Goal: Transaction & Acquisition: Purchase product/service

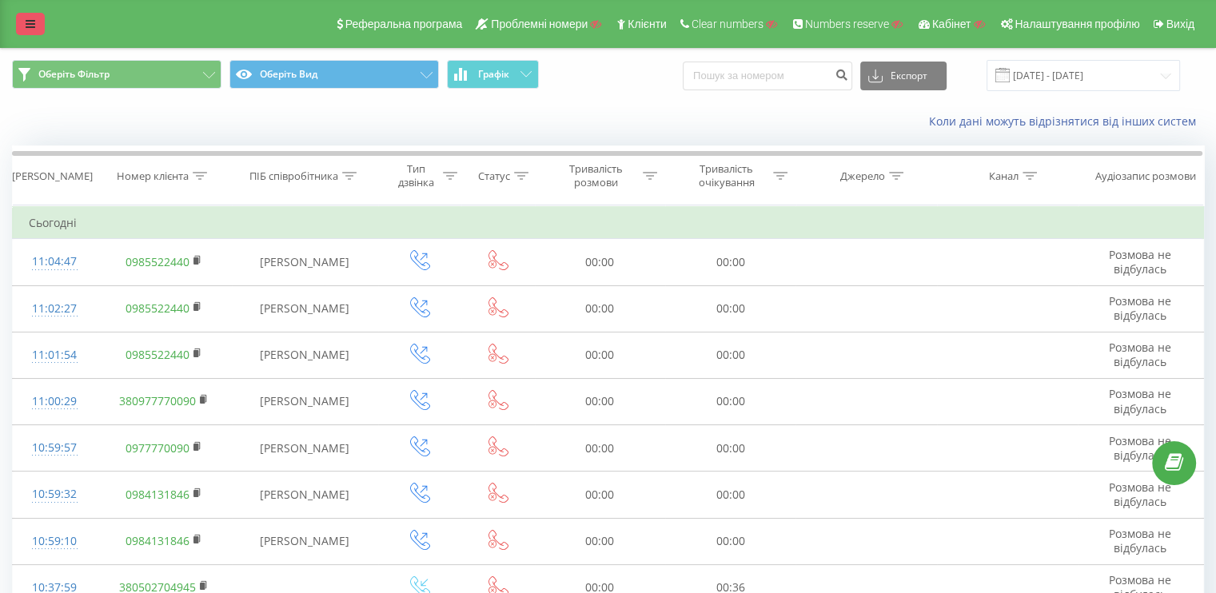
click at [34, 14] on link at bounding box center [30, 24] width 29 height 22
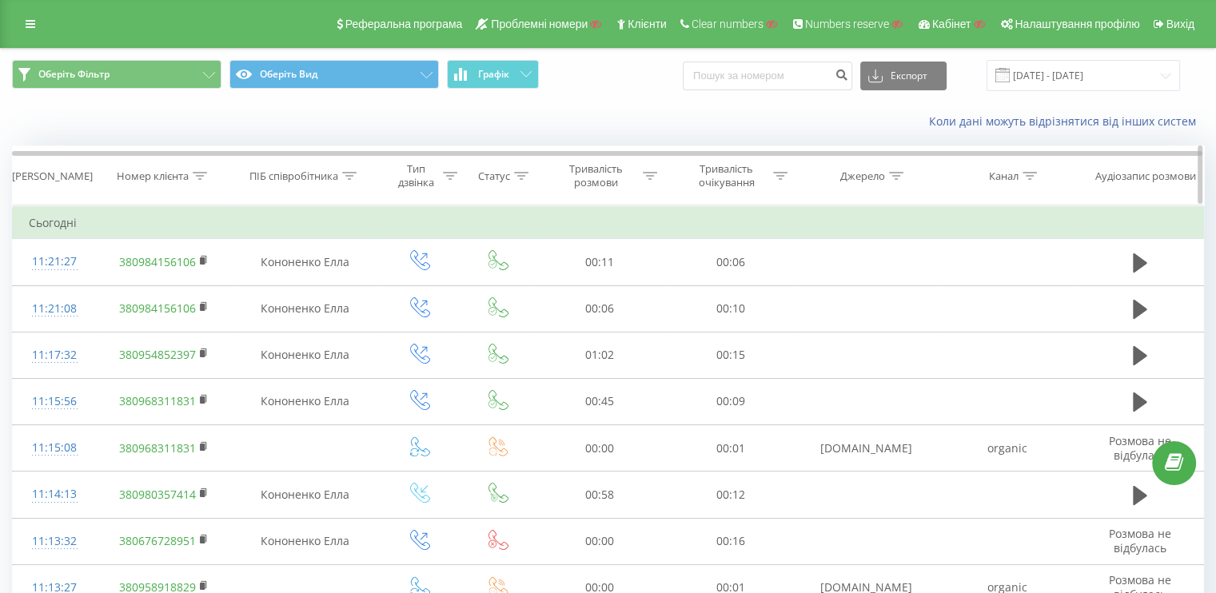
click at [211, 175] on div "Номер клієнта" at bounding box center [164, 176] width 136 height 14
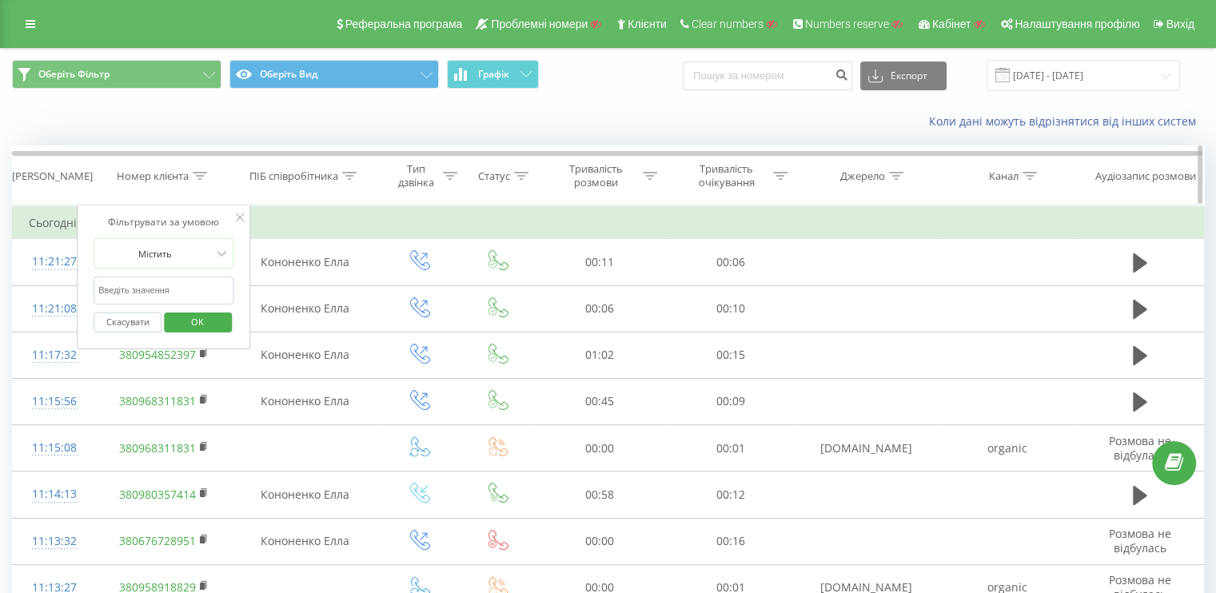
click at [204, 174] on icon at bounding box center [200, 176] width 14 height 8
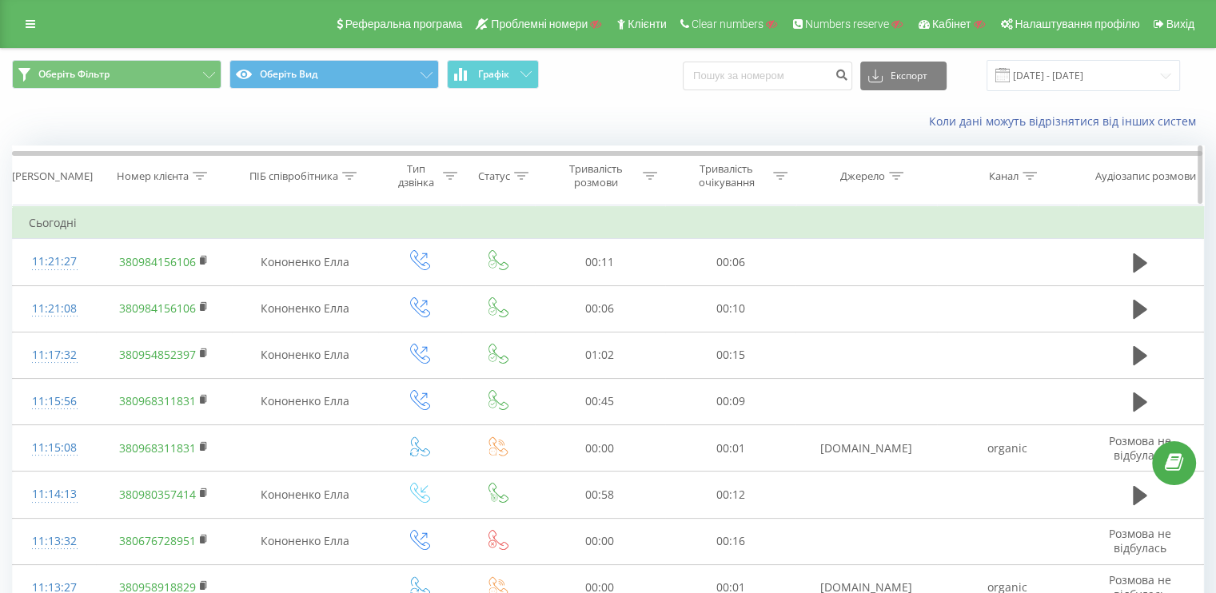
click at [192, 176] on div "Номер клієнта" at bounding box center [162, 176] width 90 height 14
click at [193, 176] on icon at bounding box center [200, 176] width 14 height 8
click at [214, 163] on th "Номер клієнта" at bounding box center [164, 175] width 136 height 59
click at [205, 167] on th "Номер клієнта" at bounding box center [164, 175] width 136 height 59
click at [201, 172] on icon at bounding box center [200, 176] width 14 height 8
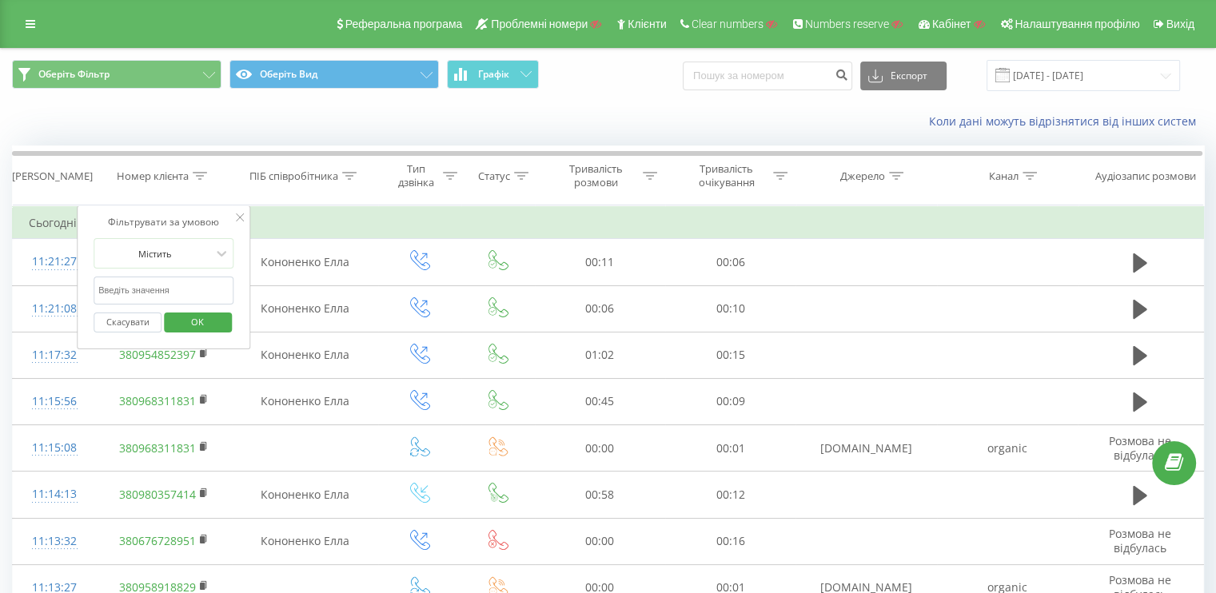
click at [146, 293] on input "text" at bounding box center [164, 291] width 141 height 28
paste input "380984156106"
type input "380984156106"
click at [181, 312] on span "OK" at bounding box center [197, 321] width 45 height 25
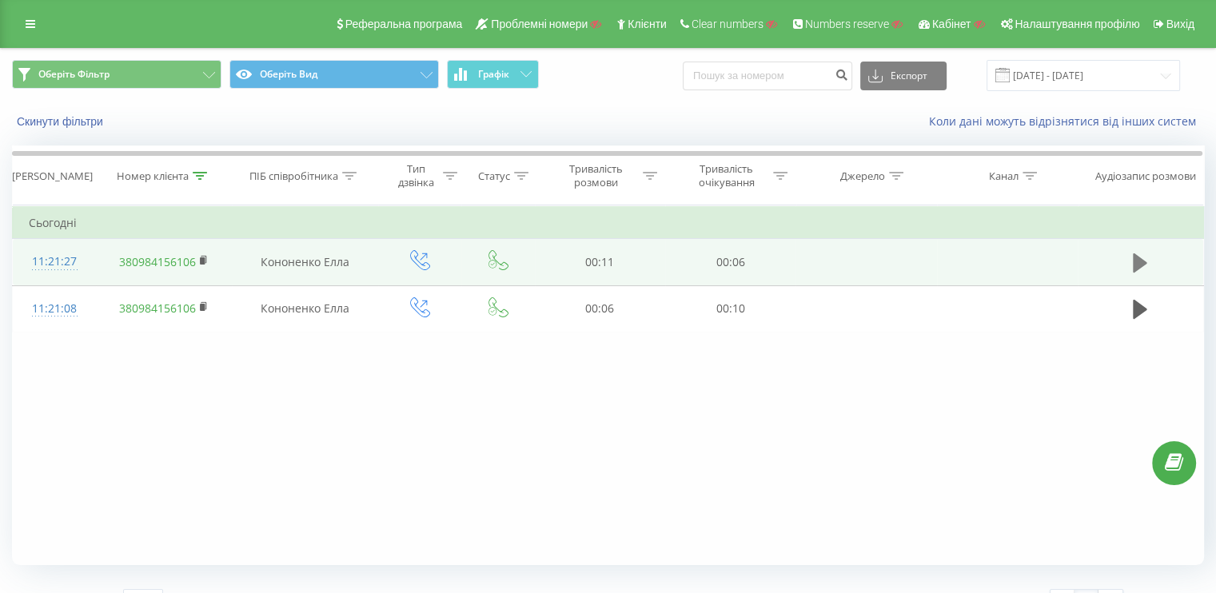
click at [1138, 261] on icon at bounding box center [1140, 262] width 14 height 19
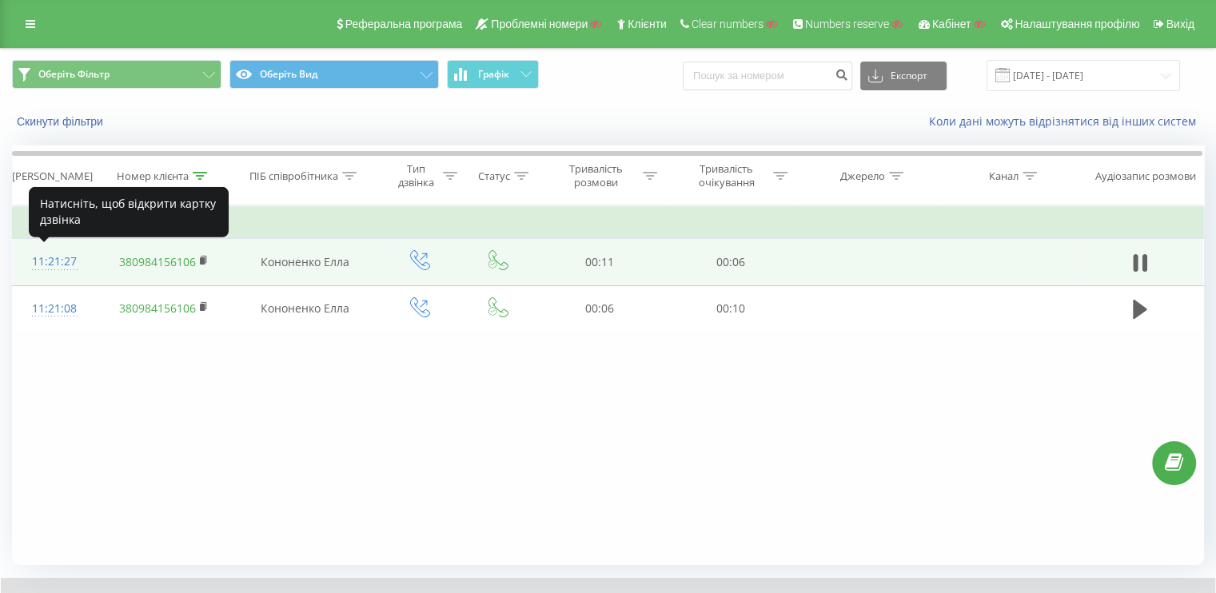
click at [43, 263] on div "11:21:27" at bounding box center [54, 261] width 51 height 31
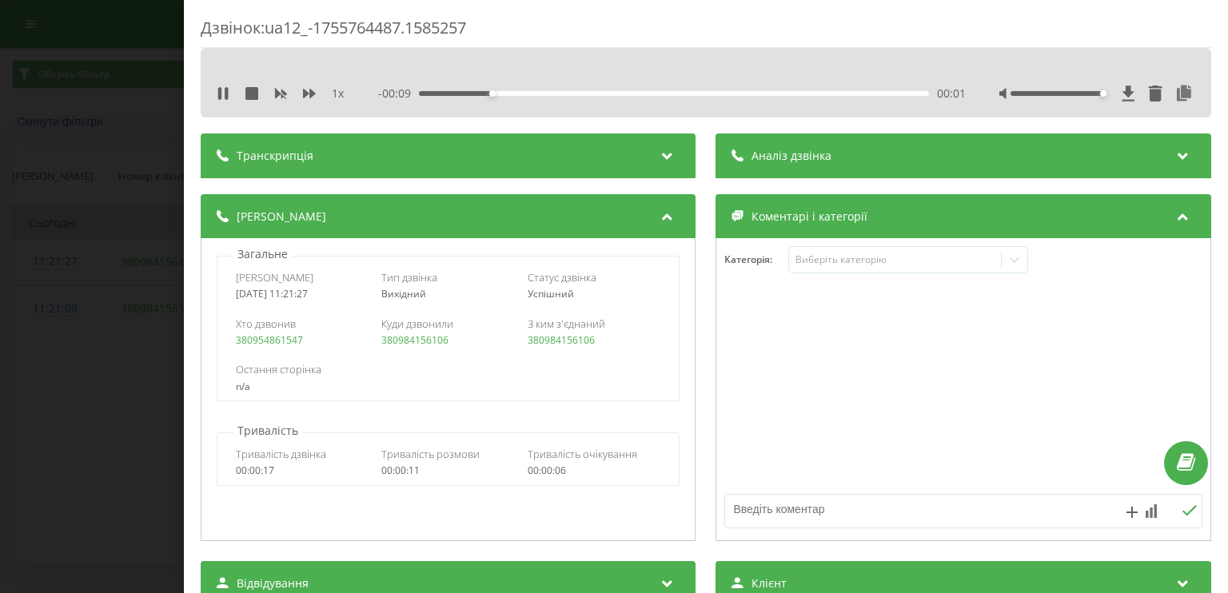
drag, startPoint x: 1047, startPoint y: 93, endPoint x: 1093, endPoint y: 93, distance: 46.4
click at [1100, 92] on div "Accessibility label" at bounding box center [1103, 93] width 6 height 6
click at [13, 300] on div "Дзвінок : ua12_-1755764487.1585257 1 x - 00:02 00:09 00:09 Транскрипція Для AI-…" at bounding box center [614, 296] width 1228 height 593
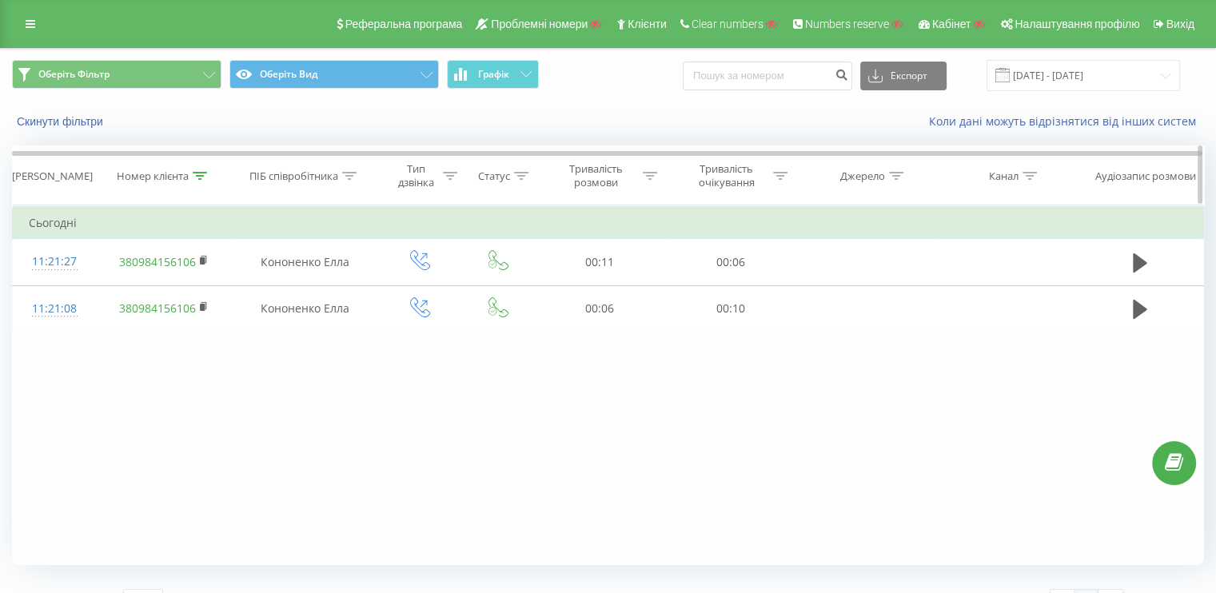
click at [195, 174] on icon at bounding box center [200, 176] width 14 height 8
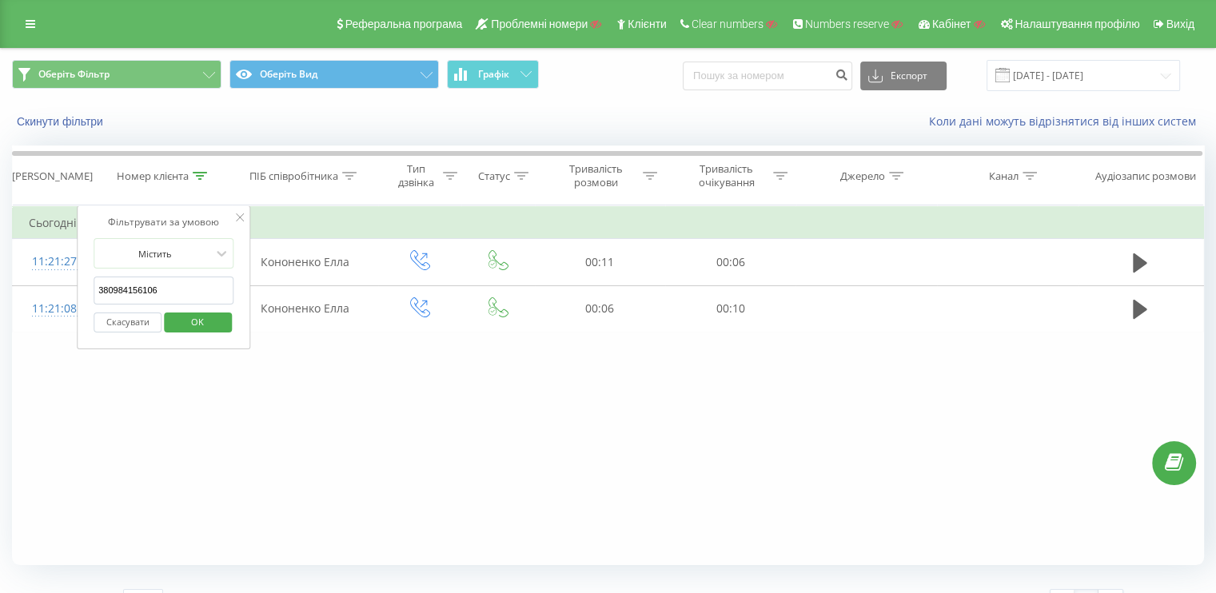
click at [141, 317] on button "Скасувати" at bounding box center [128, 323] width 68 height 20
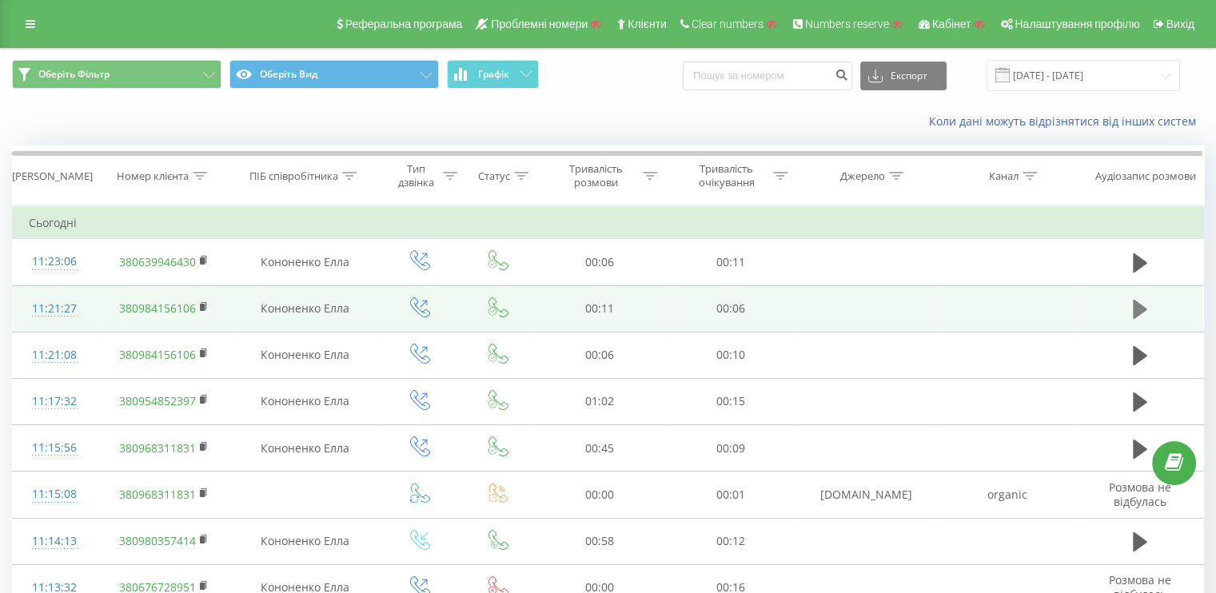
click at [1133, 310] on icon at bounding box center [1140, 309] width 14 height 19
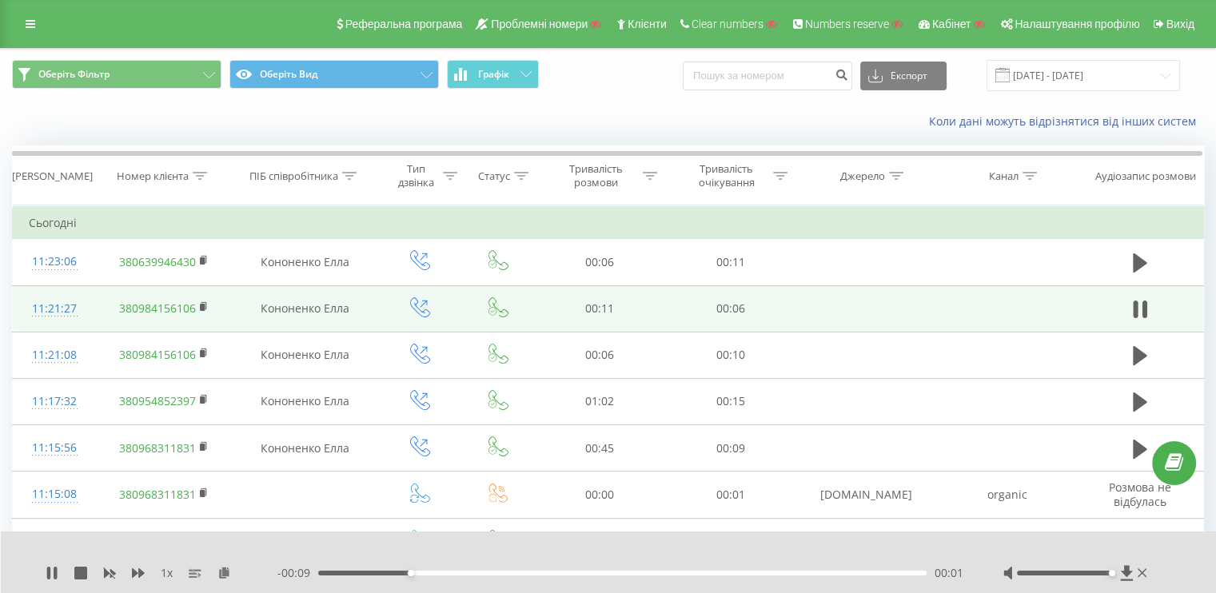
drag, startPoint x: 1070, startPoint y: 575, endPoint x: 1110, endPoint y: 573, distance: 40.0
click at [1110, 573] on div at bounding box center [1064, 573] width 95 height 5
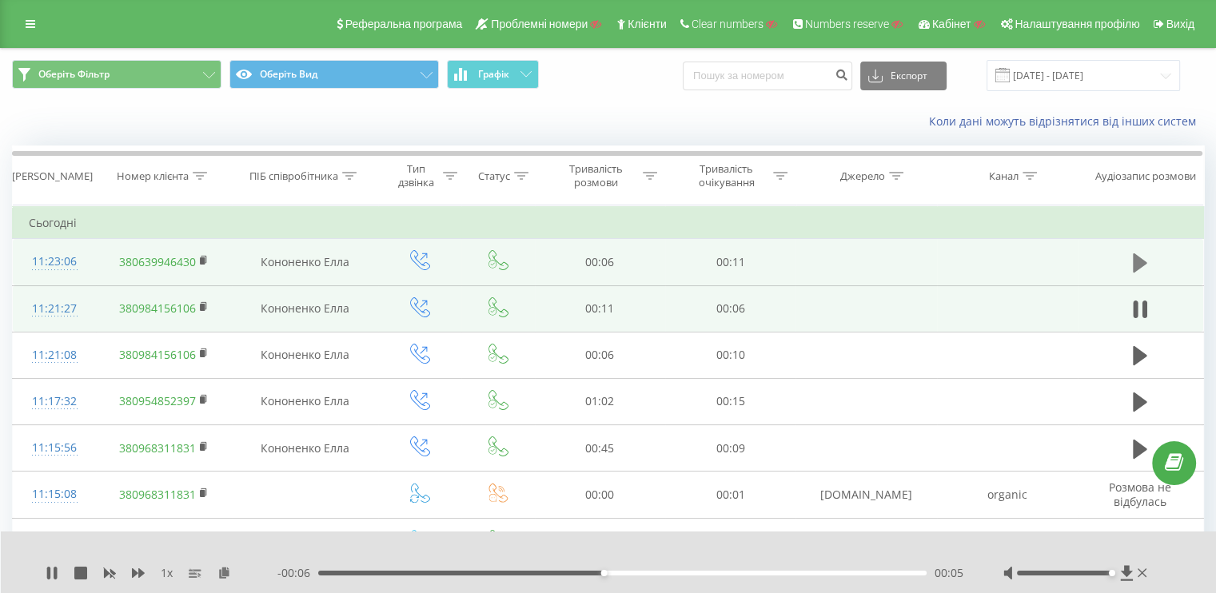
click at [1145, 260] on icon at bounding box center [1140, 263] width 14 height 22
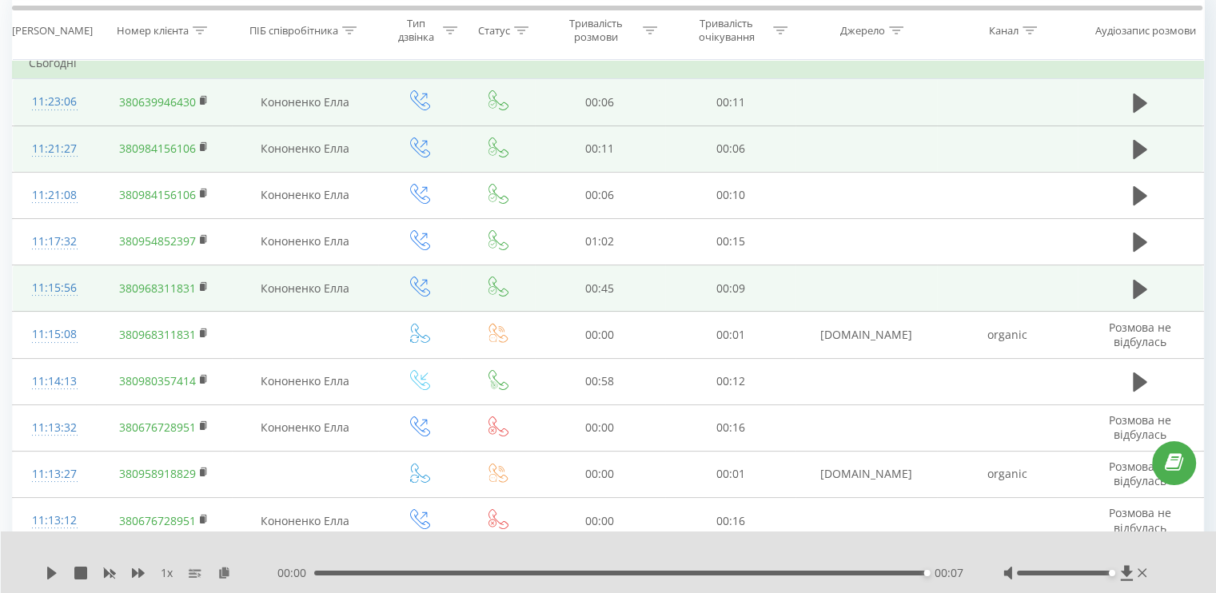
scroll to position [240, 0]
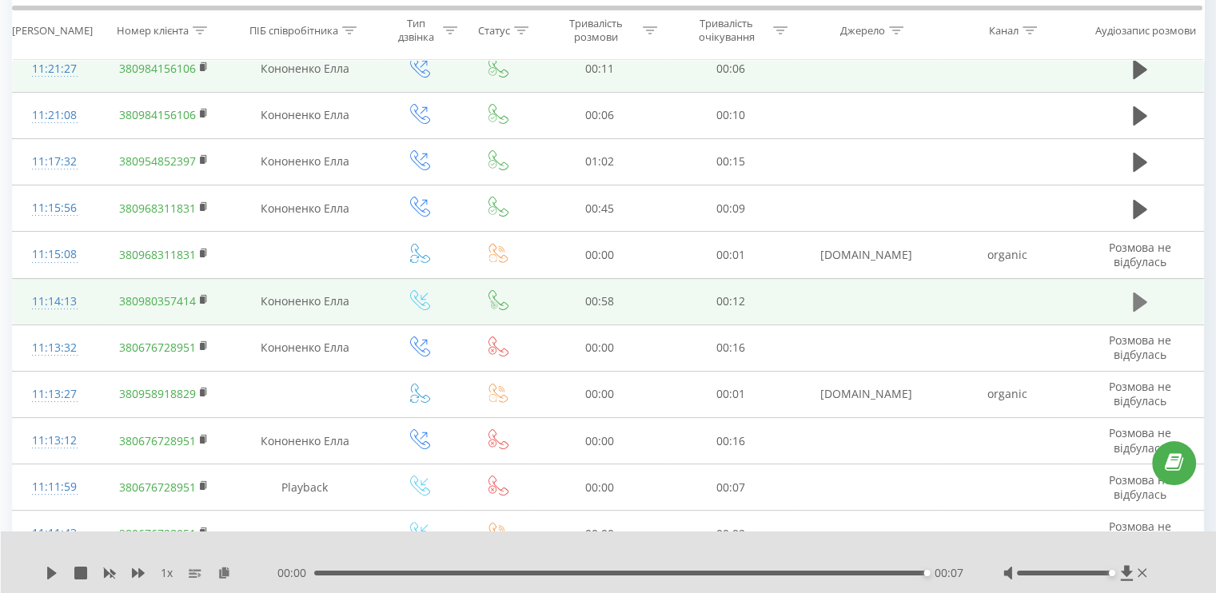
click at [1137, 298] on icon at bounding box center [1140, 302] width 14 height 19
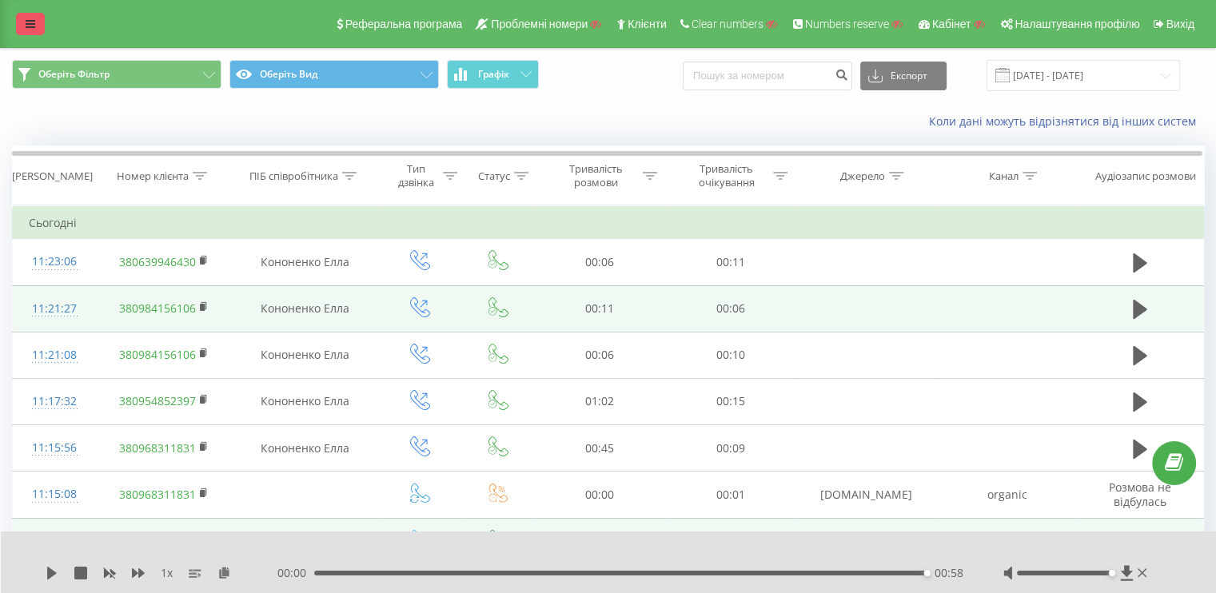
click at [27, 24] on icon at bounding box center [31, 23] width 10 height 11
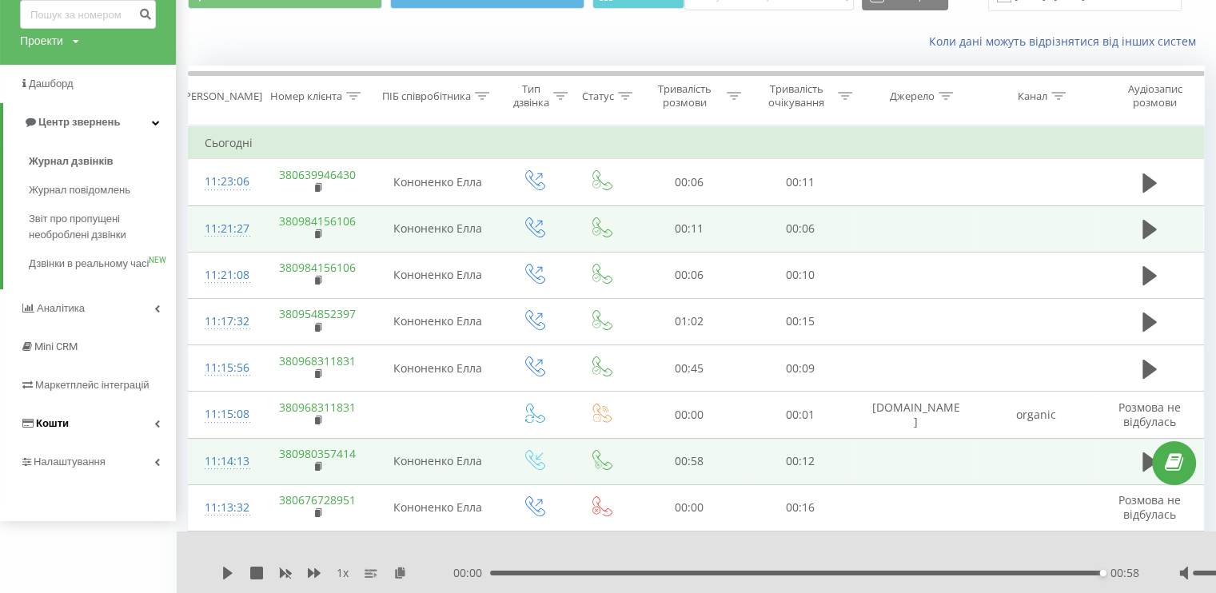
scroll to position [160, 0]
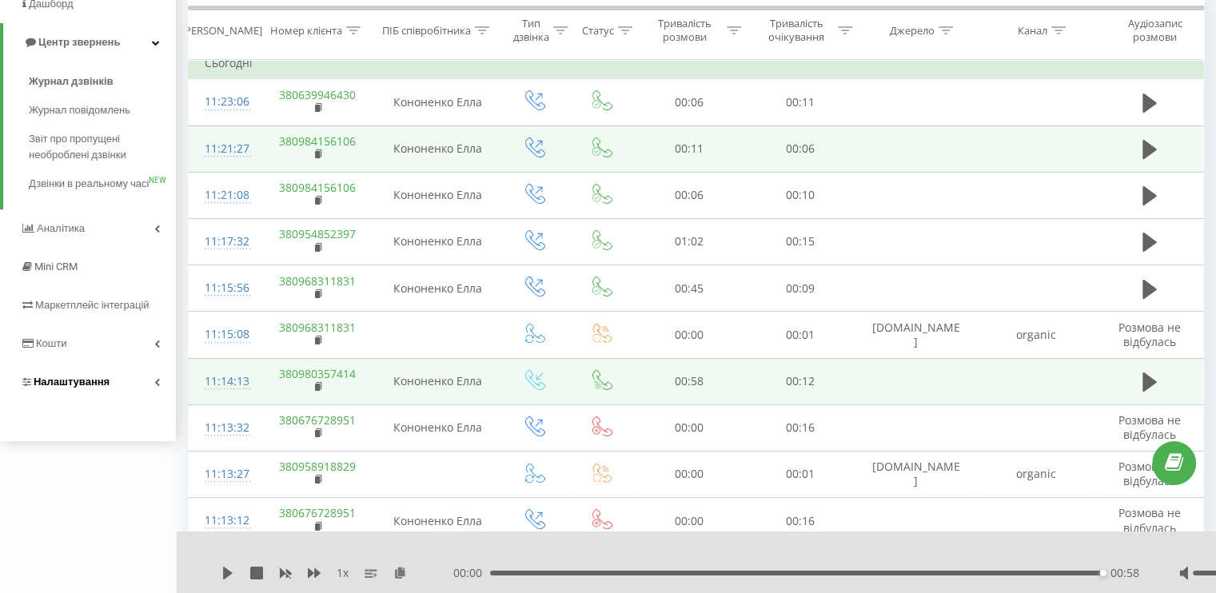
click at [140, 401] on link "Налаштування" at bounding box center [88, 382] width 176 height 38
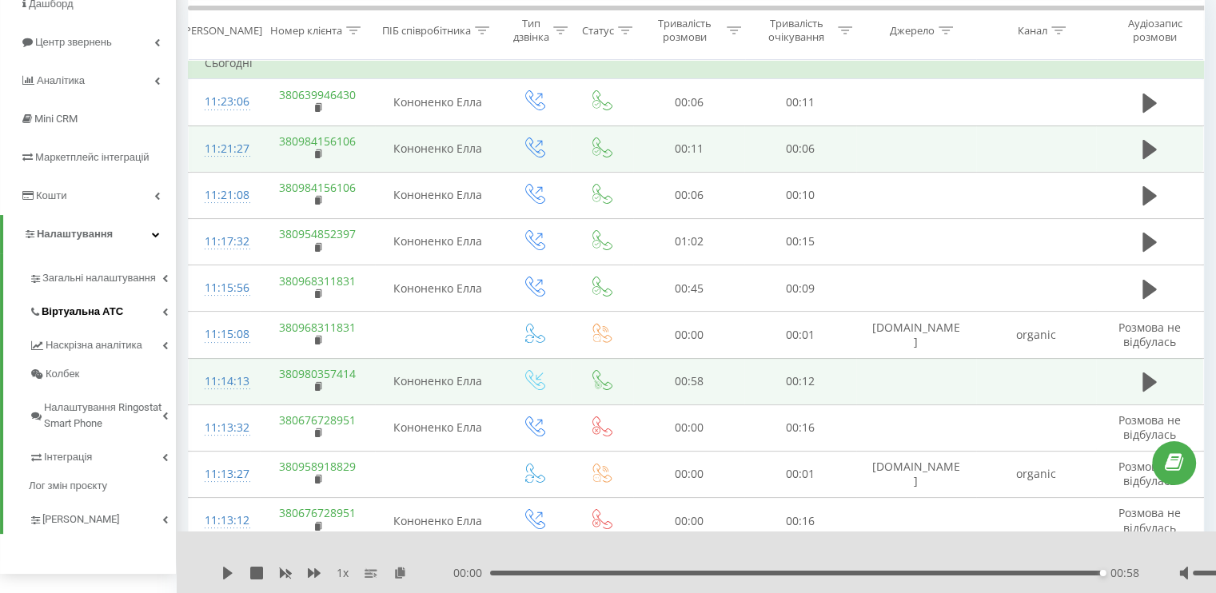
click at [69, 325] on link "Віртуальна АТС" at bounding box center [102, 310] width 147 height 34
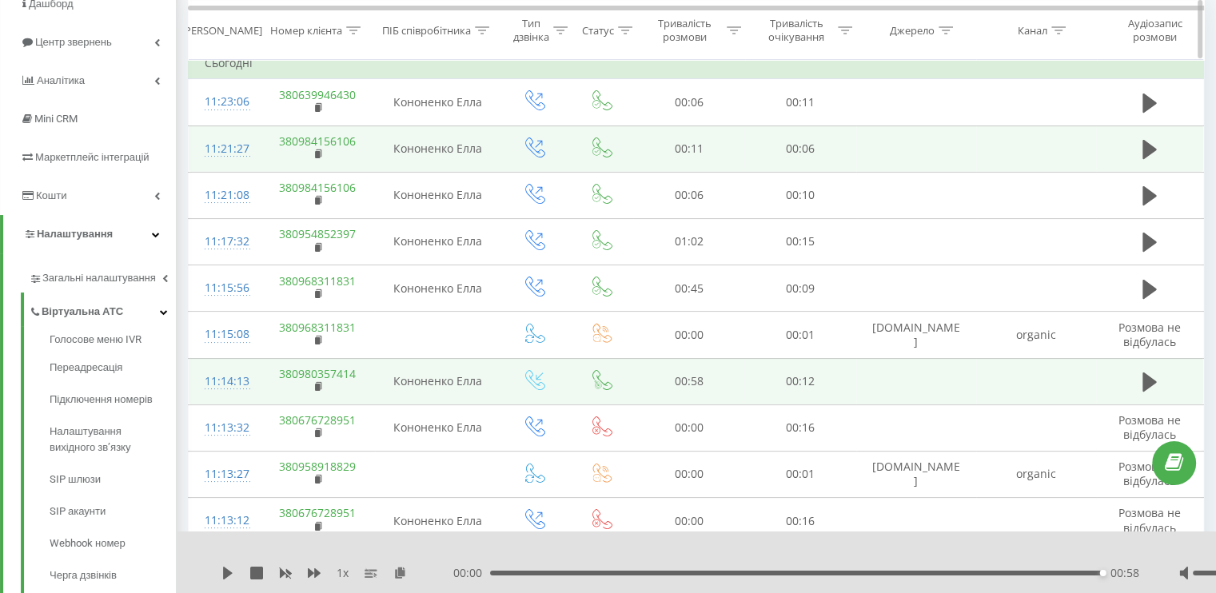
scroll to position [0, 0]
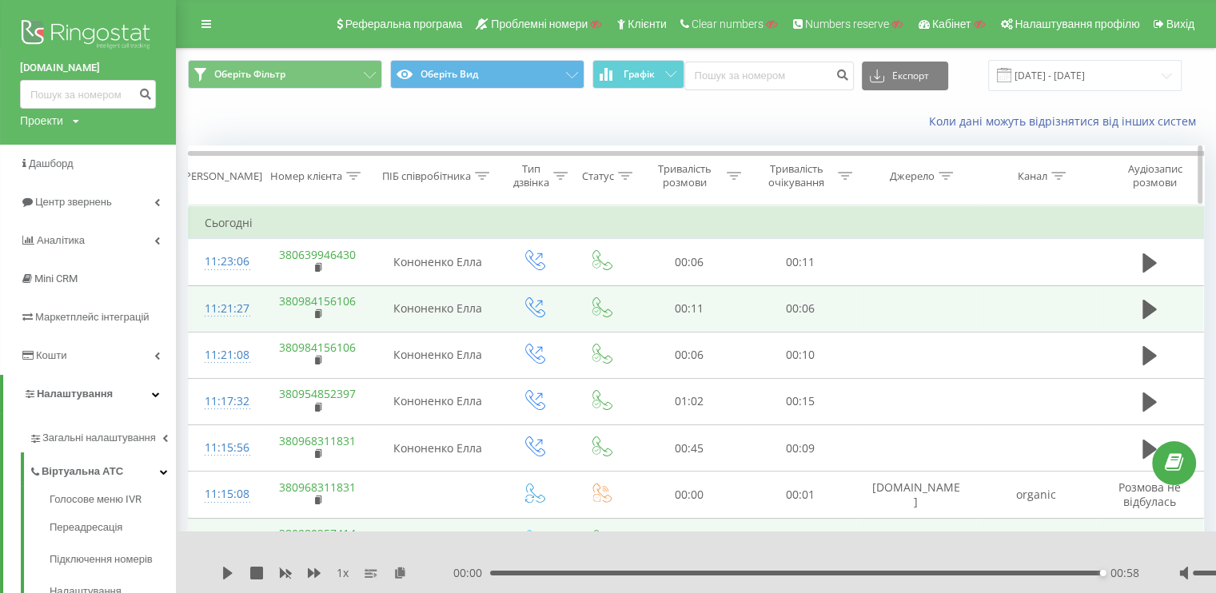
click at [360, 177] on icon at bounding box center [353, 176] width 14 height 8
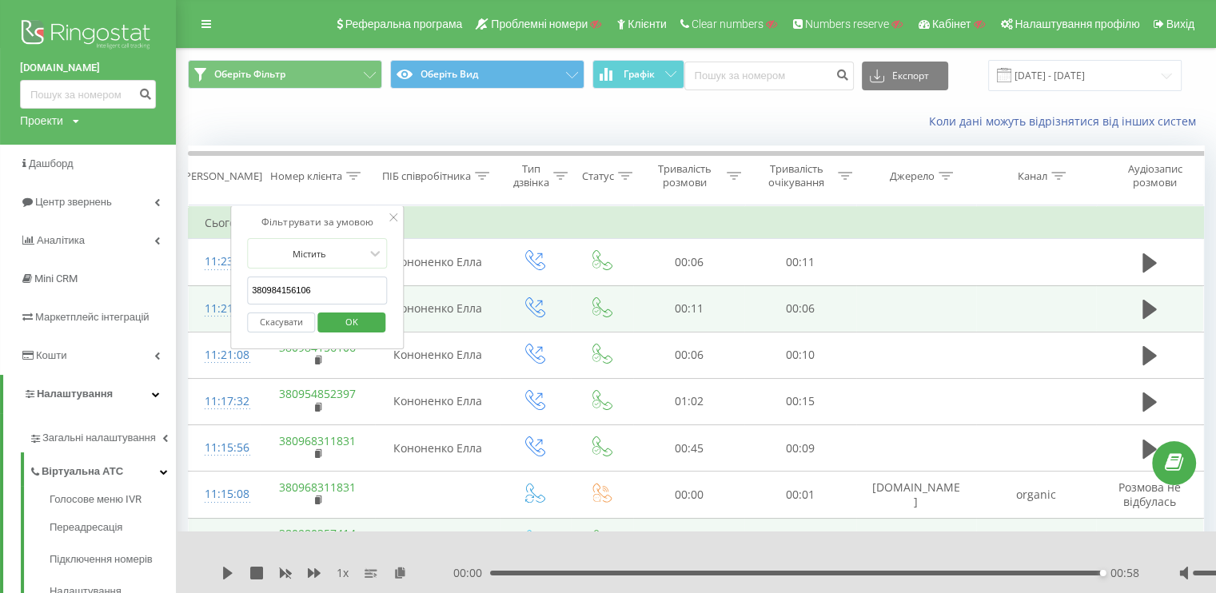
click at [322, 274] on form "Містить 380984156106 Скасувати OK" at bounding box center [317, 289] width 141 height 102
click at [317, 281] on input "380984156106" at bounding box center [317, 291] width 141 height 28
paste input "380984156106"
type input "380984156106"
click at [340, 316] on span "OK" at bounding box center [351, 321] width 45 height 25
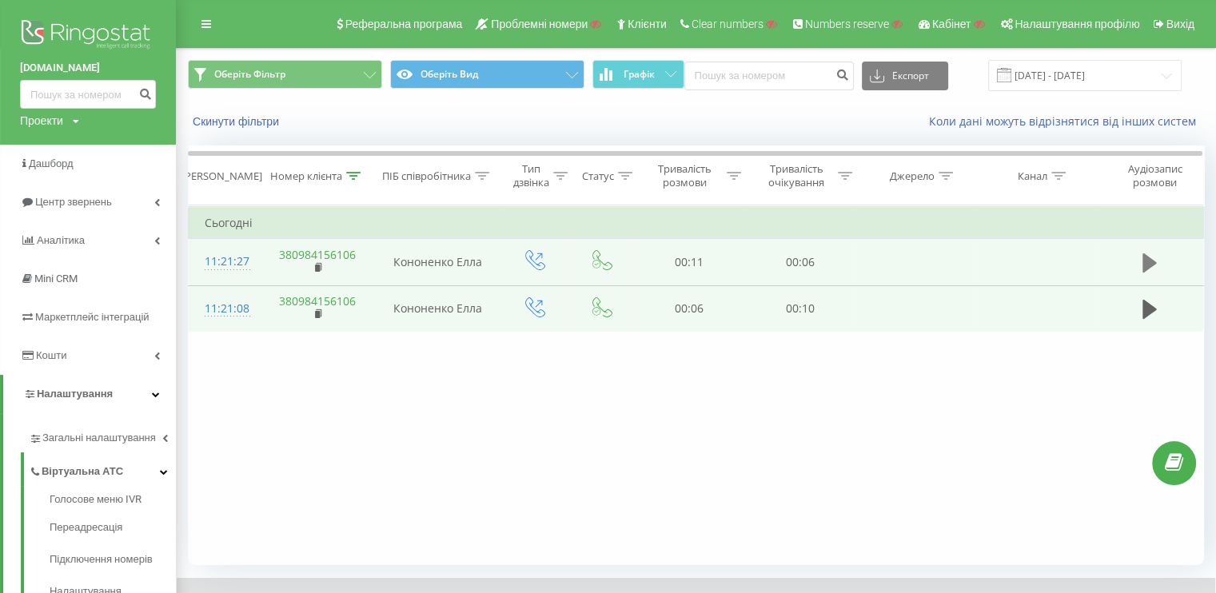
drag, startPoint x: 1105, startPoint y: 243, endPoint x: 1145, endPoint y: 258, distance: 43.5
click at [1105, 243] on td at bounding box center [1149, 262] width 107 height 46
click at [1145, 258] on icon at bounding box center [1149, 262] width 14 height 19
click at [355, 181] on div at bounding box center [353, 176] width 14 height 14
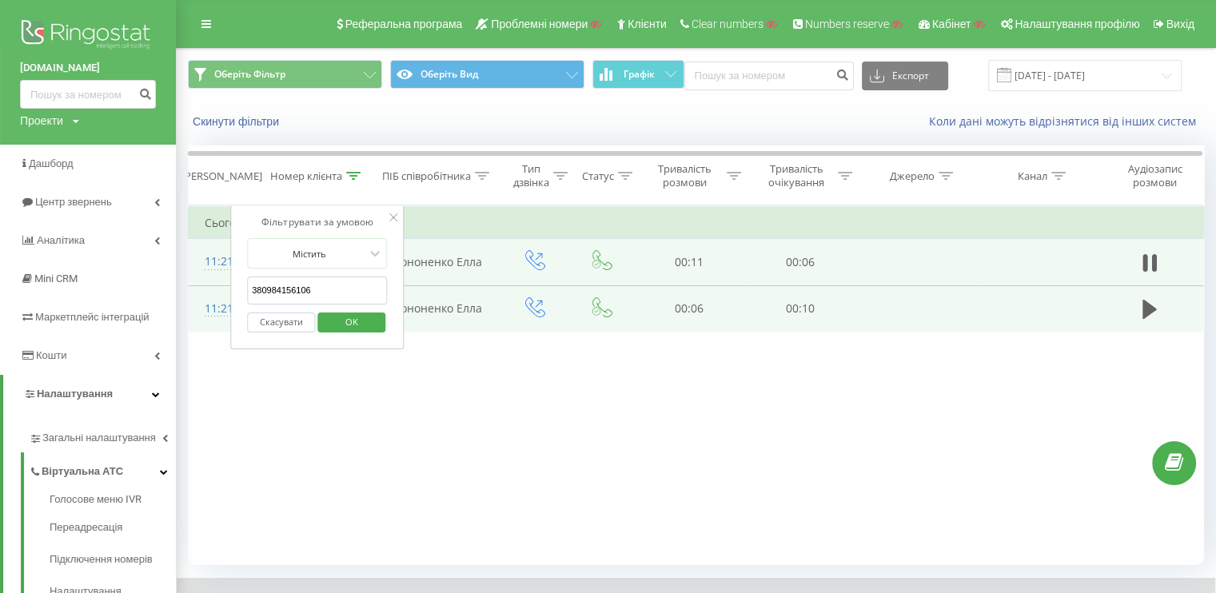
click at [297, 316] on button "Скасувати" at bounding box center [281, 323] width 68 height 20
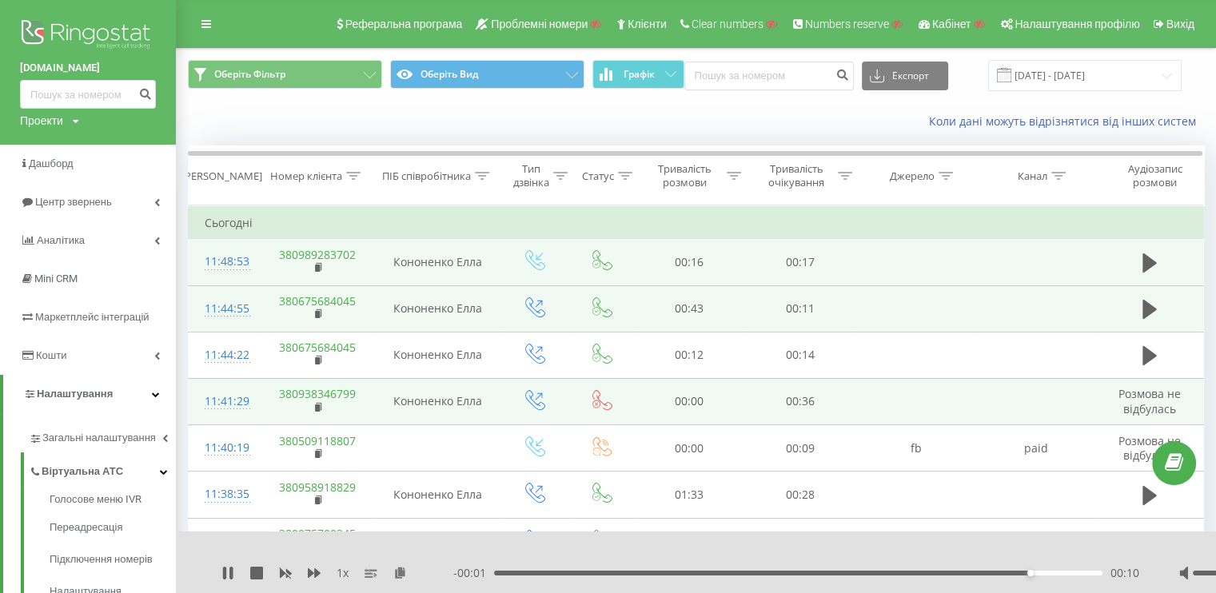
scroll to position [160, 0]
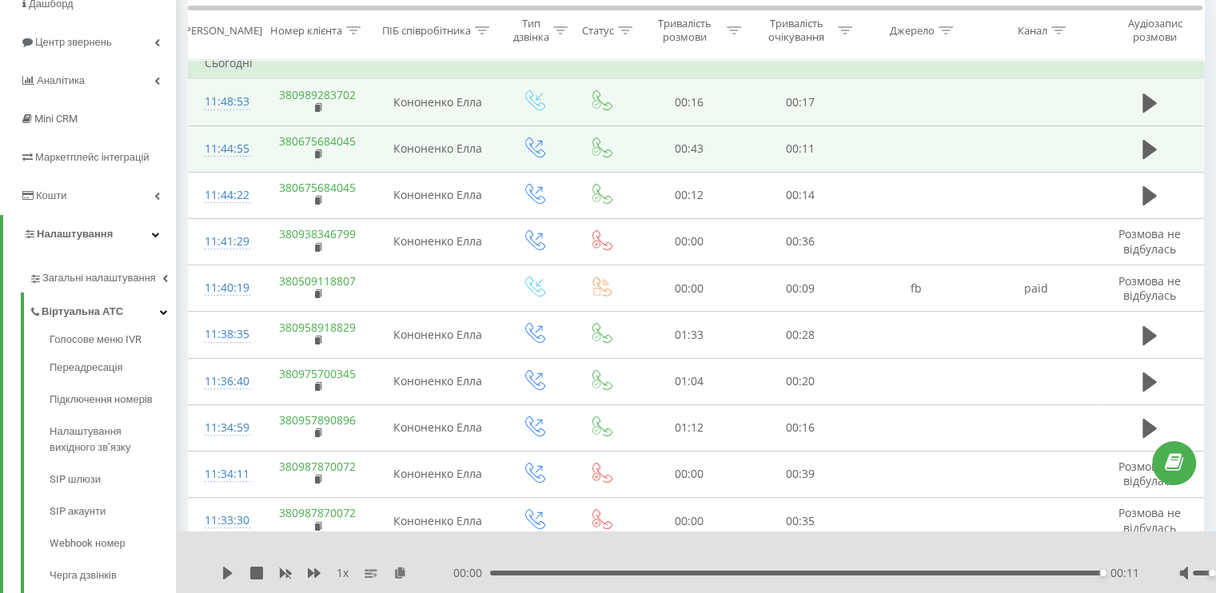
click at [1209, 571] on div at bounding box center [1240, 573] width 95 height 5
click at [1146, 157] on icon at bounding box center [1149, 149] width 14 height 22
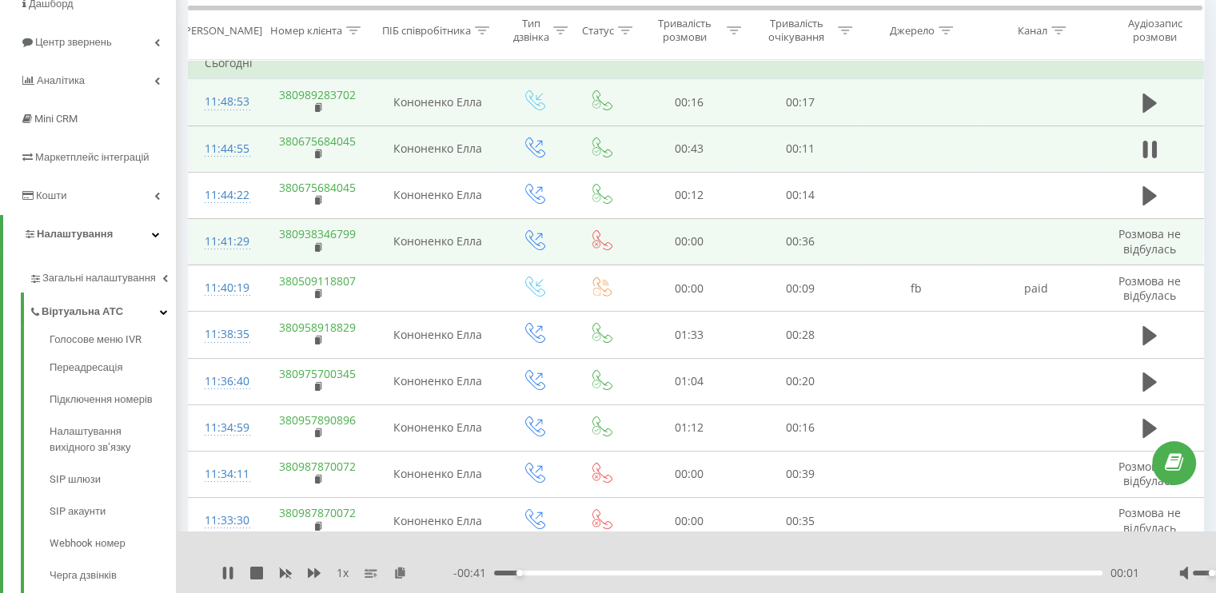
scroll to position [0, 0]
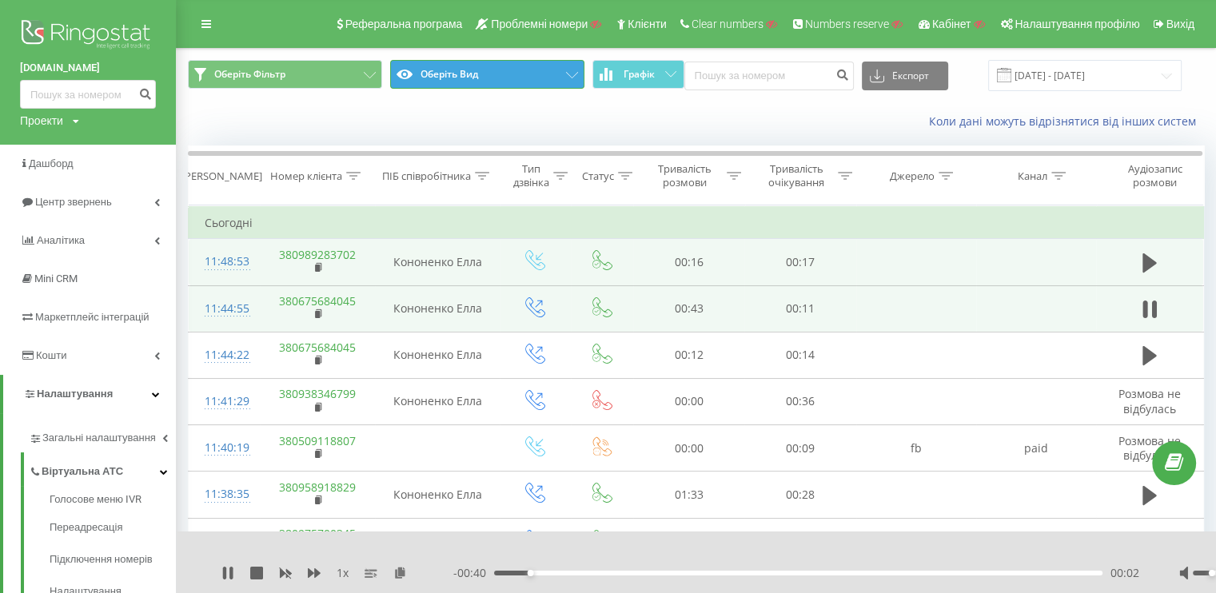
click at [448, 78] on button "Оберіть Вид" at bounding box center [487, 74] width 194 height 29
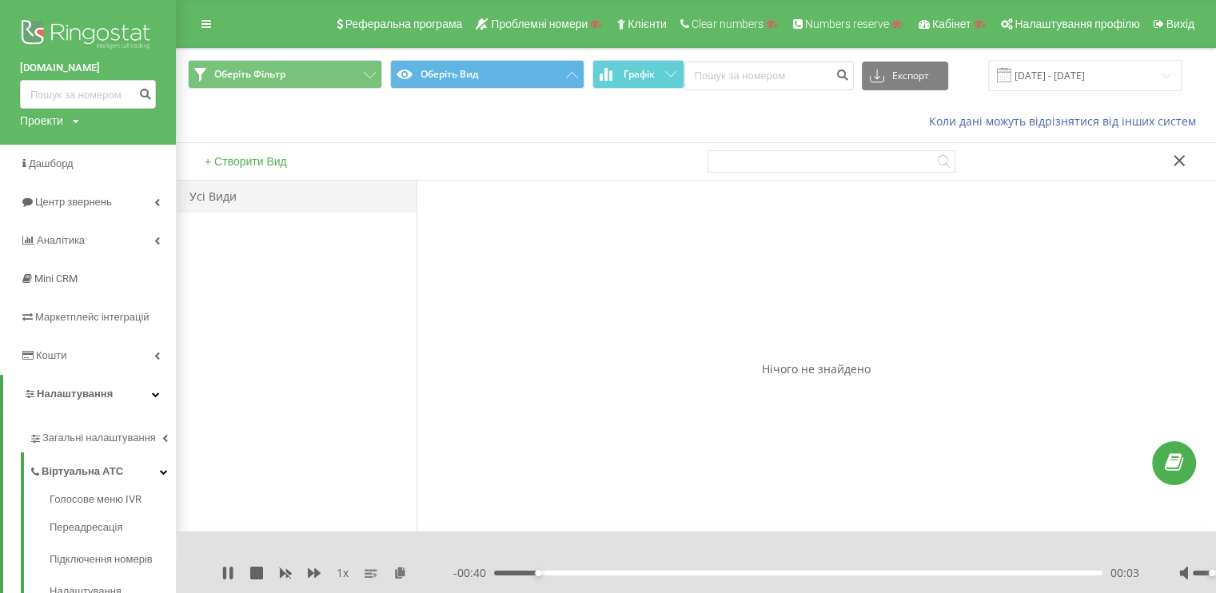
click at [248, 166] on button "+ Створити Вид" at bounding box center [246, 161] width 92 height 14
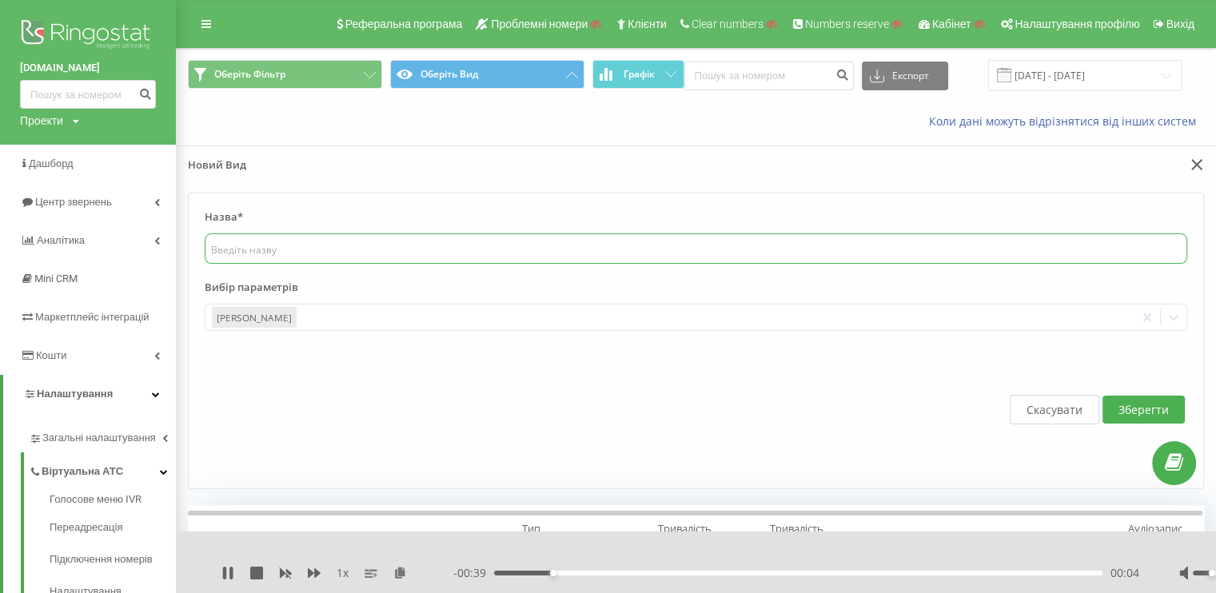
click at [344, 255] on input "text" at bounding box center [696, 248] width 982 height 30
type input "осн"
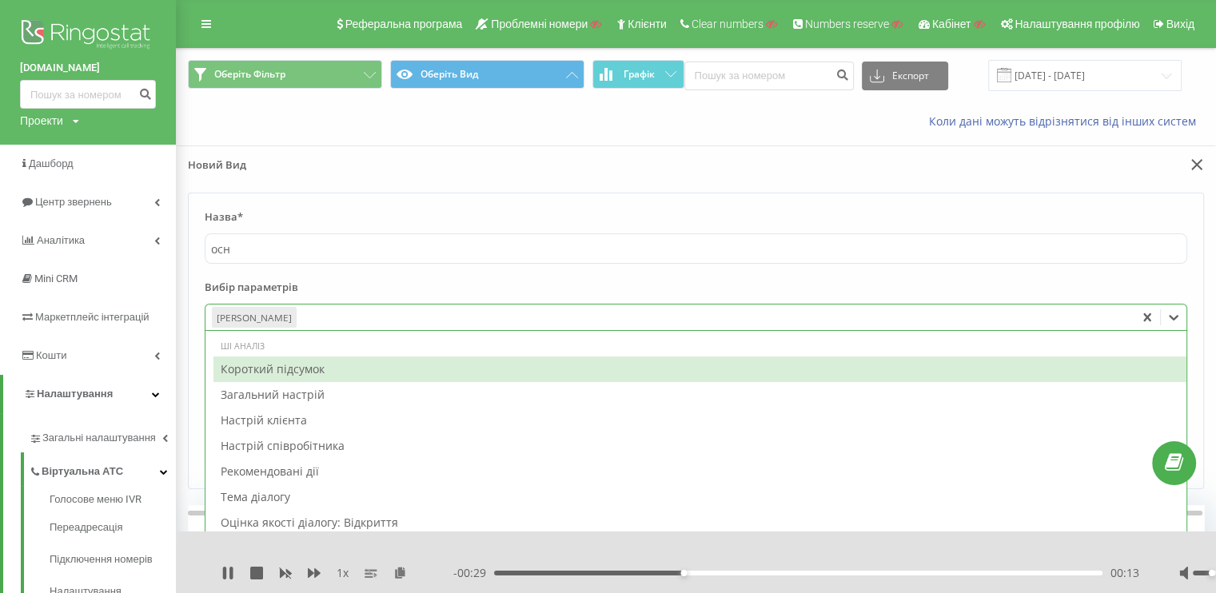
click at [376, 315] on div at bounding box center [714, 318] width 830 height 18
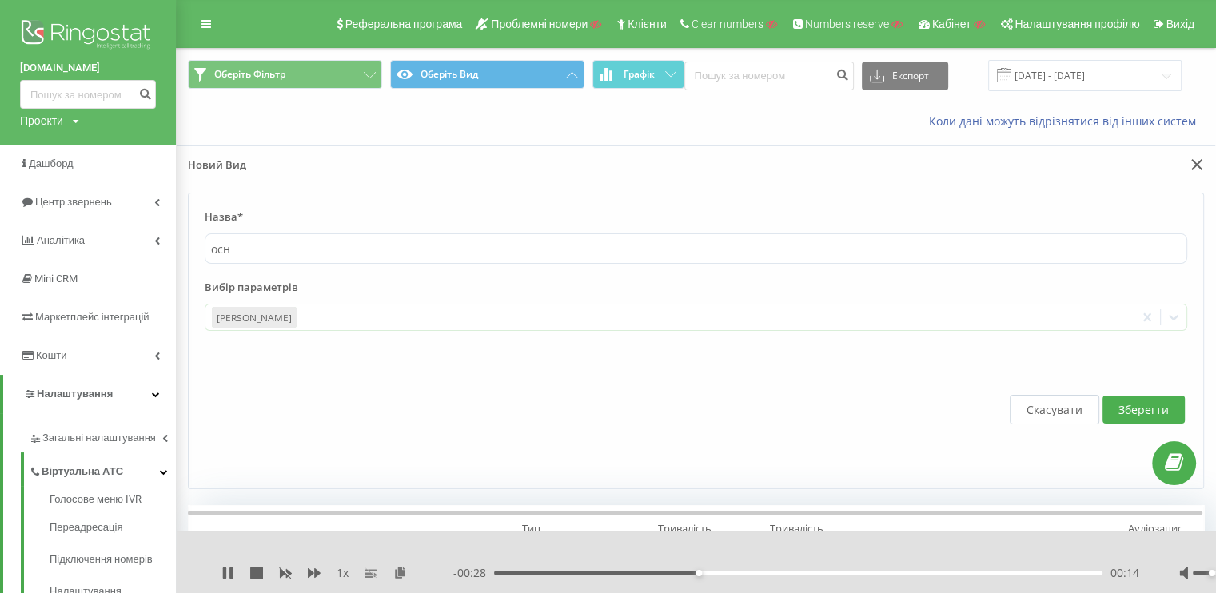
click at [358, 282] on label "Вибір параметрів" at bounding box center [696, 292] width 982 height 24
click at [218, 30] on link at bounding box center [206, 24] width 29 height 22
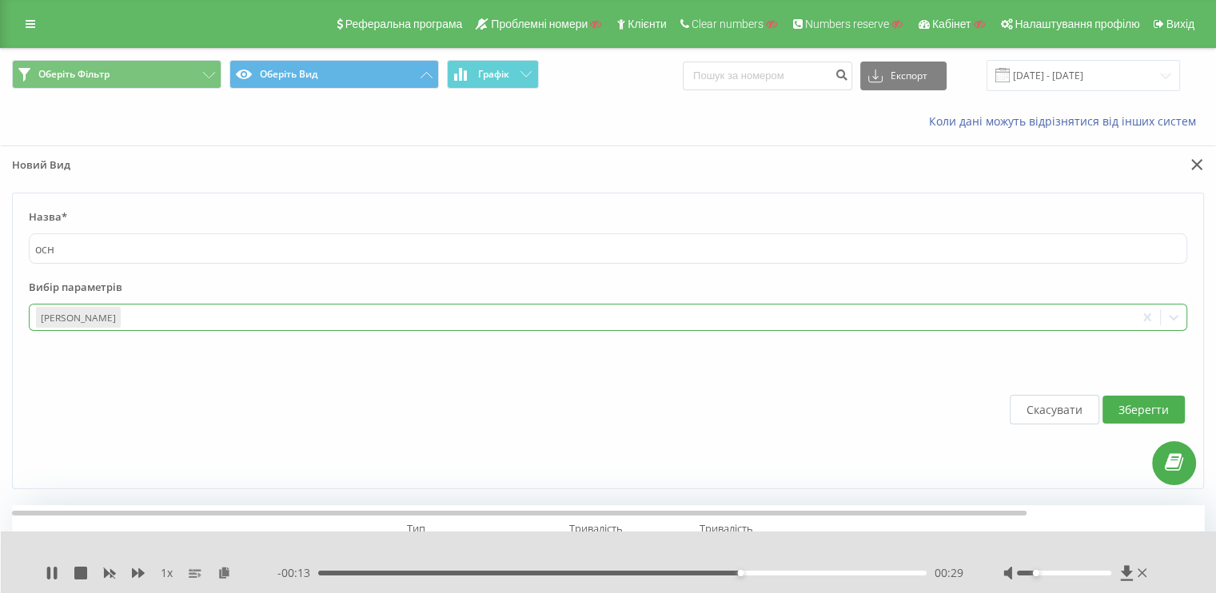
scroll to position [80, 0]
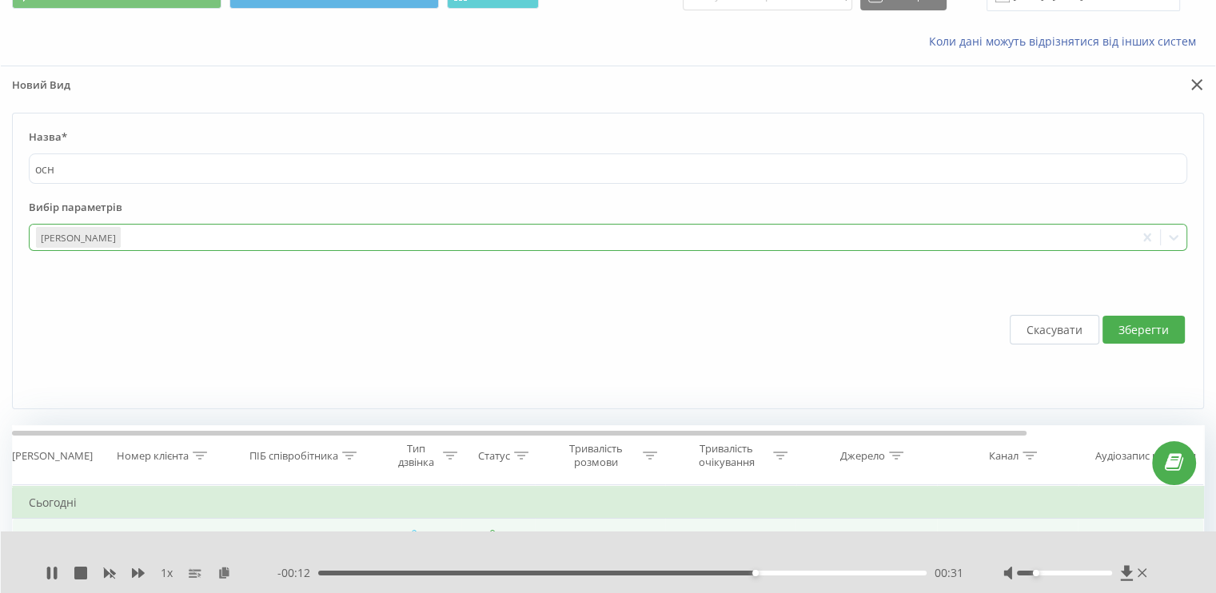
click at [198, 236] on div at bounding box center [625, 238] width 1005 height 18
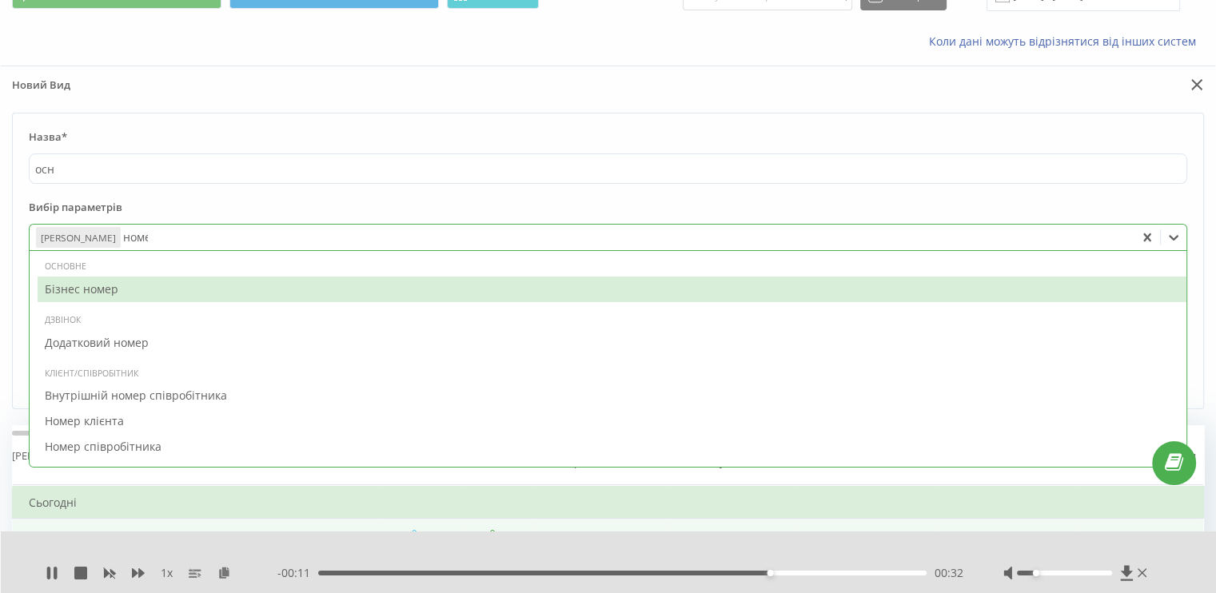
type input "номер"
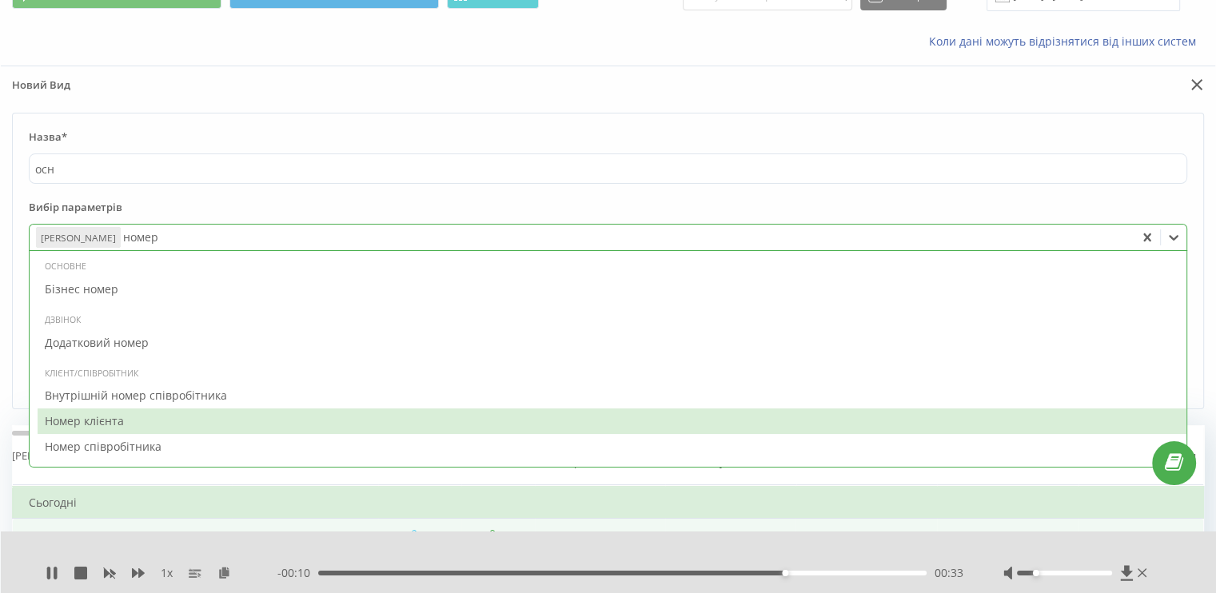
click at [137, 422] on div "Номер клієнта" at bounding box center [612, 421] width 1149 height 26
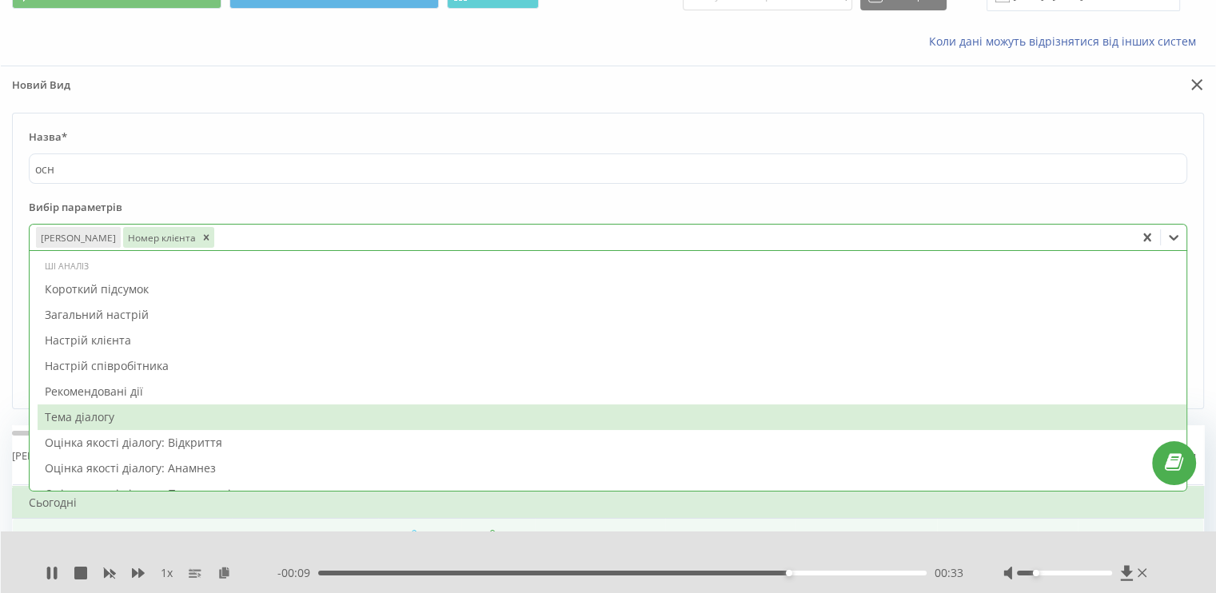
type input "к"
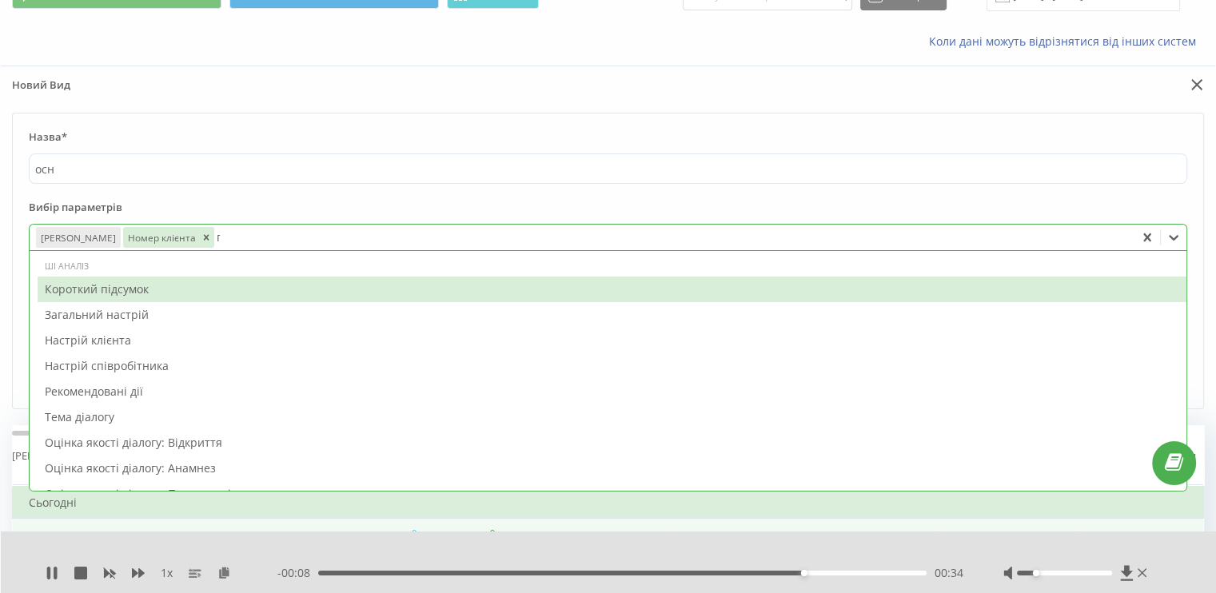
type input "піб"
type input "тип"
type input "ста"
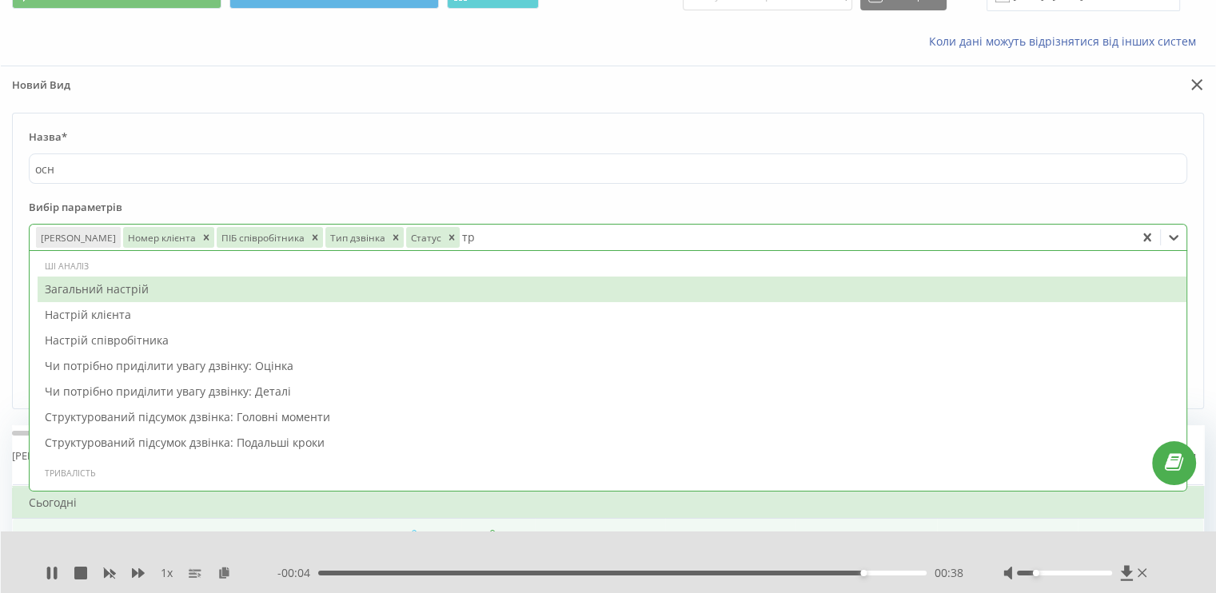
type input "три"
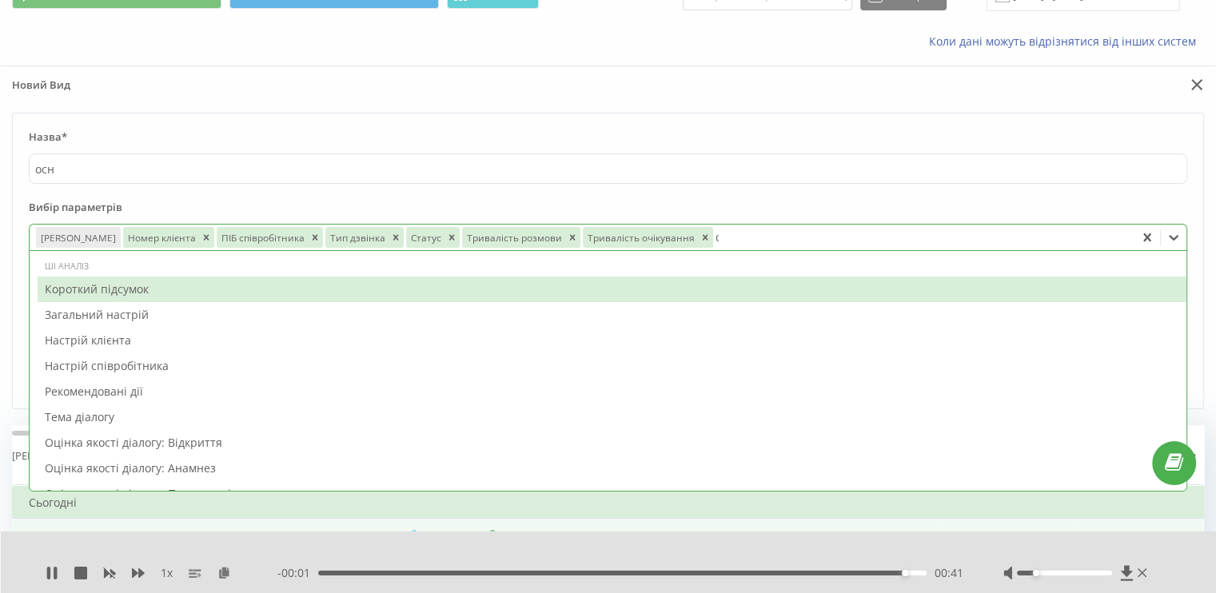
type input "схе"
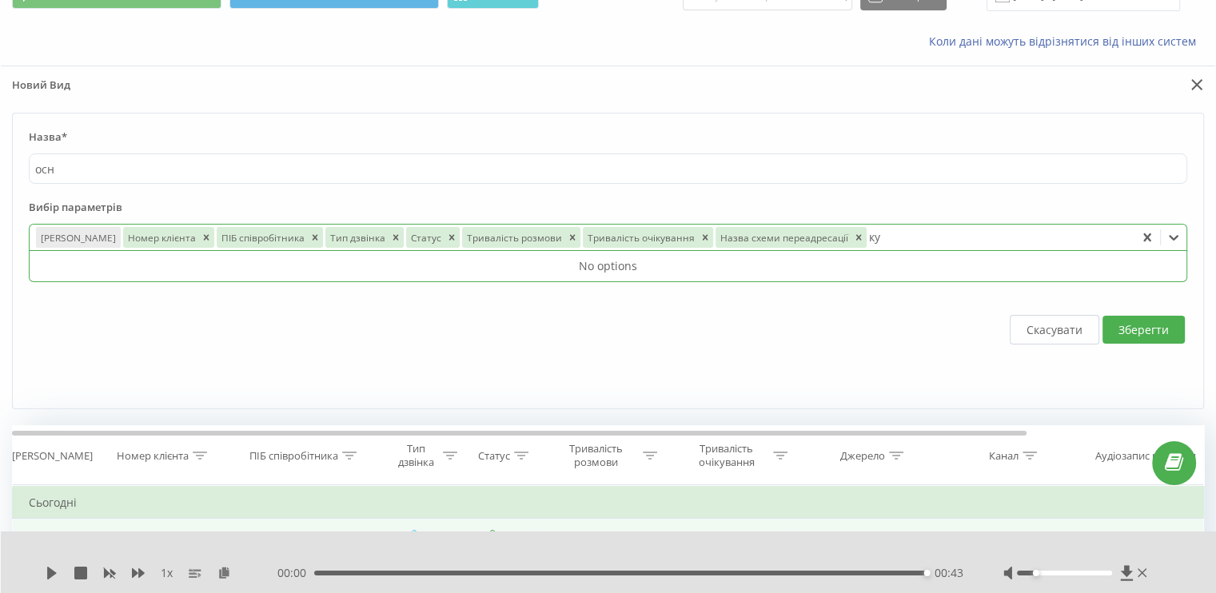
type input "куд"
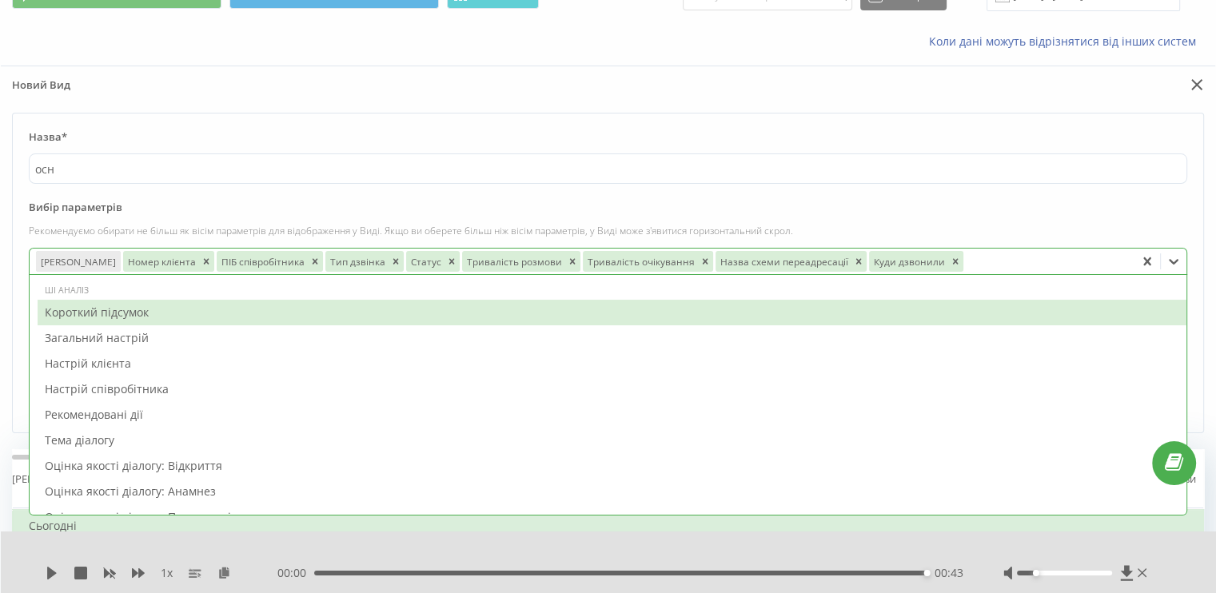
click at [233, 191] on form "Назва* осн Вибір параметрів Рекомендуємо обирати не більш як вісім параметрів д…" at bounding box center [608, 273] width 1192 height 320
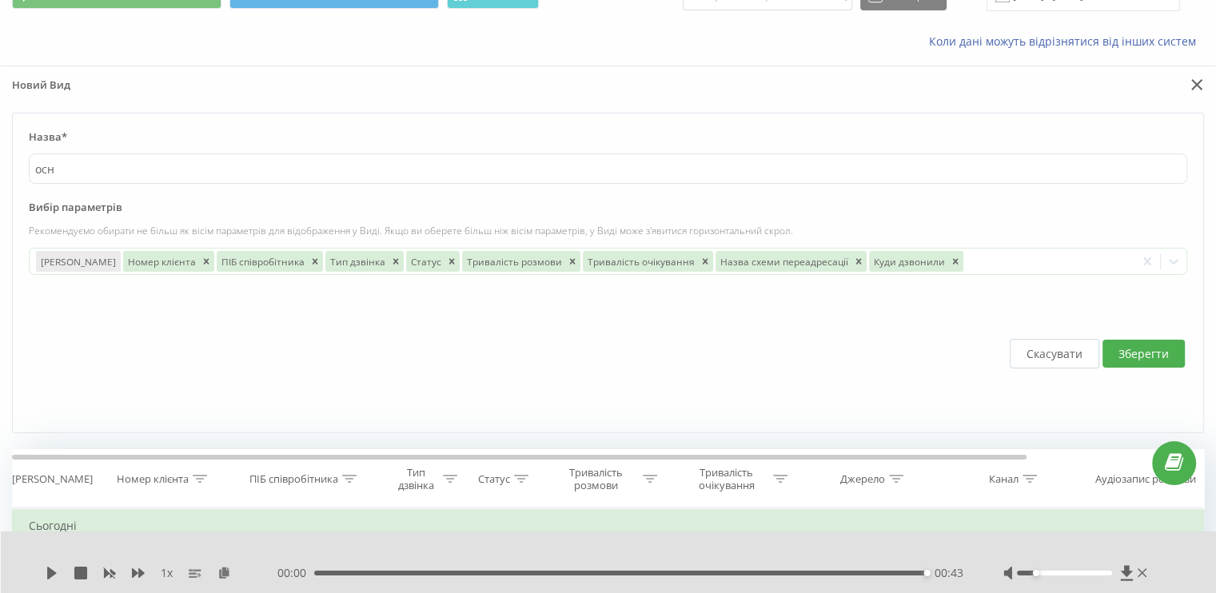
click at [1107, 340] on button "Зберегти" at bounding box center [1143, 354] width 82 height 28
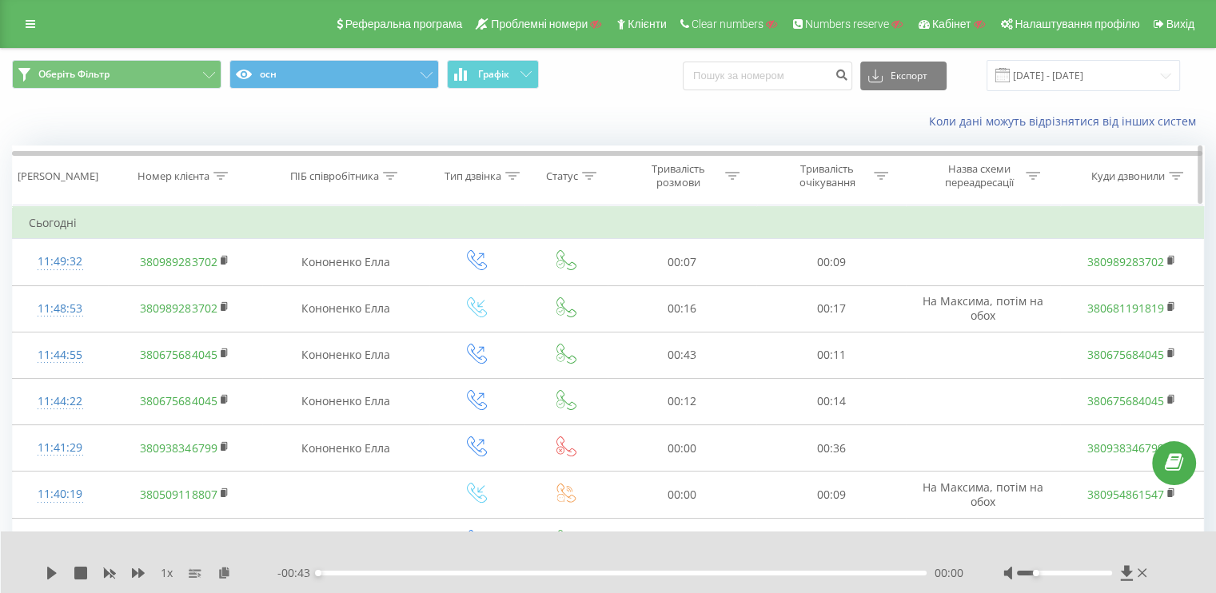
click at [220, 183] on th "Номер клієнта" at bounding box center [185, 175] width 155 height 59
click at [219, 172] on icon at bounding box center [221, 176] width 14 height 8
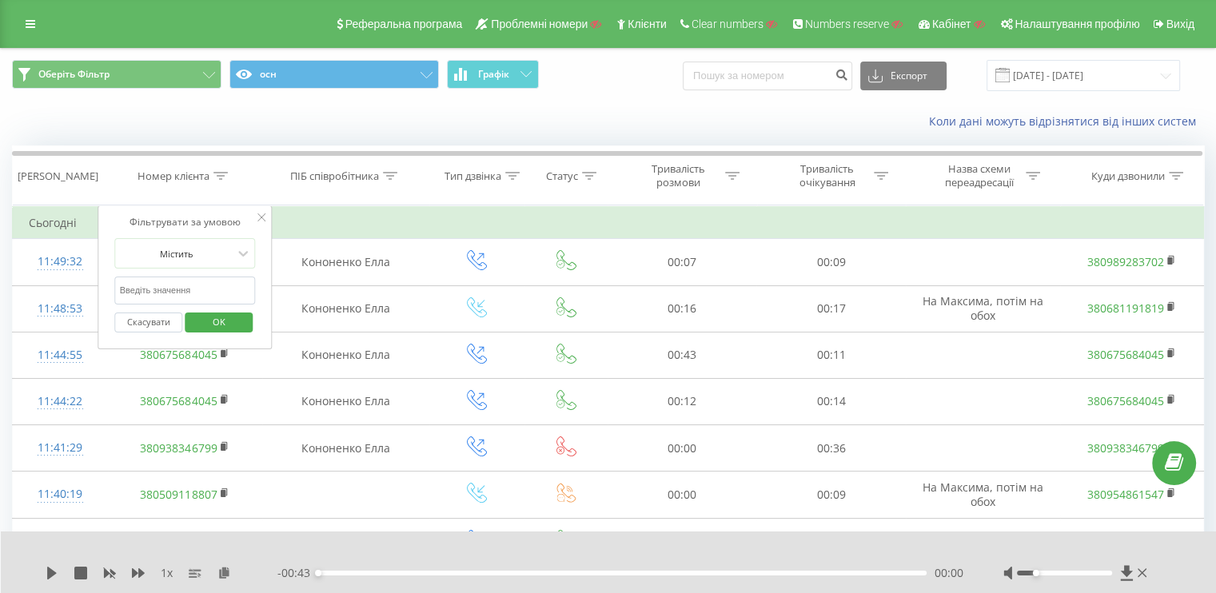
click at [194, 285] on input "text" at bounding box center [185, 291] width 141 height 28
paste input "380984156106"
type input "380984156106"
click at [197, 307] on div "Скасувати OK" at bounding box center [185, 323] width 141 height 36
click at [197, 309] on span "OK" at bounding box center [219, 321] width 45 height 25
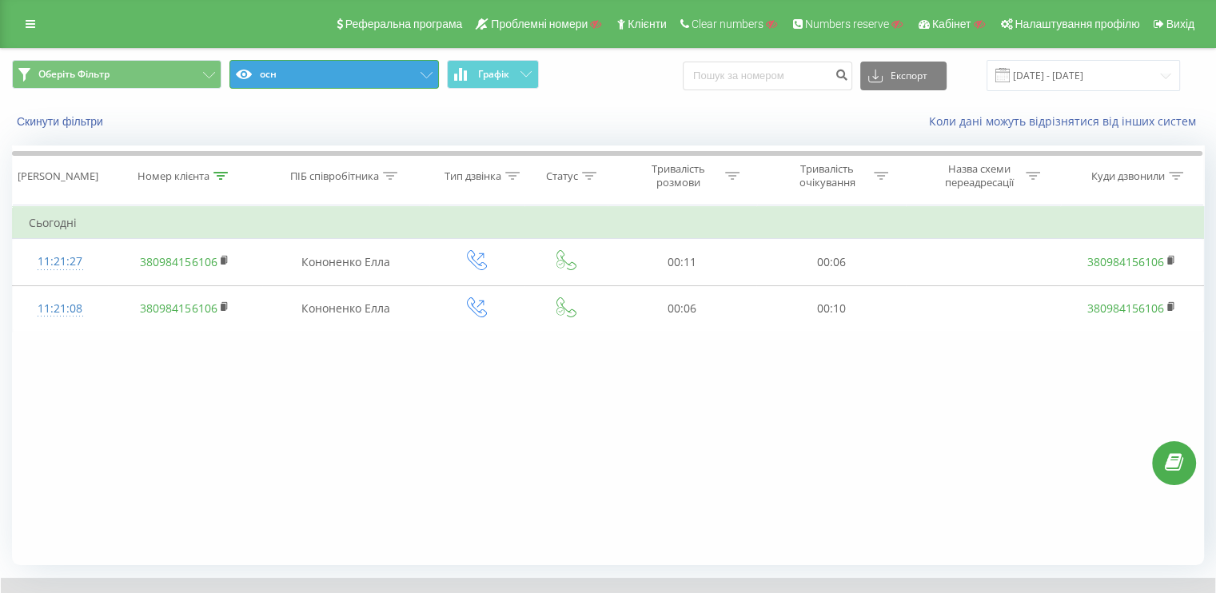
click at [428, 73] on icon at bounding box center [426, 75] width 12 height 6
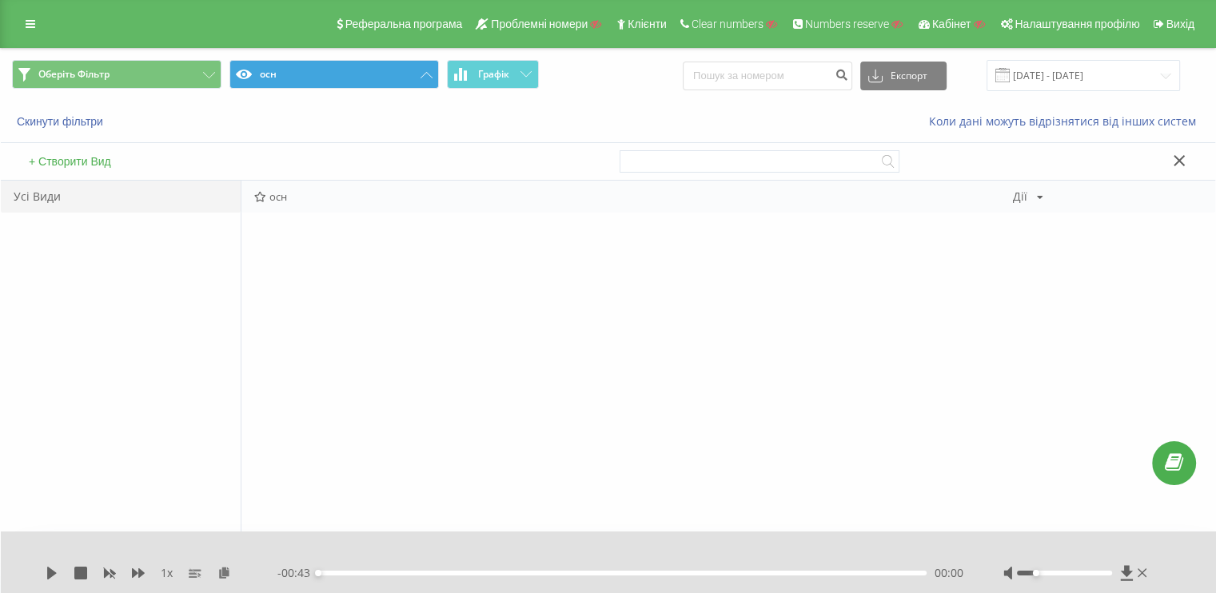
click at [1028, 196] on div "Дії Редагувати Копіювати Видалити За замовчуванням Поділитися" at bounding box center [1028, 196] width 30 height 11
click at [1065, 222] on span "Редагувати" at bounding box center [1083, 218] width 54 height 14
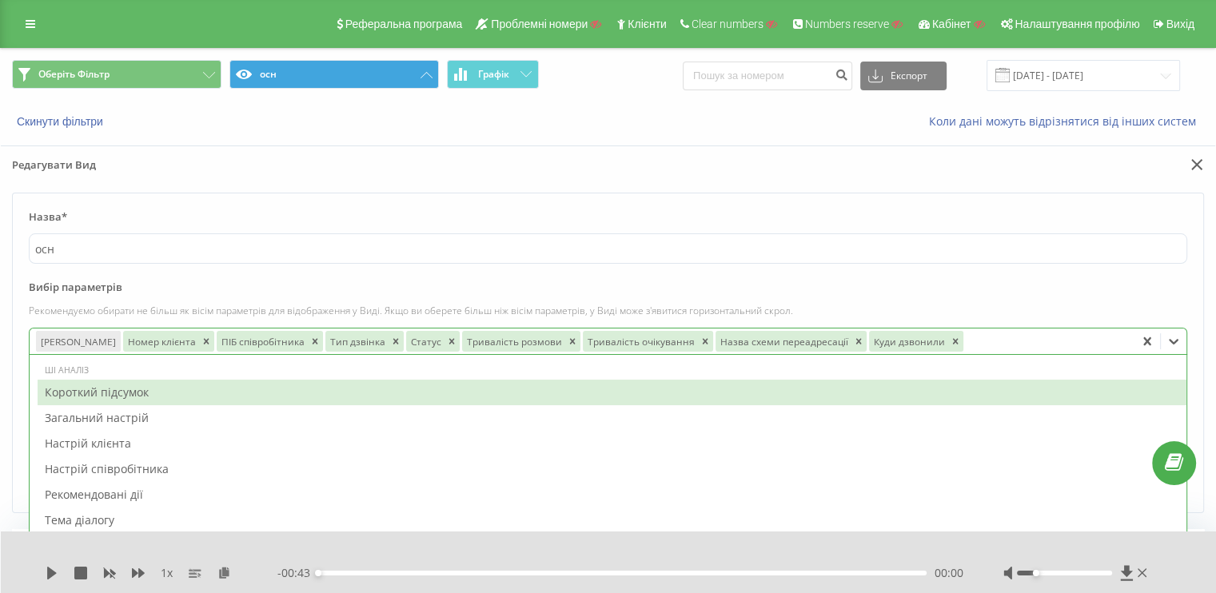
click at [1017, 348] on div "64 results available. Use Up and Down to choose options, press Enter to select …" at bounding box center [608, 341] width 1158 height 27
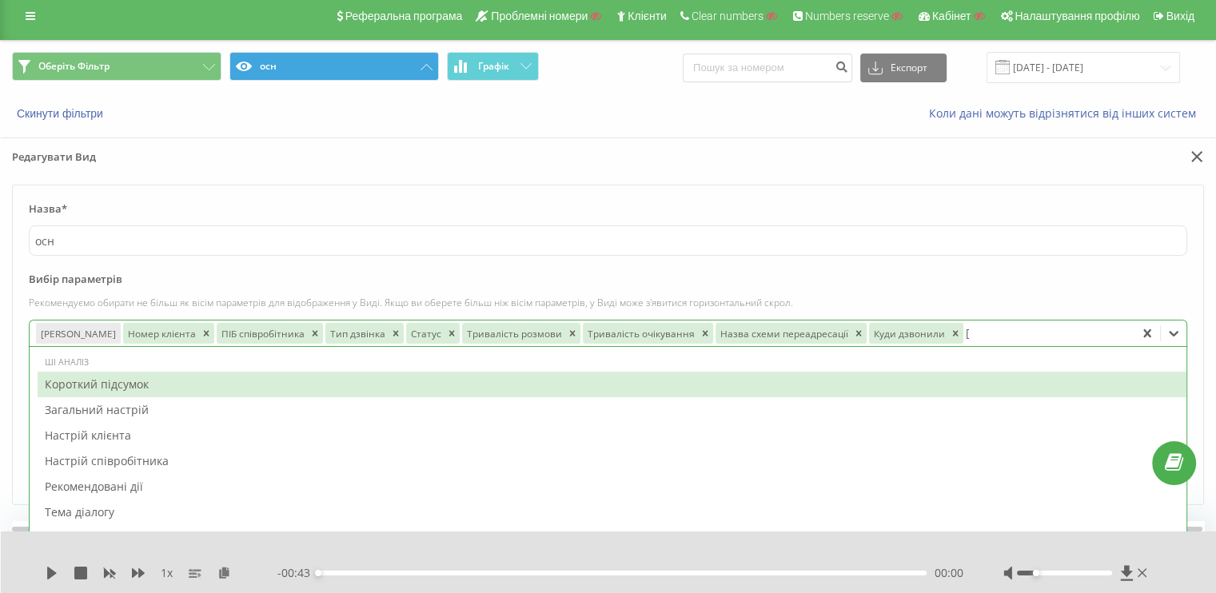
type input "ау"
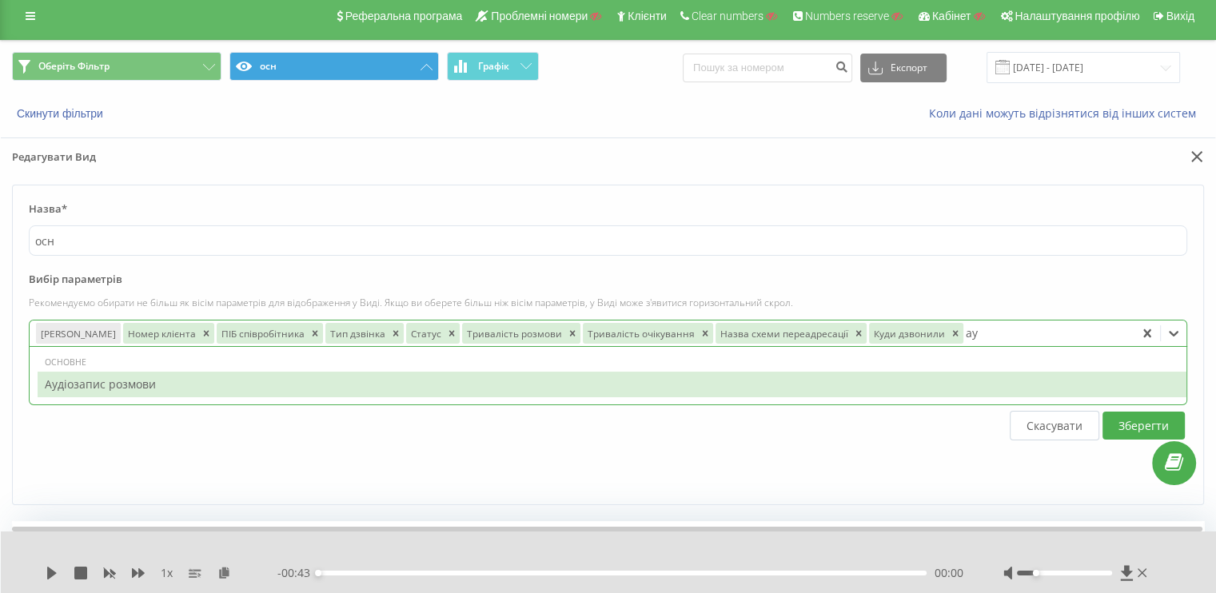
click at [432, 368] on div "Основне Аудіозапис розмови" at bounding box center [608, 376] width 1157 height 54
click at [723, 379] on div "Аудіозапис розмови" at bounding box center [612, 385] width 1149 height 26
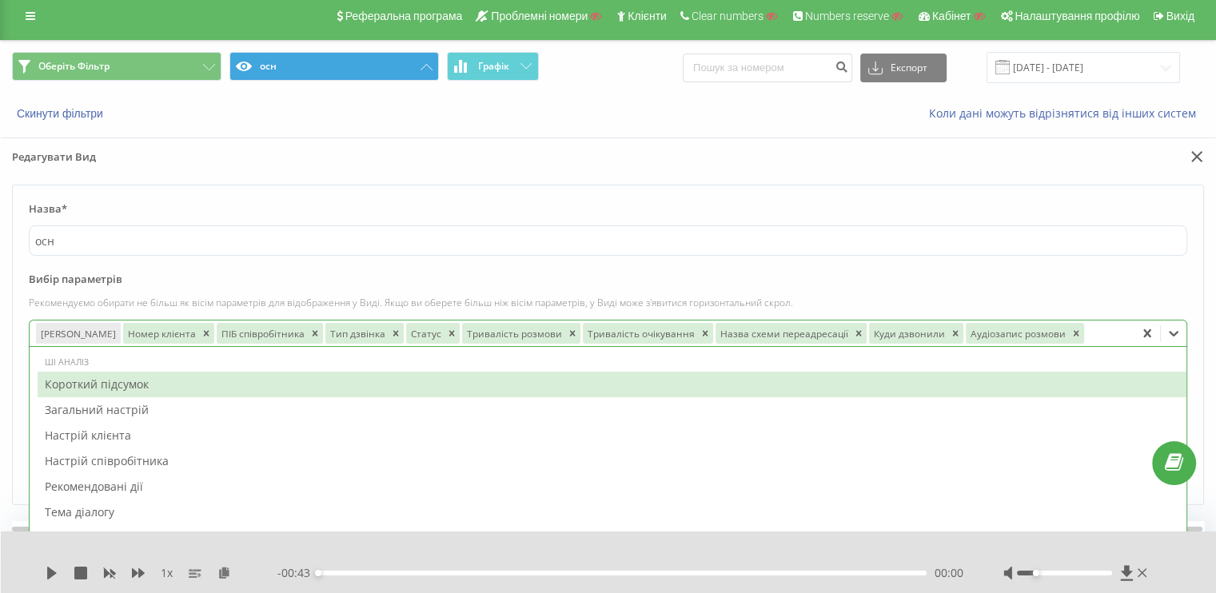
click at [1086, 283] on label "Вибір параметрів" at bounding box center [608, 284] width 1158 height 24
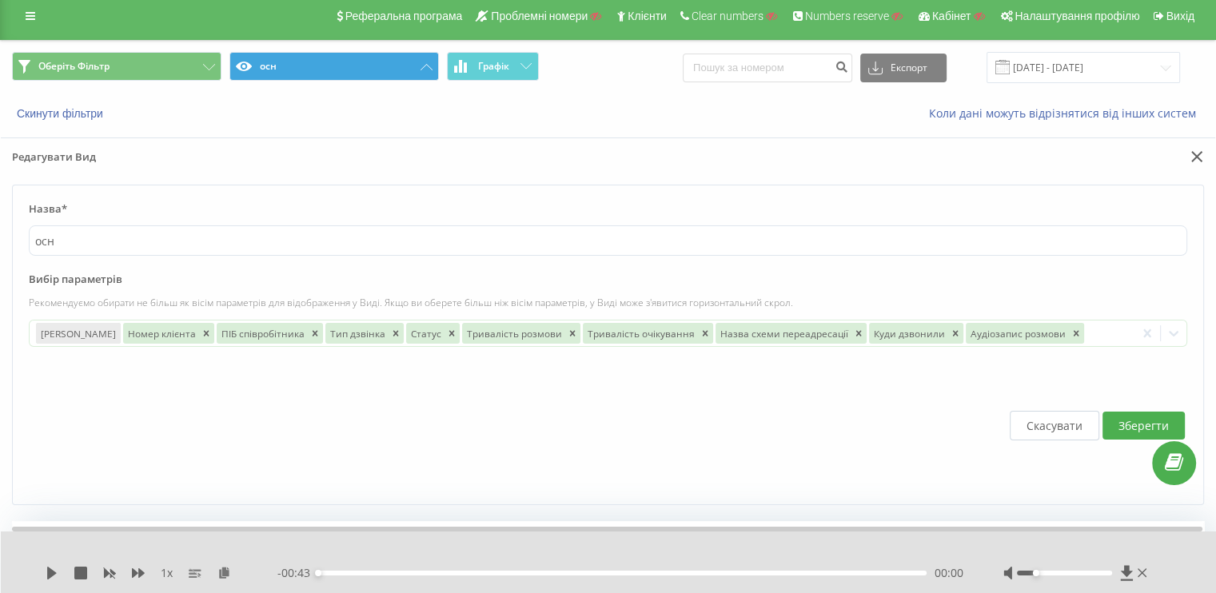
click at [1145, 430] on button "Зберегти" at bounding box center [1143, 426] width 82 height 28
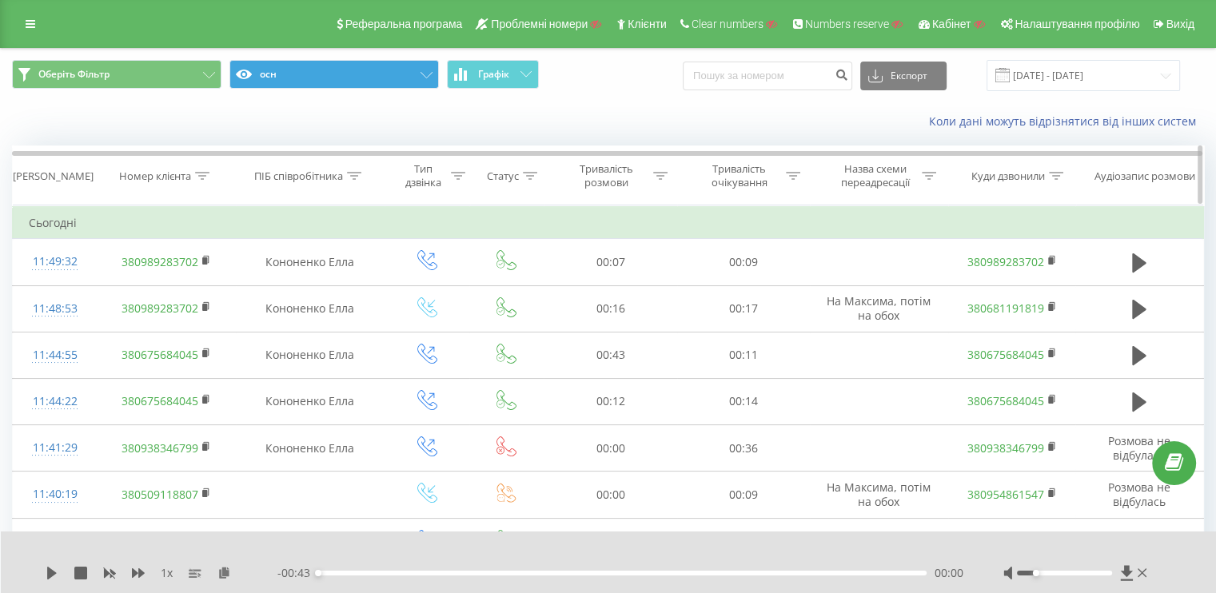
click at [205, 178] on icon at bounding box center [202, 176] width 14 height 8
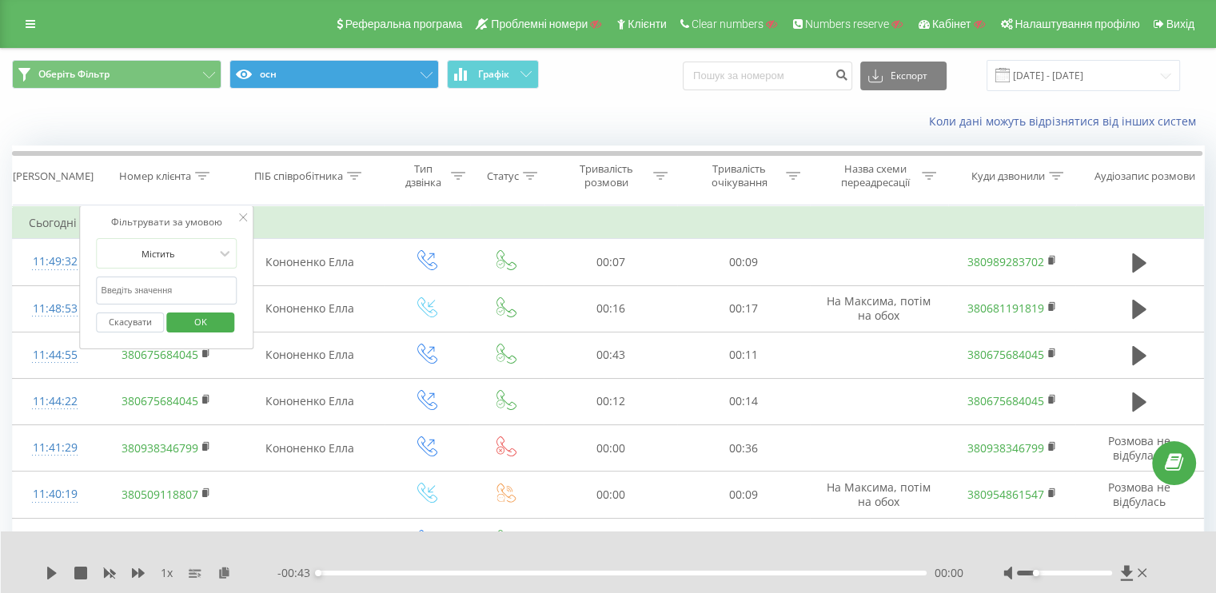
click at [161, 296] on input "text" at bounding box center [167, 291] width 141 height 28
paste input "380984156106"
type input "380984156106"
click at [175, 316] on button "OK" at bounding box center [200, 323] width 68 height 20
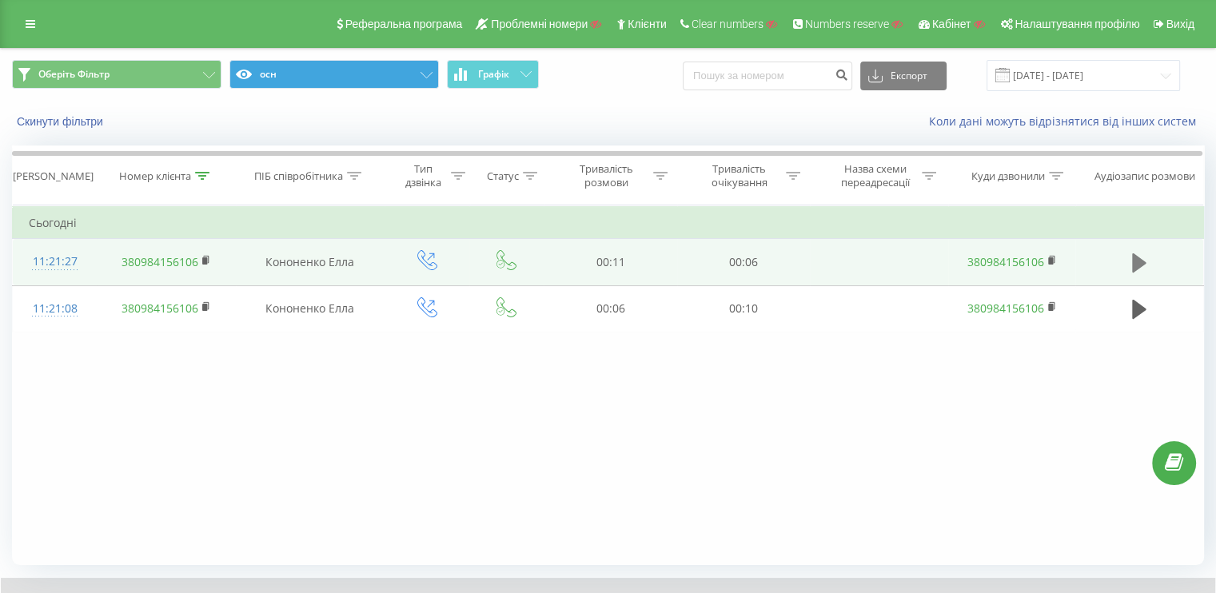
click at [1141, 265] on icon at bounding box center [1139, 262] width 14 height 19
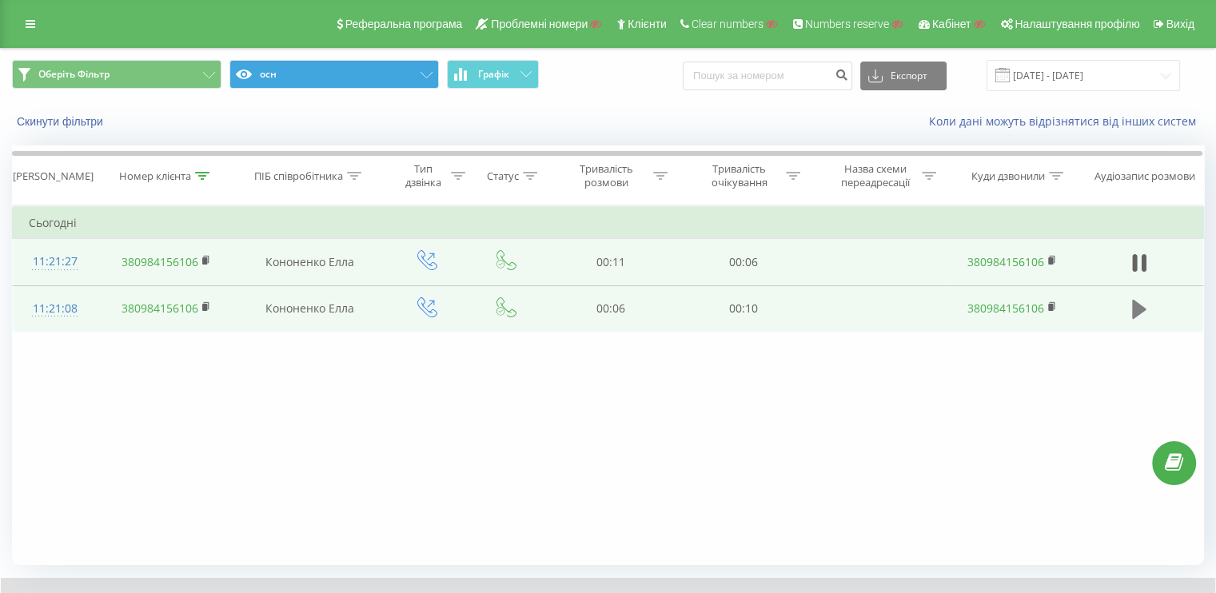
click at [1133, 302] on icon at bounding box center [1139, 309] width 14 height 19
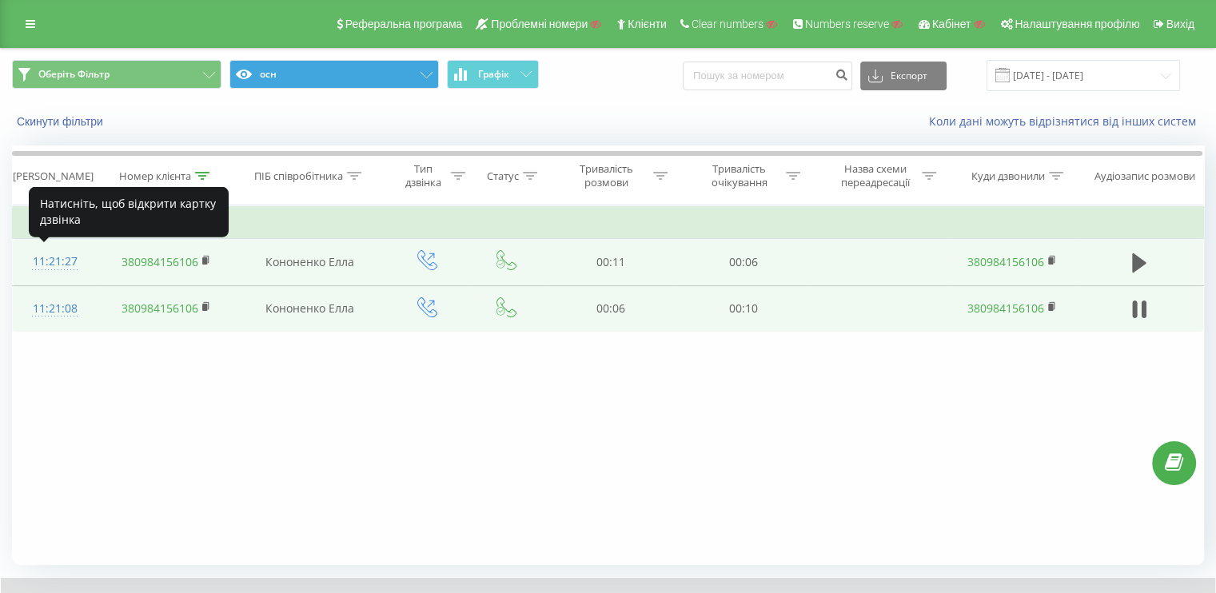
click at [56, 253] on div "11:21:27" at bounding box center [55, 261] width 53 height 31
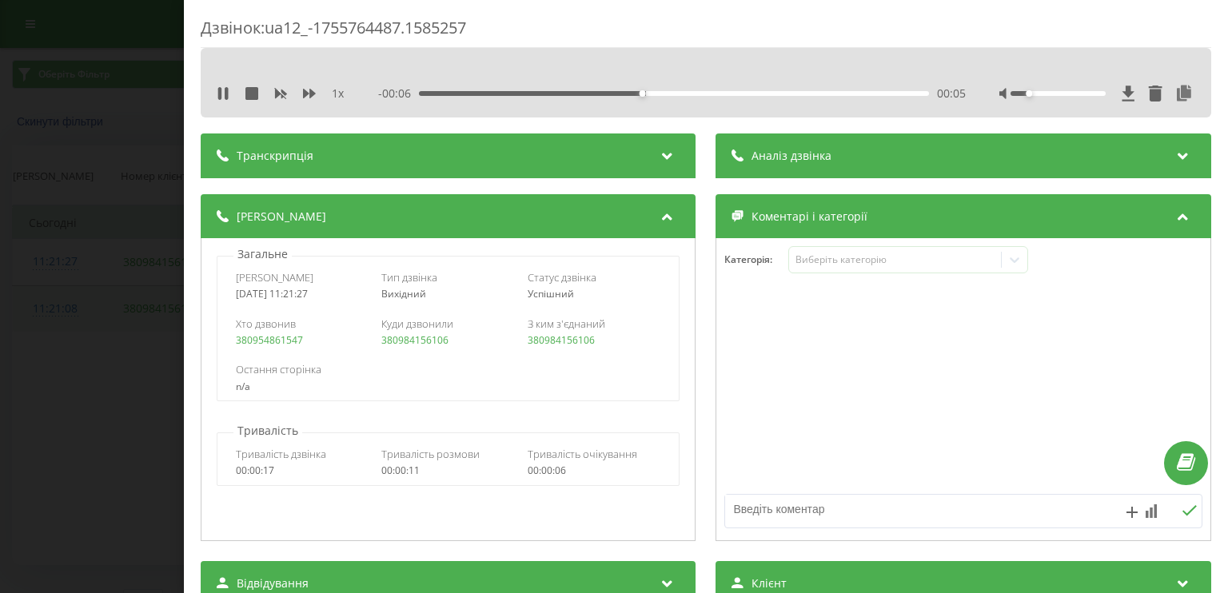
click at [56, 261] on div "Дзвінок : ua12_-1755764487.1585257 1 x - 00:06 00:05 00:05 Транскрипція Для AI-…" at bounding box center [614, 296] width 1228 height 593
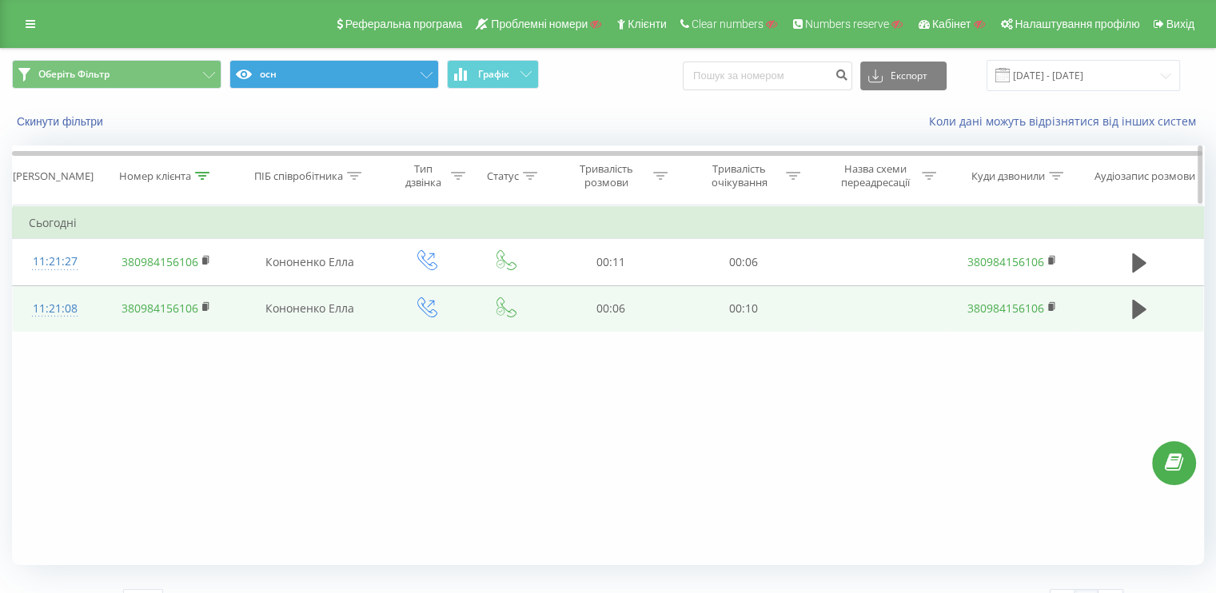
click at [203, 178] on icon at bounding box center [202, 176] width 14 height 8
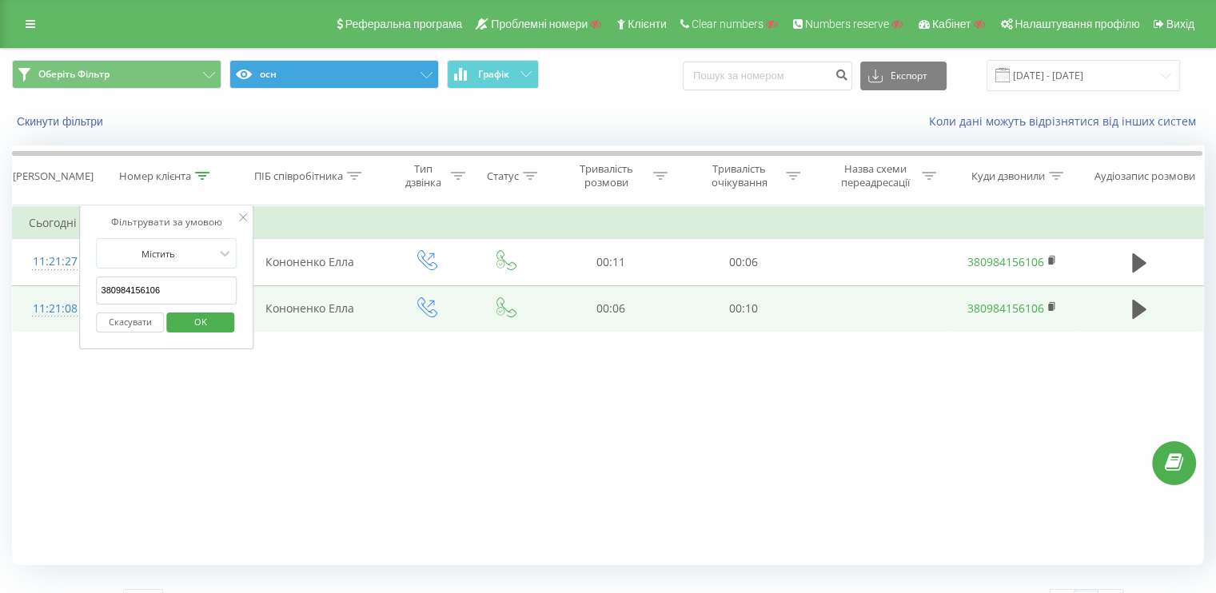
click at [123, 319] on button "Скасувати" at bounding box center [131, 323] width 68 height 20
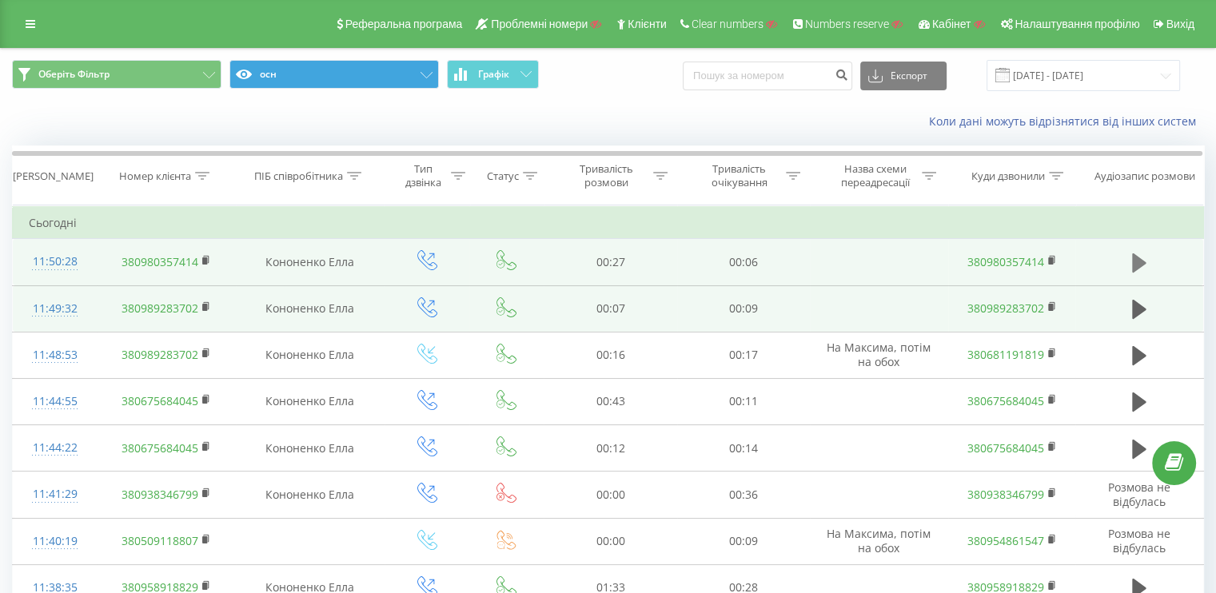
click at [1137, 261] on icon at bounding box center [1139, 262] width 14 height 19
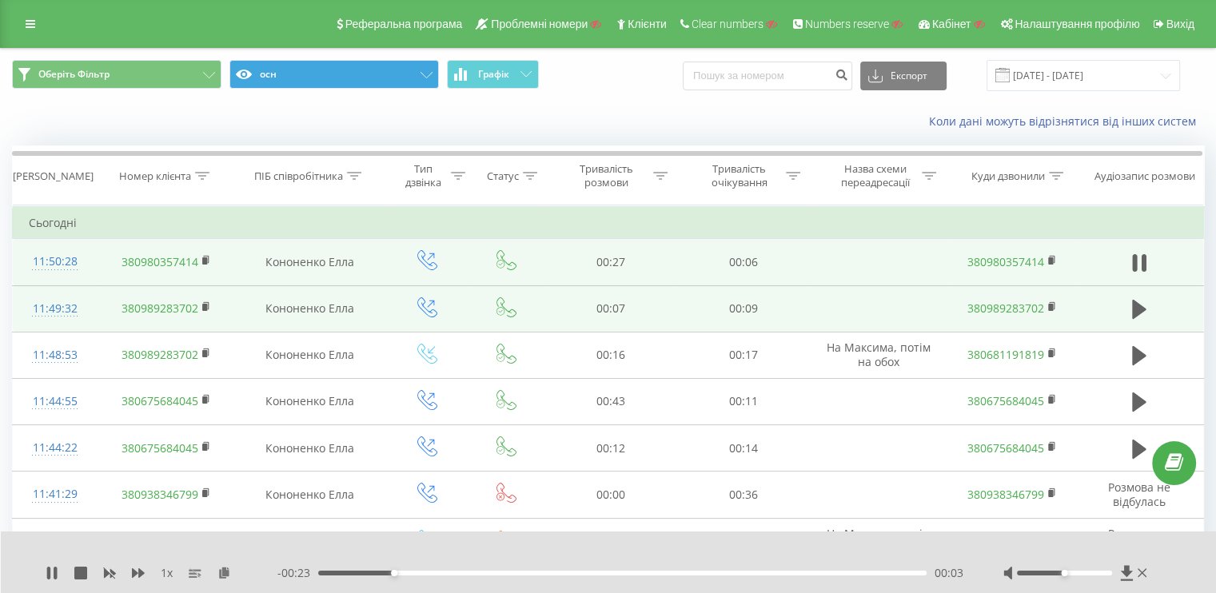
click at [450, 579] on div "- 00:23 00:03 00:03" at bounding box center [620, 573] width 686 height 16
click at [456, 572] on div "00:03" at bounding box center [622, 573] width 608 height 5
click at [1134, 317] on icon at bounding box center [1139, 309] width 14 height 22
drag, startPoint x: 1072, startPoint y: 580, endPoint x: 1081, endPoint y: 579, distance: 9.6
click at [1081, 579] on div at bounding box center [1076, 573] width 147 height 16
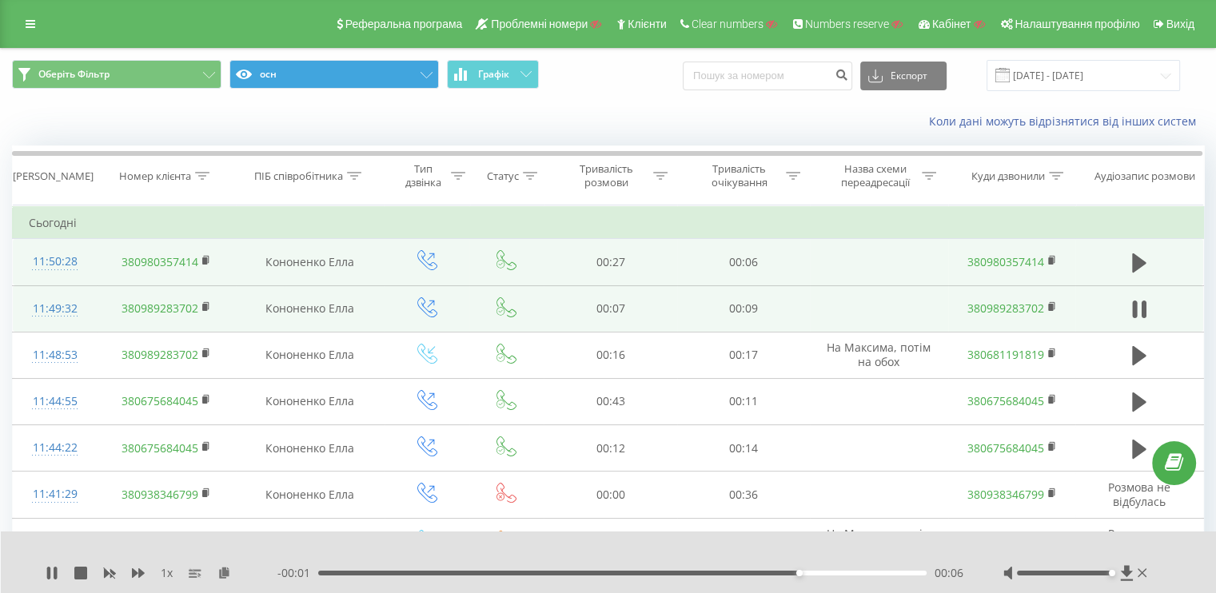
drag, startPoint x: 1079, startPoint y: 571, endPoint x: 1107, endPoint y: 572, distance: 28.0
click at [1107, 572] on div at bounding box center [1064, 573] width 95 height 5
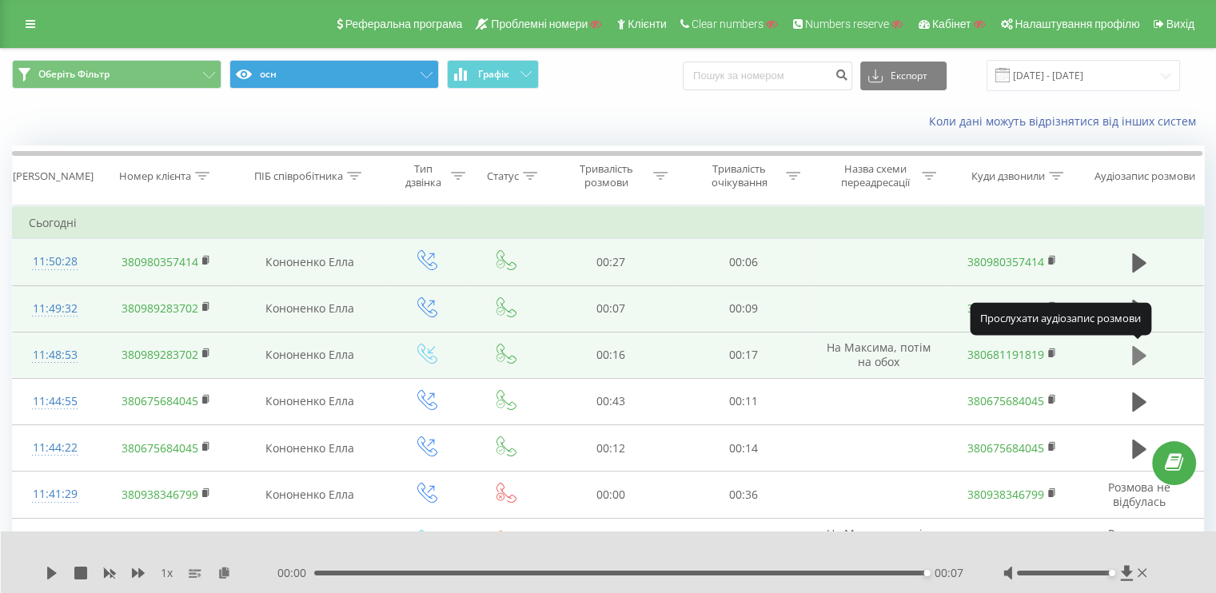
click at [1138, 354] on icon at bounding box center [1139, 355] width 14 height 19
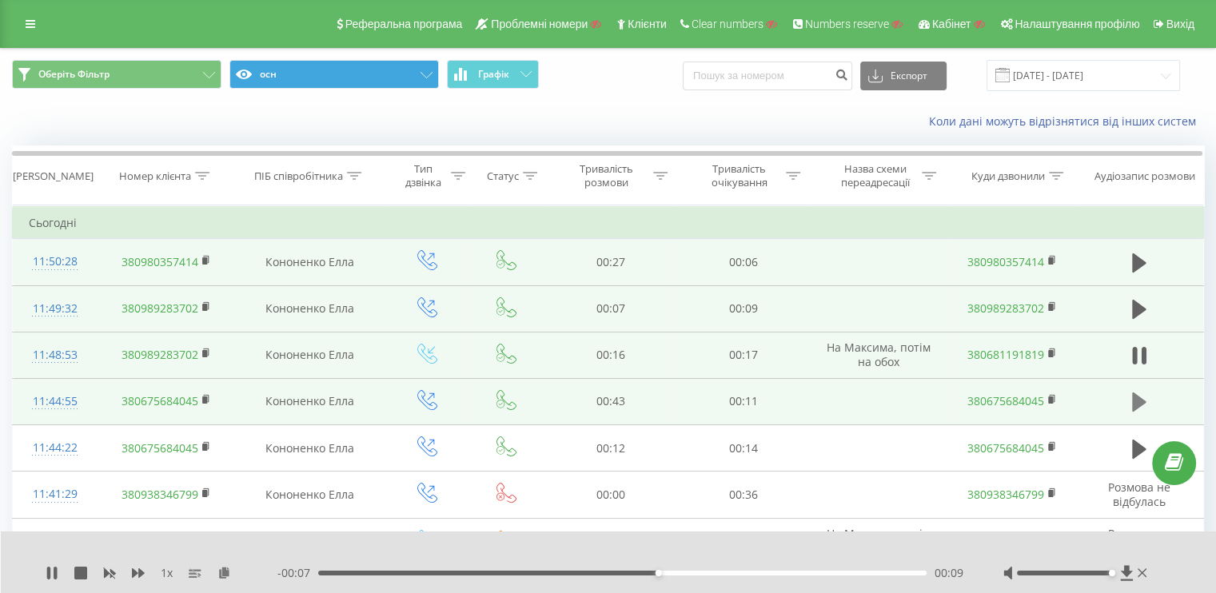
click at [1134, 400] on icon at bounding box center [1139, 401] width 14 height 19
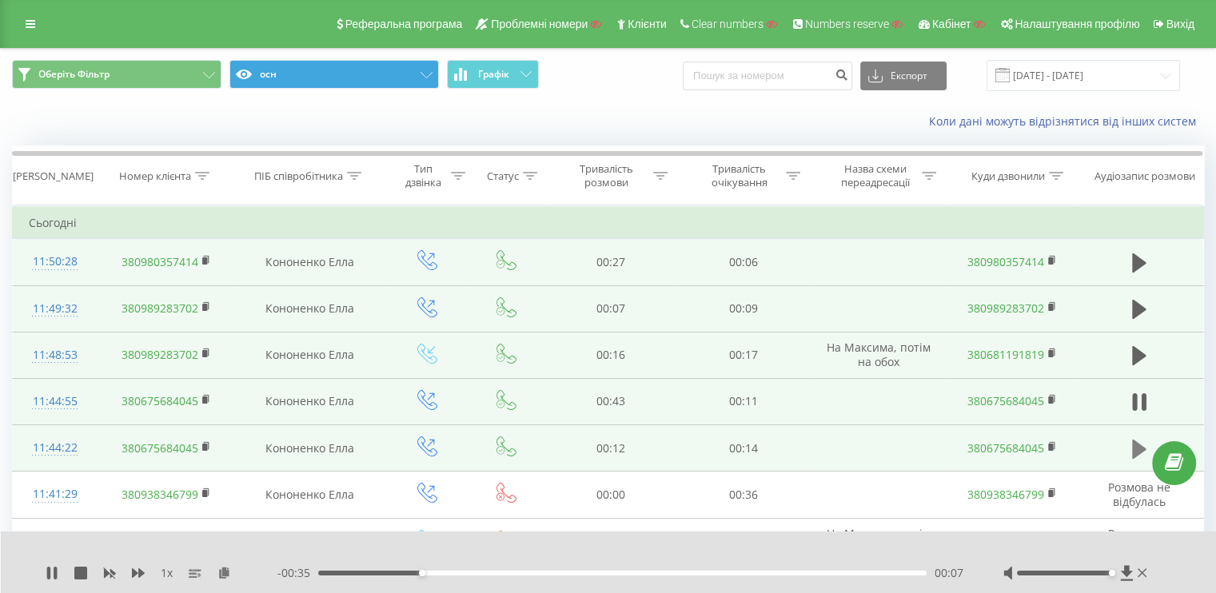
click at [1129, 450] on button at bounding box center [1139, 449] width 24 height 24
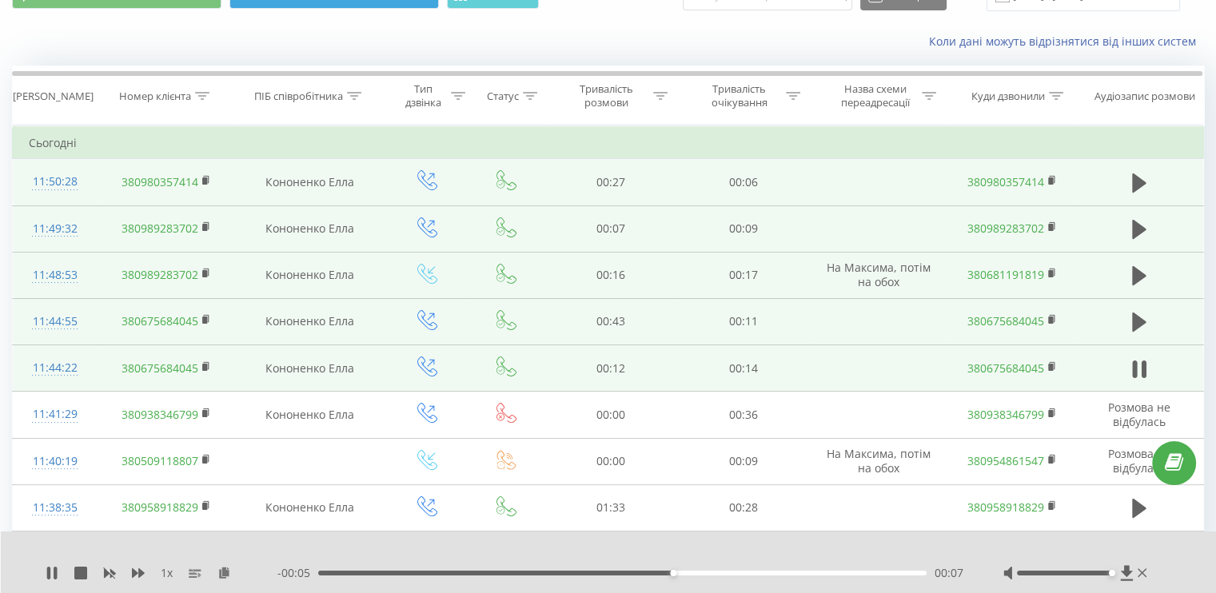
scroll to position [160, 0]
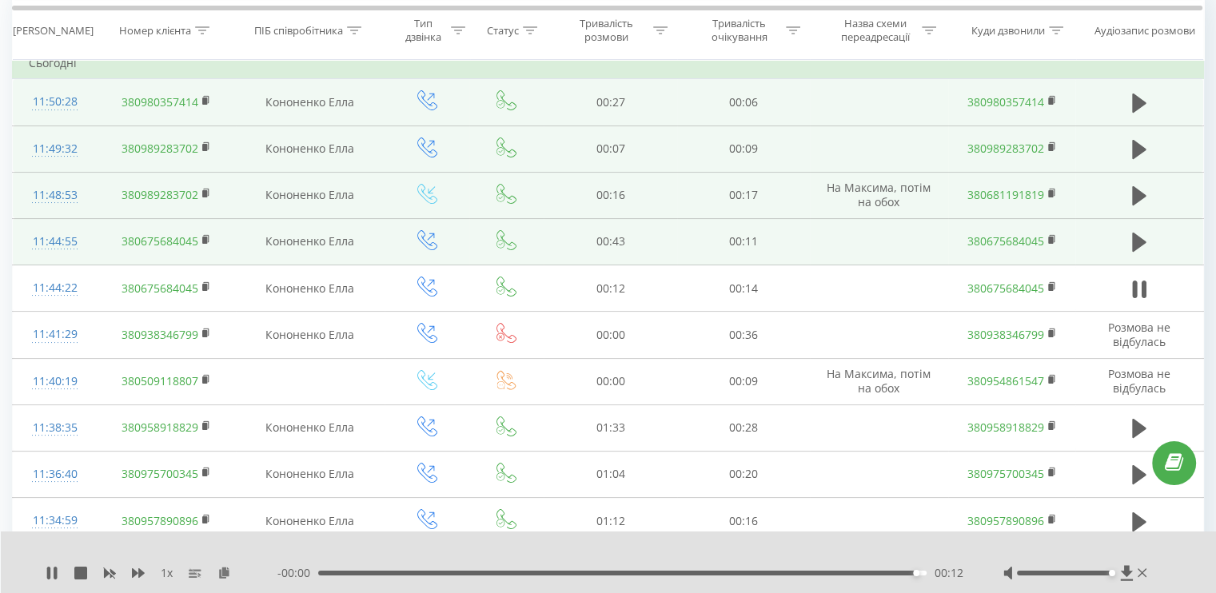
drag, startPoint x: 81, startPoint y: 572, endPoint x: 103, endPoint y: 558, distance: 26.6
click at [81, 572] on icon at bounding box center [80, 573] width 13 height 13
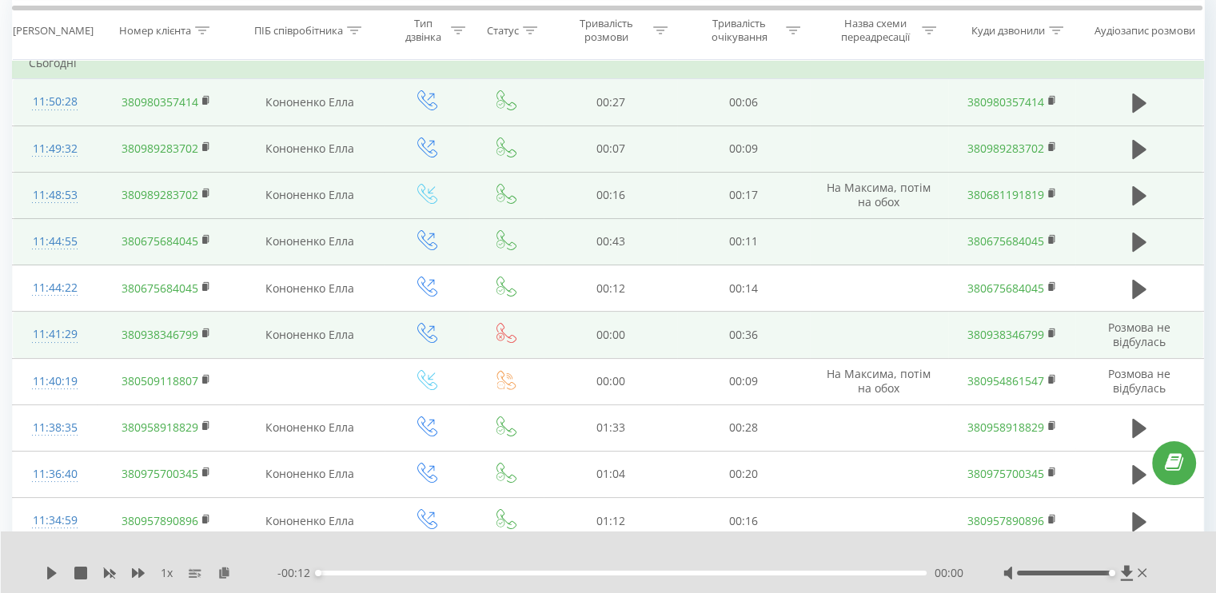
scroll to position [0, 0]
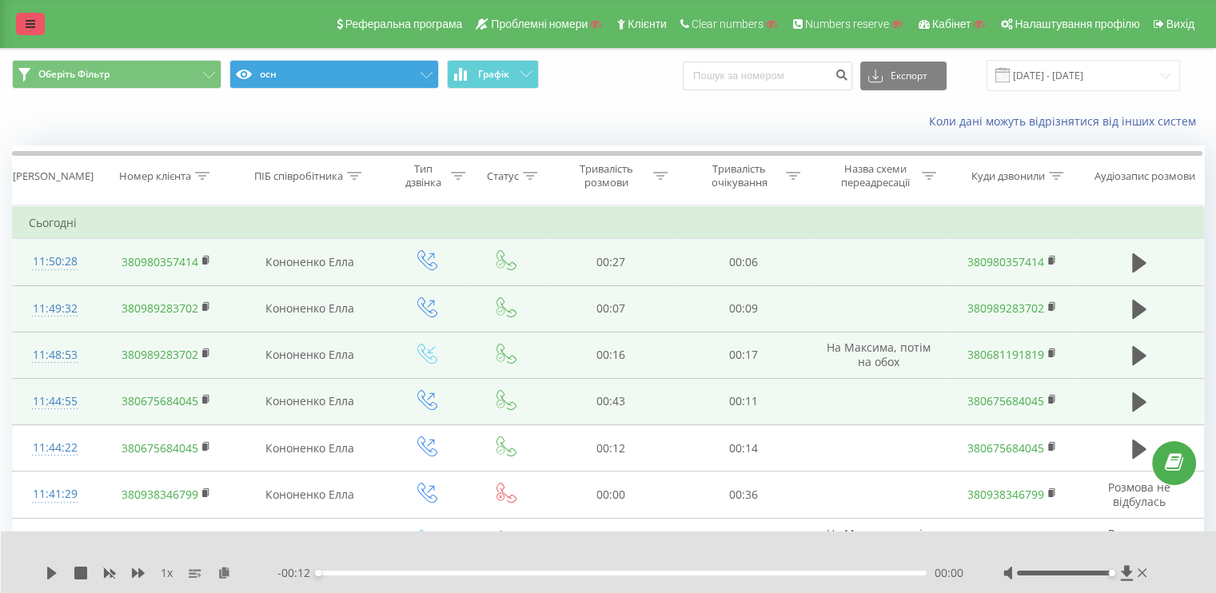
click at [27, 32] on link at bounding box center [30, 24] width 29 height 22
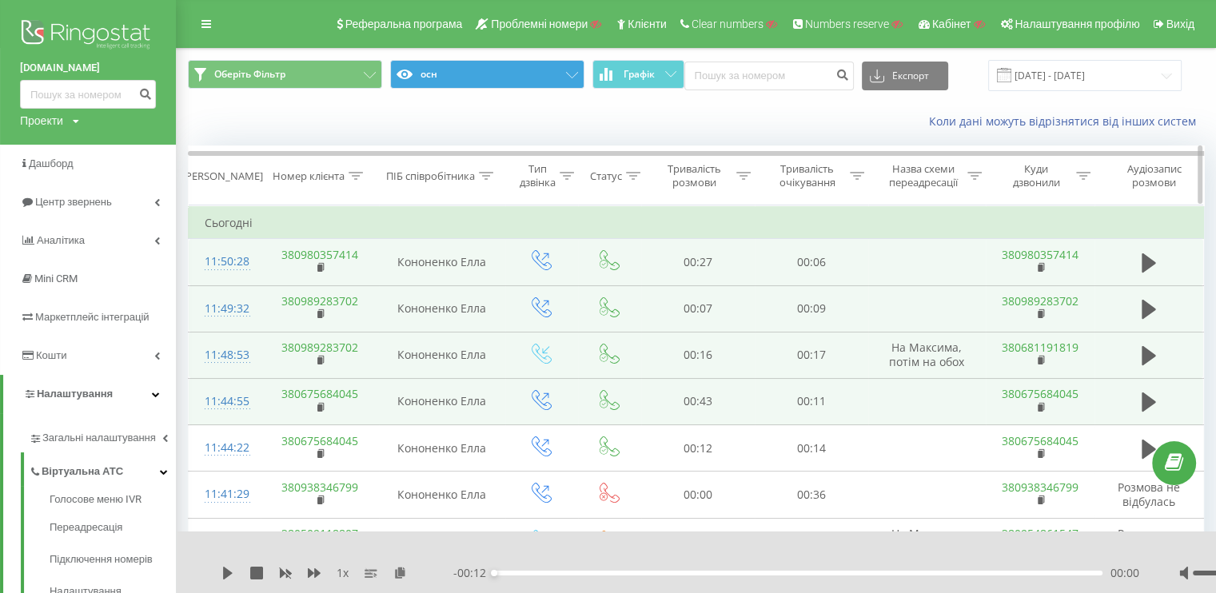
click at [358, 178] on icon at bounding box center [355, 176] width 14 height 8
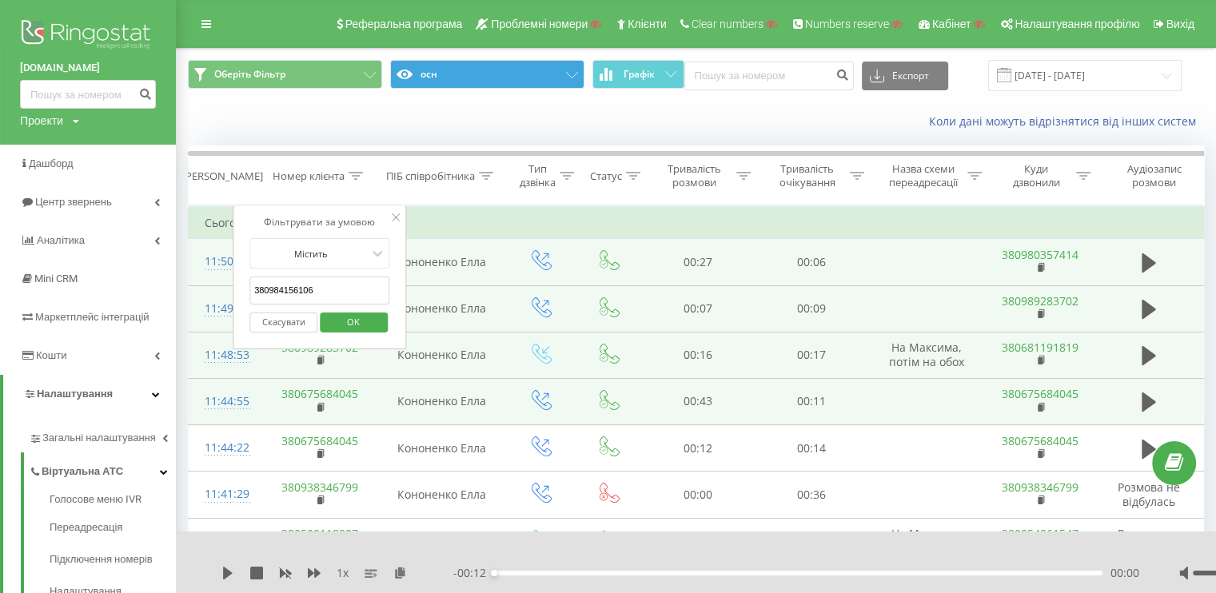
click at [334, 283] on input "380984156106" at bounding box center [319, 291] width 141 height 28
paste input "380509118807"
click at [351, 322] on span "OK" at bounding box center [353, 321] width 45 height 25
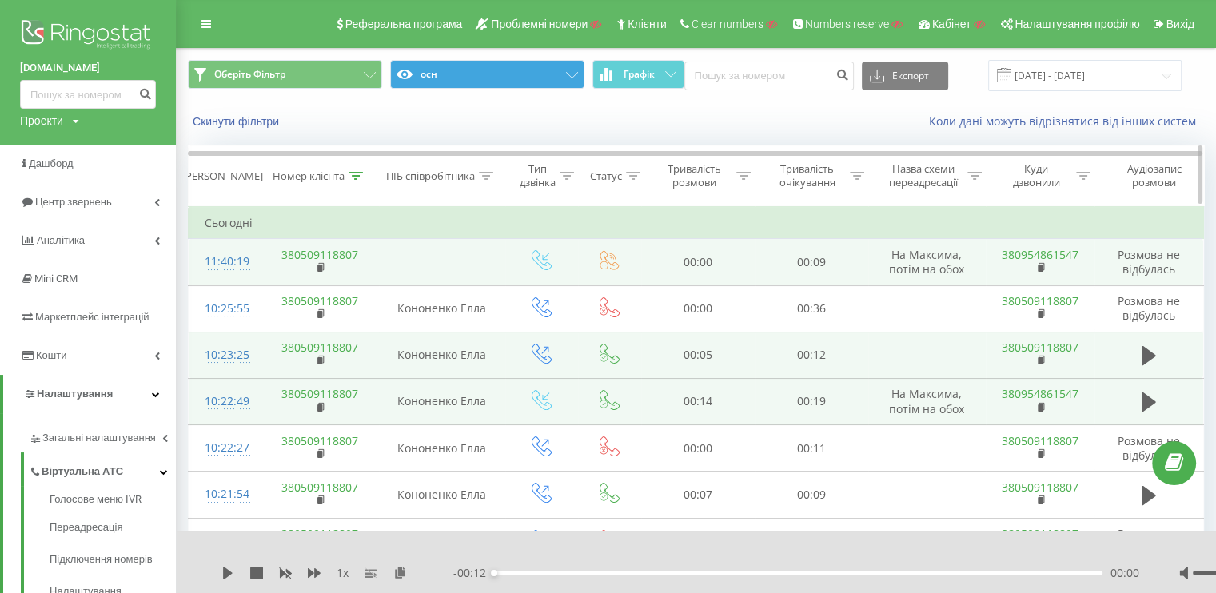
click at [354, 179] on div at bounding box center [355, 176] width 14 height 14
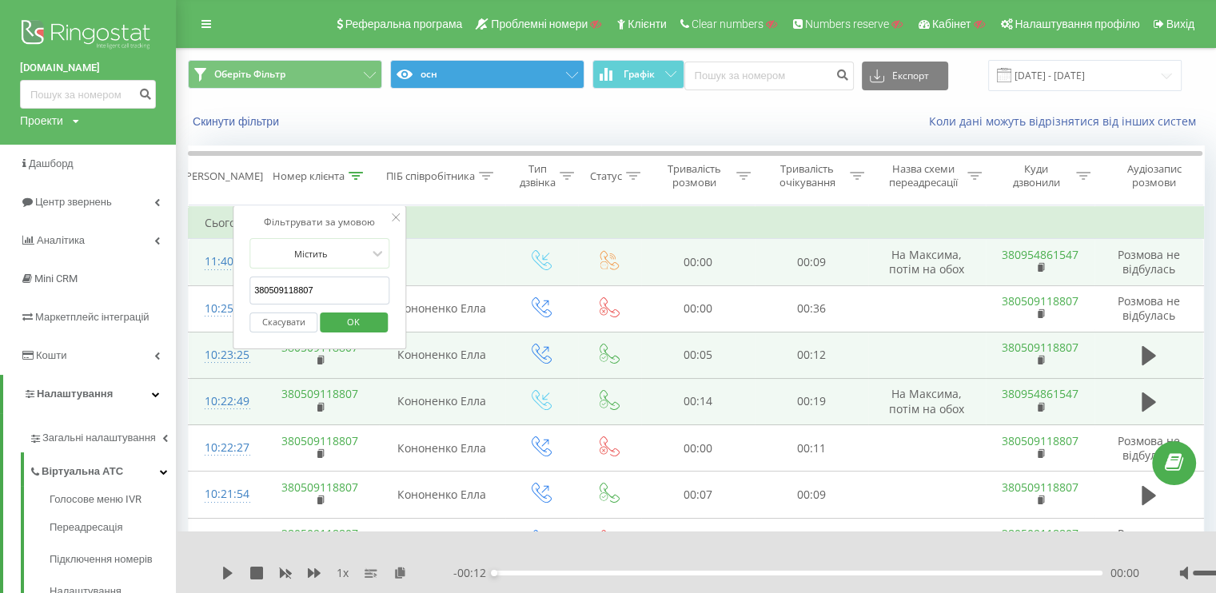
drag, startPoint x: 325, startPoint y: 271, endPoint x: 323, endPoint y: 285, distance: 14.5
click at [325, 273] on form "Містить 380509118807 Скасувати OK" at bounding box center [319, 289] width 141 height 102
click at [323, 288] on input "380509118807" at bounding box center [319, 291] width 141 height 28
paste input "984156106"
click at [352, 290] on input "380984156106" at bounding box center [319, 291] width 141 height 28
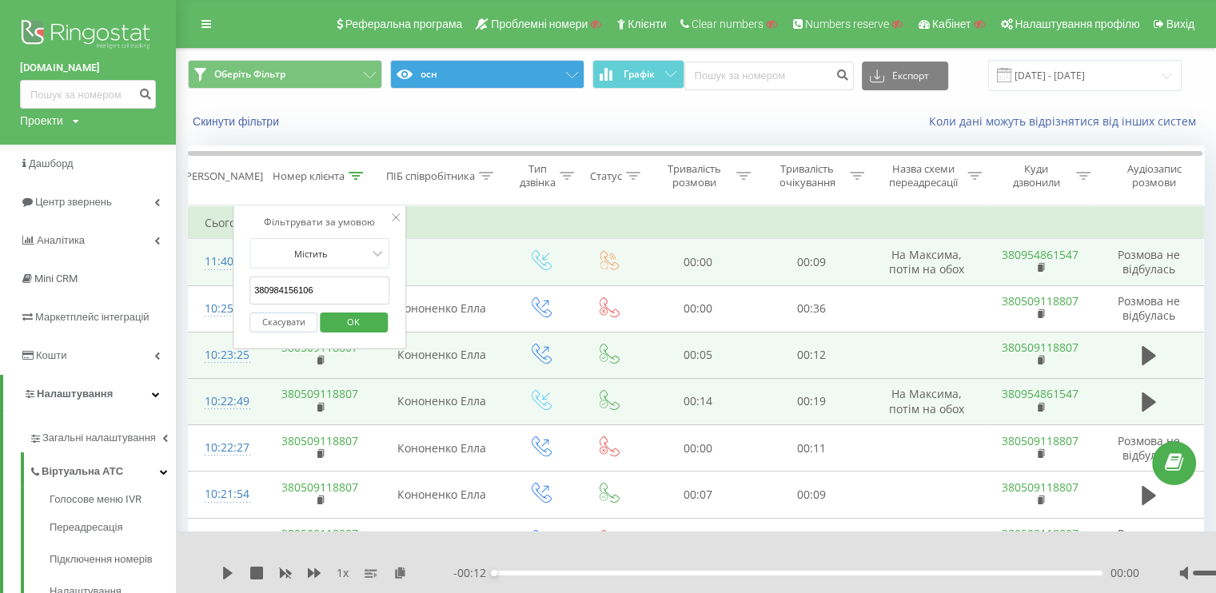
click at [356, 277] on input "380984156106" at bounding box center [319, 291] width 141 height 28
type input "380984156106"
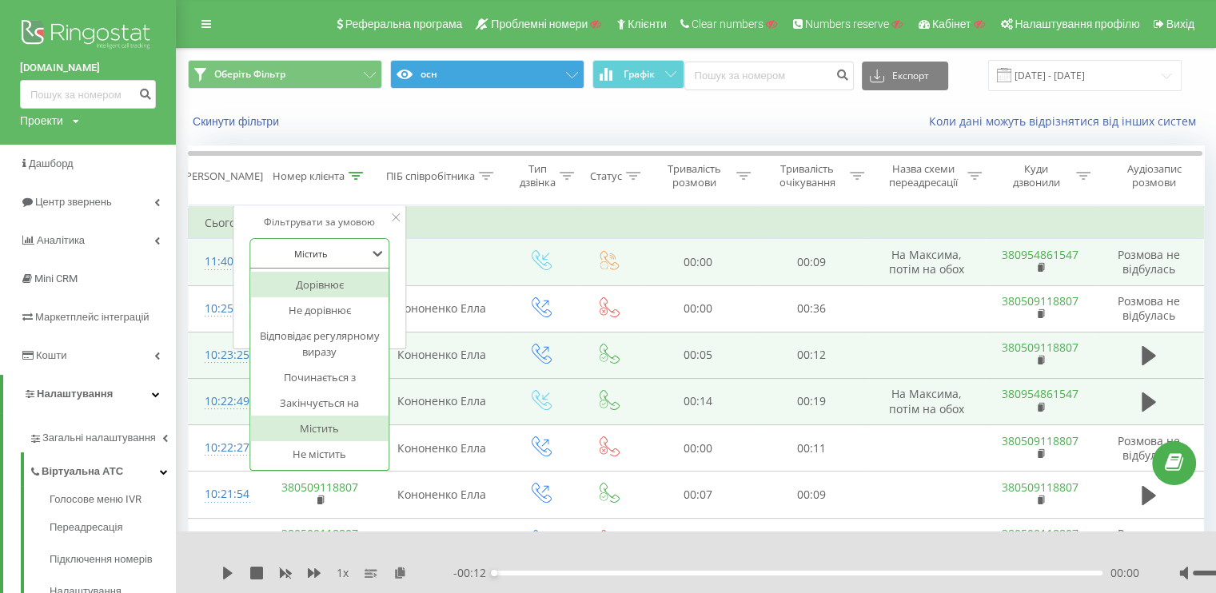
click at [352, 268] on div "7 results available. Use Up and Down to choose options, press Enter to select t…" at bounding box center [319, 253] width 141 height 30
click at [337, 260] on div at bounding box center [310, 253] width 113 height 15
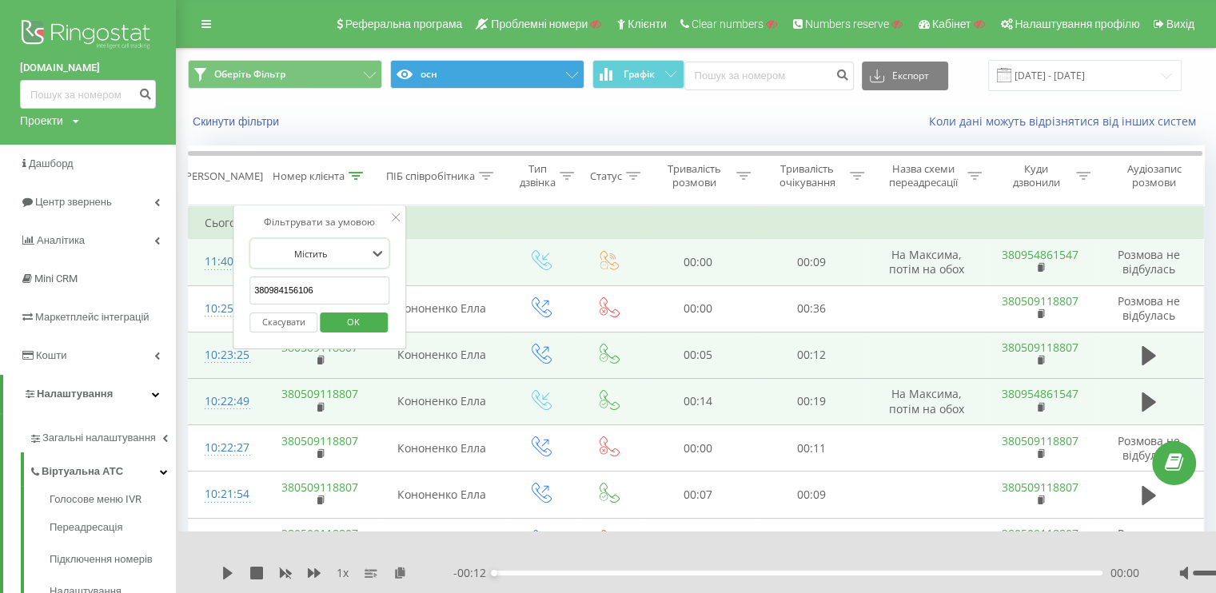
click at [360, 314] on span "OK" at bounding box center [353, 321] width 45 height 25
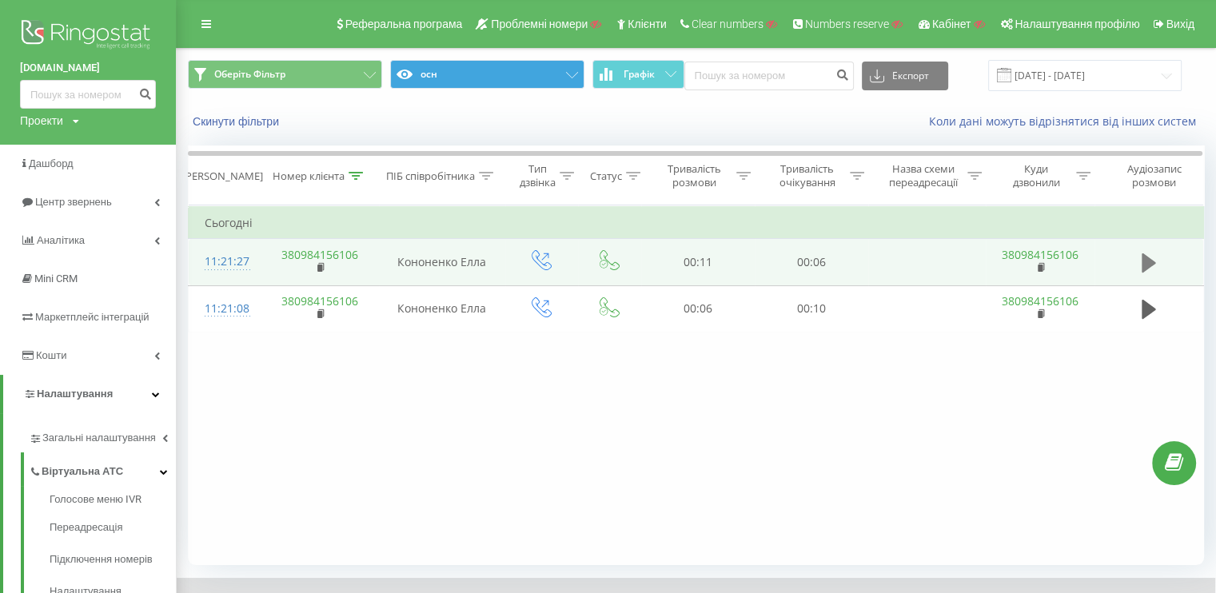
click at [1145, 252] on icon at bounding box center [1148, 263] width 14 height 22
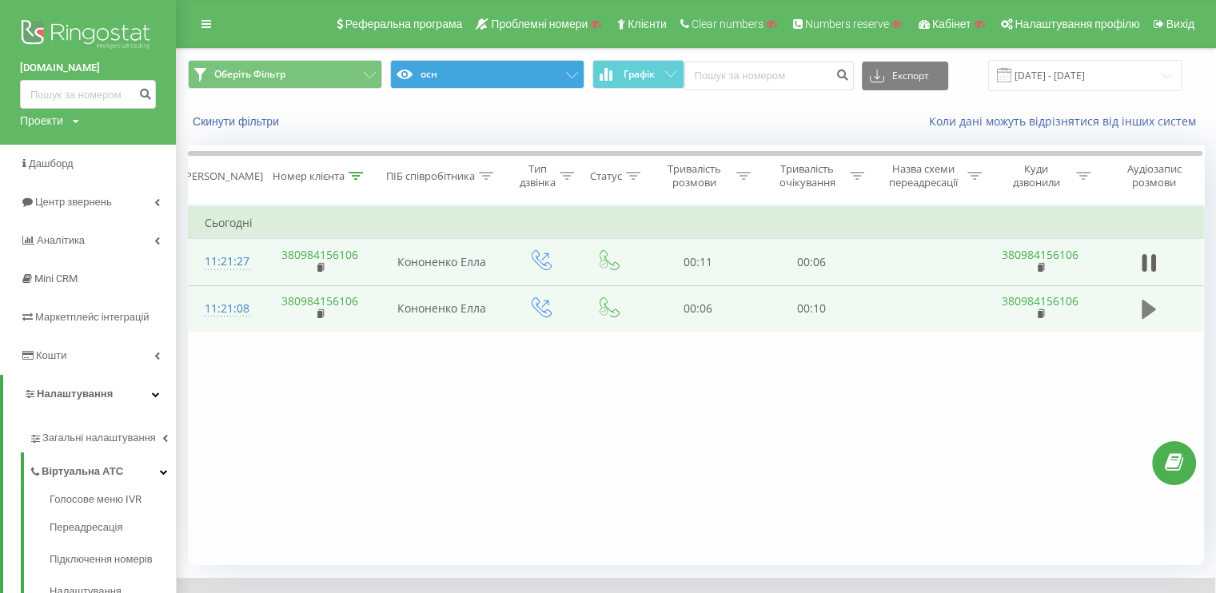
click at [1148, 313] on icon at bounding box center [1148, 309] width 14 height 19
click at [1145, 312] on icon at bounding box center [1143, 310] width 5 height 18
click at [651, 381] on div "Фільтрувати за умовою Містить 380984156106 Скасувати OK Фільтрувати за умовою М…" at bounding box center [696, 385] width 1016 height 360
click at [1138, 261] on button at bounding box center [1149, 263] width 24 height 24
click at [1139, 258] on button at bounding box center [1149, 263] width 24 height 24
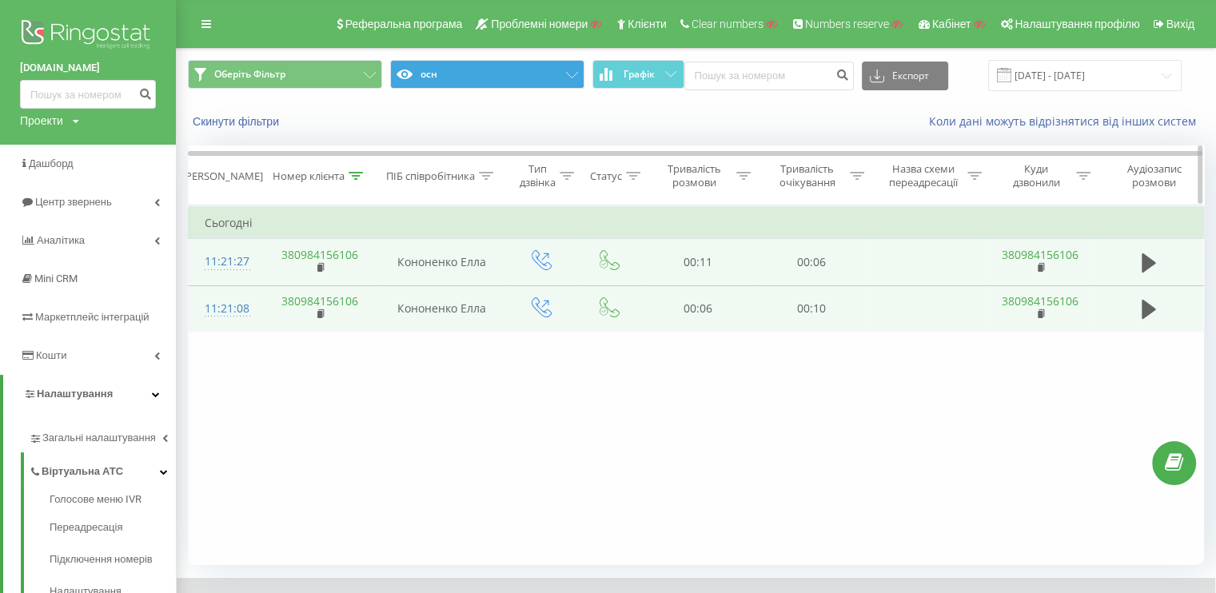
click at [355, 172] on icon at bounding box center [355, 176] width 14 height 8
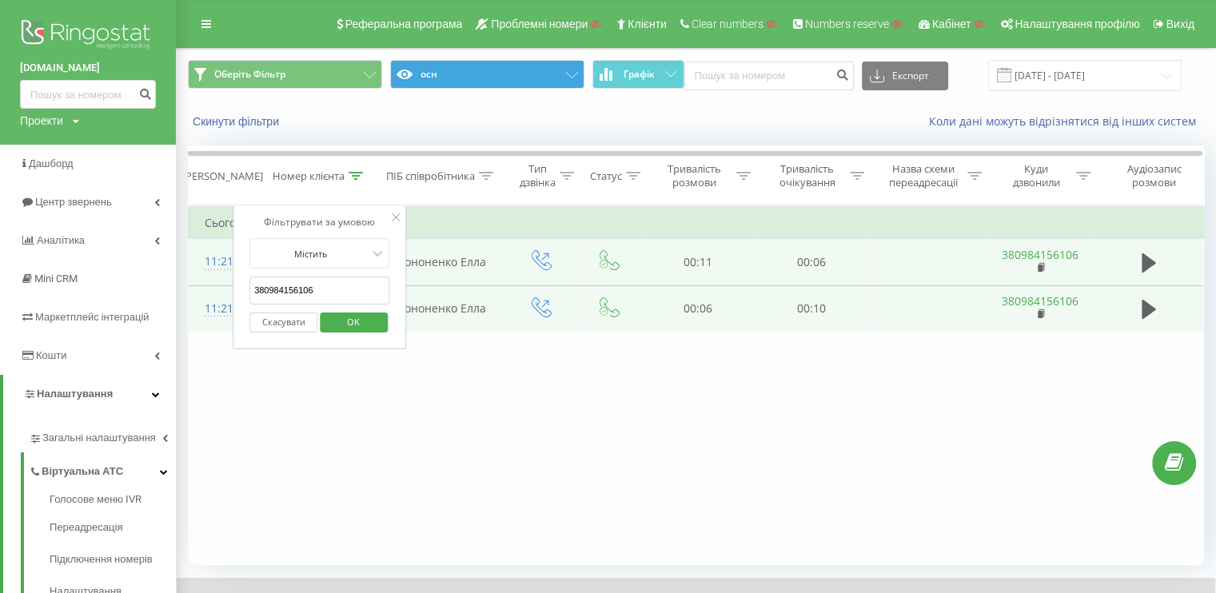
click at [301, 322] on button "Скасувати" at bounding box center [283, 323] width 68 height 20
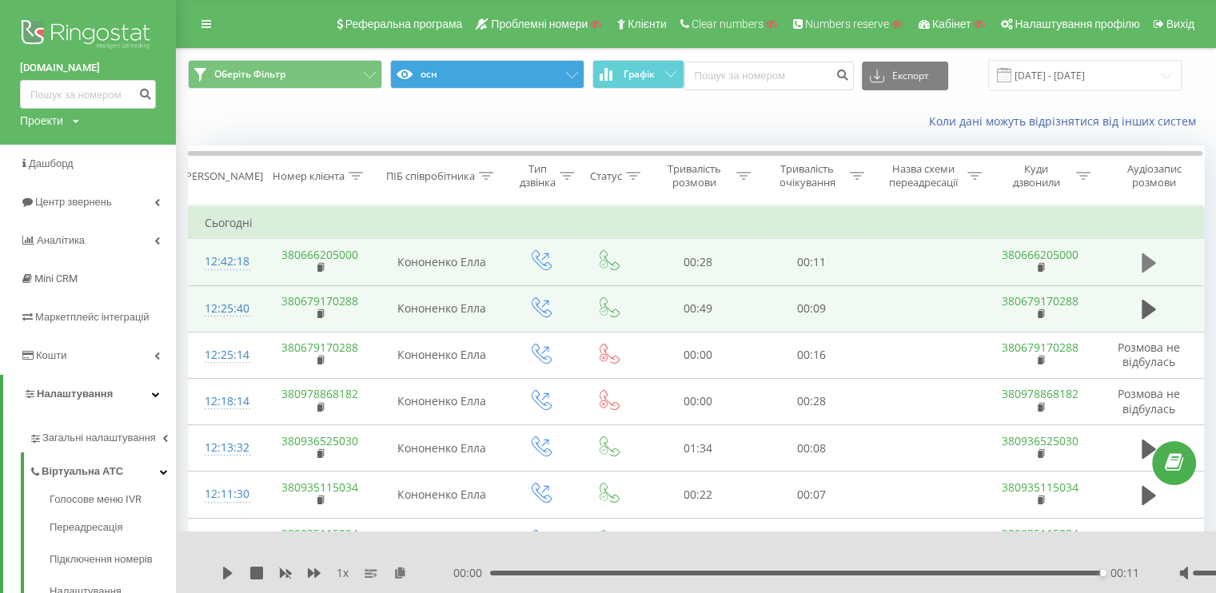
click at [1148, 260] on icon at bounding box center [1148, 262] width 14 height 19
click at [209, 20] on icon at bounding box center [206, 23] width 10 height 11
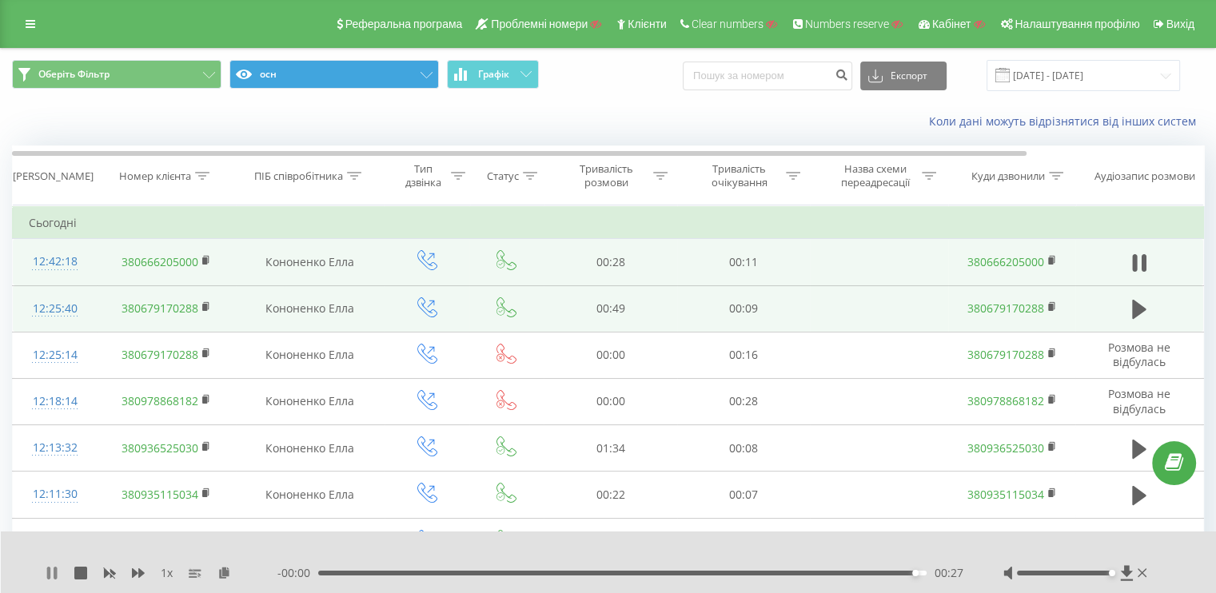
click at [48, 571] on icon at bounding box center [48, 573] width 3 height 13
click at [31, 18] on link at bounding box center [30, 24] width 29 height 22
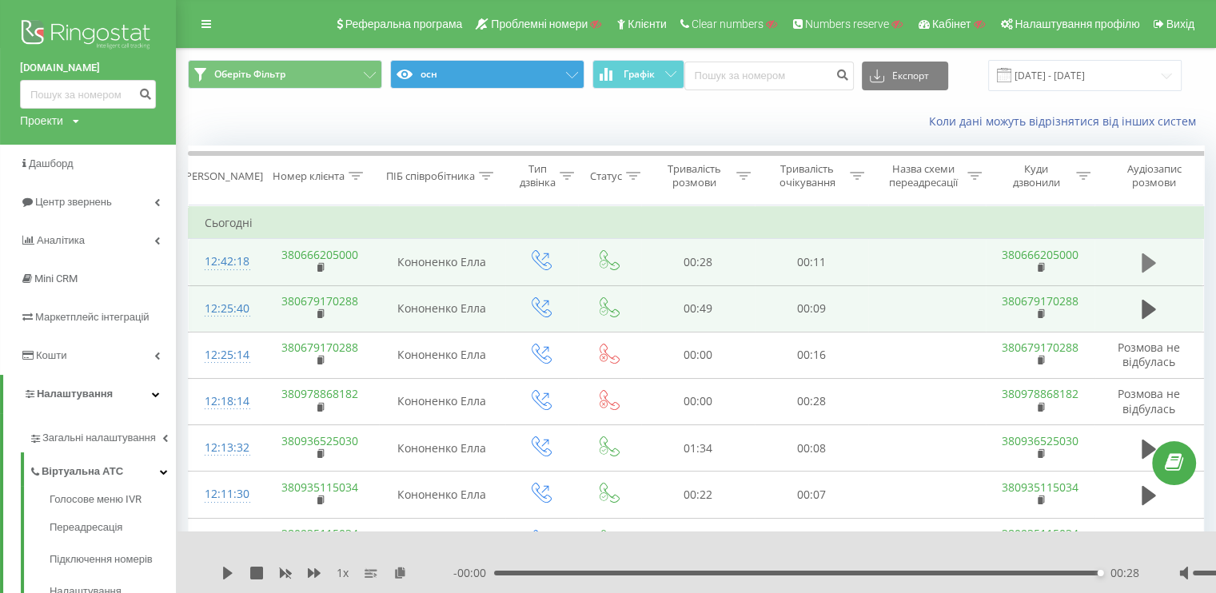
click at [1147, 258] on icon at bounding box center [1148, 262] width 14 height 19
click at [204, 20] on icon at bounding box center [206, 23] width 10 height 11
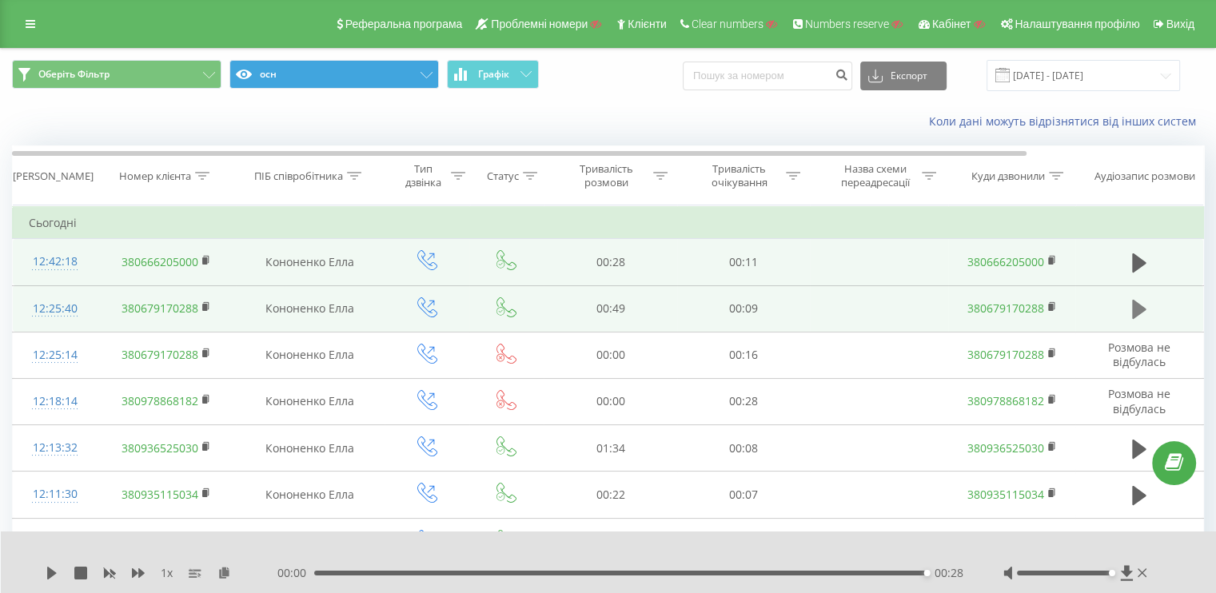
click at [1129, 304] on button at bounding box center [1139, 309] width 24 height 24
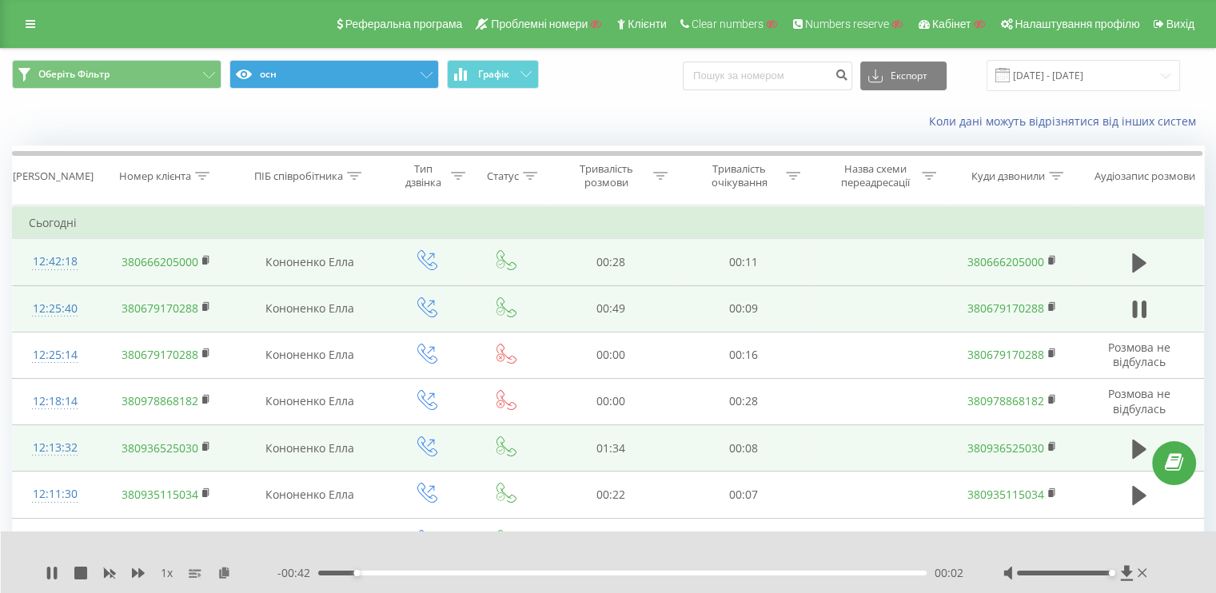
scroll to position [80, 0]
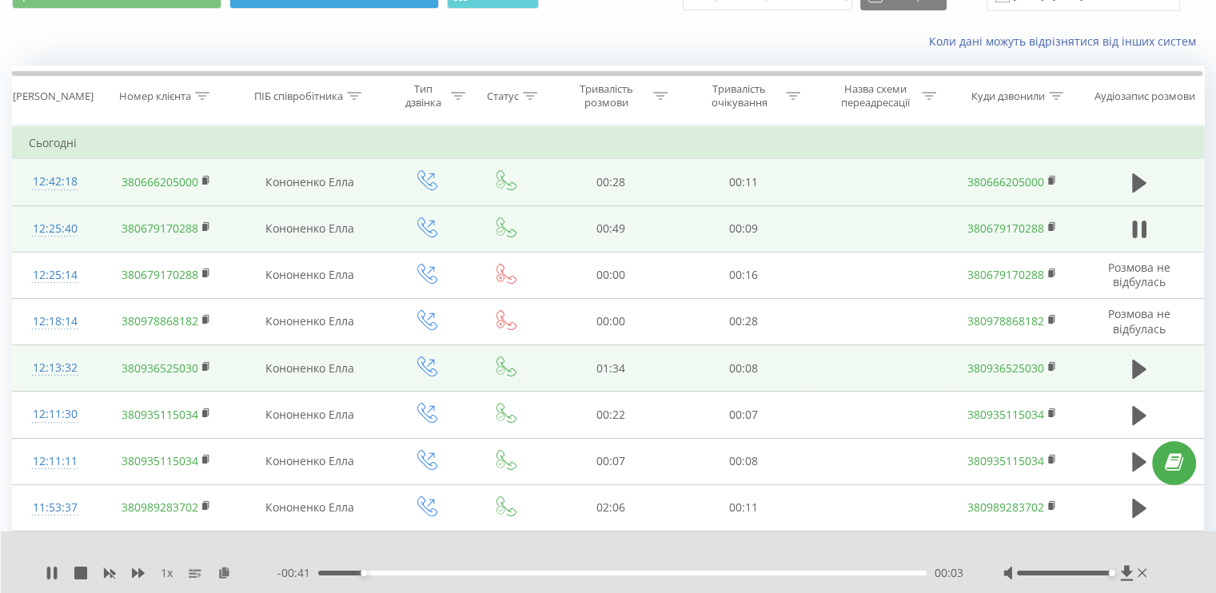
click at [1125, 371] on td at bounding box center [1139, 368] width 128 height 46
click at [1127, 370] on button at bounding box center [1139, 369] width 24 height 24
click at [412, 571] on div "00:14" at bounding box center [622, 573] width 608 height 5
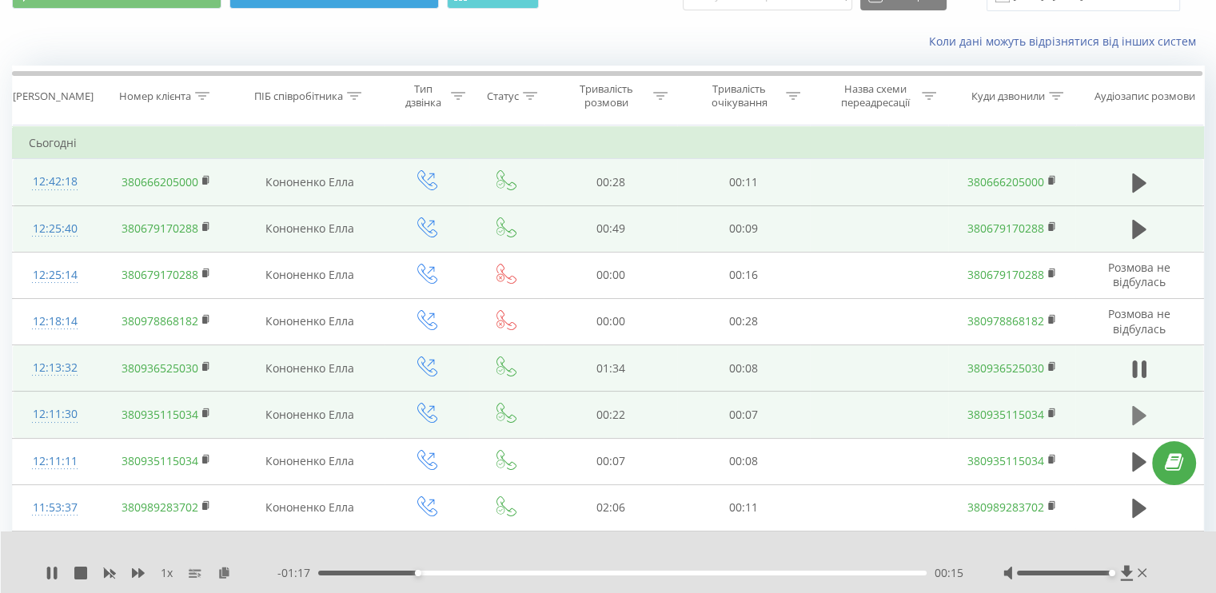
click at [1135, 416] on icon at bounding box center [1139, 415] width 14 height 19
click at [510, 571] on div "00:03" at bounding box center [622, 573] width 608 height 5
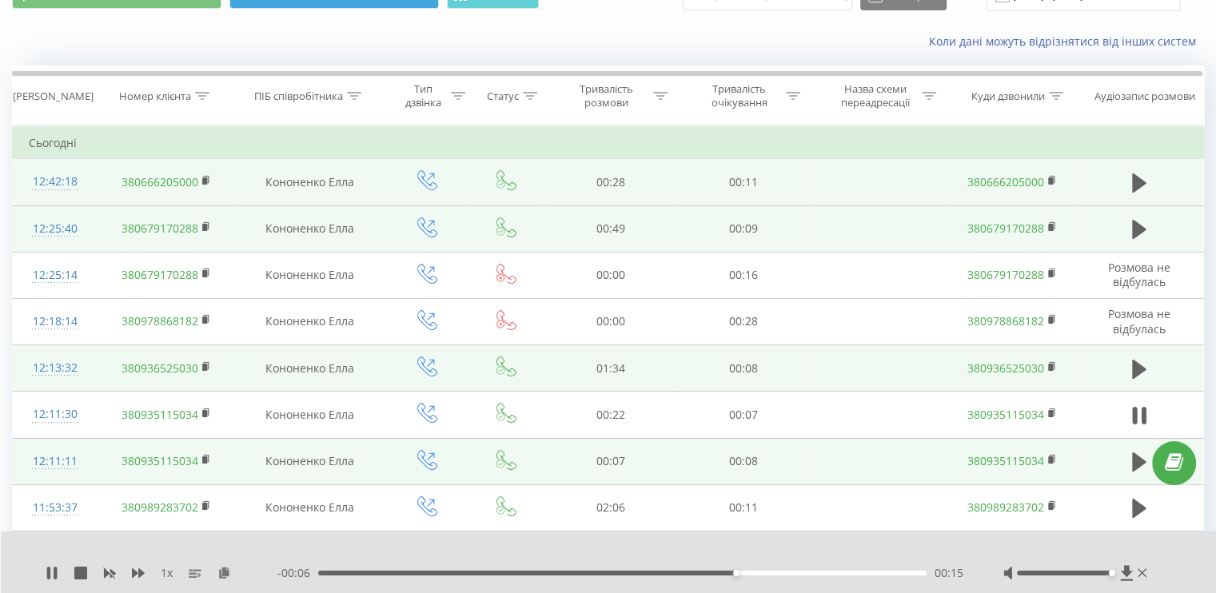
drag, startPoint x: 1146, startPoint y: 416, endPoint x: 1135, endPoint y: 436, distance: 22.9
click at [1145, 416] on button at bounding box center [1139, 416] width 24 height 24
click at [1139, 456] on icon at bounding box center [1139, 461] width 14 height 19
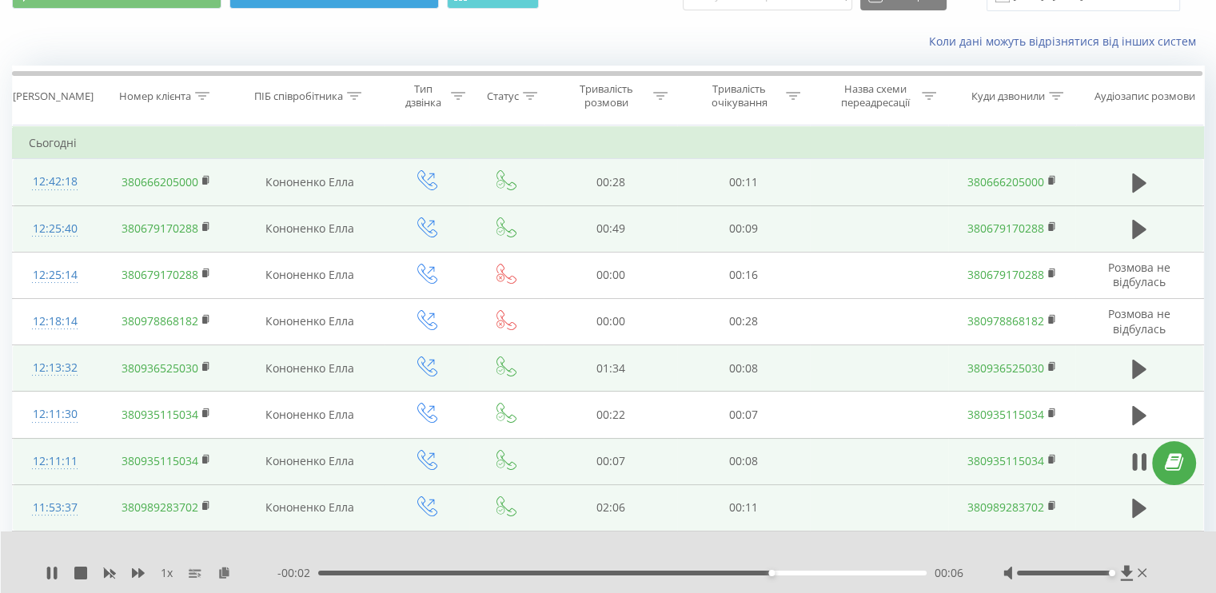
scroll to position [160, 0]
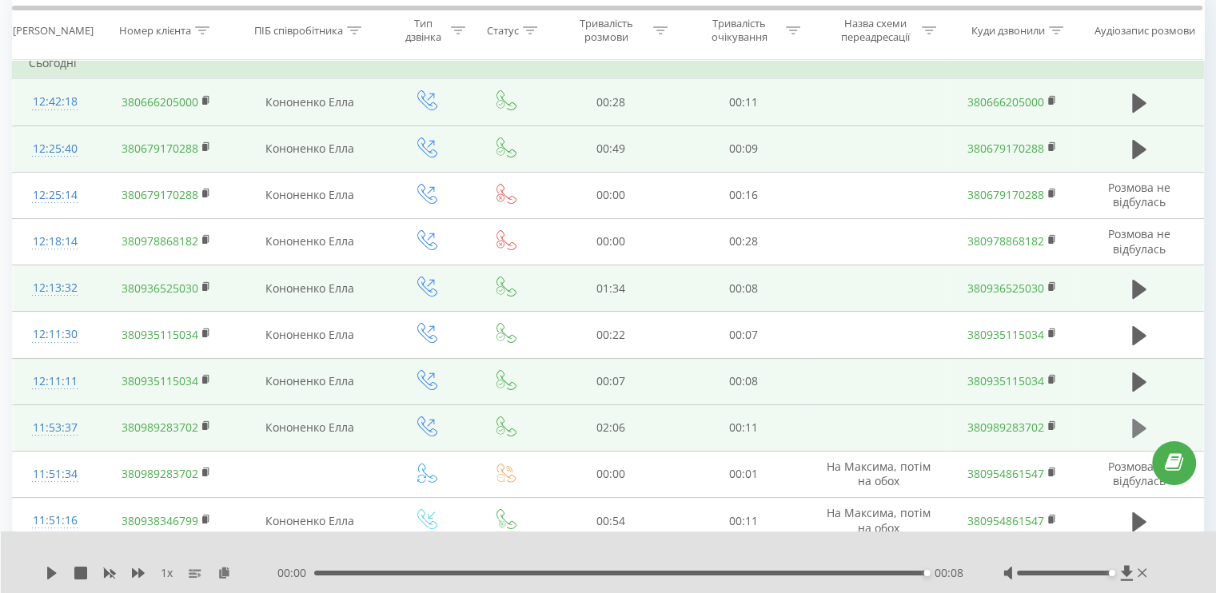
click at [1128, 422] on button at bounding box center [1139, 428] width 24 height 24
click at [1136, 386] on icon at bounding box center [1139, 381] width 14 height 19
click at [1135, 386] on icon at bounding box center [1134, 382] width 5 height 18
click at [194, 25] on div "Номер клієнта" at bounding box center [164, 30] width 90 height 14
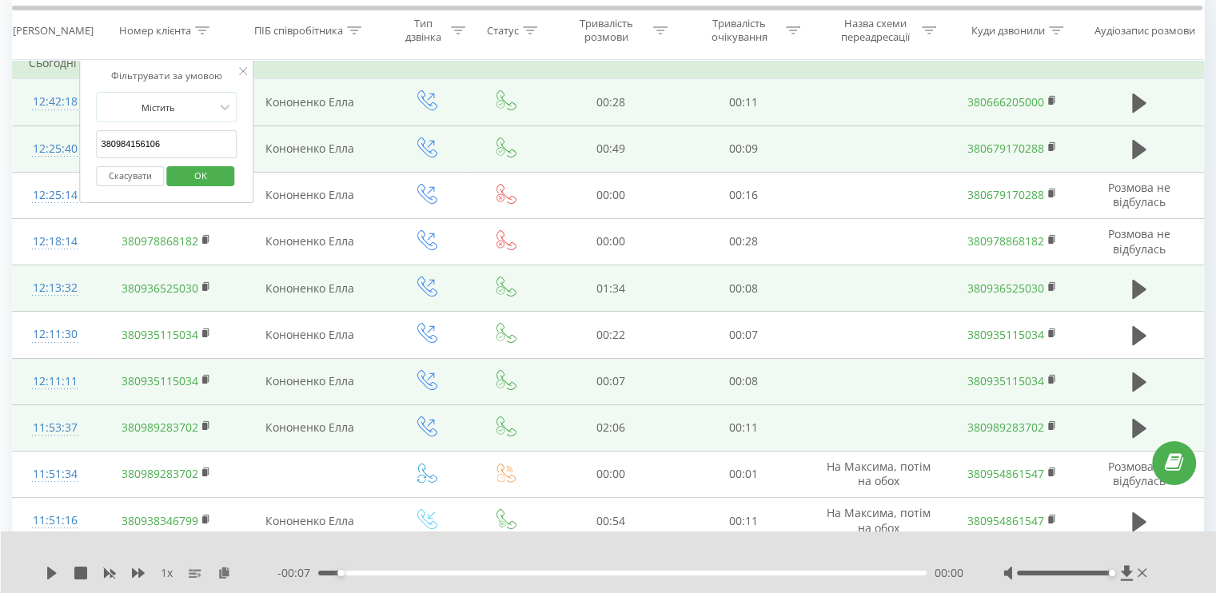
click at [165, 135] on input "380984156106" at bounding box center [167, 144] width 141 height 28
paste input "380984156106"
type input "380984156106"
click at [196, 170] on span "OK" at bounding box center [200, 175] width 45 height 25
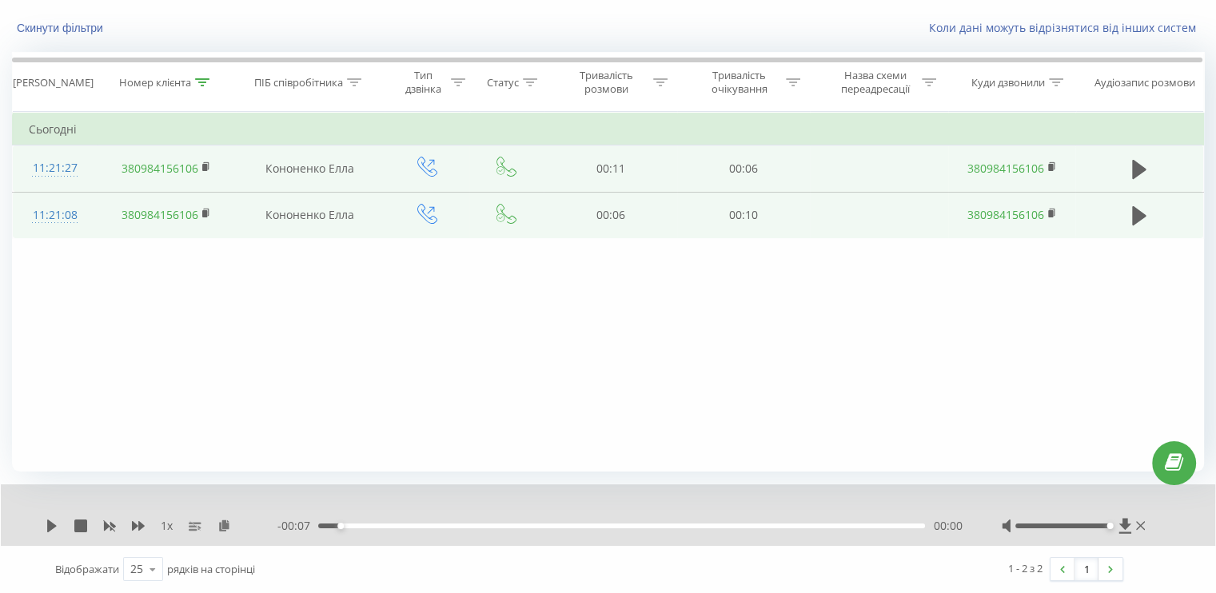
scroll to position [31, 0]
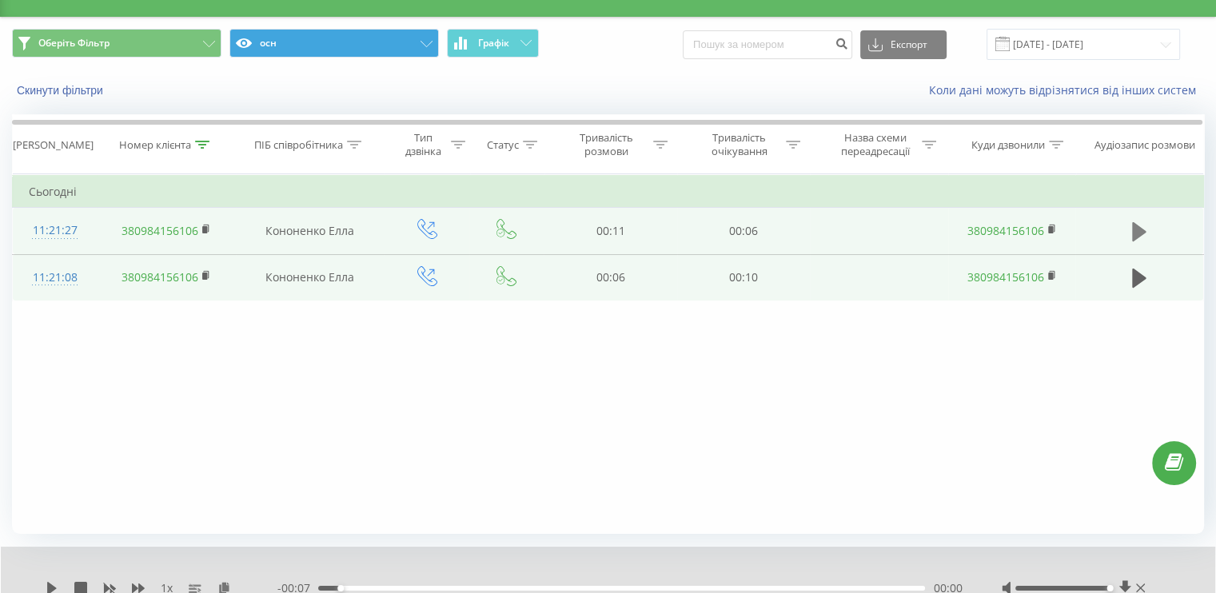
click at [1132, 226] on icon at bounding box center [1139, 231] width 14 height 19
click at [1128, 279] on button at bounding box center [1139, 278] width 24 height 24
click at [201, 149] on div at bounding box center [202, 145] width 14 height 14
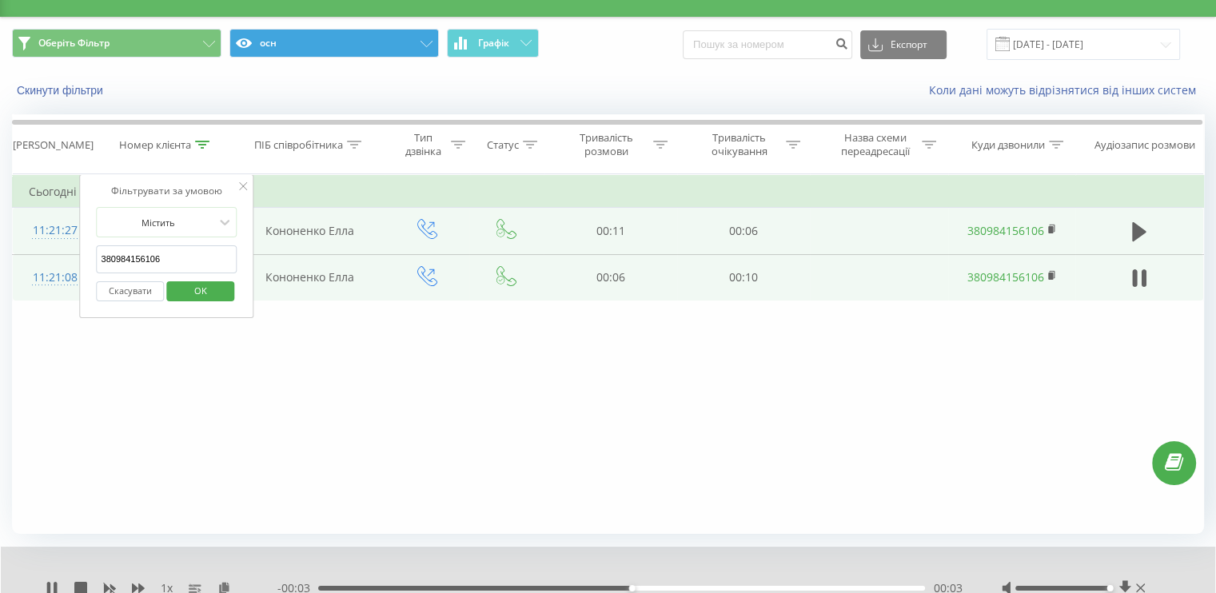
click at [308, 419] on div "Фільтрувати за умовою Містить 380984156106 Скасувати OK Фільтрувати за умовою М…" at bounding box center [608, 354] width 1192 height 360
click at [136, 286] on button "Скасувати" at bounding box center [131, 291] width 68 height 20
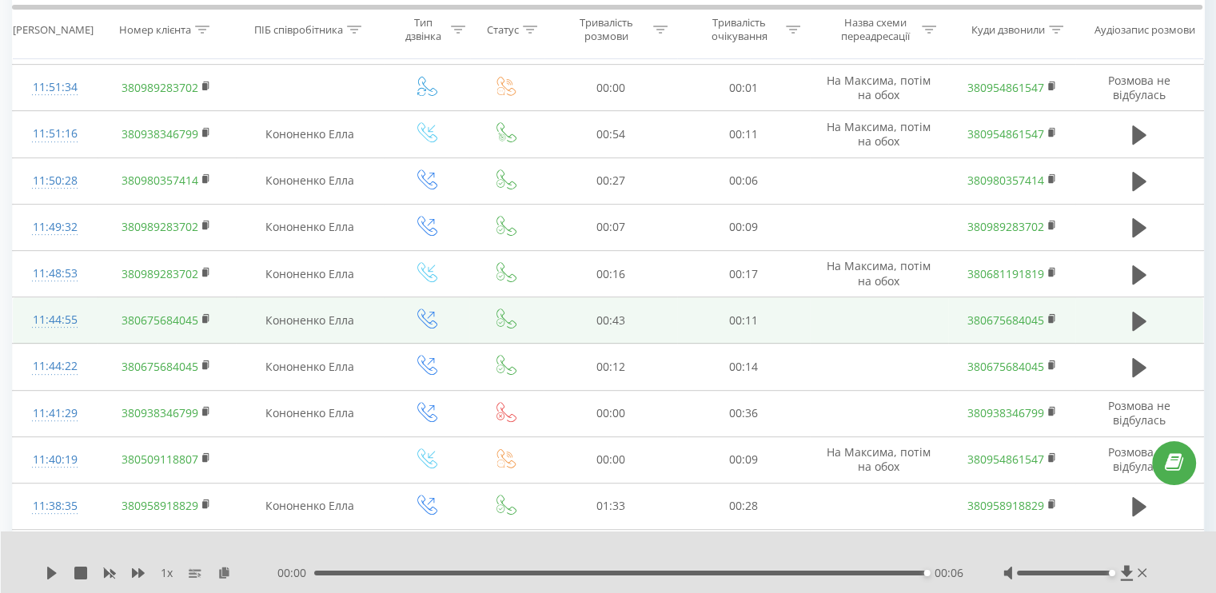
scroll to position [925, 0]
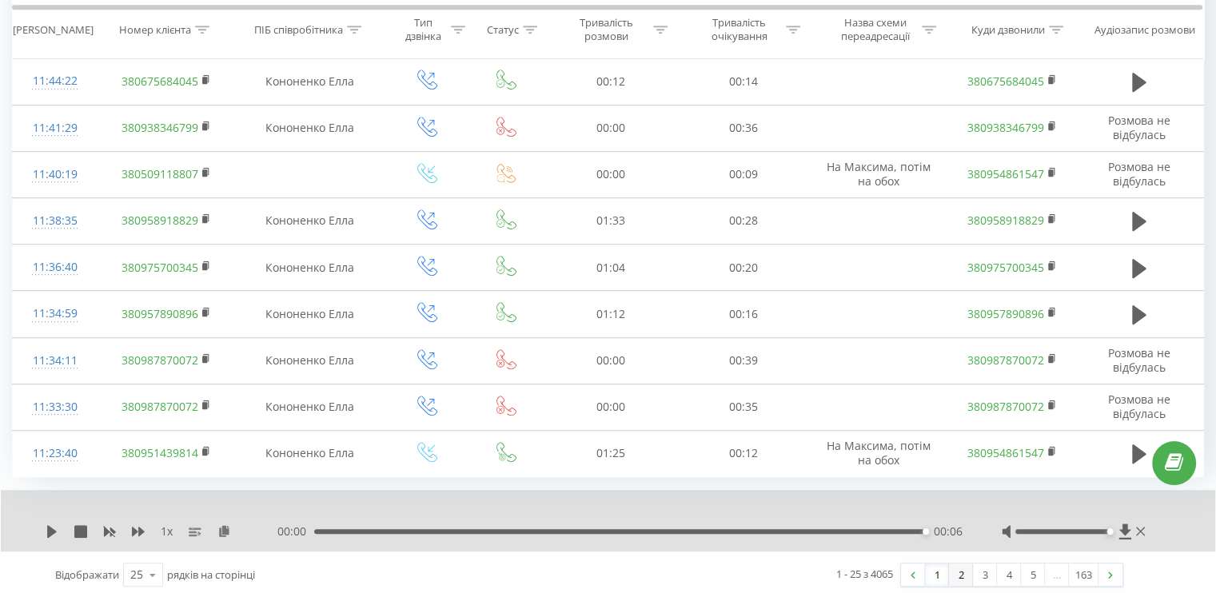
click at [959, 573] on link "2" at bounding box center [961, 574] width 24 height 22
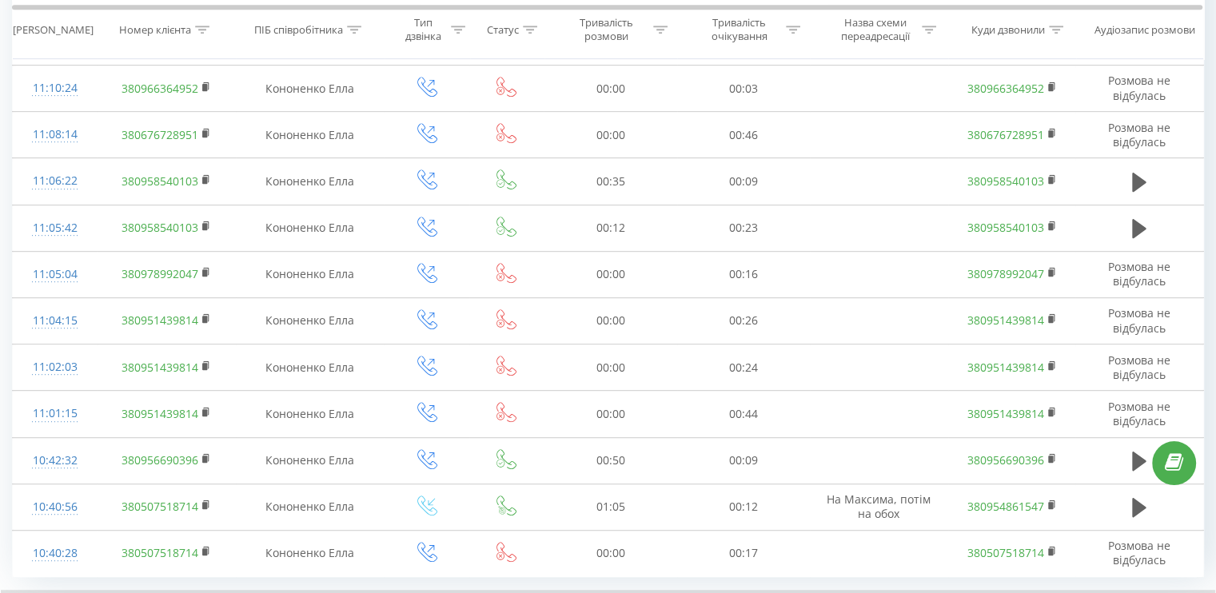
scroll to position [925, 0]
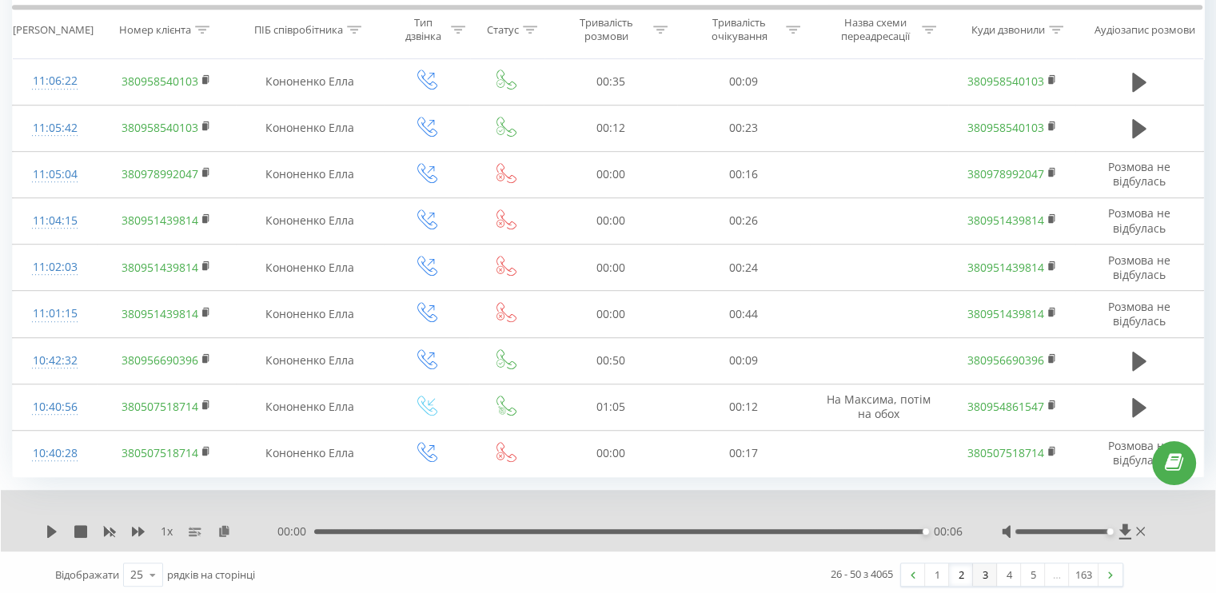
click at [978, 566] on link "3" at bounding box center [985, 574] width 24 height 22
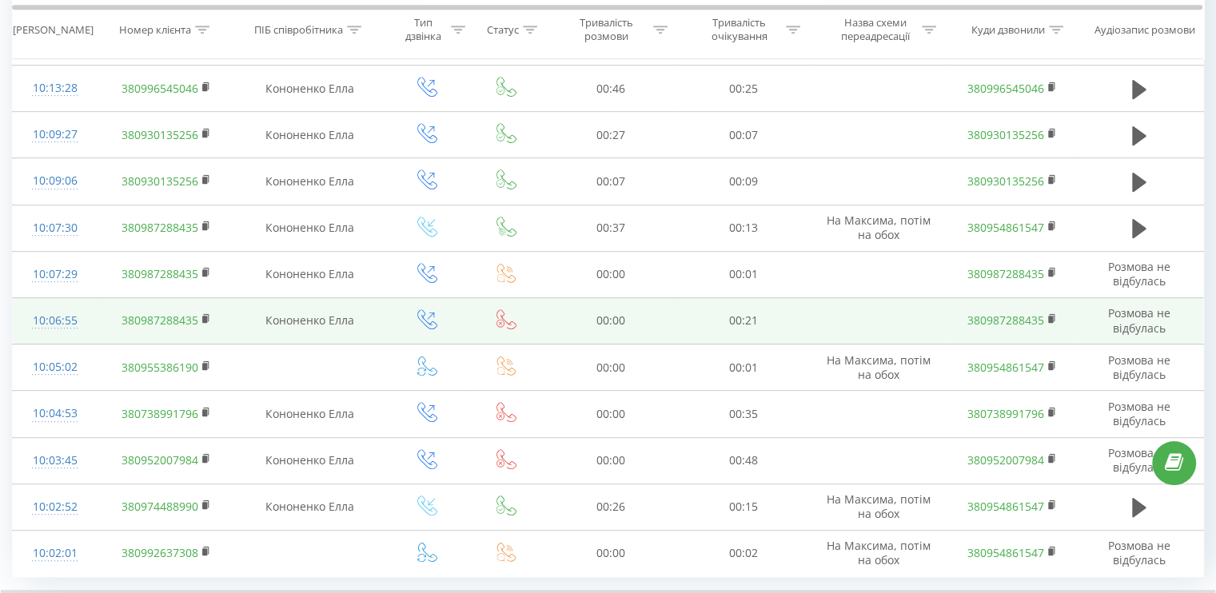
scroll to position [925, 0]
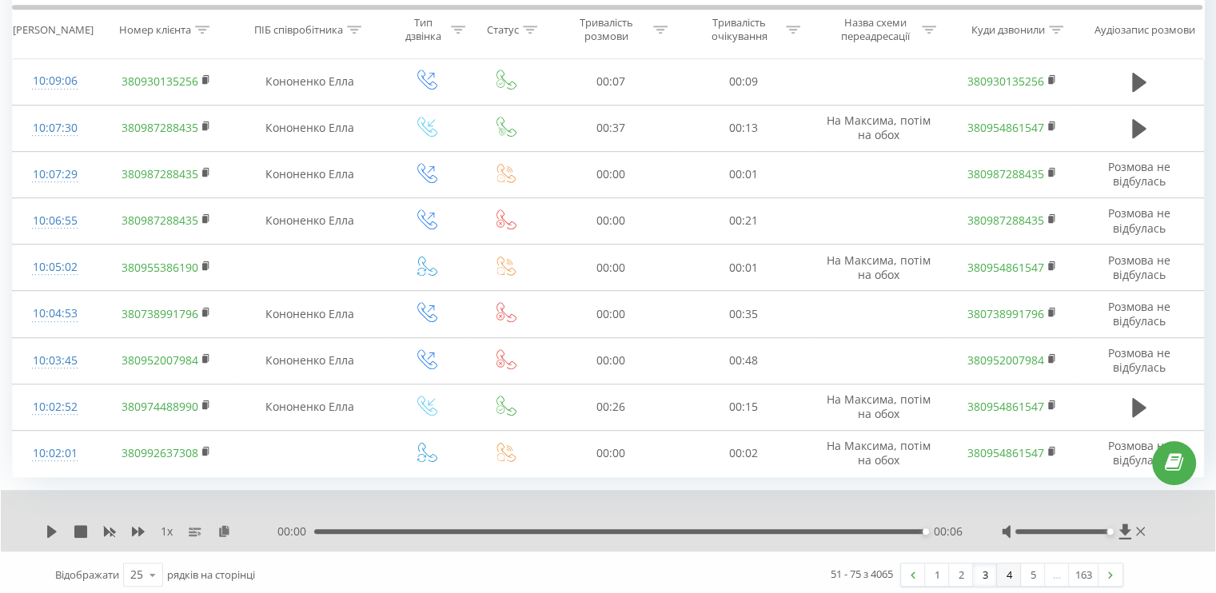
click at [1004, 574] on link "4" at bounding box center [1009, 574] width 24 height 22
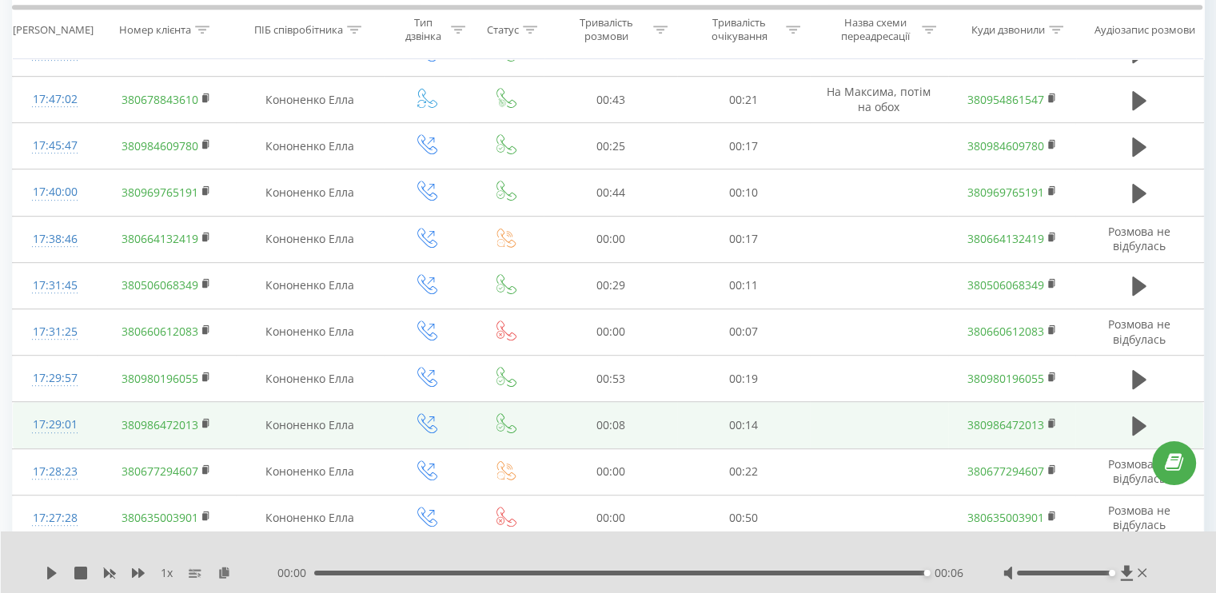
scroll to position [957, 0]
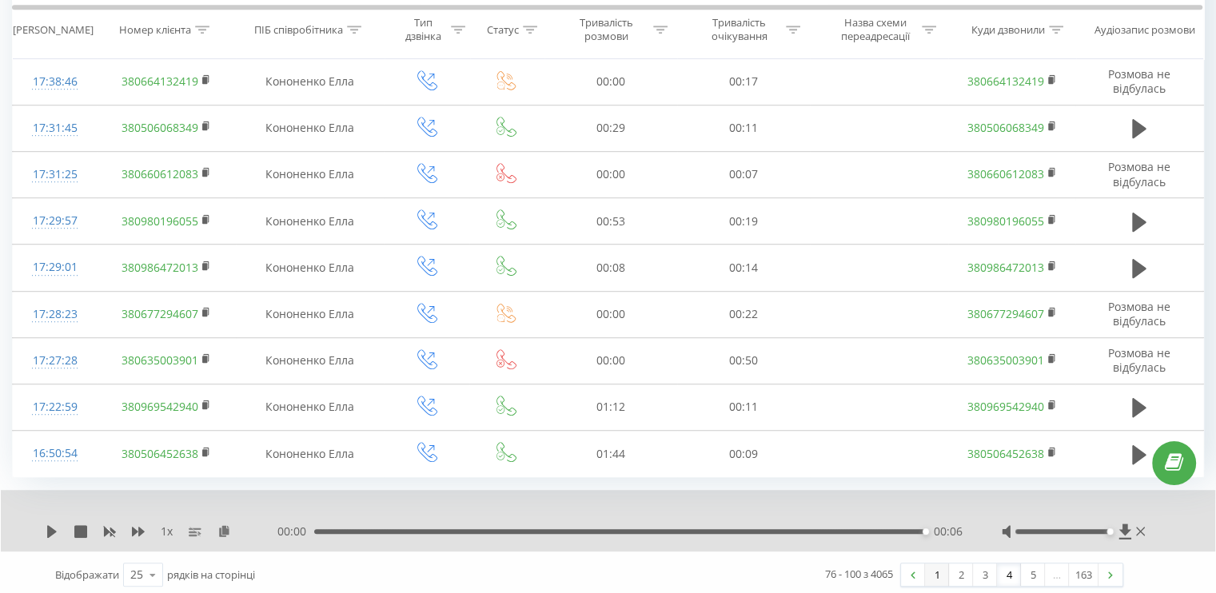
click at [932, 563] on link "1" at bounding box center [937, 574] width 24 height 22
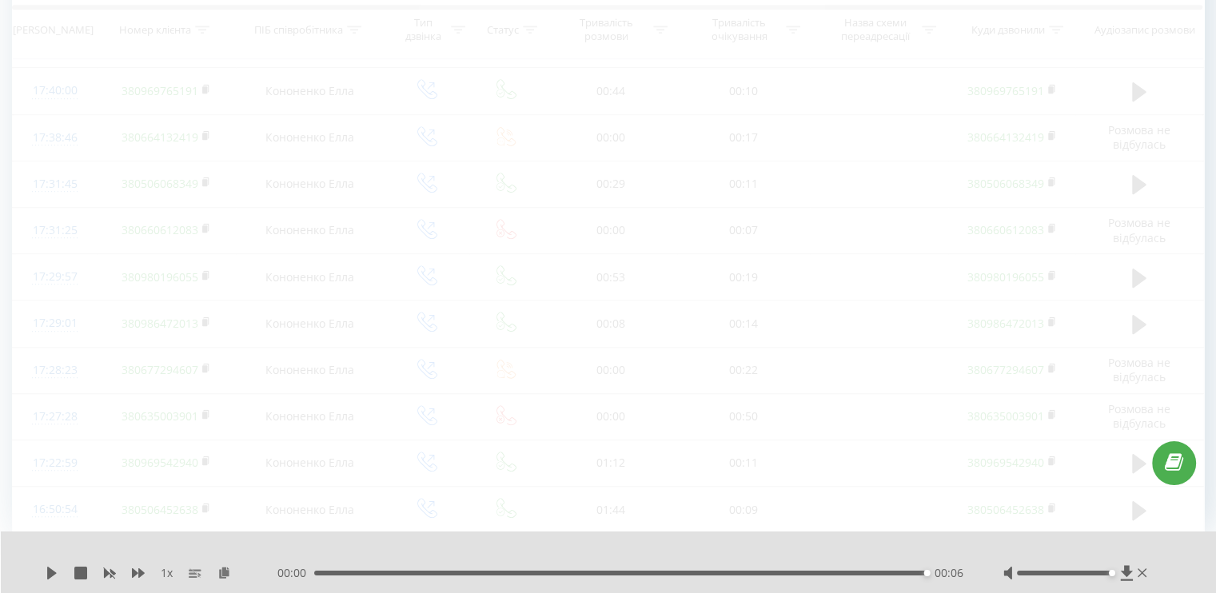
scroll to position [106, 0]
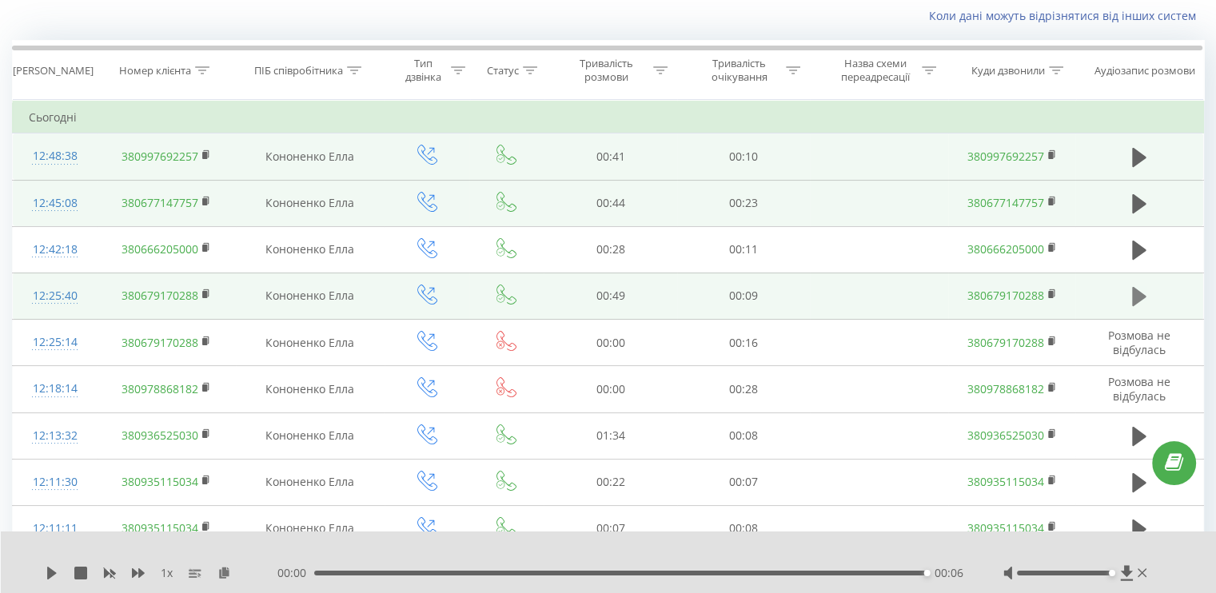
click at [1131, 293] on button at bounding box center [1139, 297] width 24 height 24
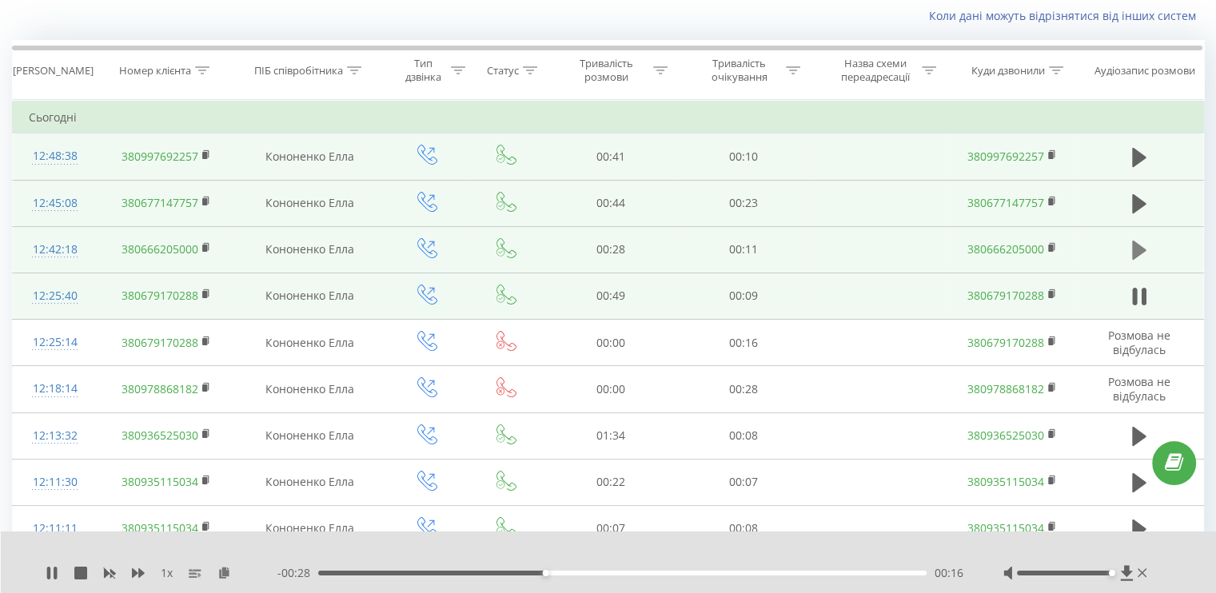
click at [1136, 250] on icon at bounding box center [1139, 250] width 14 height 19
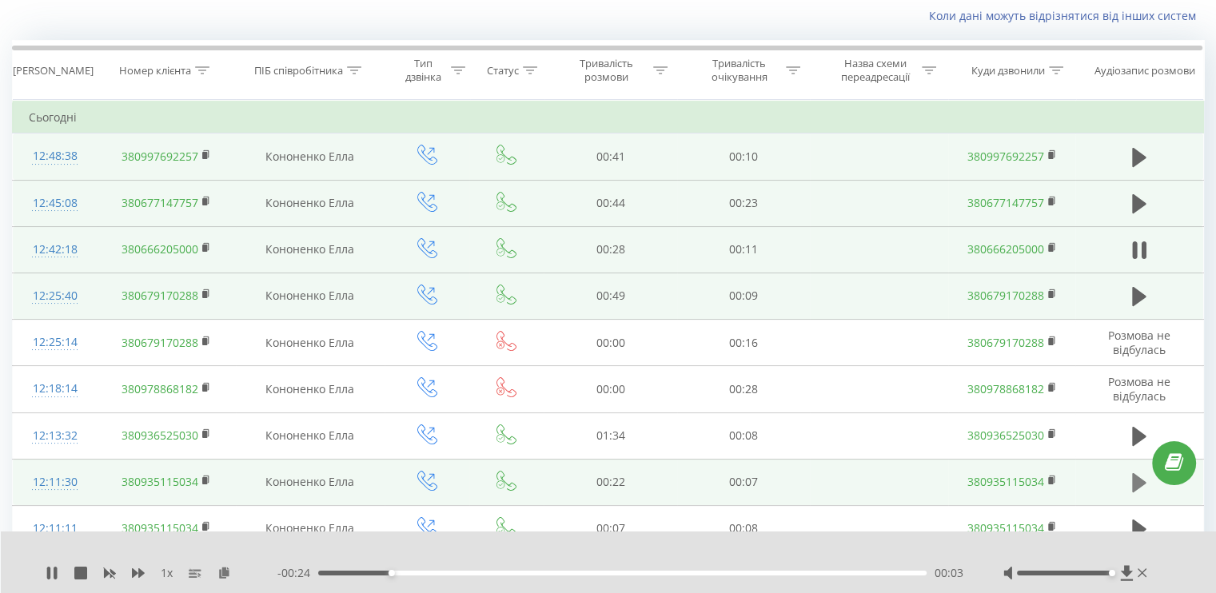
click at [1141, 480] on icon at bounding box center [1139, 482] width 14 height 19
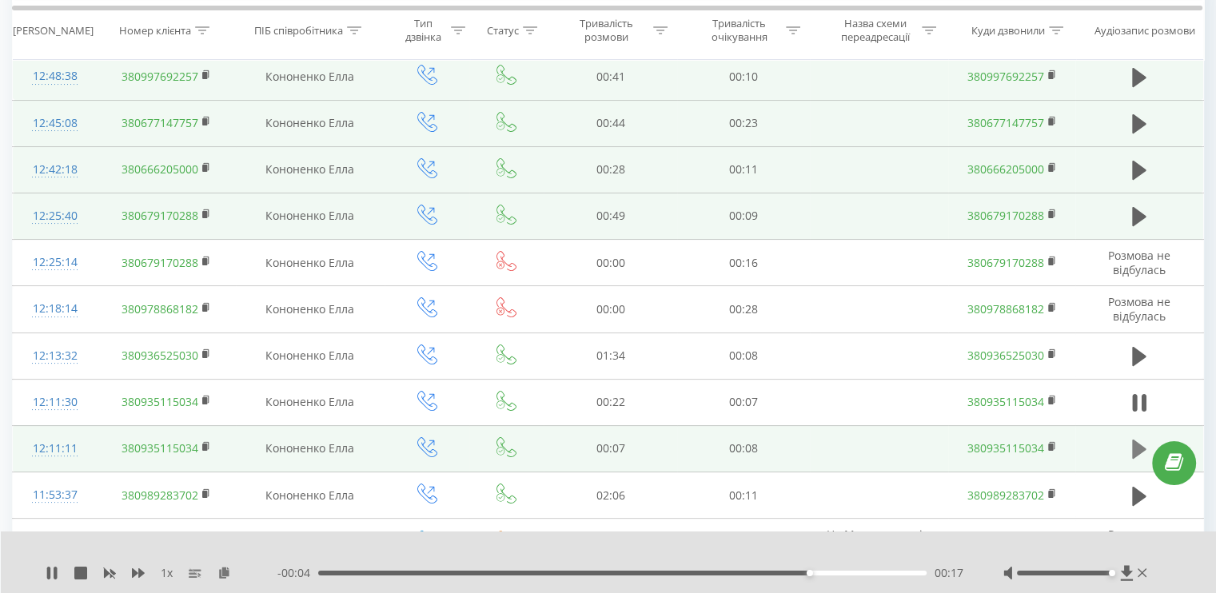
click at [1142, 446] on icon at bounding box center [1139, 449] width 14 height 19
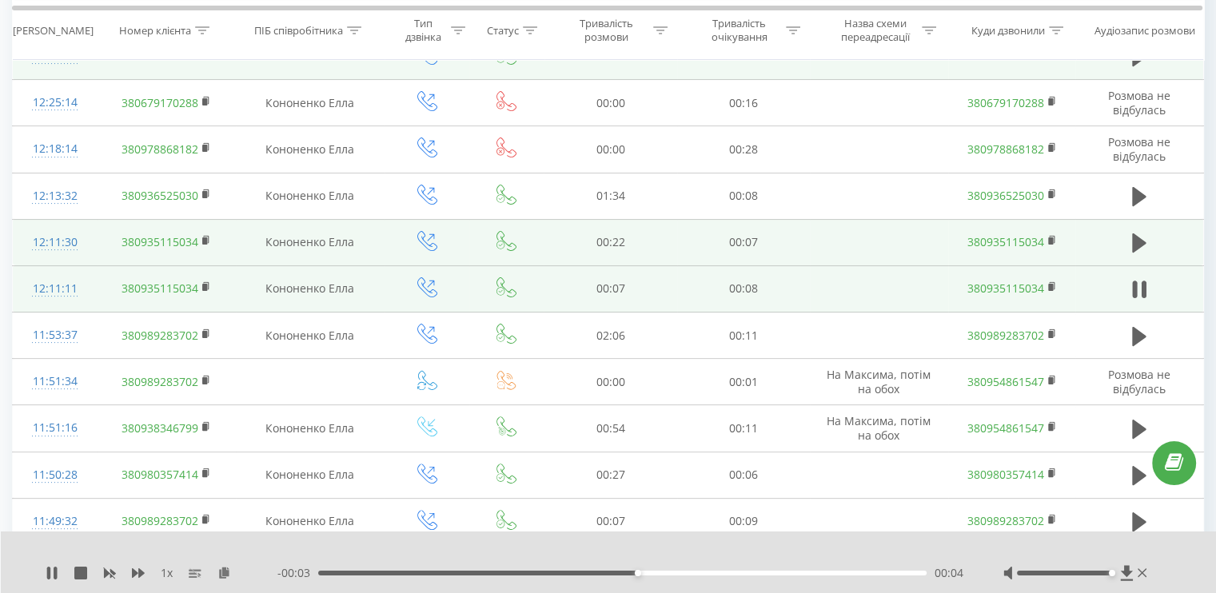
scroll to position [425, 0]
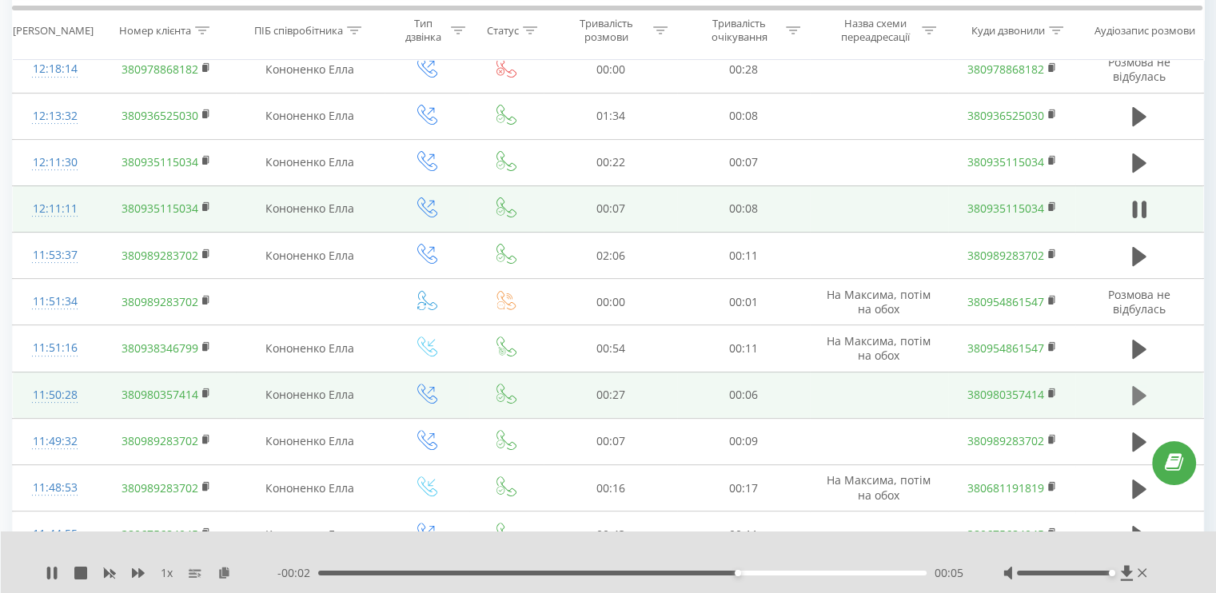
click at [1147, 386] on button at bounding box center [1139, 396] width 24 height 24
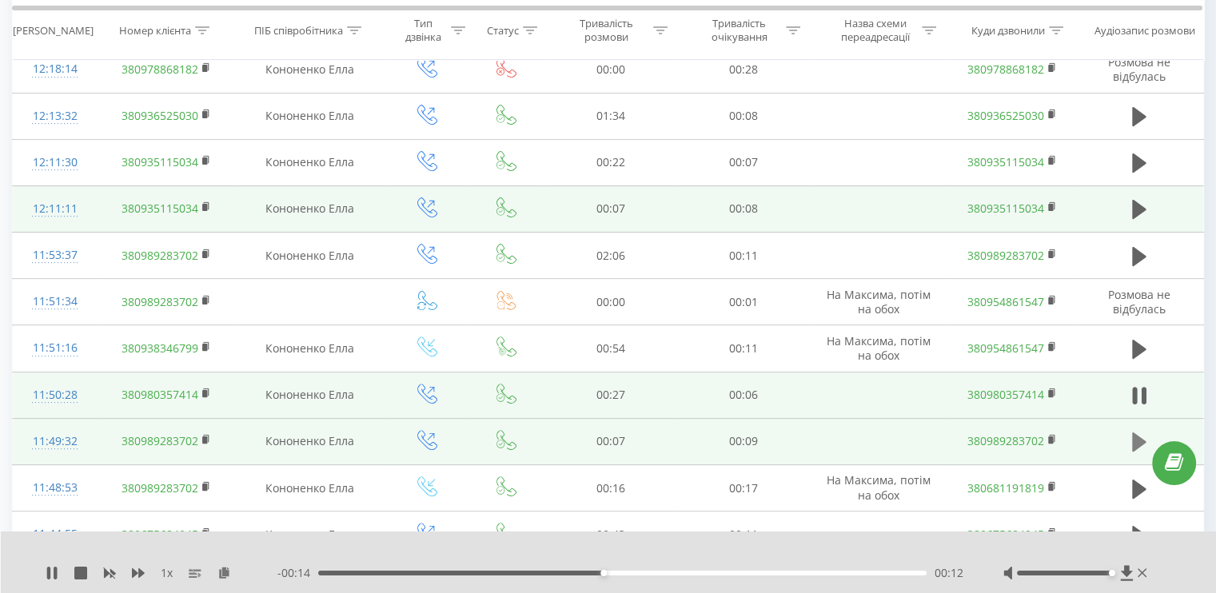
click at [1138, 431] on icon at bounding box center [1139, 442] width 14 height 22
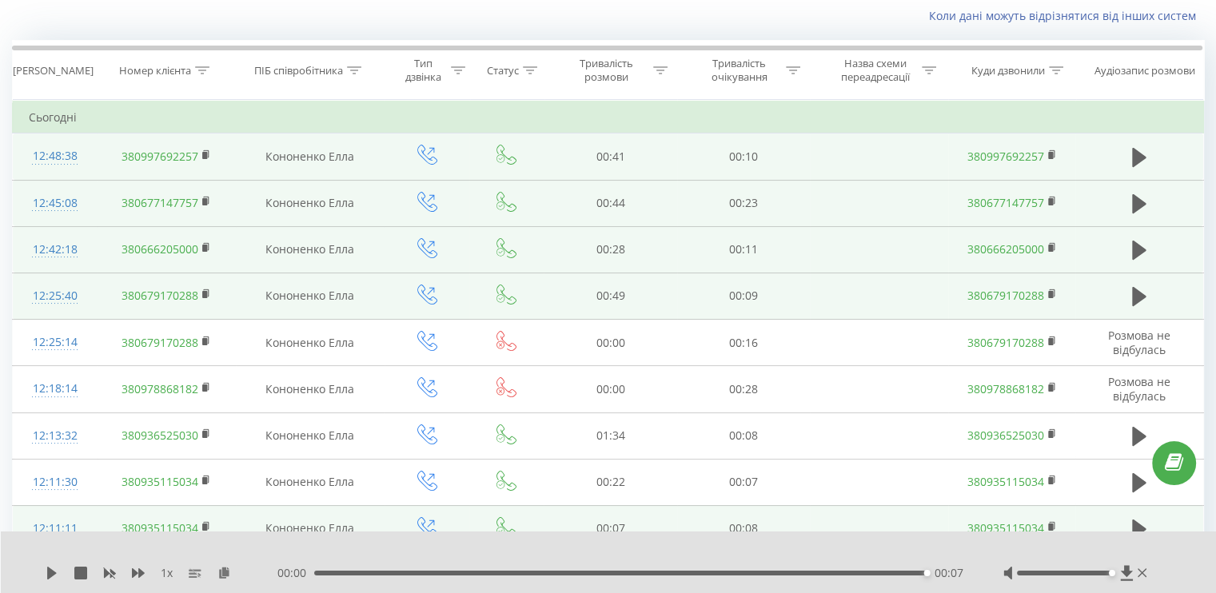
scroll to position [0, 0]
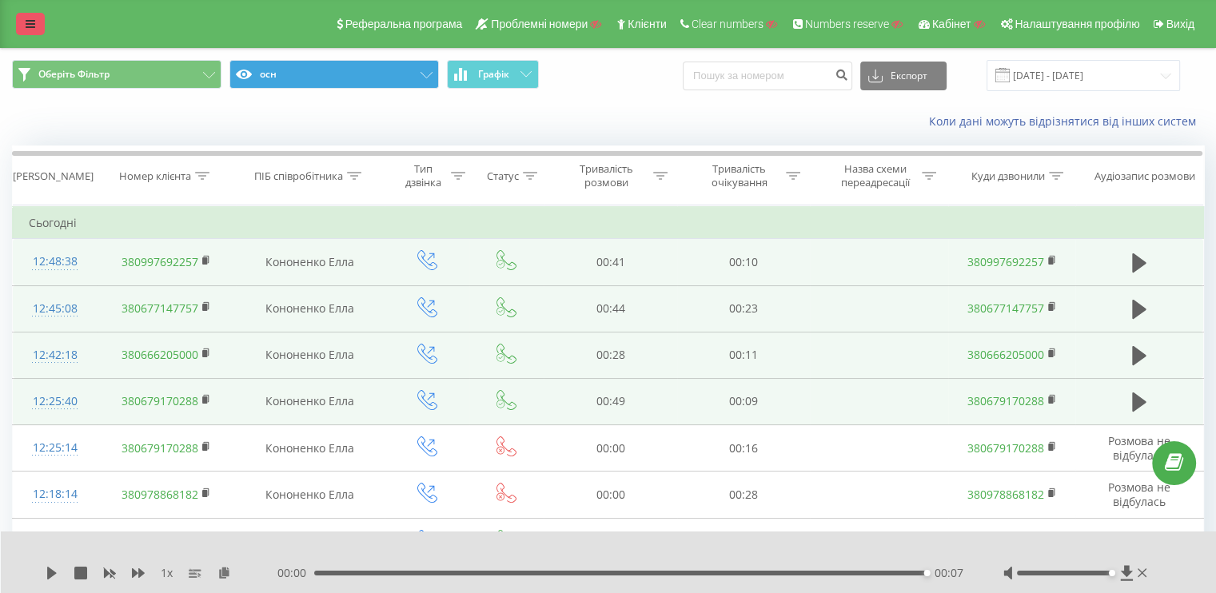
click at [28, 25] on icon at bounding box center [31, 23] width 10 height 11
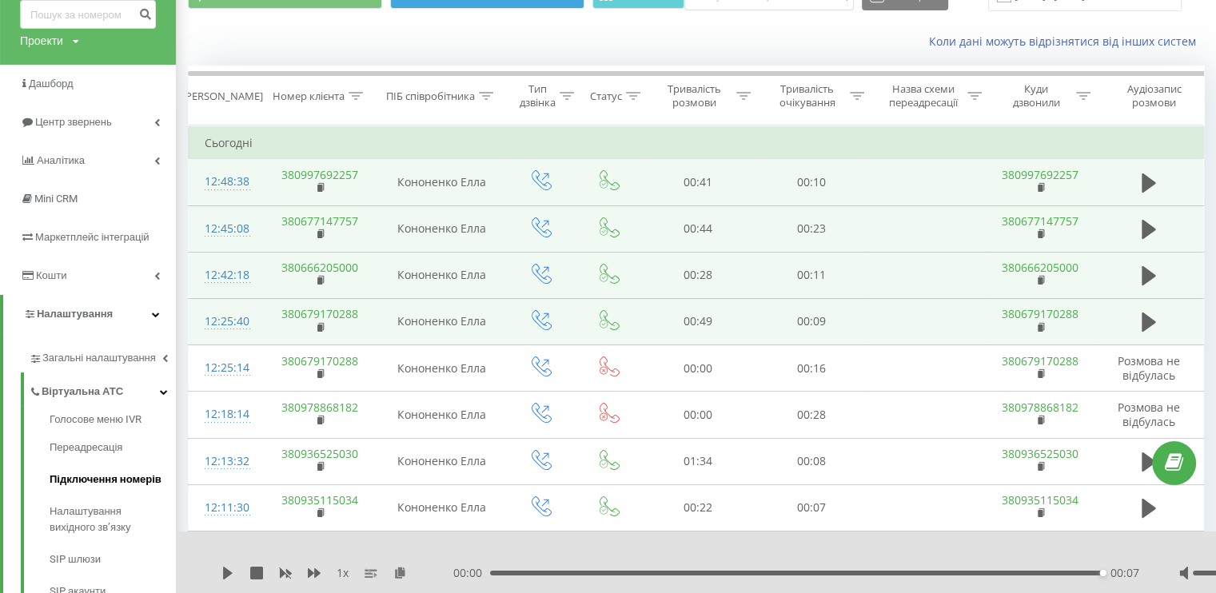
scroll to position [160, 0]
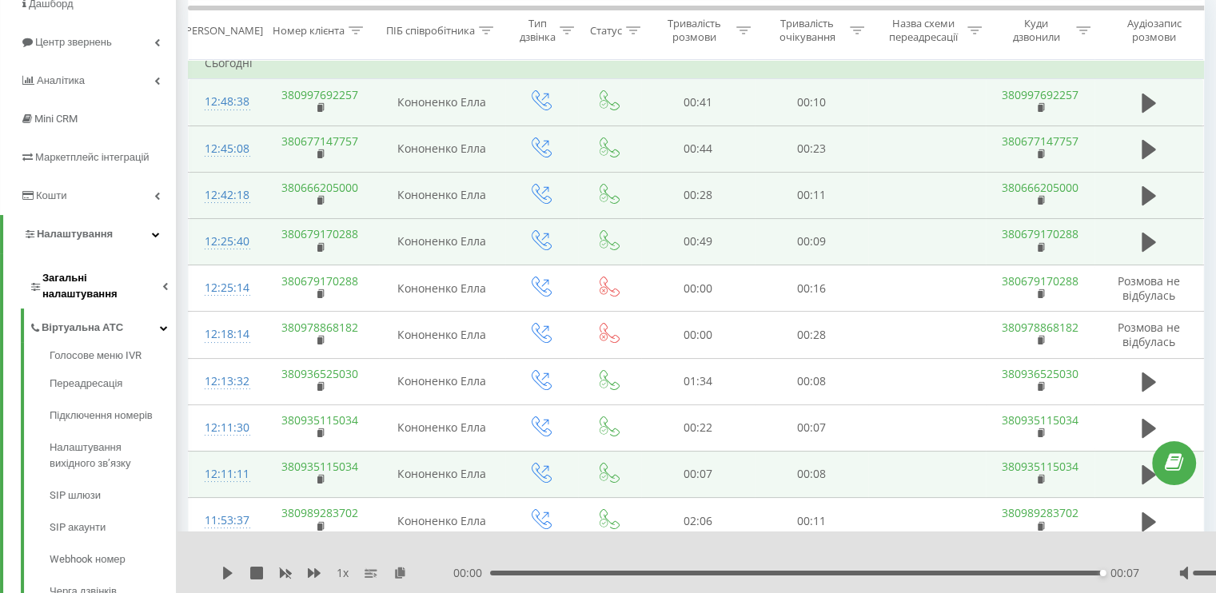
click at [129, 271] on span "Загальні налаштування" at bounding box center [102, 286] width 120 height 32
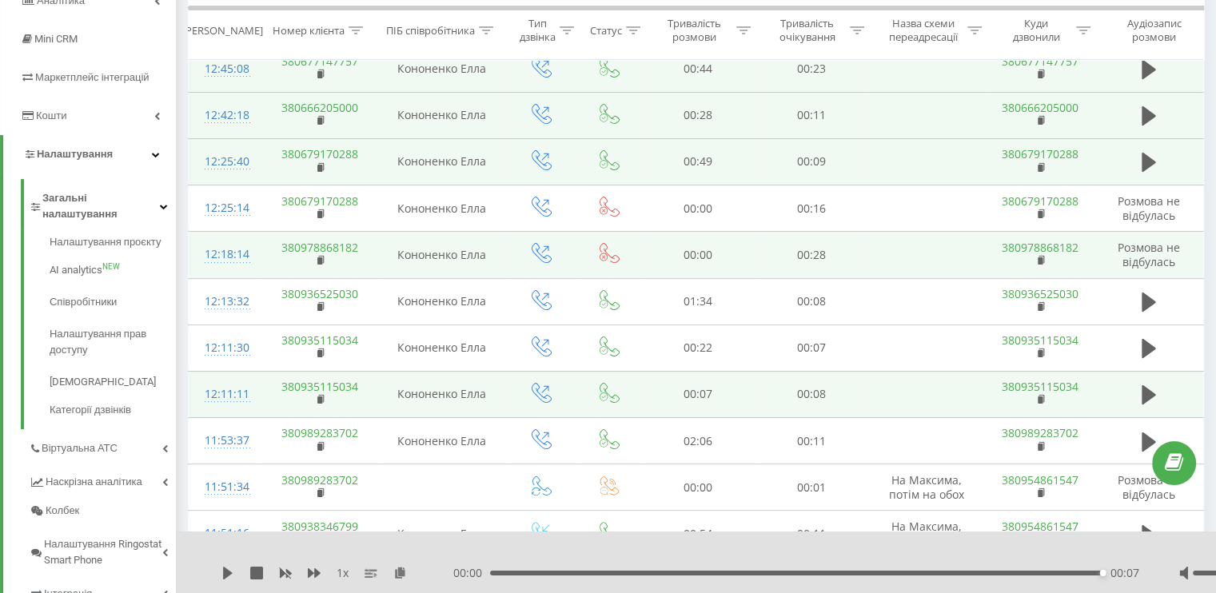
scroll to position [0, 0]
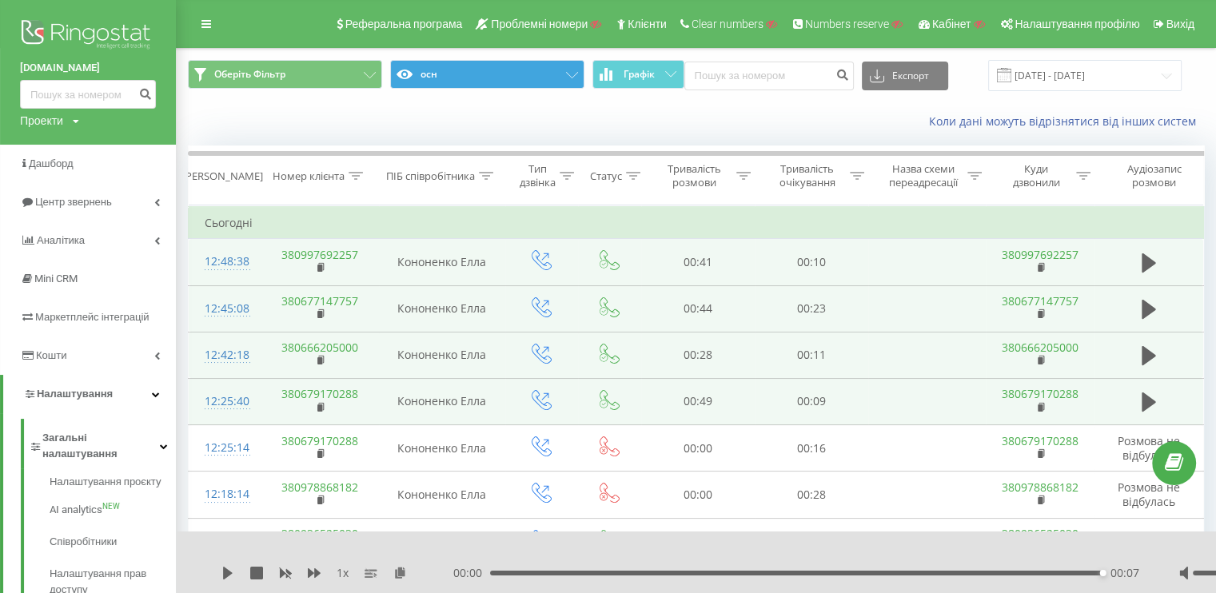
click at [190, 16] on div "Реферальна програма Проблемні номери Клієнти Clear numbers Numbers reserve Кабі…" at bounding box center [608, 24] width 1216 height 48
click at [202, 18] on link at bounding box center [206, 24] width 29 height 22
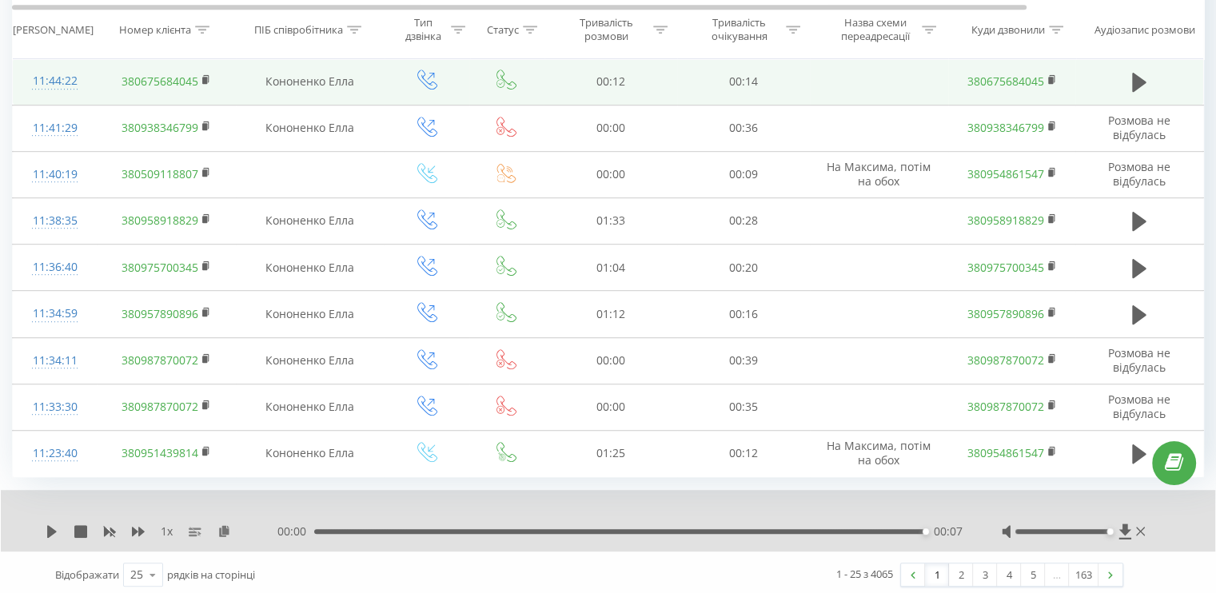
scroll to position [845, 0]
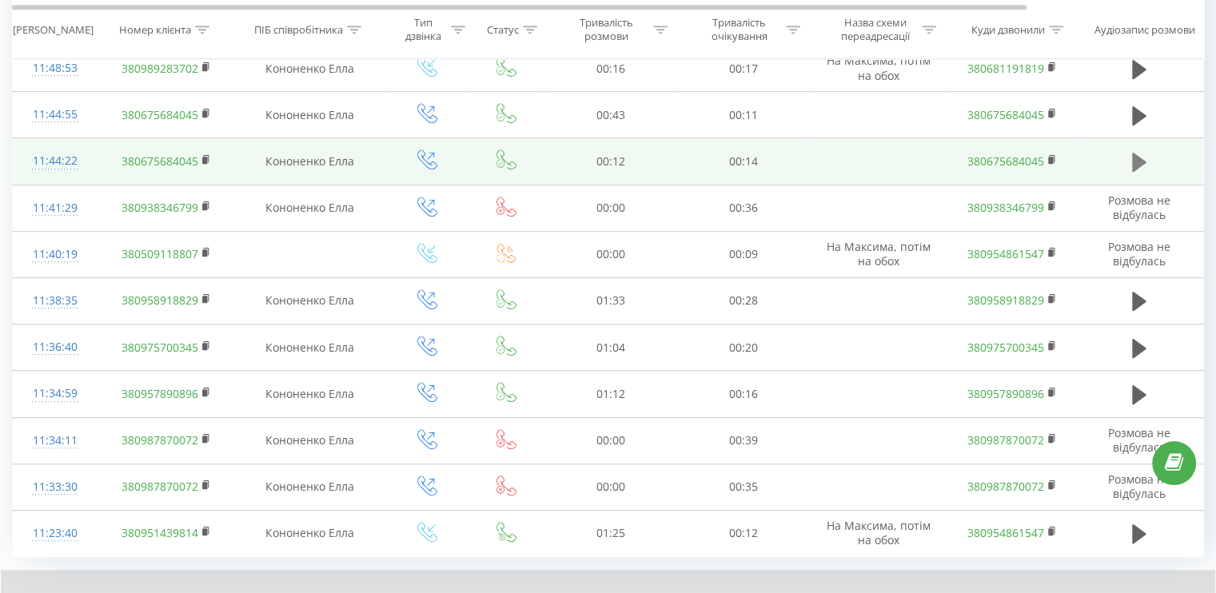
click at [1138, 160] on icon at bounding box center [1139, 162] width 14 height 19
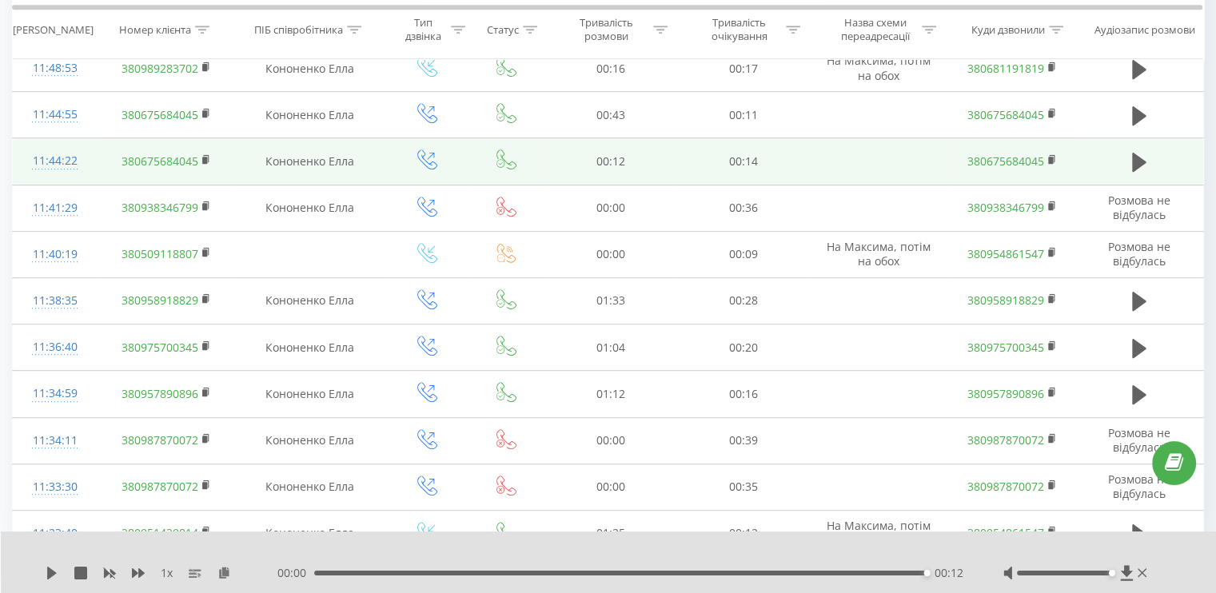
scroll to position [765, 0]
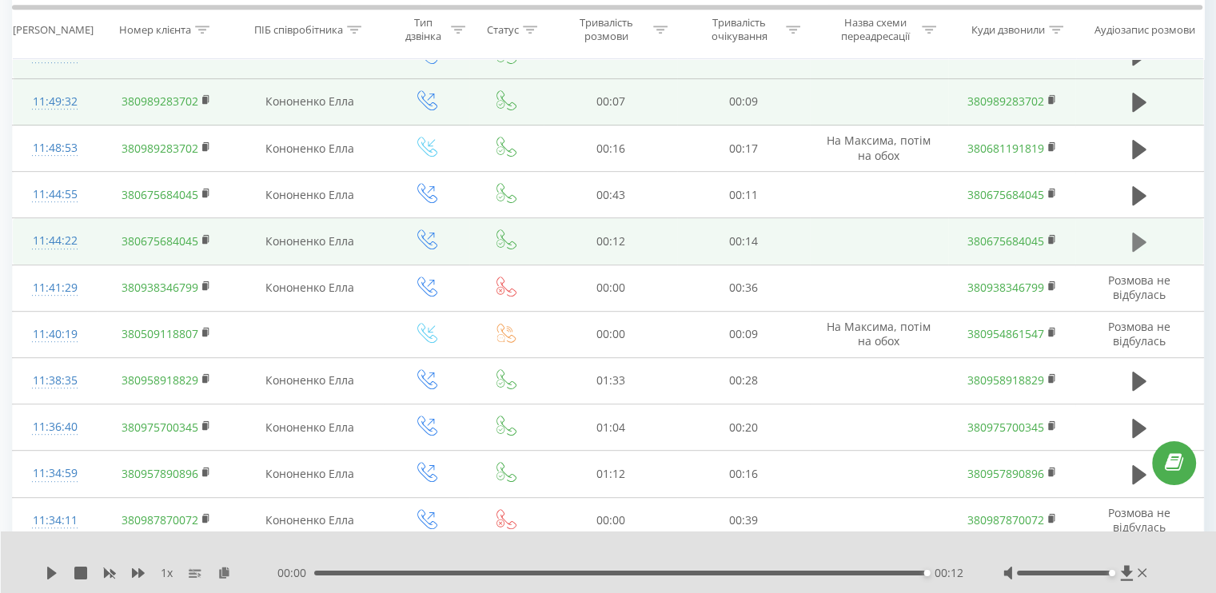
click at [1129, 236] on button at bounding box center [1139, 242] width 24 height 24
click at [1133, 237] on icon at bounding box center [1139, 242] width 14 height 19
click at [1128, 231] on button at bounding box center [1139, 242] width 24 height 24
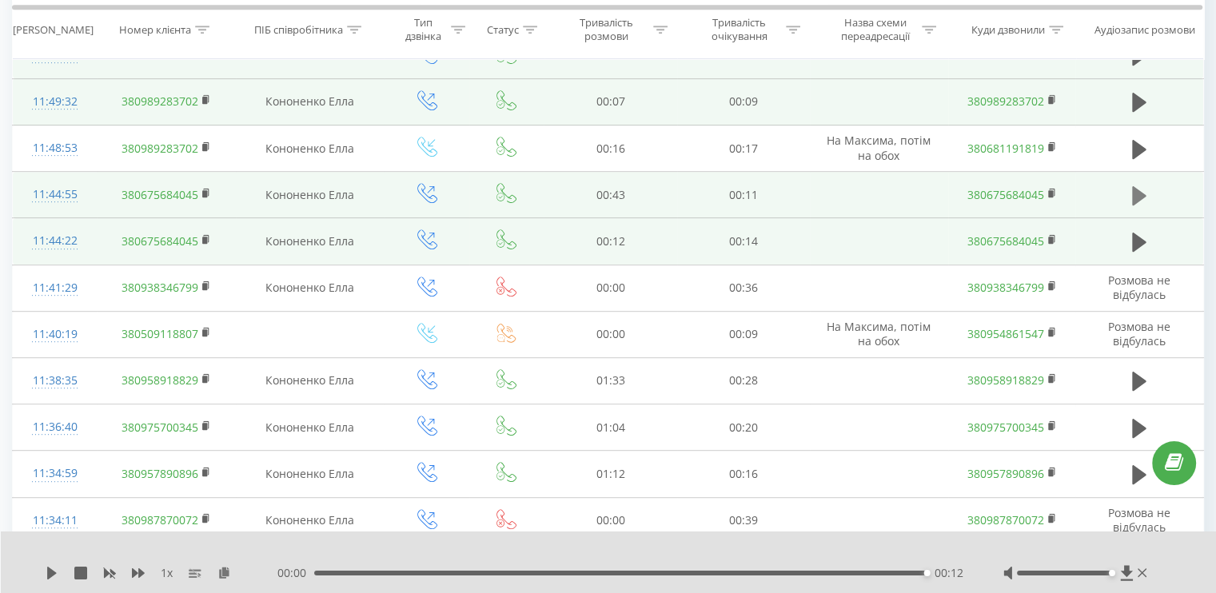
click at [1133, 188] on icon at bounding box center [1139, 195] width 14 height 19
click at [1133, 239] on icon at bounding box center [1139, 242] width 14 height 19
click at [878, 571] on div "00:00 00:12 00:12" at bounding box center [620, 573] width 686 height 16
drag, startPoint x: 870, startPoint y: 575, endPoint x: 840, endPoint y: 576, distance: 29.6
click at [840, 576] on div "- 00:01 00:10 00:10" at bounding box center [620, 573] width 686 height 16
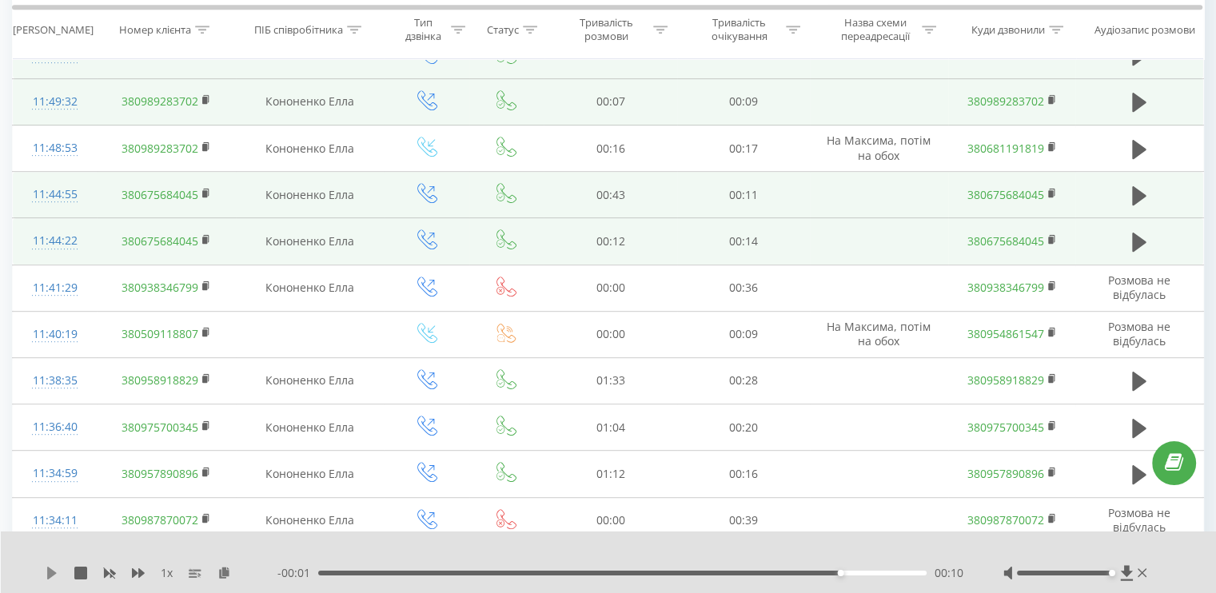
click at [54, 572] on icon at bounding box center [52, 573] width 10 height 13
click at [1135, 194] on icon at bounding box center [1139, 195] width 14 height 19
drag, startPoint x: 465, startPoint y: 570, endPoint x: 294, endPoint y: 571, distance: 171.1
click at [294, 571] on div "- 00:32 00:10 00:10" at bounding box center [620, 573] width 686 height 16
click at [444, 545] on div at bounding box center [598, 553] width 884 height 18
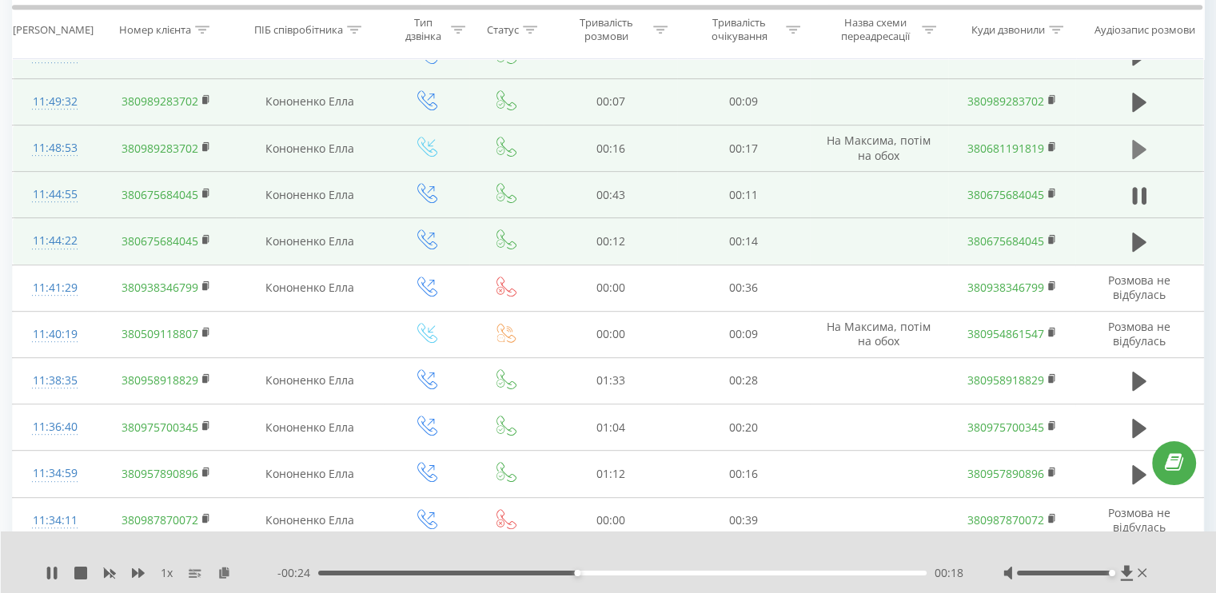
click at [1128, 146] on button at bounding box center [1139, 149] width 24 height 24
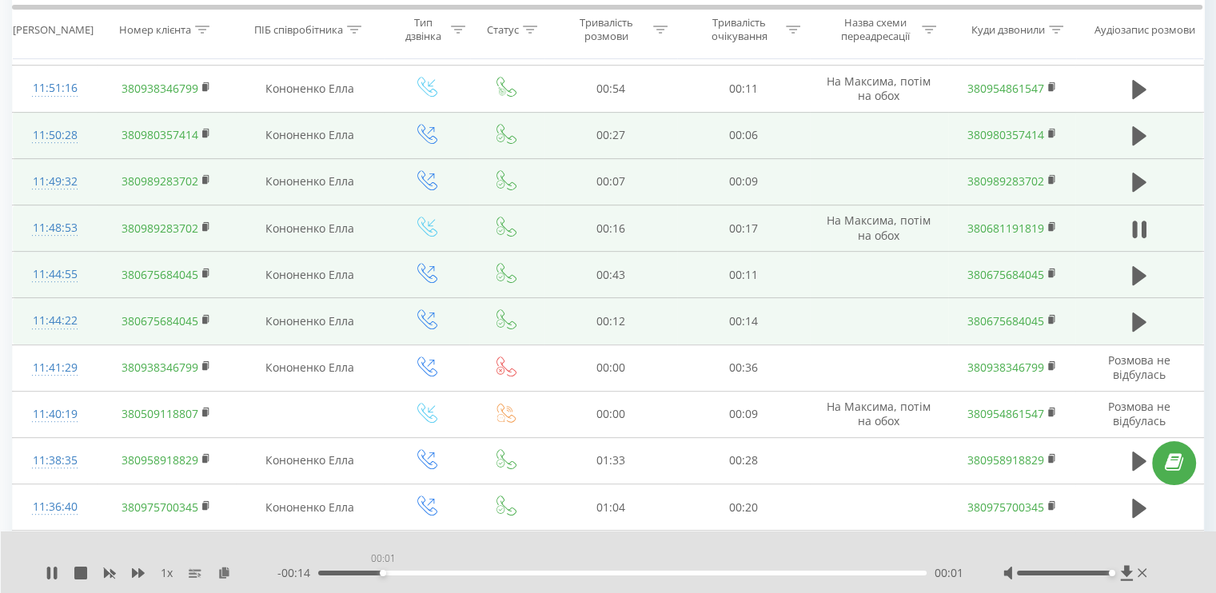
drag, startPoint x: 758, startPoint y: 573, endPoint x: 291, endPoint y: 569, distance: 466.8
click at [291, 569] on div "- 00:14 00:01 00:01" at bounding box center [620, 573] width 686 height 16
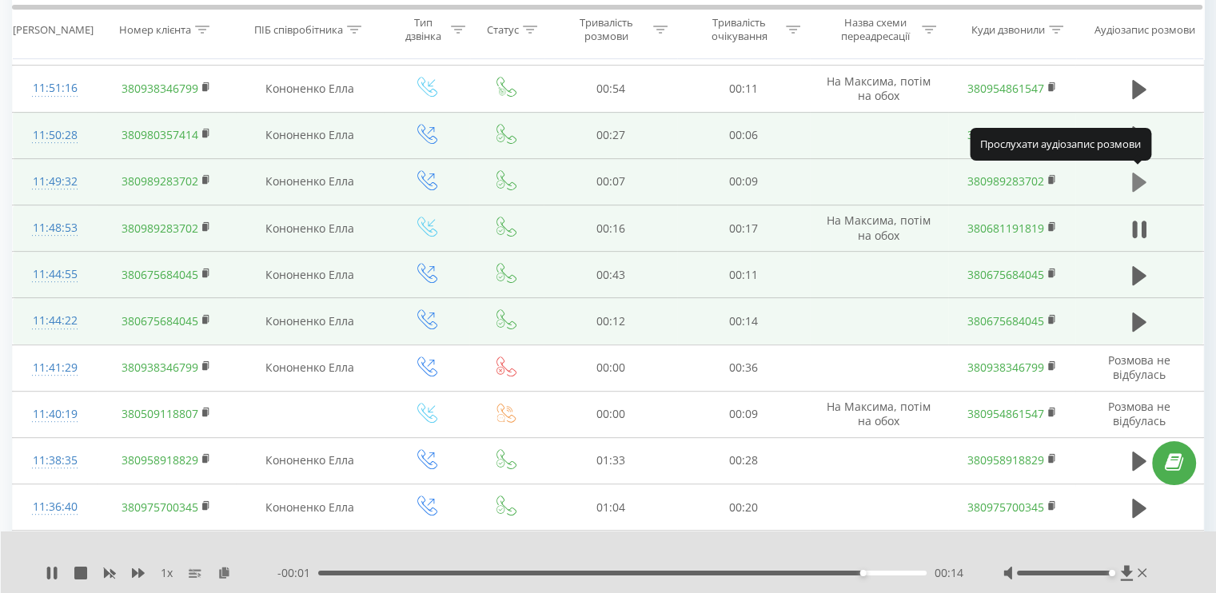
click at [1129, 179] on button at bounding box center [1139, 182] width 24 height 24
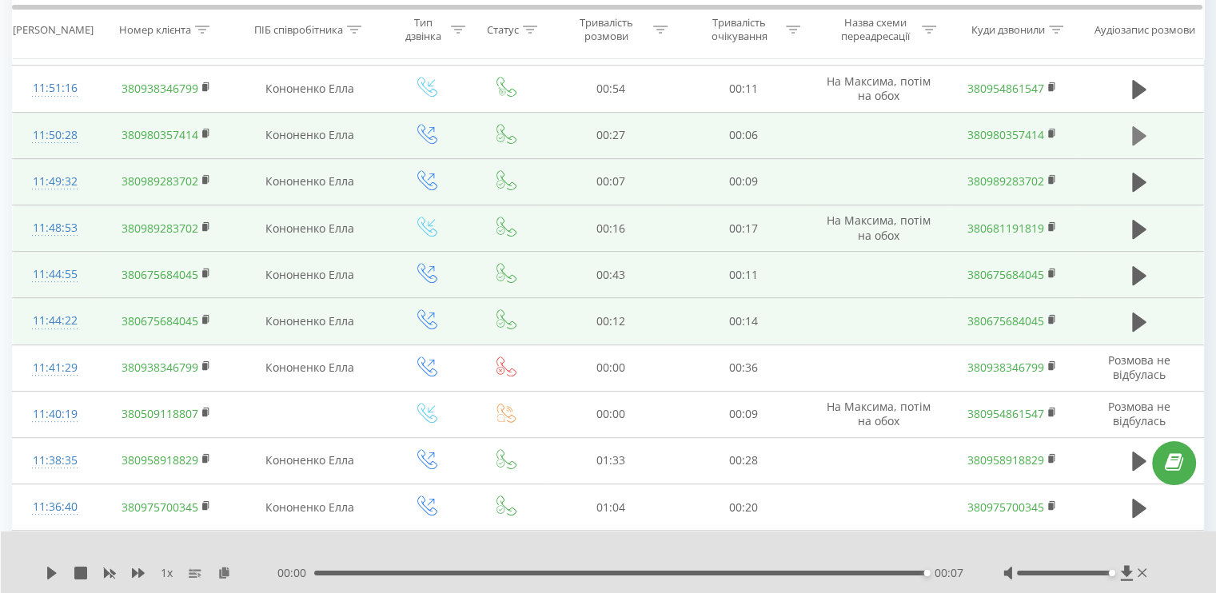
click at [1133, 139] on icon at bounding box center [1139, 135] width 14 height 19
drag, startPoint x: 317, startPoint y: 573, endPoint x: 251, endPoint y: 573, distance: 65.5
click at [261, 575] on div "1 x - 00:27 00:00 00:00" at bounding box center [598, 573] width 1105 height 16
click at [45, 573] on div "1 x - 00:27 00:00 00:00" at bounding box center [609, 563] width 1216 height 62
click at [46, 574] on icon at bounding box center [52, 573] width 13 height 13
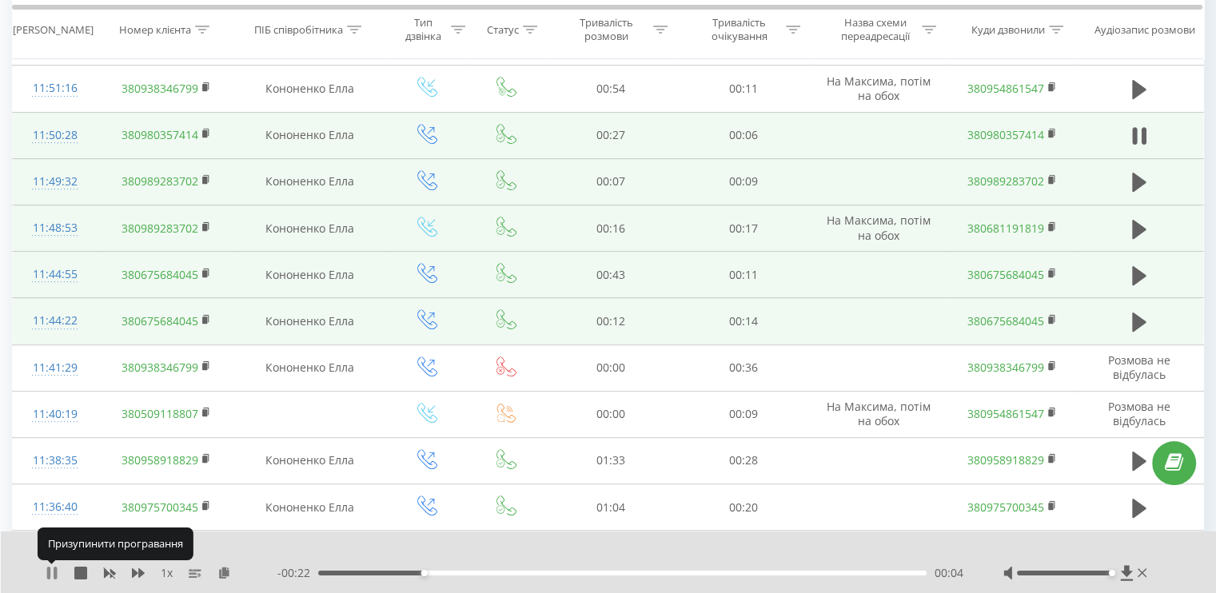
click at [47, 569] on icon at bounding box center [48, 573] width 3 height 13
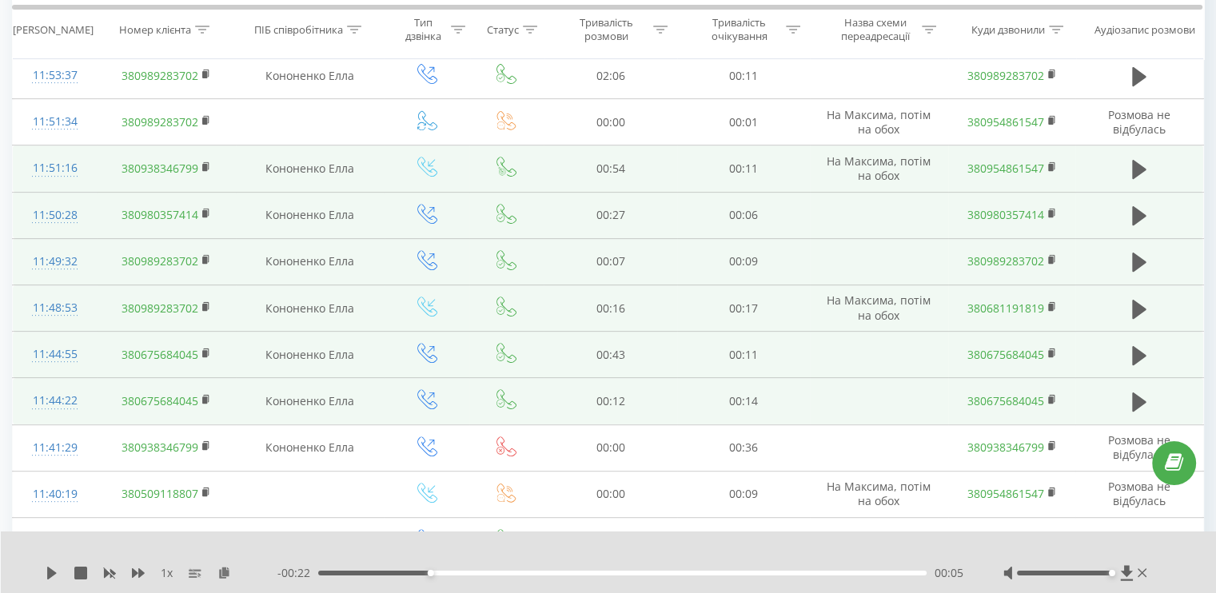
scroll to position [125, 0]
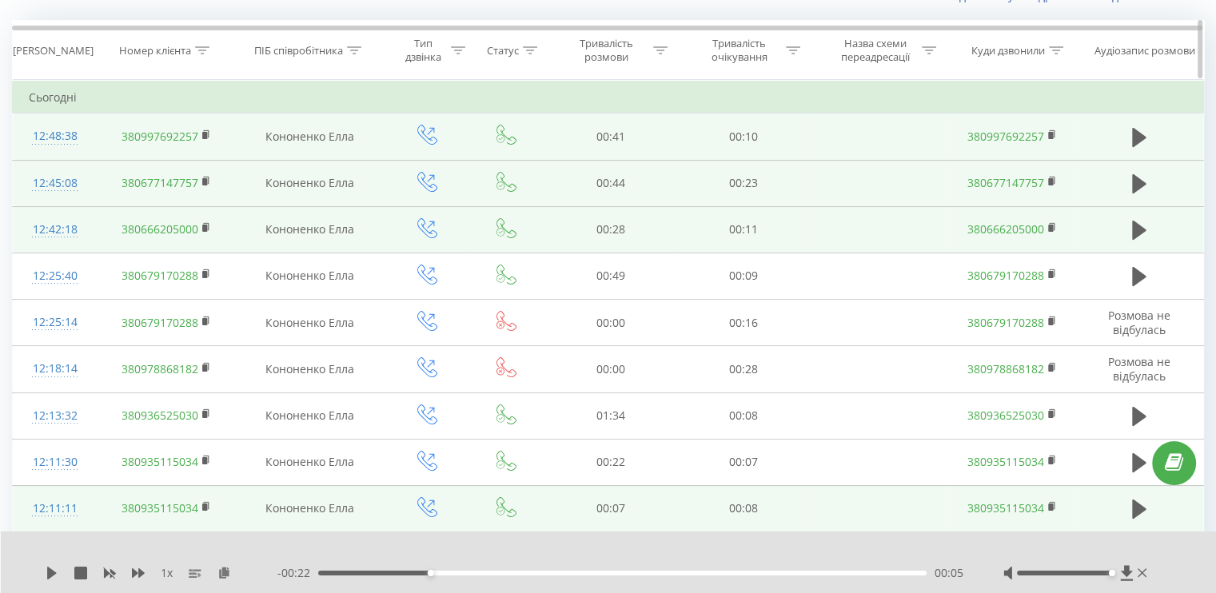
click at [207, 47] on icon at bounding box center [202, 50] width 14 height 8
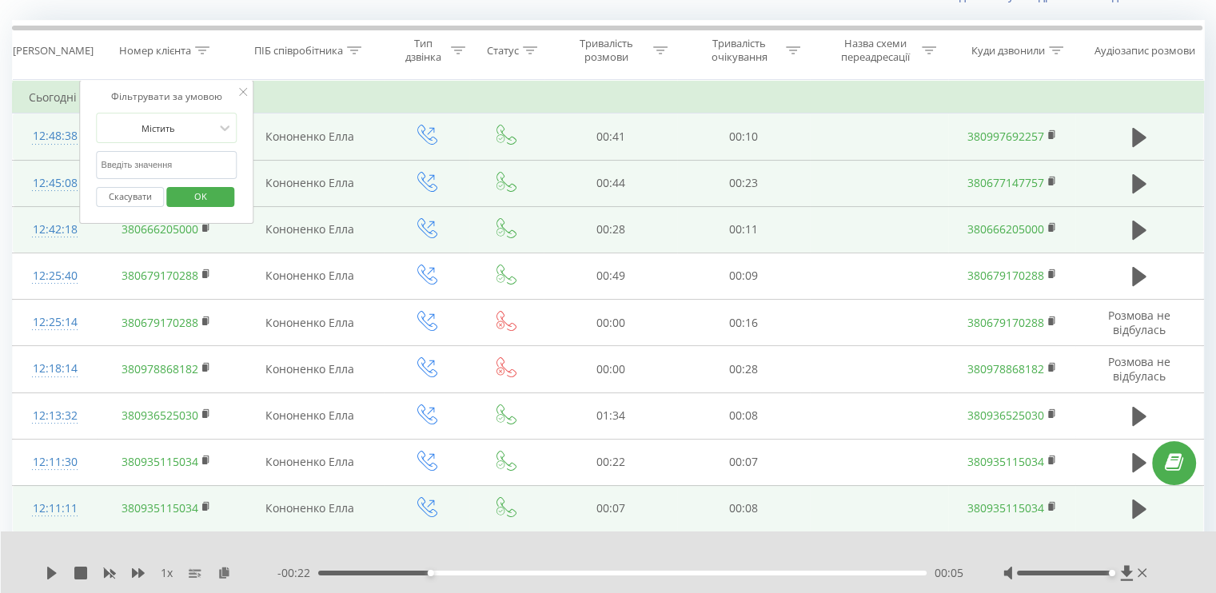
click at [124, 175] on input "text" at bounding box center [167, 165] width 141 height 28
paste input "380984156106"
type input "380984156106"
click at [178, 196] on span "OK" at bounding box center [200, 196] width 45 height 25
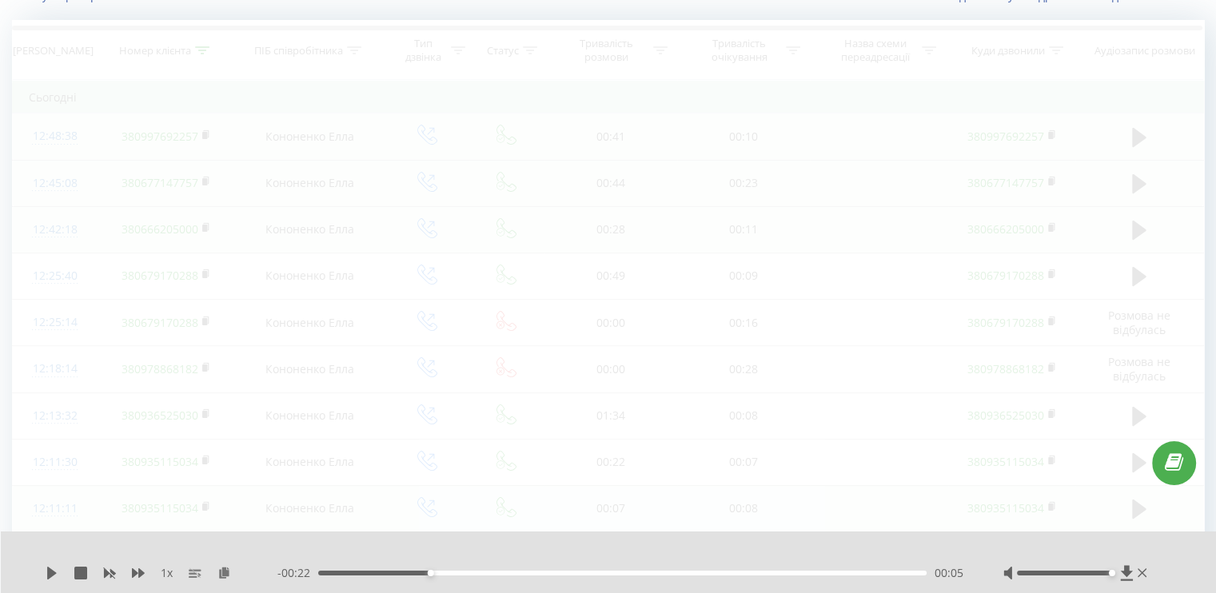
scroll to position [31, 0]
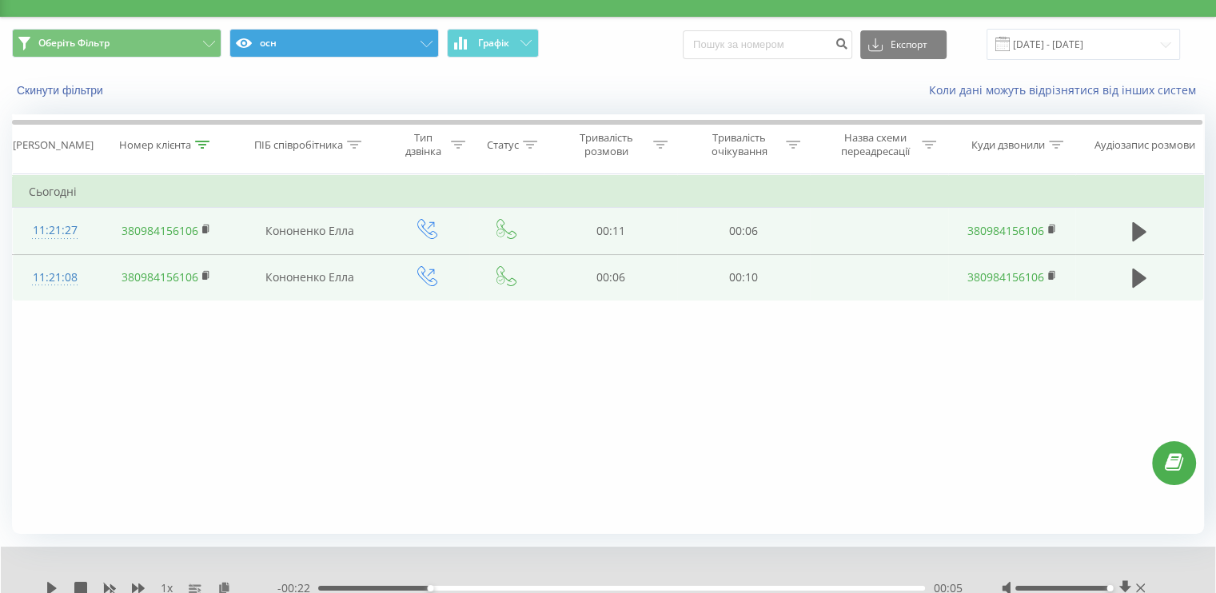
click at [1124, 233] on td at bounding box center [1139, 231] width 128 height 46
click at [1131, 232] on button at bounding box center [1139, 232] width 24 height 24
drag, startPoint x: 450, startPoint y: 336, endPoint x: 466, endPoint y: 191, distance: 145.6
click at [449, 336] on div "Фільтрувати за умовою Містить 380984156106 Скасувати OK Фільтрувати за умовою М…" at bounding box center [608, 354] width 1192 height 360
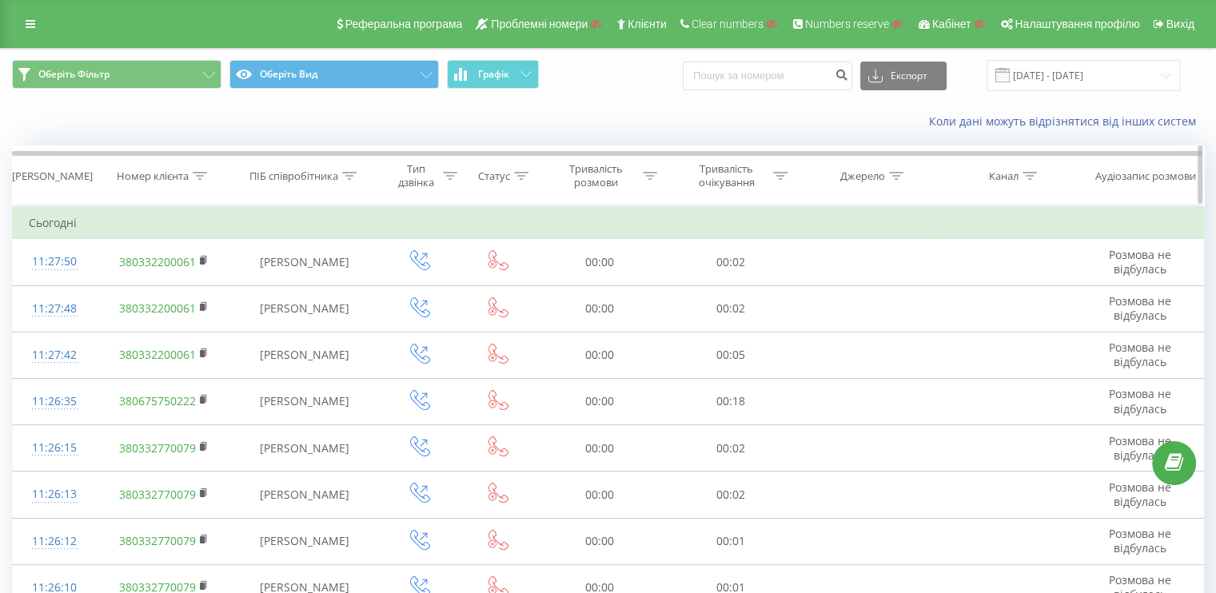
click at [194, 172] on icon at bounding box center [200, 176] width 14 height 8
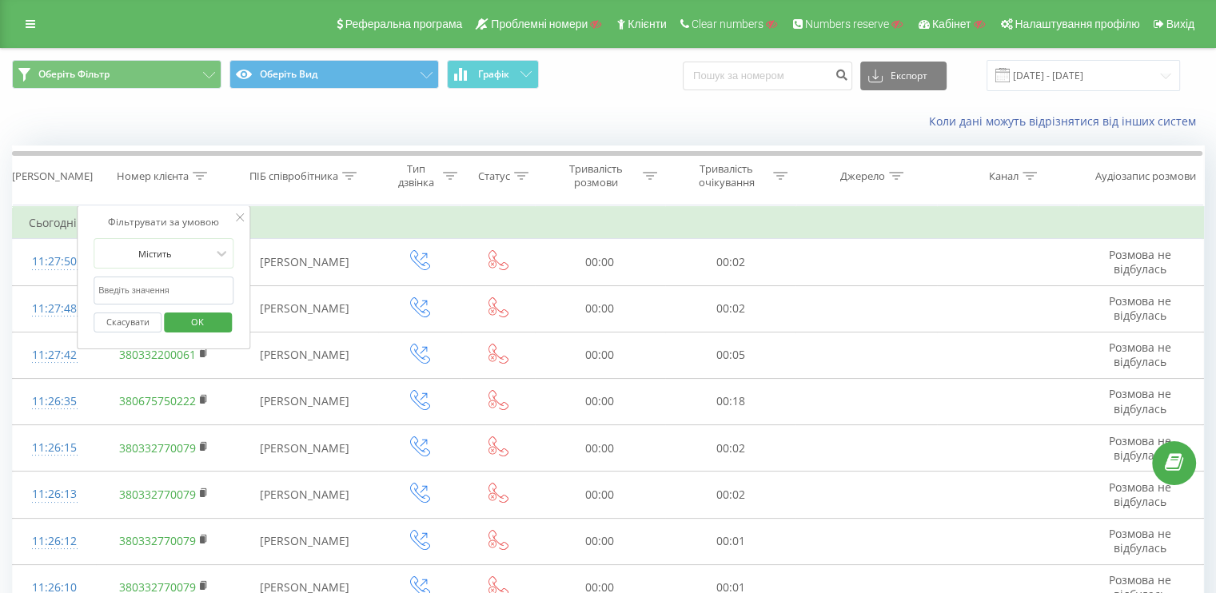
click at [176, 277] on input "text" at bounding box center [164, 291] width 141 height 28
paste input "0444905390"
click at [172, 319] on button "OK" at bounding box center [198, 323] width 68 height 20
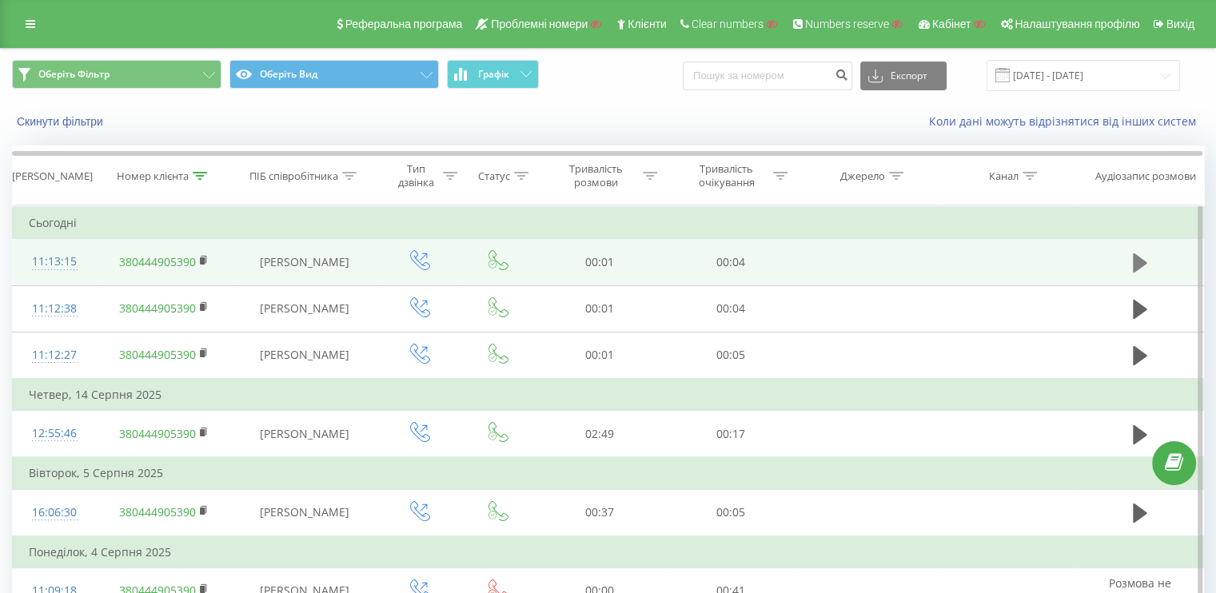
click at [1137, 263] on icon at bounding box center [1140, 262] width 14 height 19
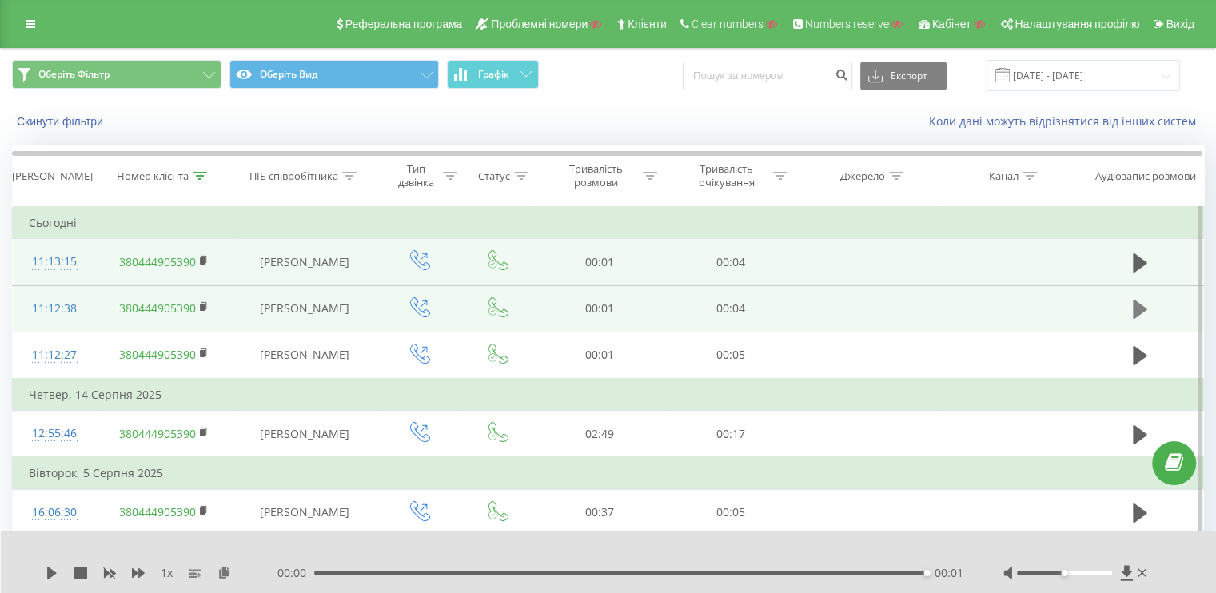
click at [1135, 305] on icon at bounding box center [1140, 309] width 14 height 19
click at [199, 173] on icon at bounding box center [200, 176] width 14 height 8
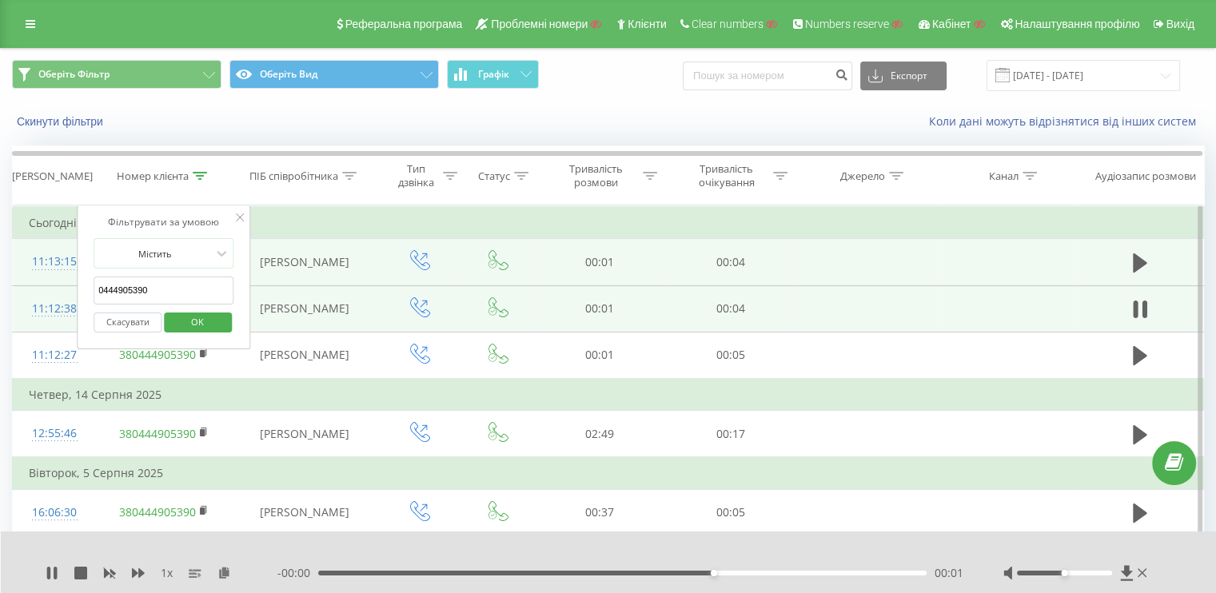
click at [140, 321] on button "Скасувати" at bounding box center [128, 323] width 68 height 20
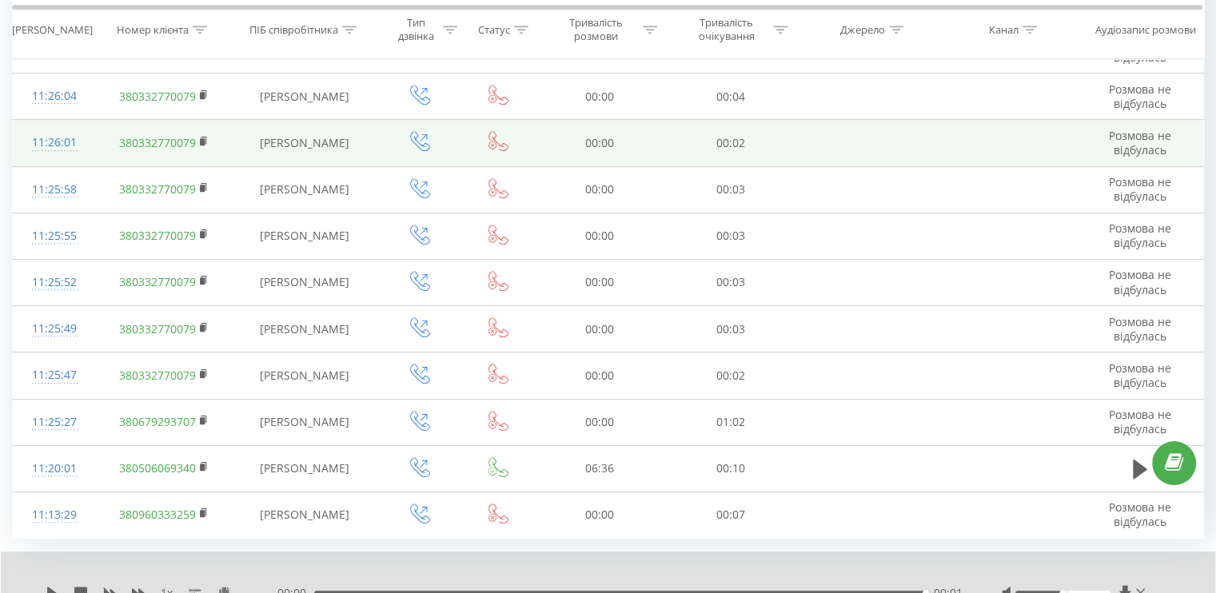
scroll to position [925, 0]
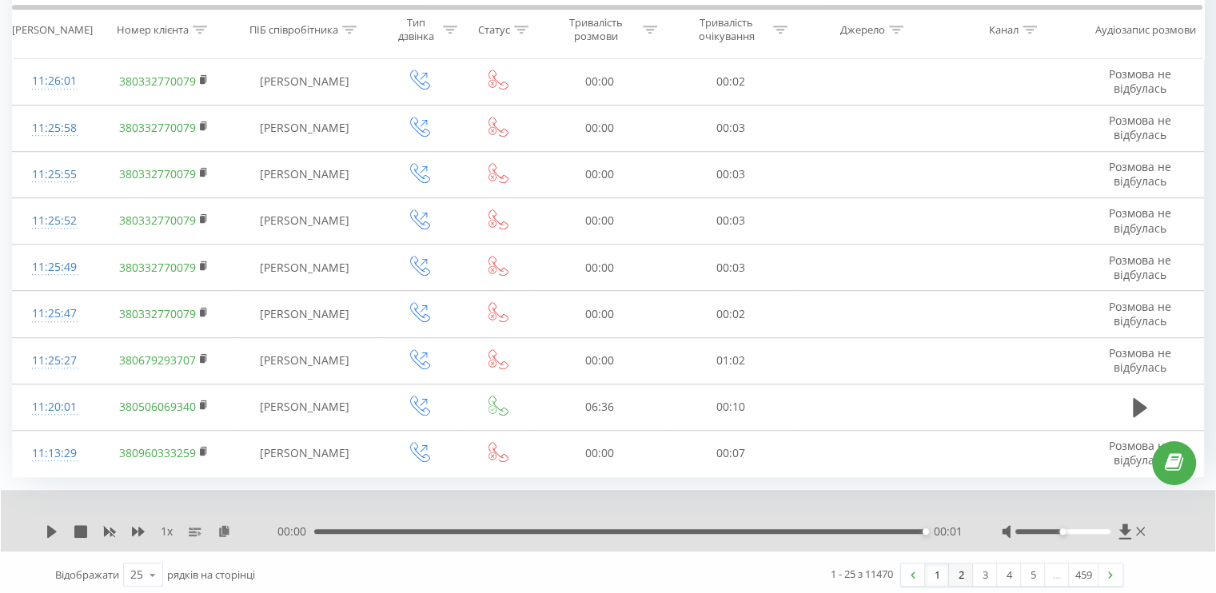
click at [954, 569] on link "2" at bounding box center [961, 574] width 24 height 22
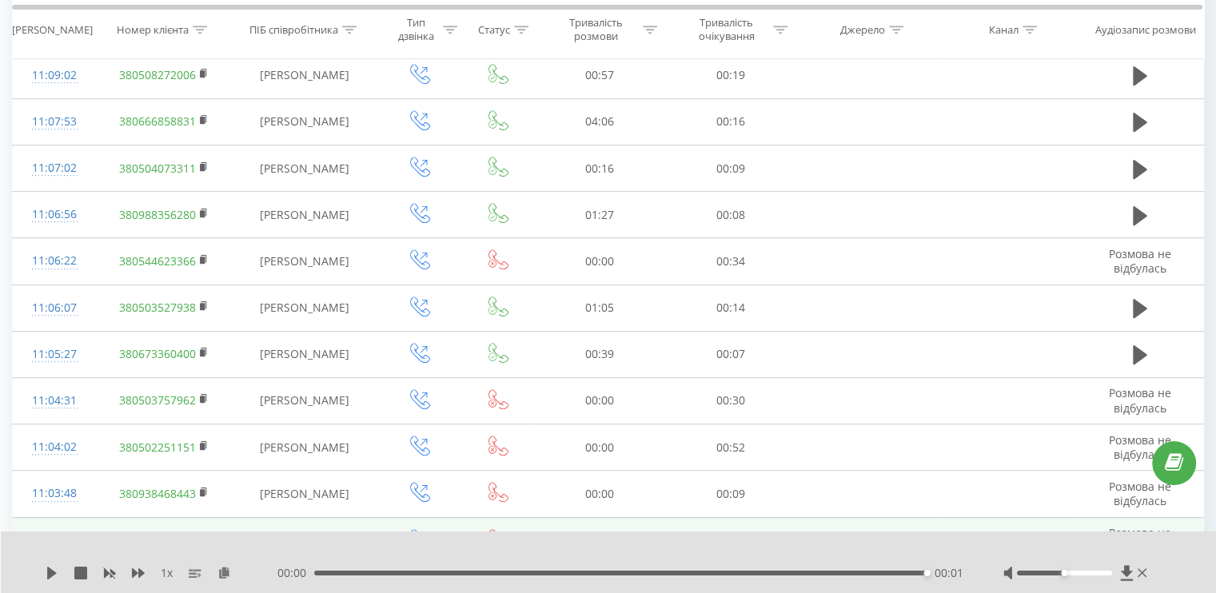
scroll to position [925, 0]
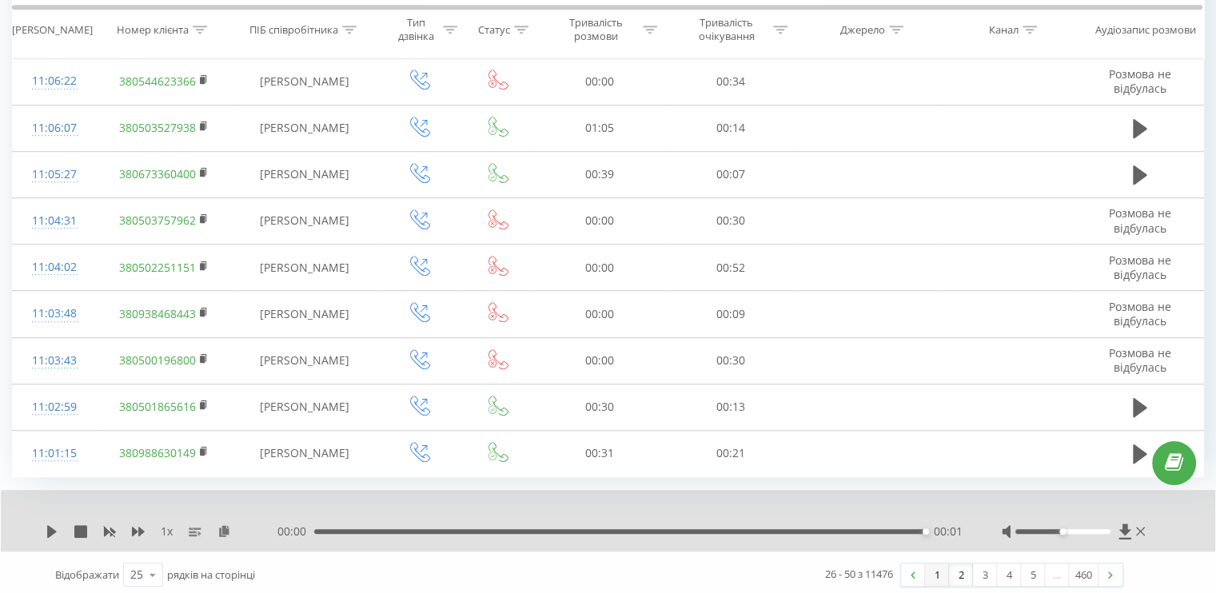
click at [938, 568] on link "1" at bounding box center [937, 574] width 24 height 22
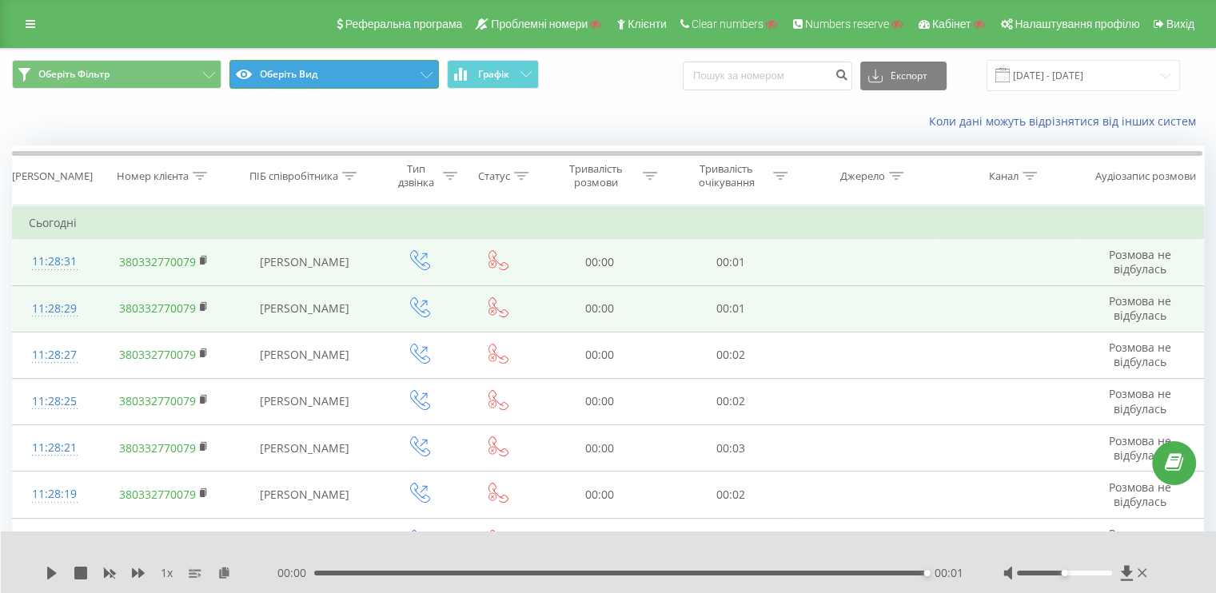
click at [294, 72] on button "Оберіть Вид" at bounding box center [333, 74] width 209 height 29
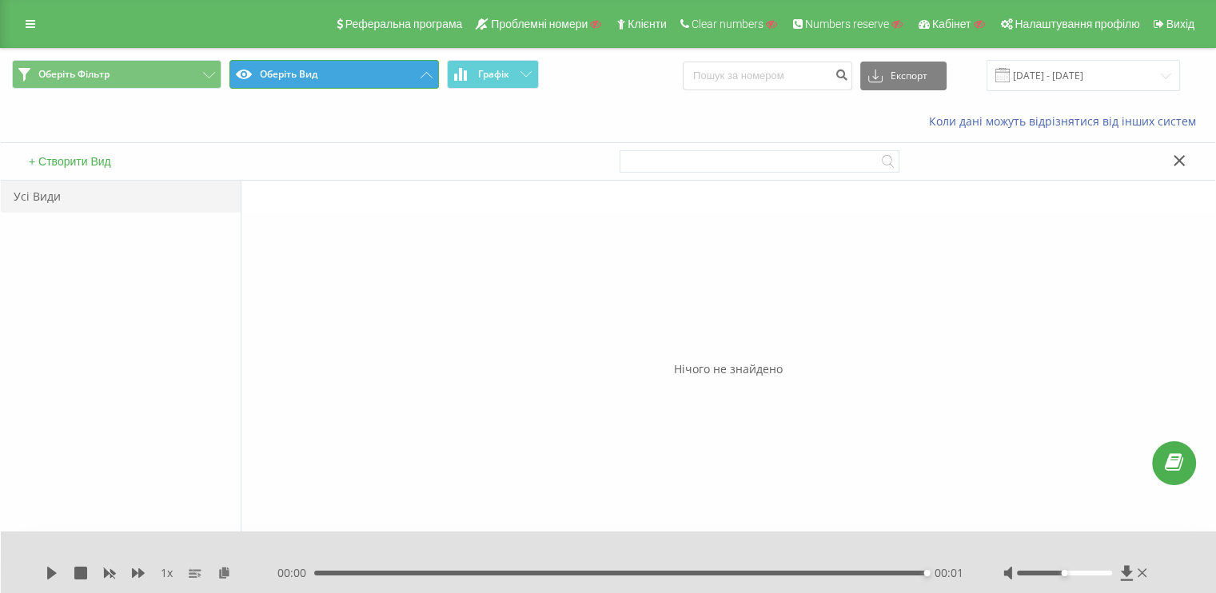
click at [342, 73] on button "Оберіть Вид" at bounding box center [333, 74] width 209 height 29
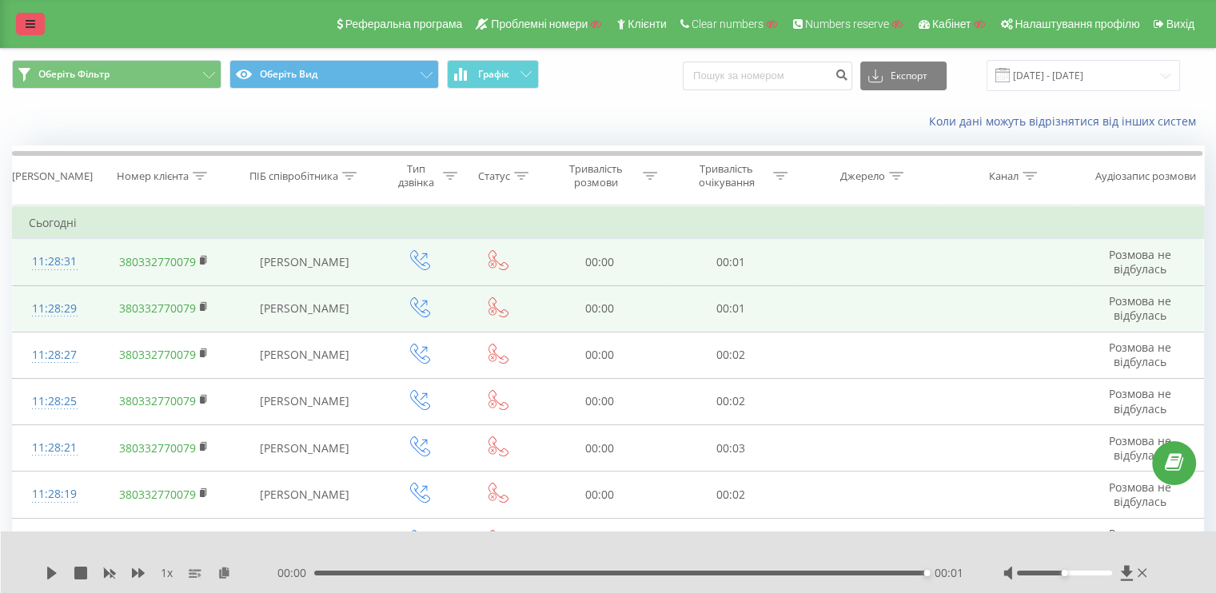
click at [40, 23] on link at bounding box center [30, 24] width 29 height 22
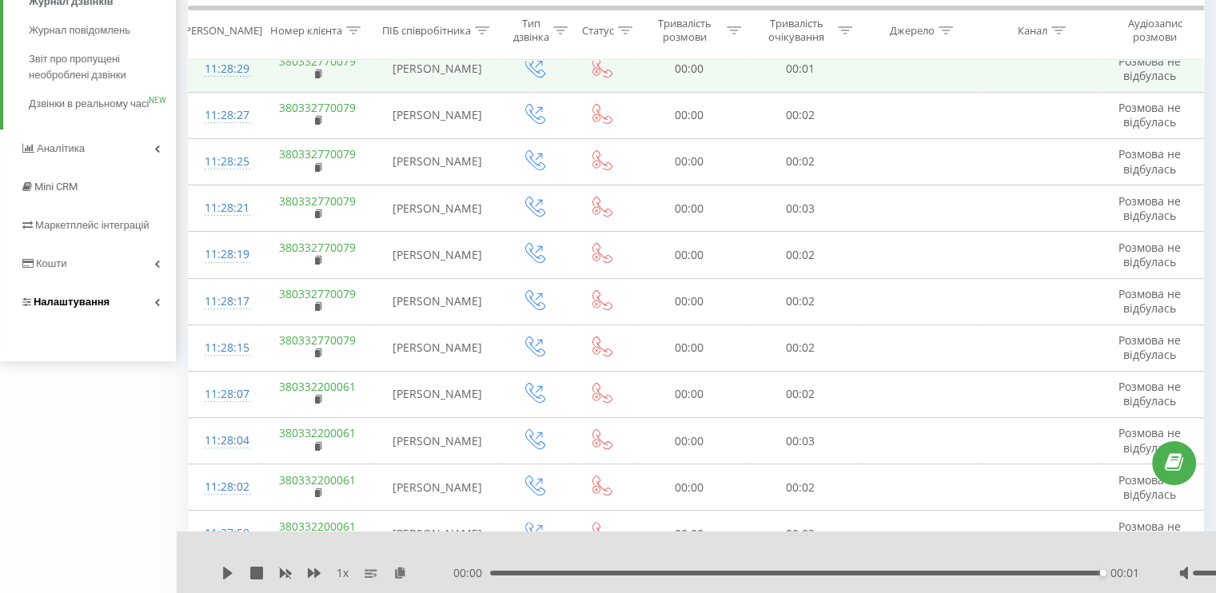
click at [119, 321] on link "Налаштування" at bounding box center [88, 302] width 176 height 38
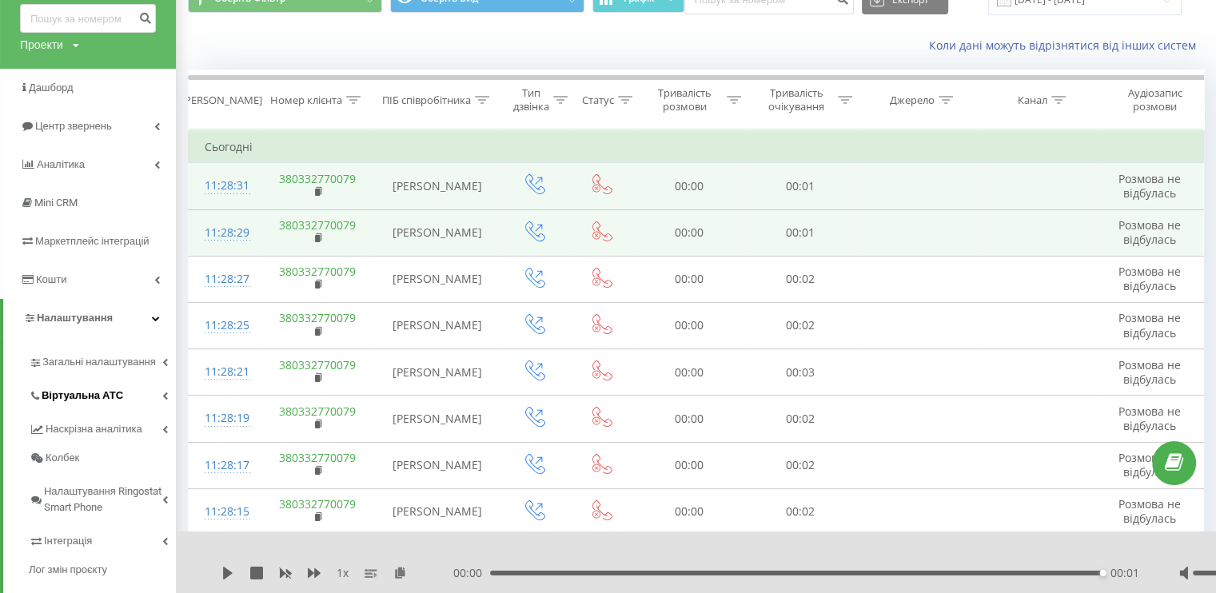
click at [94, 408] on link "Віртуальна АТС" at bounding box center [102, 393] width 147 height 34
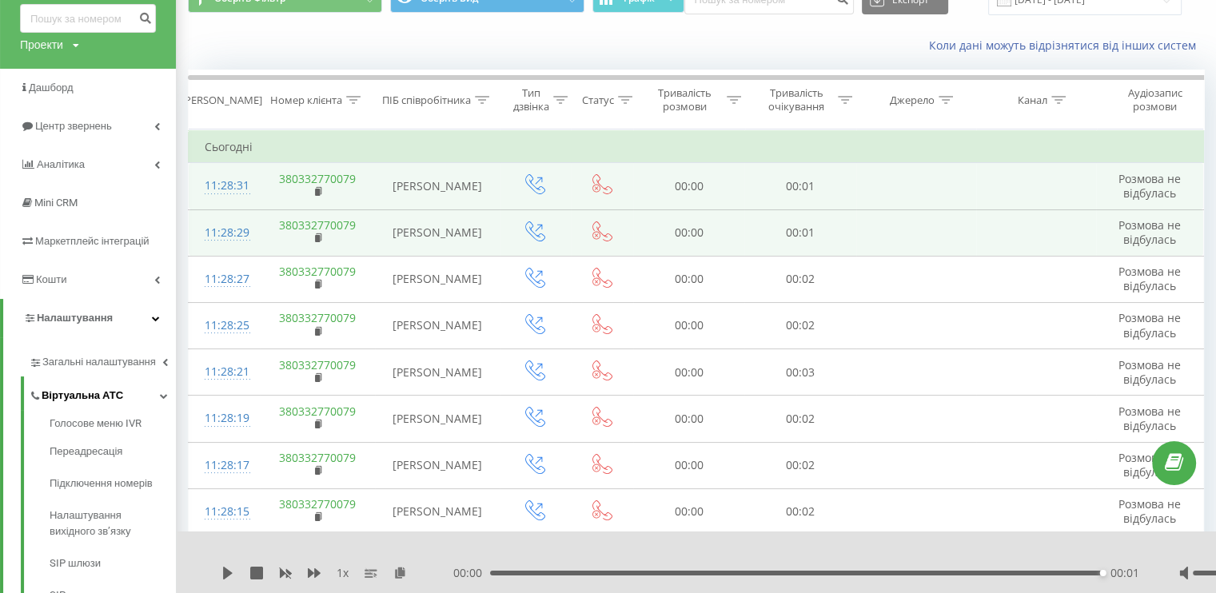
click at [94, 398] on span "Віртуальна АТС" at bounding box center [83, 396] width 82 height 16
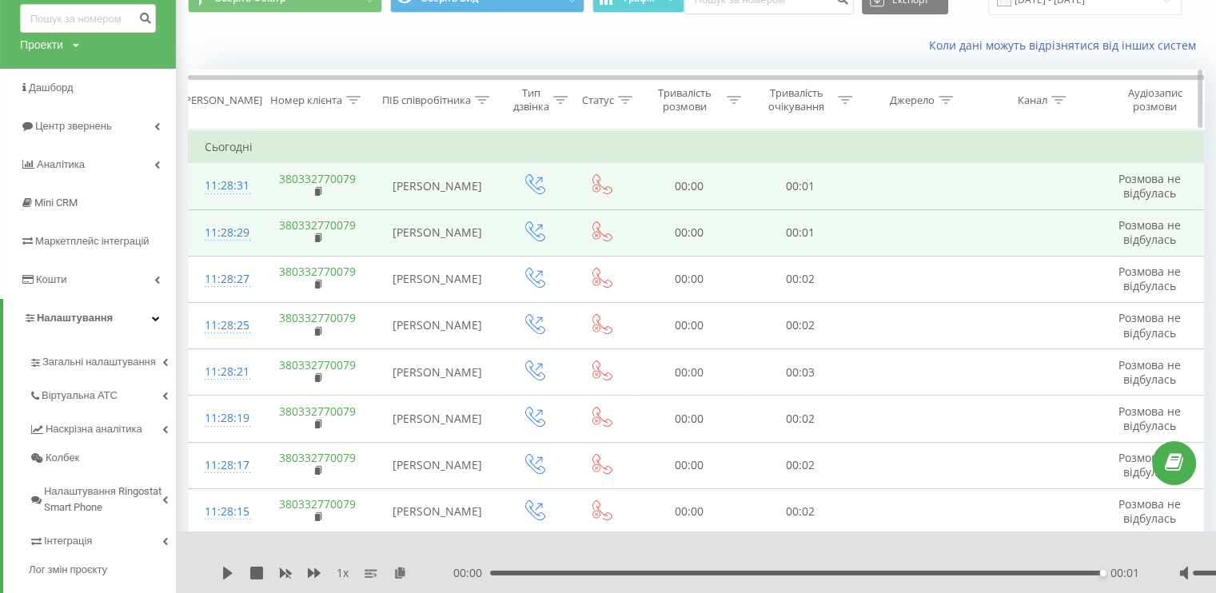
click at [355, 98] on icon at bounding box center [353, 100] width 14 height 8
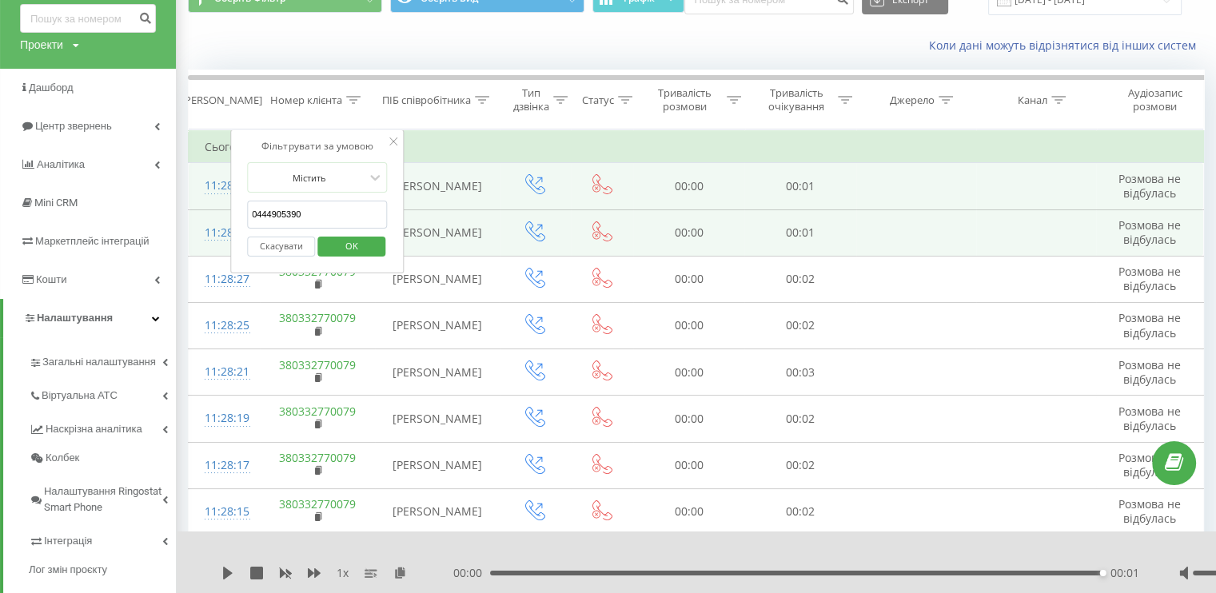
click at [277, 218] on input "0444905390" at bounding box center [317, 215] width 141 height 28
paste input "text"
click at [337, 251] on span "OK" at bounding box center [351, 245] width 45 height 25
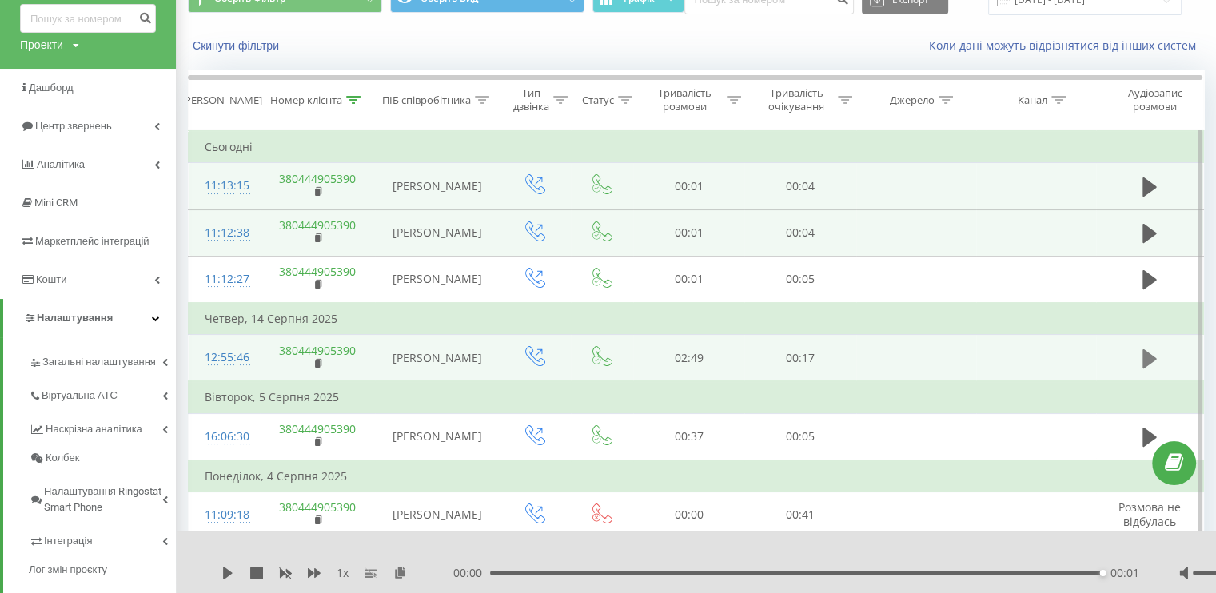
click at [1148, 360] on icon at bounding box center [1149, 357] width 14 height 19
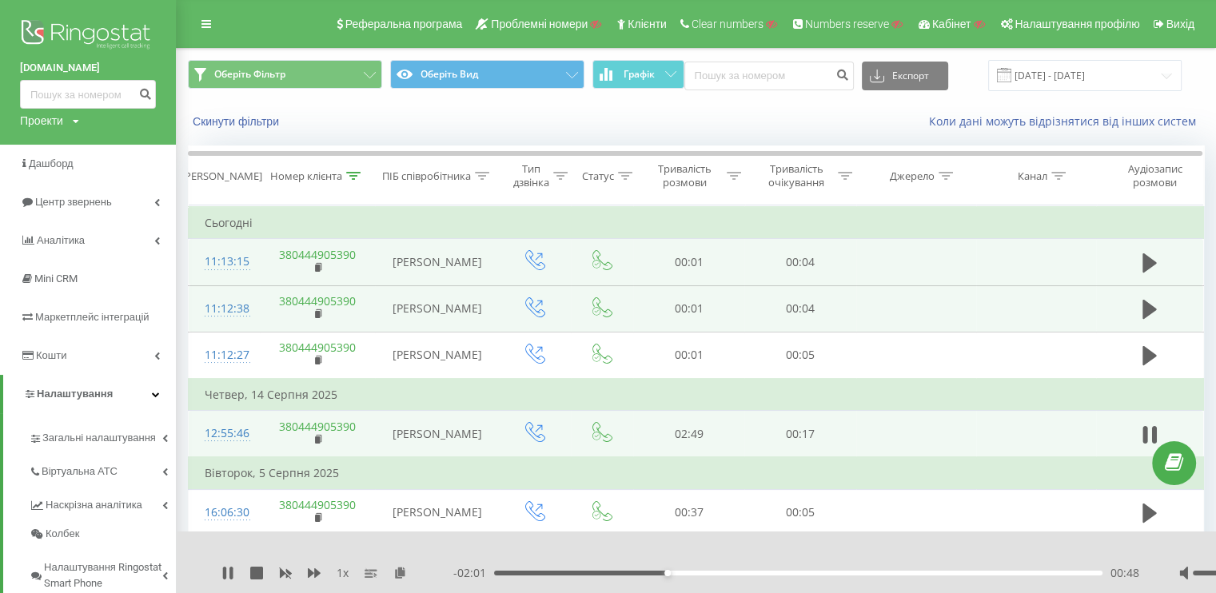
click at [246, 575] on div "1 x" at bounding box center [337, 573] width 232 height 16
drag, startPoint x: 261, startPoint y: 574, endPoint x: 283, endPoint y: 416, distance: 159.0
click at [261, 574] on icon at bounding box center [256, 573] width 13 height 13
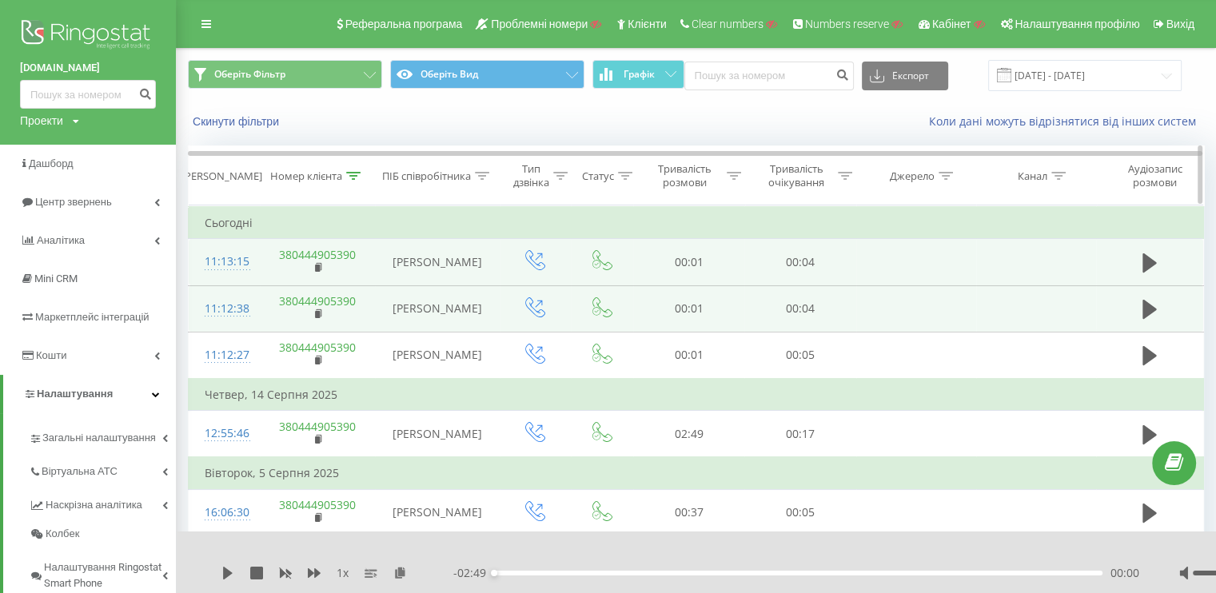
click at [357, 173] on icon at bounding box center [353, 176] width 14 height 8
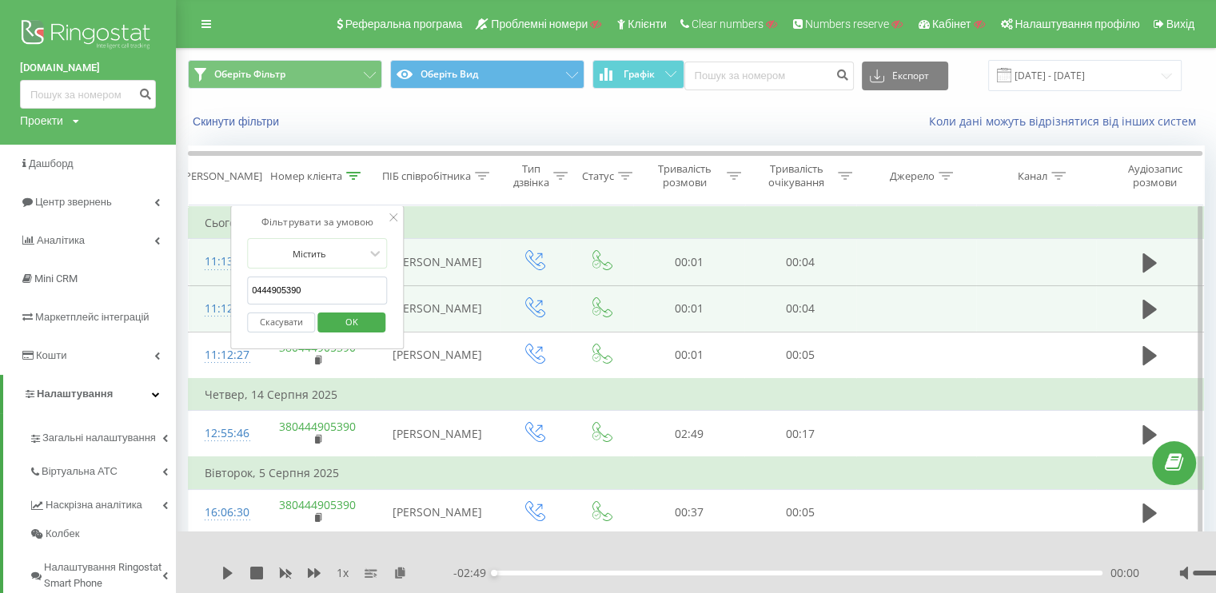
click at [285, 313] on button "Скасувати" at bounding box center [281, 323] width 68 height 20
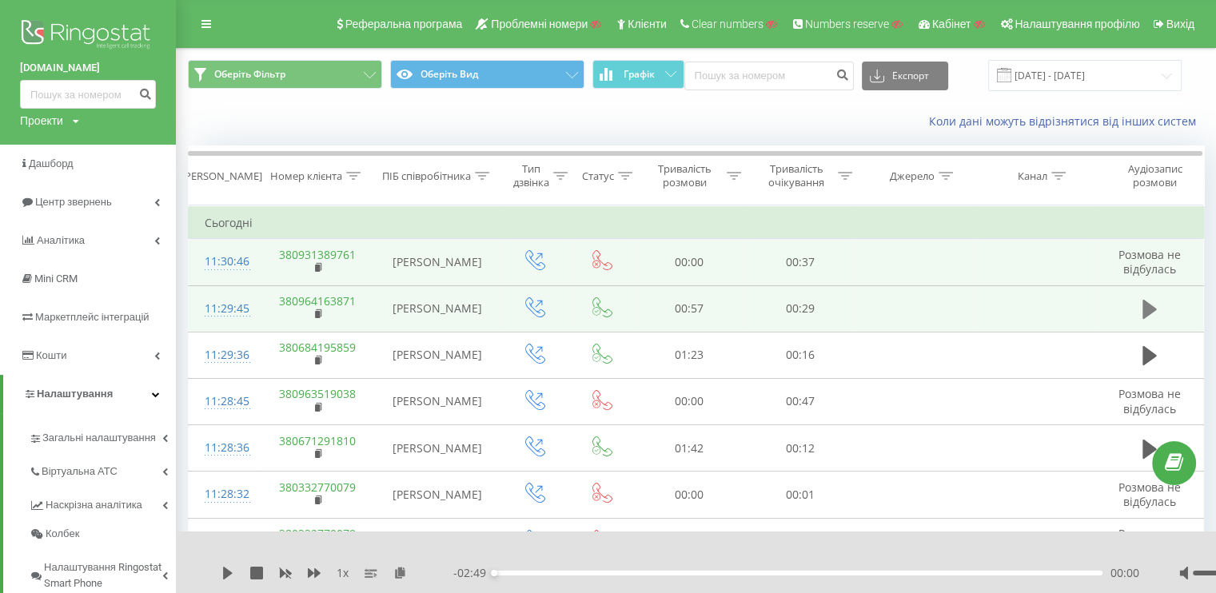
click at [1151, 312] on icon at bounding box center [1149, 309] width 14 height 19
click at [250, 570] on icon at bounding box center [256, 573] width 13 height 13
click at [360, 186] on th "Номер клієнта" at bounding box center [318, 175] width 116 height 59
click at [360, 175] on icon at bounding box center [353, 176] width 14 height 8
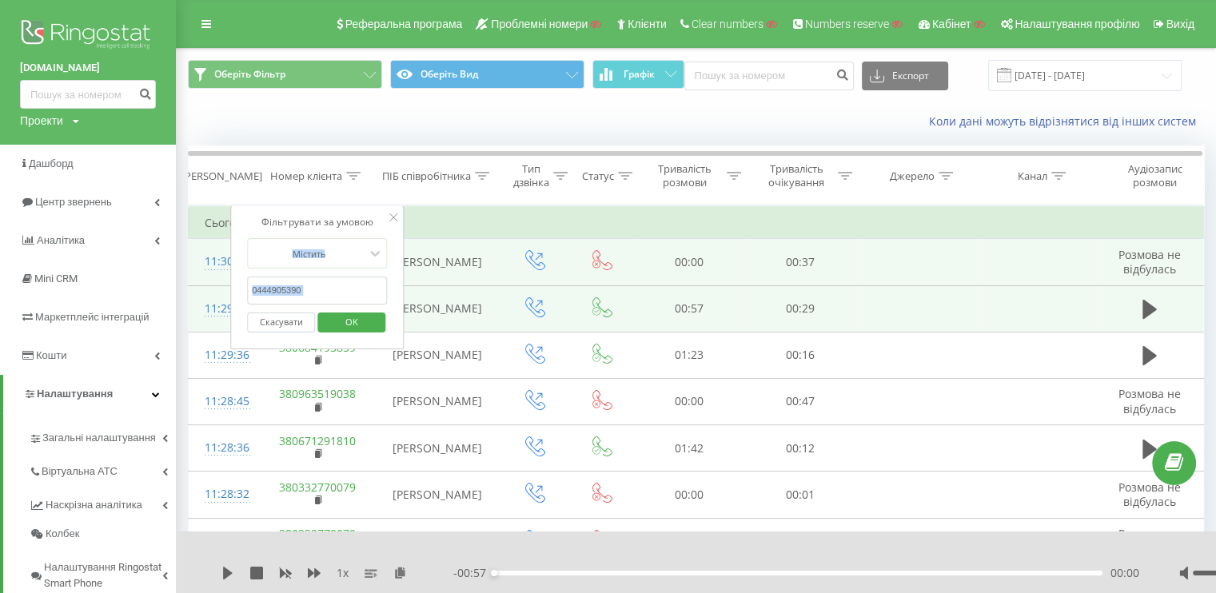
click at [288, 301] on form "Містить 0444905390 Скасувати OK" at bounding box center [317, 289] width 141 height 102
drag, startPoint x: 288, startPoint y: 295, endPoint x: 271, endPoint y: 293, distance: 17.0
click at [271, 293] on input "0444905390" at bounding box center [317, 291] width 141 height 28
drag, startPoint x: 271, startPoint y: 293, endPoint x: 248, endPoint y: 289, distance: 23.4
click at [246, 289] on div "Фільтрувати за умовою Містить 0444905390 Скасувати OK" at bounding box center [317, 277] width 174 height 144
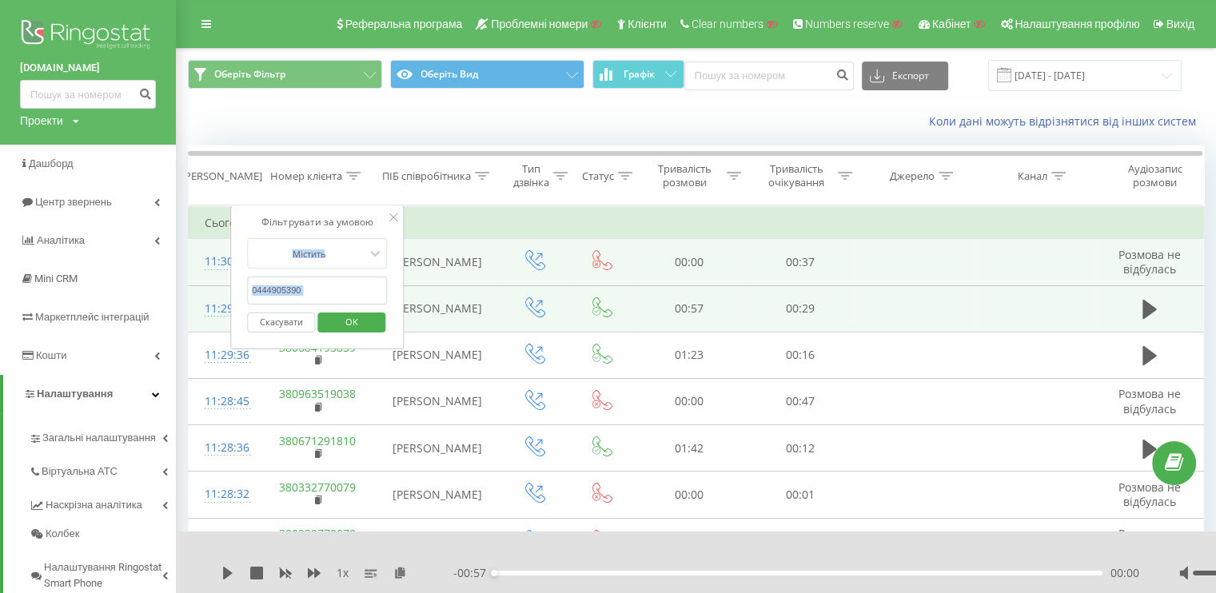
click at [261, 287] on input "0444905390" at bounding box center [317, 291] width 141 height 28
paste input "text"
type input "0444905390"
click at [353, 323] on span "OK" at bounding box center [351, 321] width 45 height 25
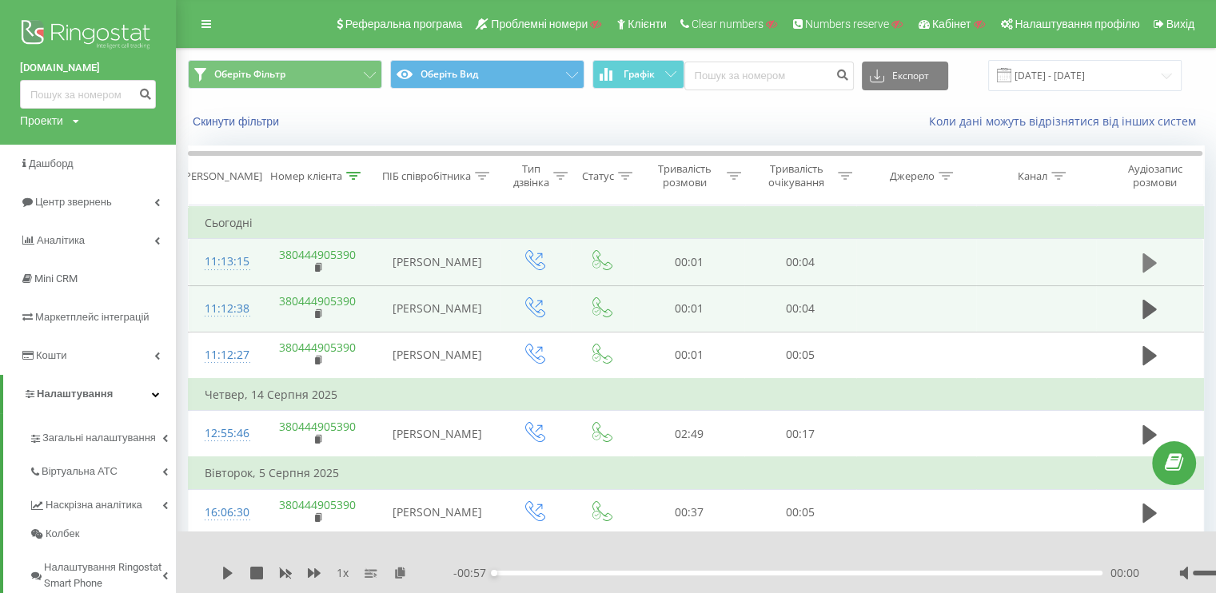
click at [1145, 258] on icon at bounding box center [1149, 262] width 14 height 19
click at [1147, 313] on icon at bounding box center [1149, 309] width 14 height 19
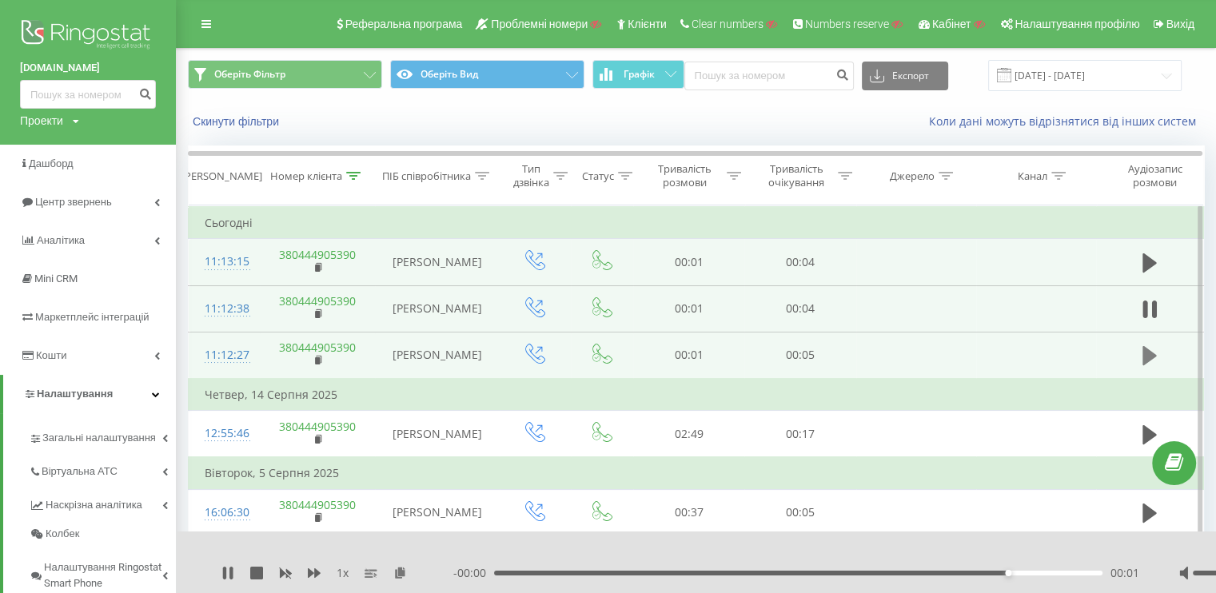
click at [1143, 352] on icon at bounding box center [1149, 355] width 14 height 19
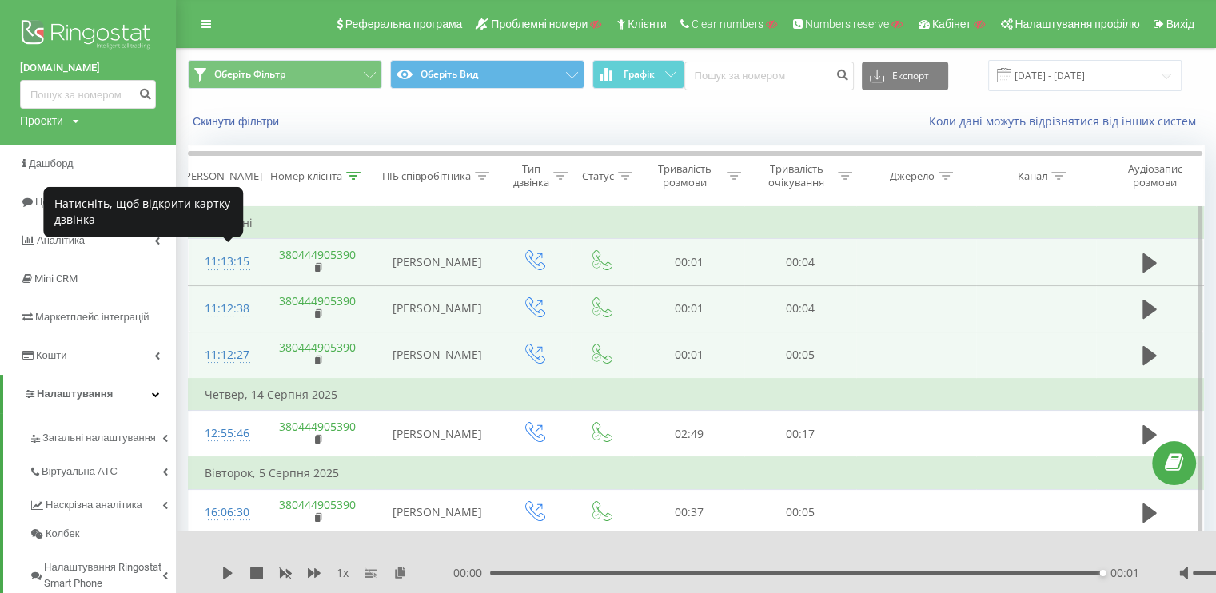
click at [222, 255] on div "11:13:15" at bounding box center [224, 261] width 39 height 31
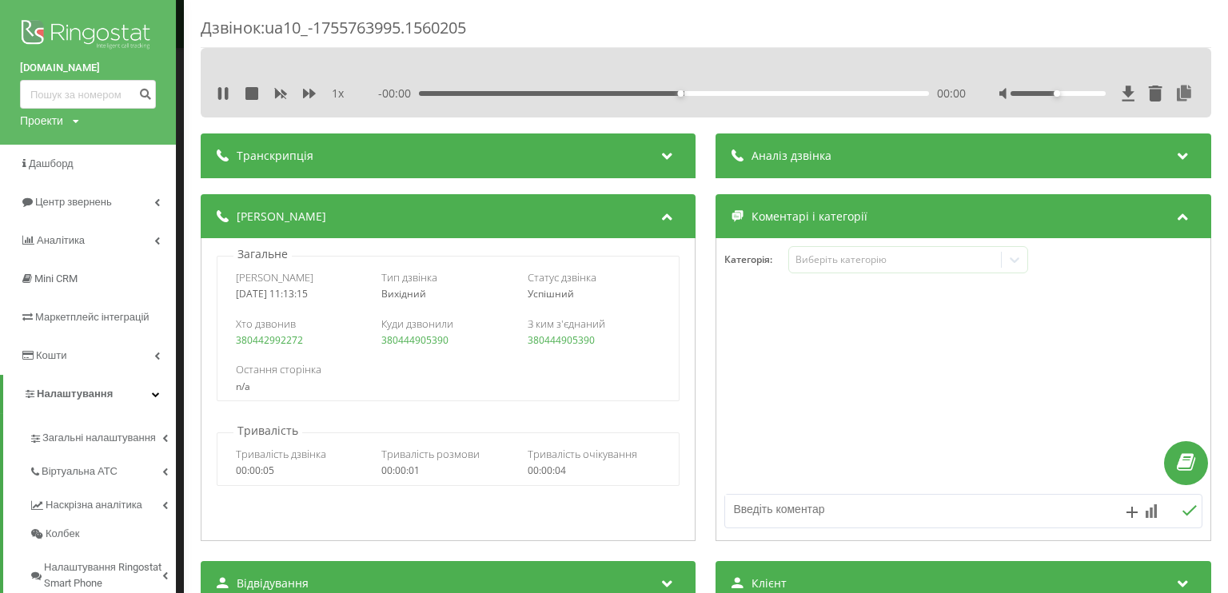
drag, startPoint x: 637, startPoint y: 341, endPoint x: 238, endPoint y: 273, distance: 404.7
click at [238, 273] on div "Дата дзвінка 2025-08-21 11:13:15 Тип дзвінка Вихідний Статус дзвінка Успішний Х…" at bounding box center [448, 328] width 463 height 145
copy div "Дата дзвінка 2025-08-21 11:13:15 Тип дзвінка Вихідний Статус дзвінка Успішний Х…"
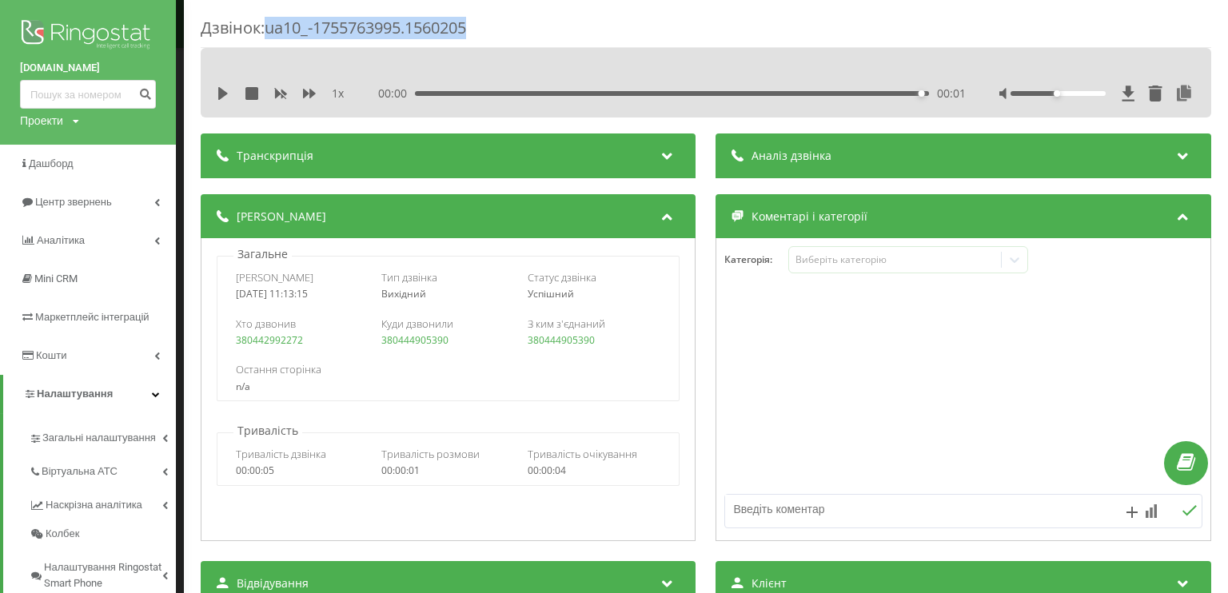
drag, startPoint x: 412, startPoint y: 30, endPoint x: 269, endPoint y: 37, distance: 143.3
click at [269, 37] on div "Дзвінок : ua10_-1755763995.1560205" at bounding box center [706, 32] width 1010 height 31
copy div "ua10_-1755763995.1560205"
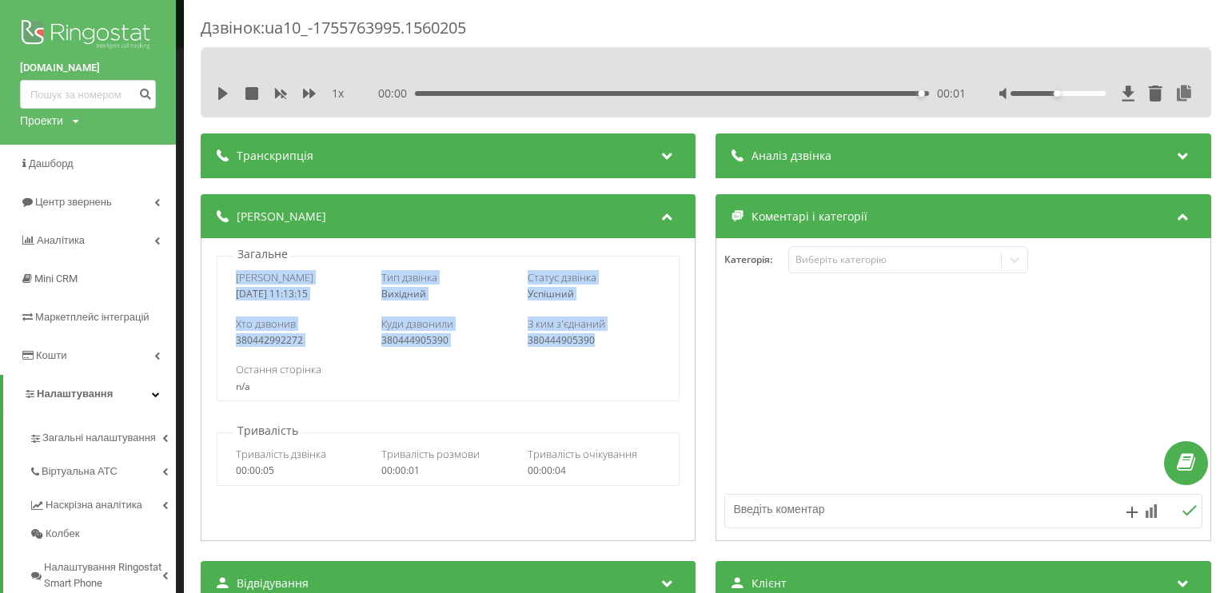
drag, startPoint x: 604, startPoint y: 334, endPoint x: 273, endPoint y: 141, distance: 382.9
click at [222, 269] on div "Дата дзвінка 2025-08-21 11:13:15 Тип дзвінка Вихідний Статус дзвінка Успішний Х…" at bounding box center [448, 328] width 463 height 145
copy div "Дата дзвінка 2025-08-21 11:13:15 Тип дзвінка Вихідний Статус дзвінка Успішний Х…"
click at [179, 242] on div "Дзвінок : ua10_-1755763995.1560205 1 x 00:00 00:01 00:01 Транскрипція Для AI-ан…" at bounding box center [614, 296] width 1228 height 593
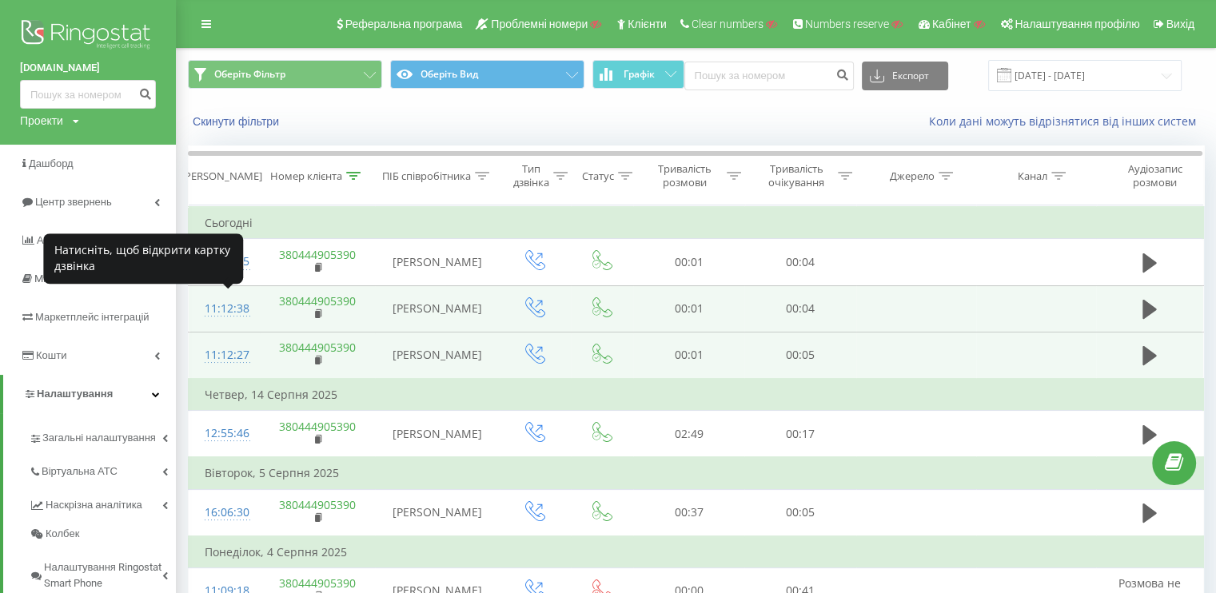
click at [233, 313] on div "11:12:38" at bounding box center [224, 308] width 39 height 31
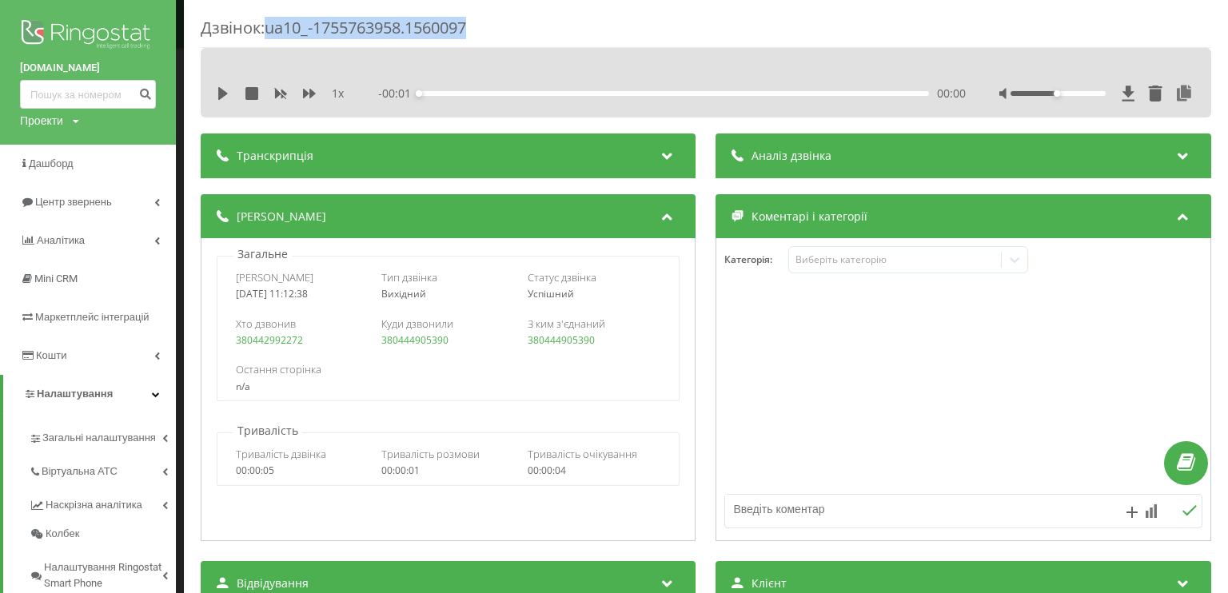
drag, startPoint x: 499, startPoint y: 32, endPoint x: 270, endPoint y: 33, distance: 228.6
click at [270, 33] on div "Дзвінок : ua10_-1755763958.1560097" at bounding box center [706, 32] width 1010 height 31
copy div "ua10_-1755763958.1560097"
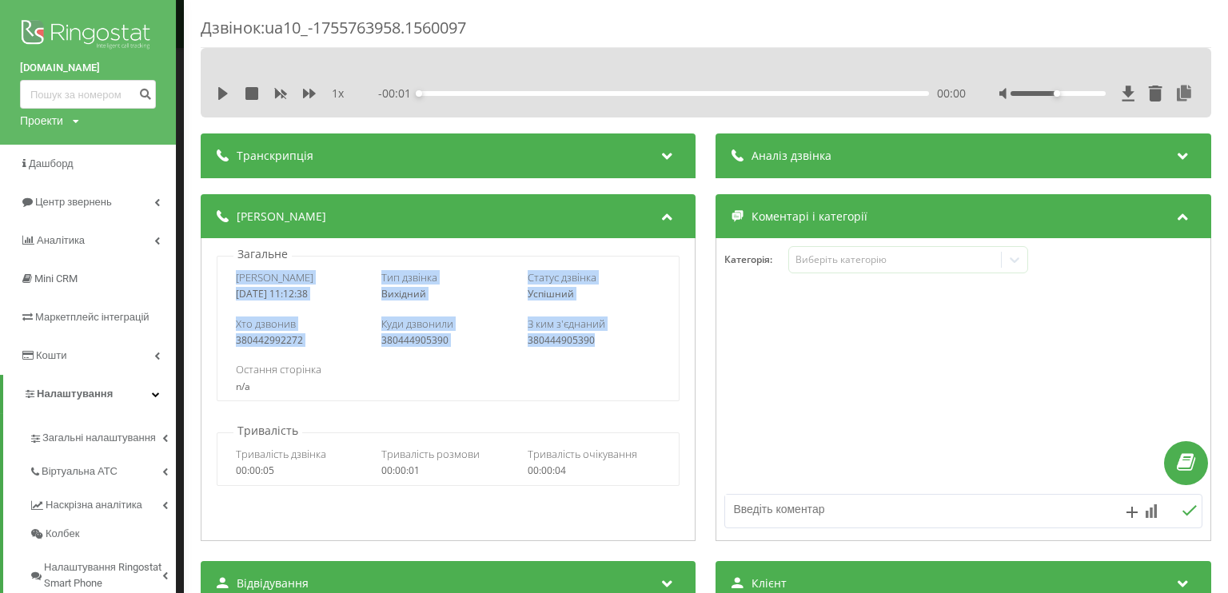
drag, startPoint x: 623, startPoint y: 336, endPoint x: 233, endPoint y: 274, distance: 395.0
click at [233, 274] on div "Дата дзвінка 2025-08-21 11:12:38 Тип дзвінка Вихідний Статус дзвінка Успішний Х…" at bounding box center [448, 328] width 463 height 145
copy div "Дата дзвінка 2025-08-21 11:12:38 Тип дзвінка Вихідний Статус дзвінка Успішний Х…"
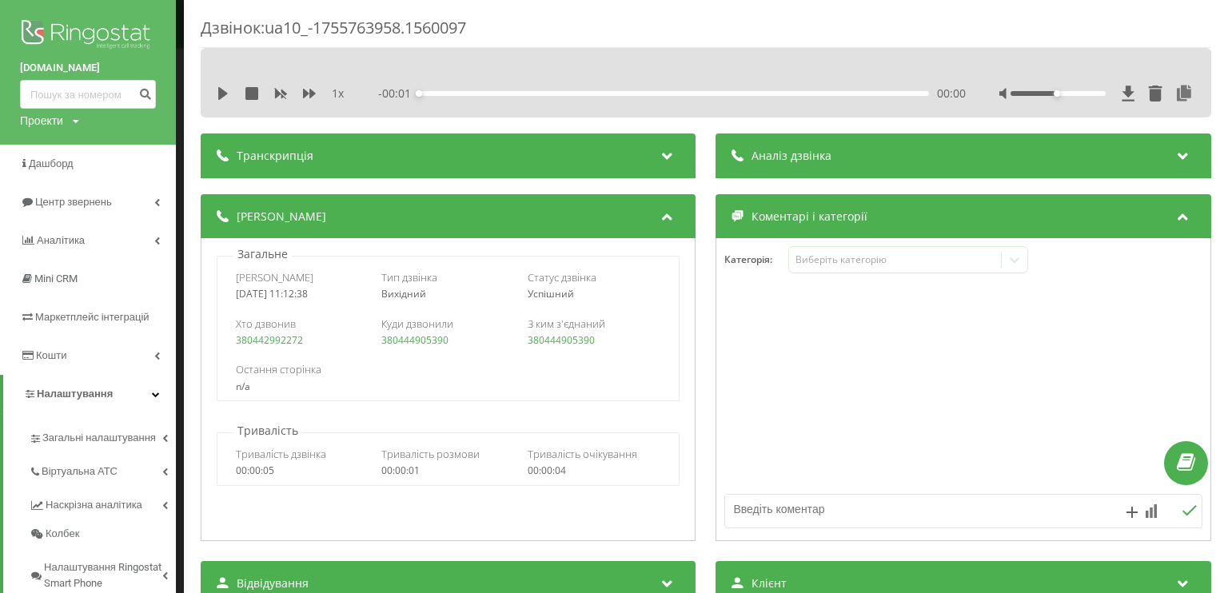
click at [588, 386] on div "n/a" at bounding box center [448, 386] width 424 height 11
drag, startPoint x: 459, startPoint y: 341, endPoint x: 353, endPoint y: 340, distance: 105.5
click at [352, 340] on div "Хто дзвонив 380442992272 Куди дзвонили 380444905390 З ким з'єднаний 380444905390" at bounding box center [447, 332] width 461 height 46
click at [455, 354] on div "Остання сторінка n/a" at bounding box center [447, 377] width 461 height 46
drag, startPoint x: 449, startPoint y: 339, endPoint x: 376, endPoint y: 338, distance: 72.7
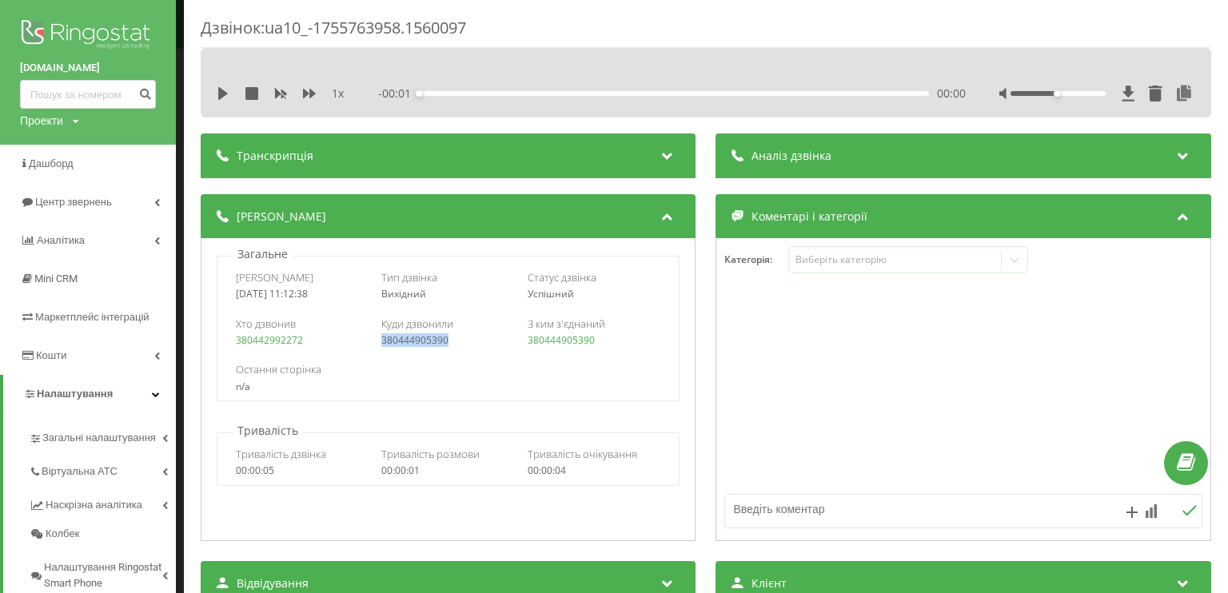
click at [376, 338] on div "Хто дзвонив 380442992272 Куди дзвонили 380444905390 З ким з'єднаний 380444905390" at bounding box center [447, 332] width 461 height 46
copy link "380444905390"
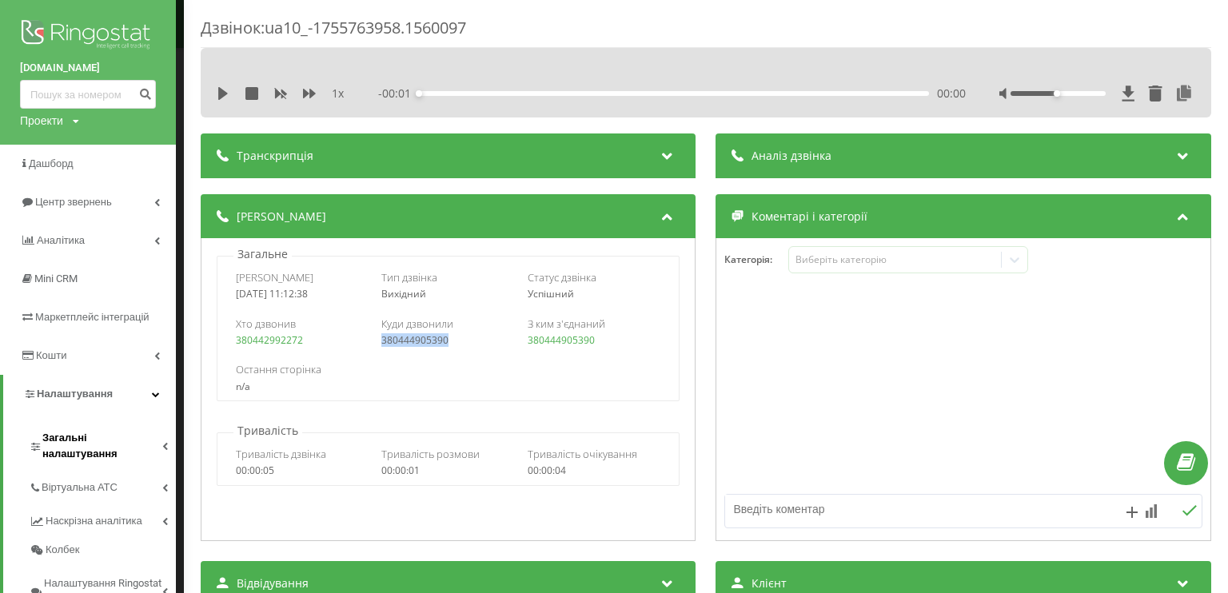
click at [105, 443] on span "Загальні налаштування" at bounding box center [102, 446] width 120 height 32
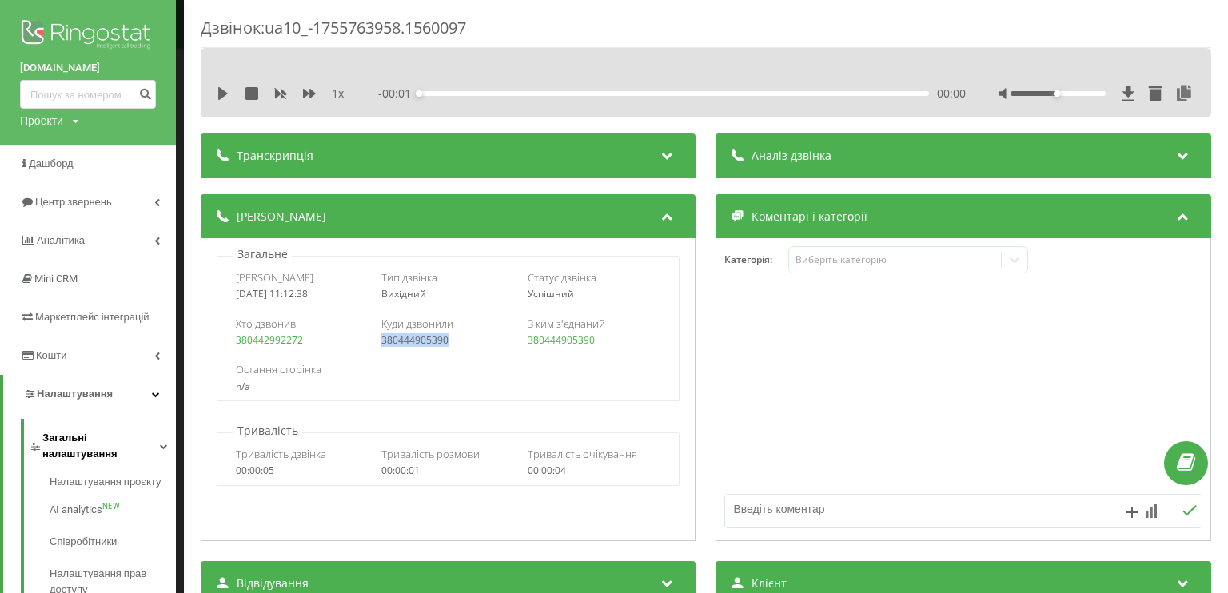
click at [105, 440] on span "Загальні налаштування" at bounding box center [100, 446] width 117 height 32
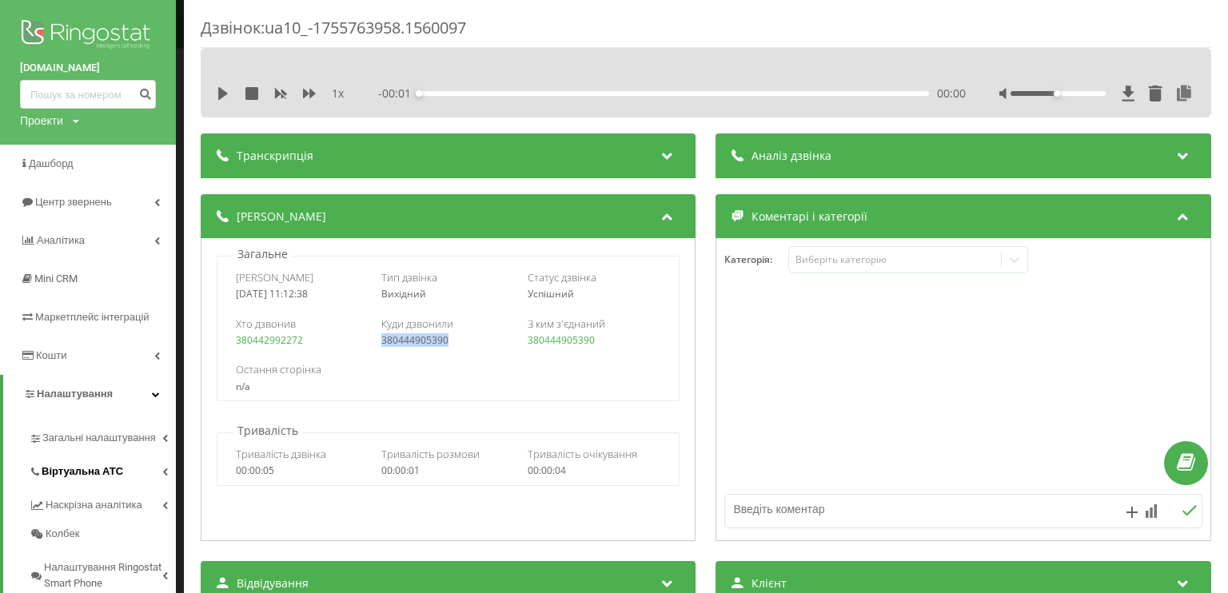
click at [77, 472] on span "Віртуальна АТС" at bounding box center [83, 472] width 82 height 16
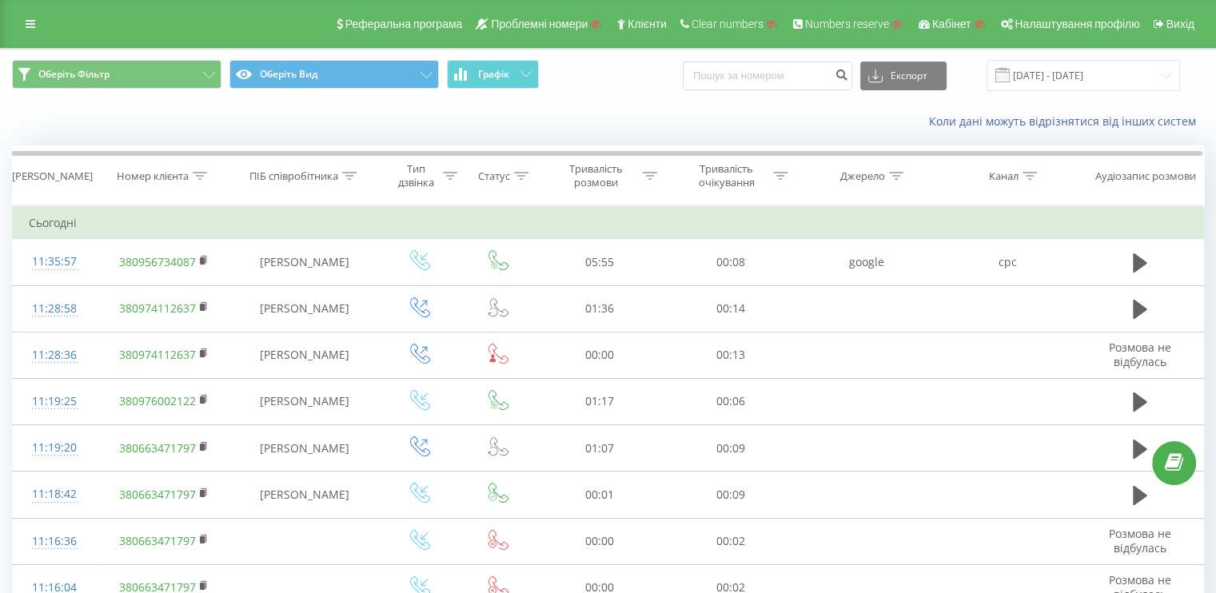
click at [95, 108] on div "Коли дані можуть відрізнятися вiд інших систем" at bounding box center [608, 121] width 1214 height 38
click at [21, 23] on link at bounding box center [30, 24] width 29 height 22
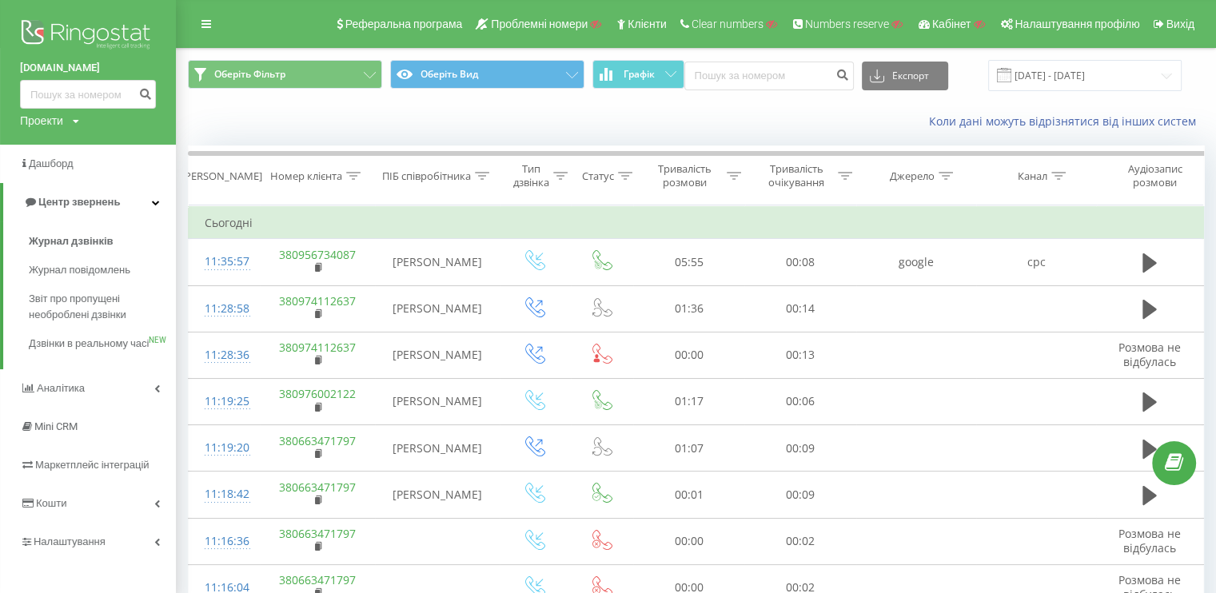
drag, startPoint x: 93, startPoint y: 41, endPoint x: 106, endPoint y: 34, distance: 15.0
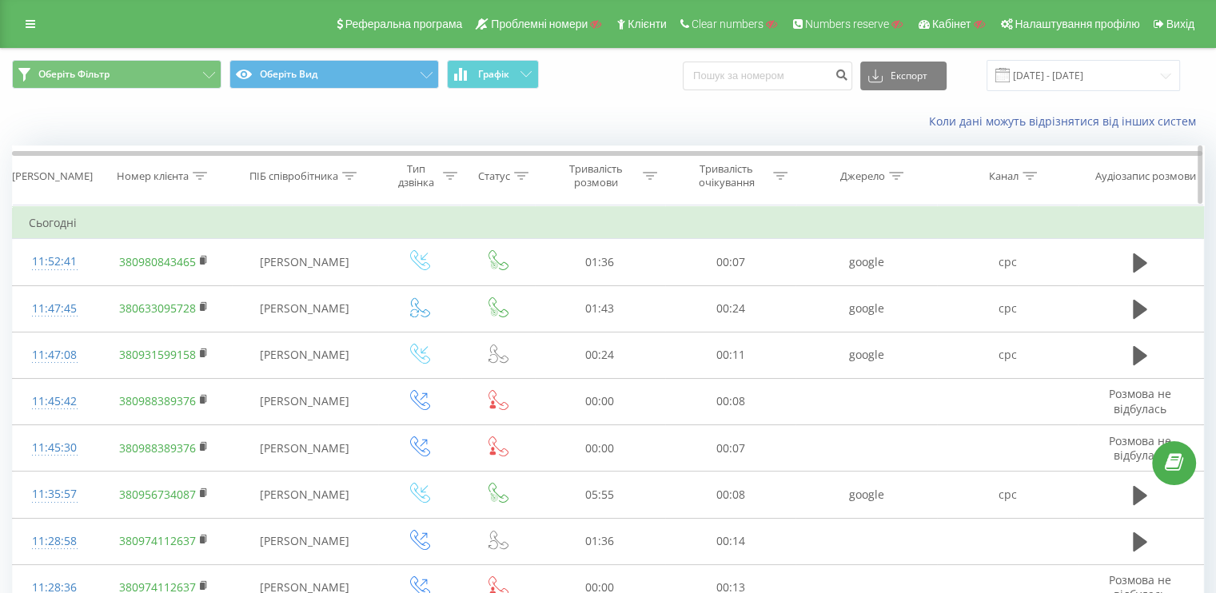
click at [194, 173] on icon at bounding box center [200, 176] width 14 height 8
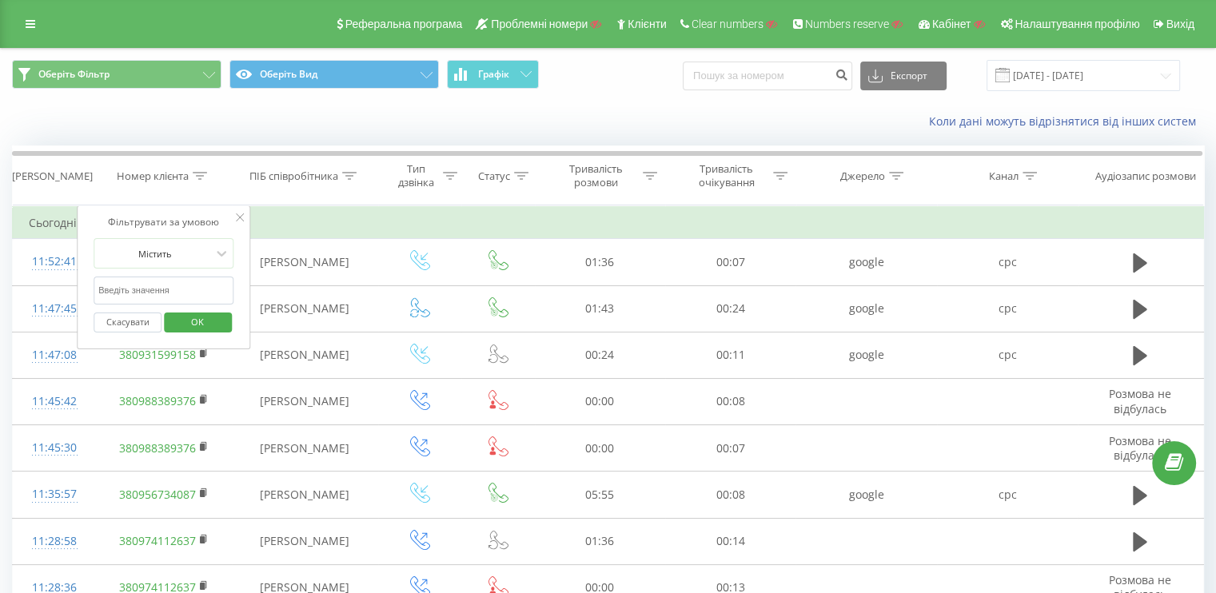
click at [157, 293] on input "text" at bounding box center [164, 291] width 141 height 28
paste input "380509118807"
type input "380509118807"
click at [216, 322] on span "OK" at bounding box center [197, 321] width 45 height 25
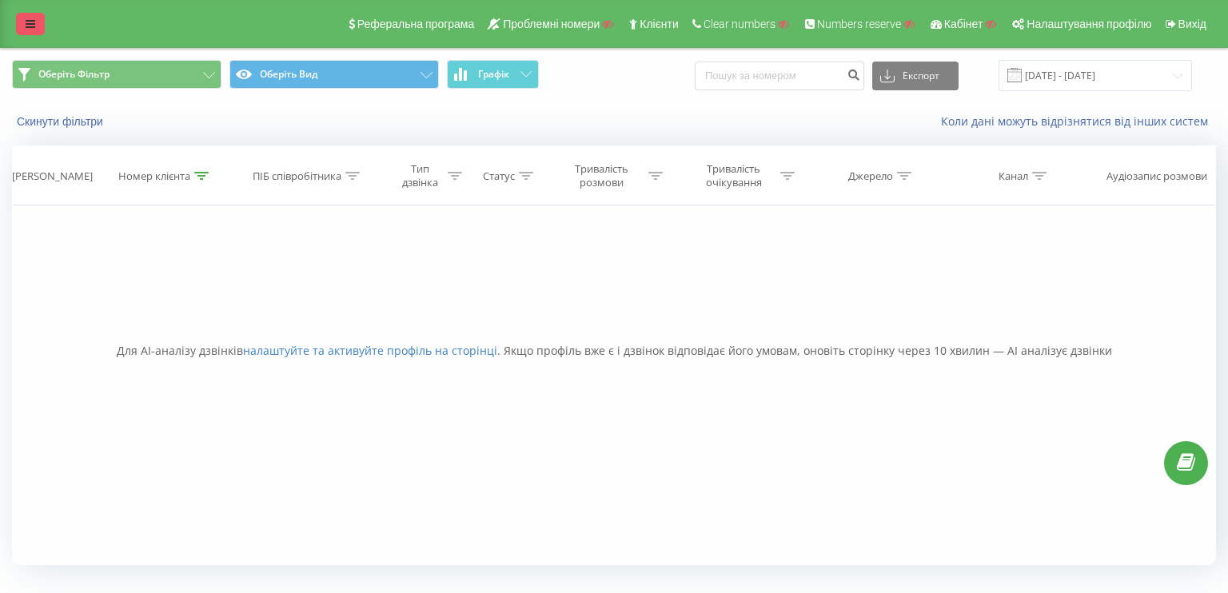
click at [29, 26] on icon at bounding box center [31, 23] width 10 height 11
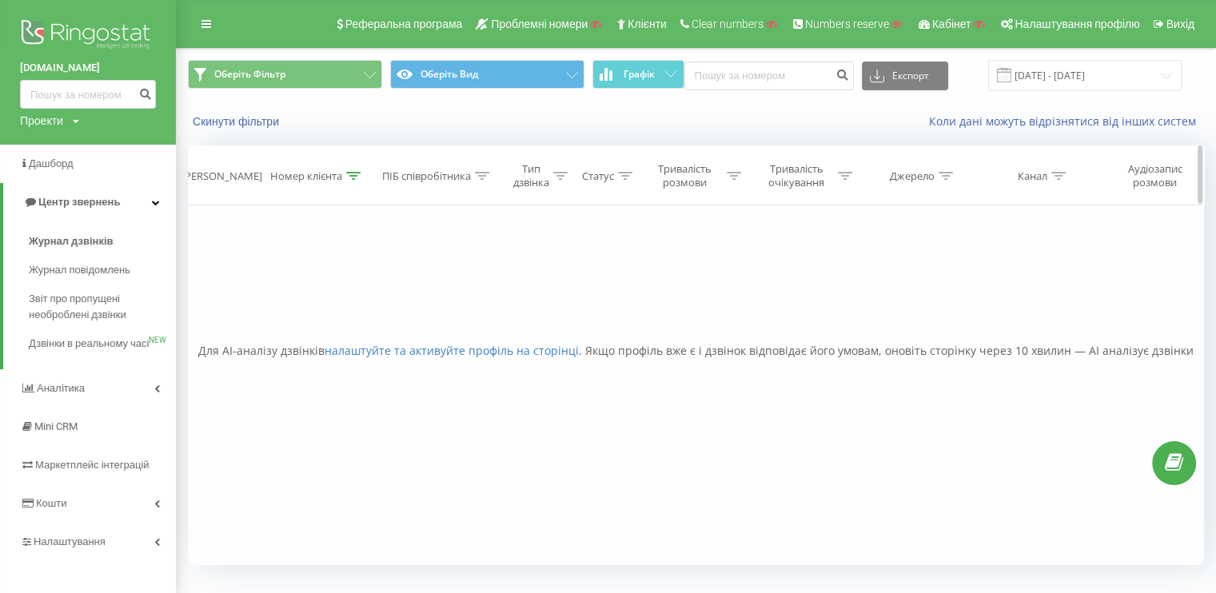
click at [355, 174] on icon at bounding box center [353, 176] width 14 height 8
click at [298, 325] on button "Скасувати" at bounding box center [281, 323] width 68 height 20
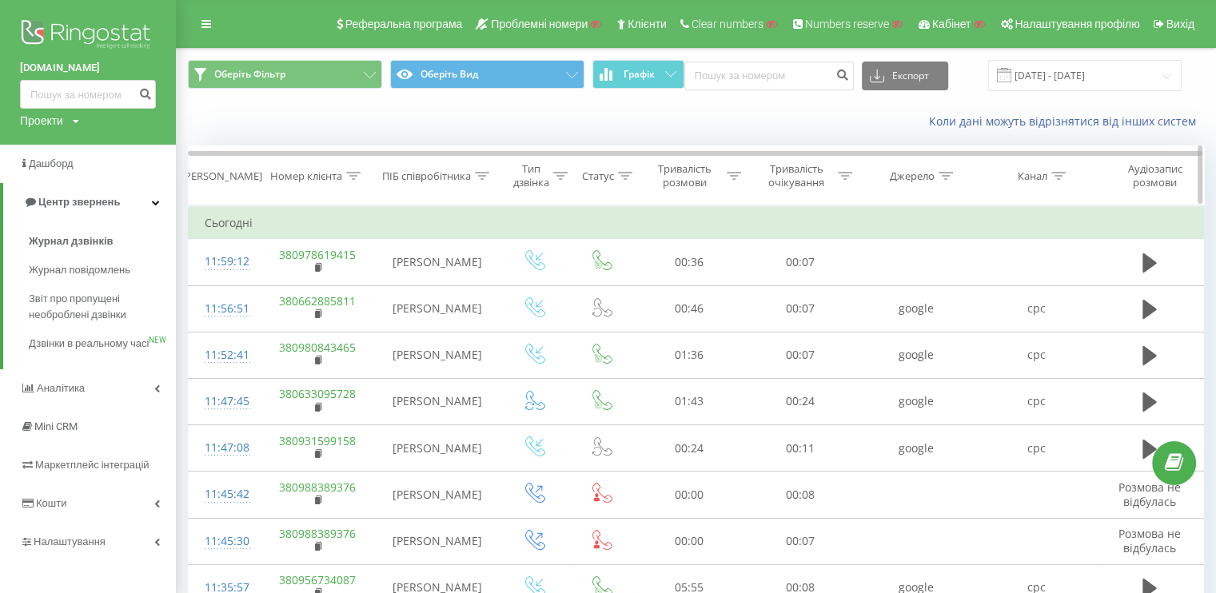
click at [356, 169] on div at bounding box center [353, 176] width 14 height 14
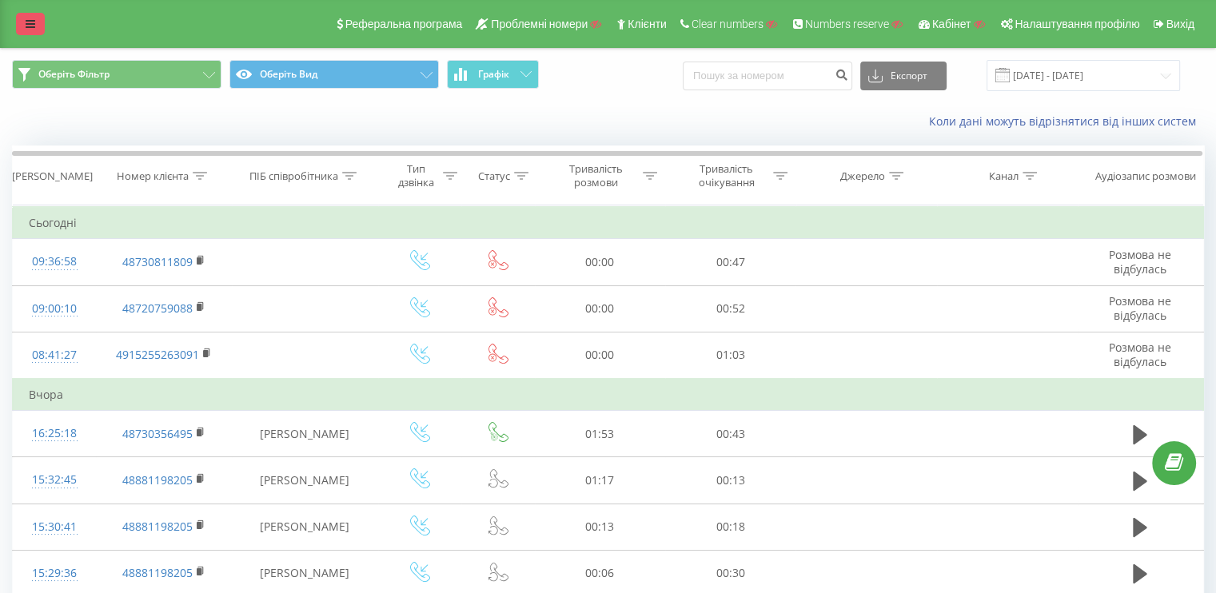
click at [23, 18] on link at bounding box center [30, 24] width 29 height 22
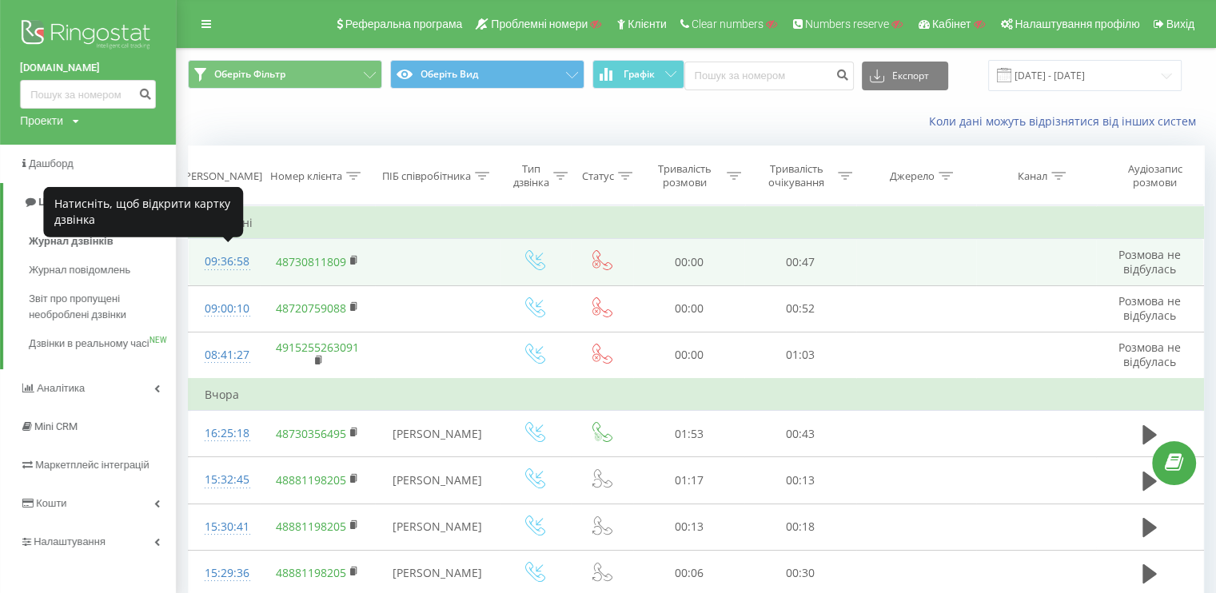
click at [225, 269] on div at bounding box center [224, 269] width 39 height 1
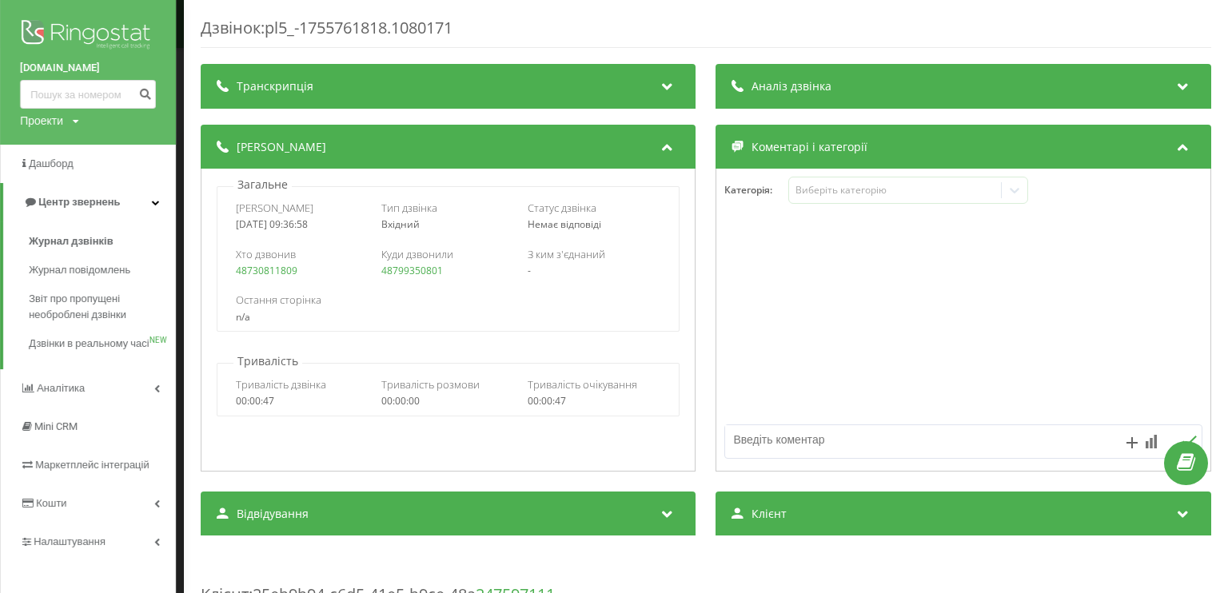
click at [185, 271] on div "Дзвінок : pl5_-1755761818.1080171 Транскрипція Для AI-аналізу майбутніх дзвінкі…" at bounding box center [706, 296] width 1044 height 593
click at [182, 218] on div "Дзвінок : pl5_-1755761818.1080171 Транскрипція Для AI-аналізу майбутніх дзвінкі…" at bounding box center [614, 296] width 1228 height 593
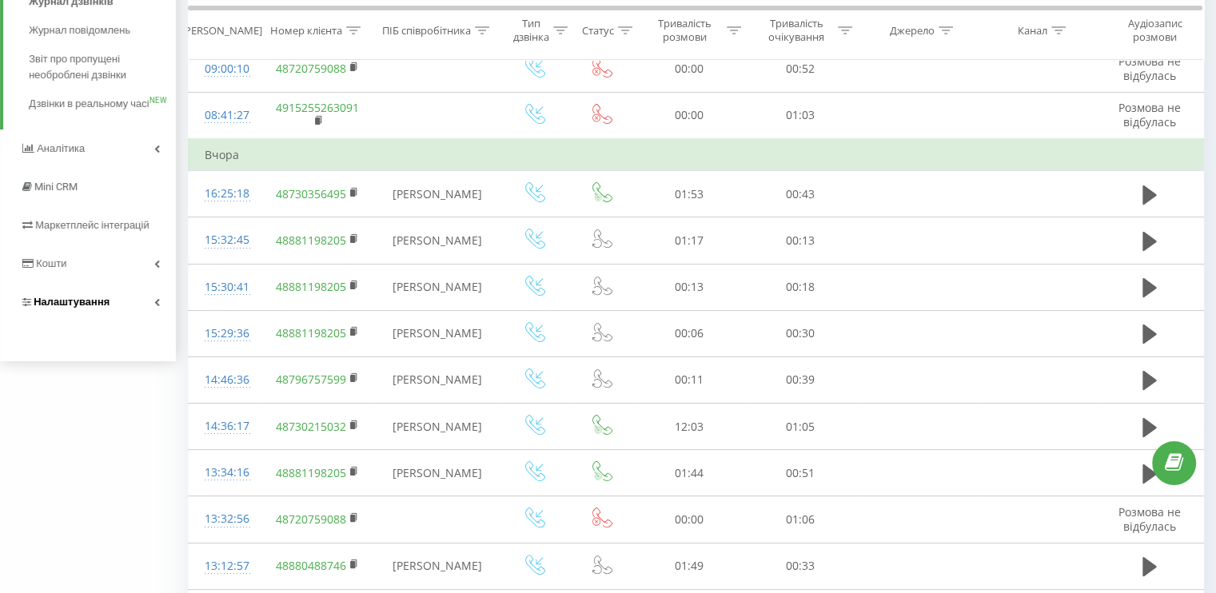
click at [104, 308] on span "Налаштування" at bounding box center [72, 302] width 76 height 12
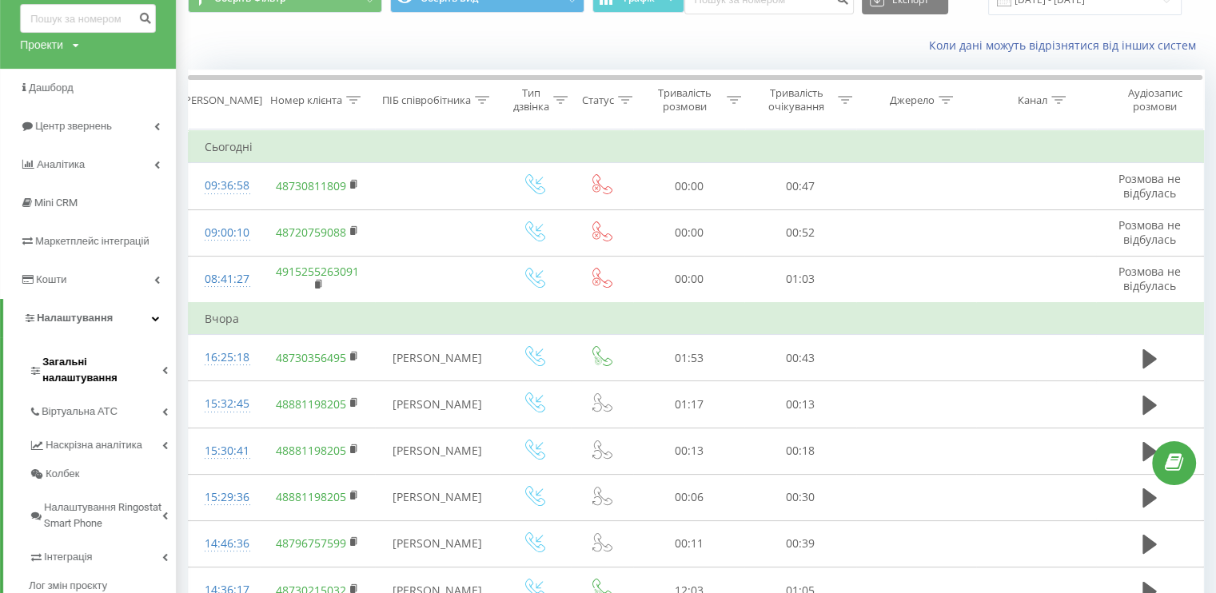
click at [86, 364] on span "Загальні налаштування" at bounding box center [102, 370] width 120 height 32
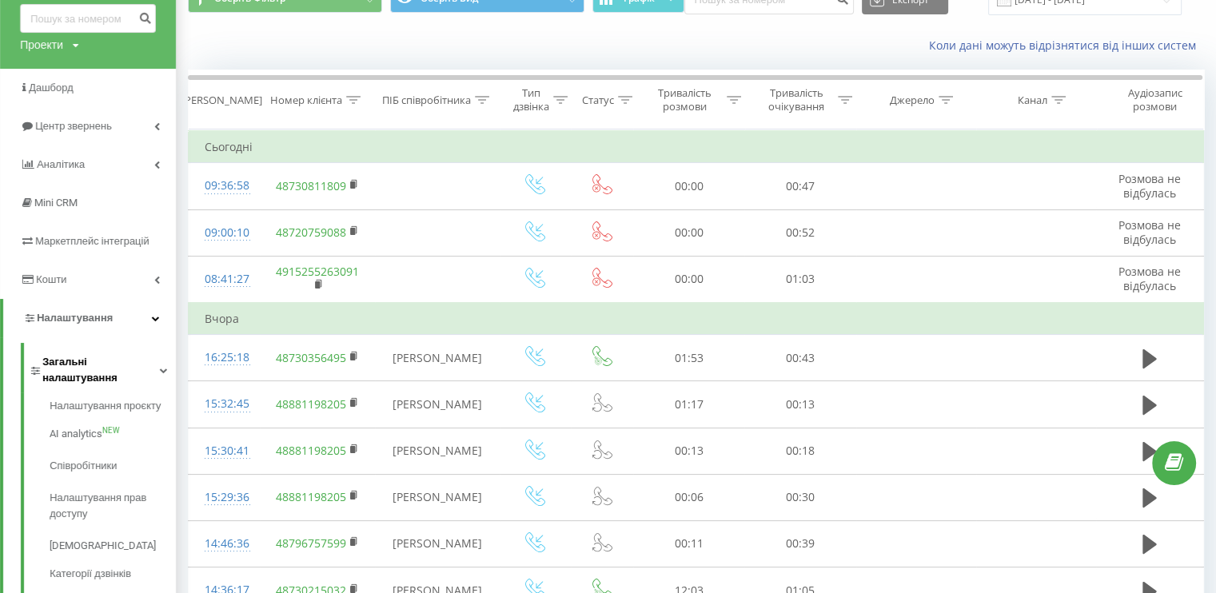
click at [89, 348] on link "Загальні налаштування" at bounding box center [102, 368] width 147 height 50
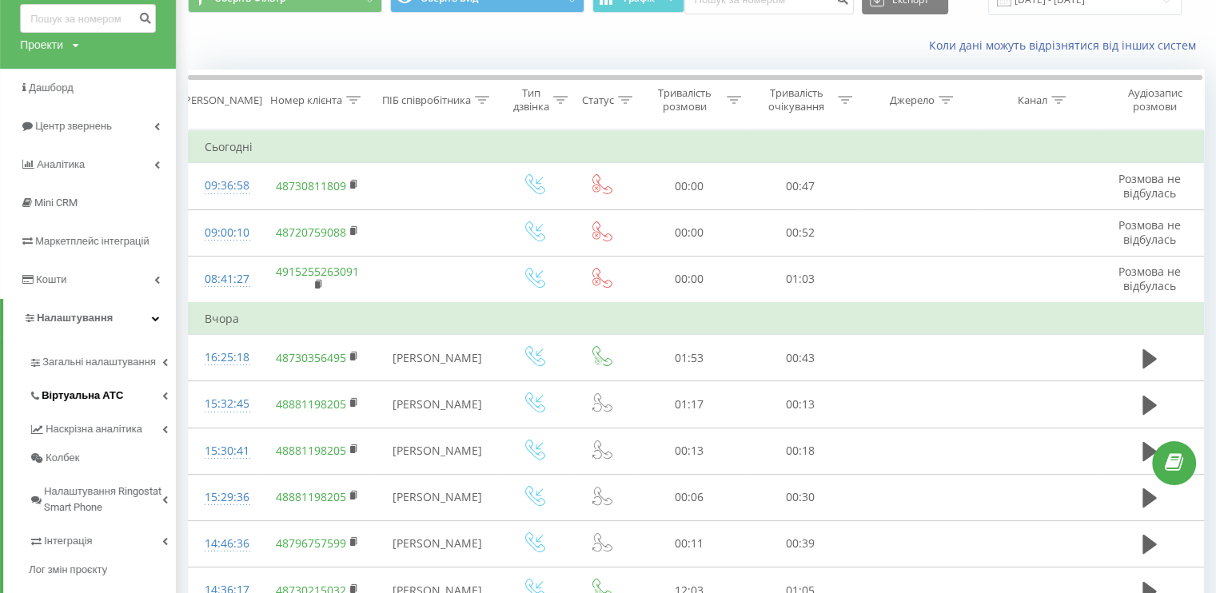
click at [85, 395] on span "Віртуальна АТС" at bounding box center [83, 396] width 82 height 16
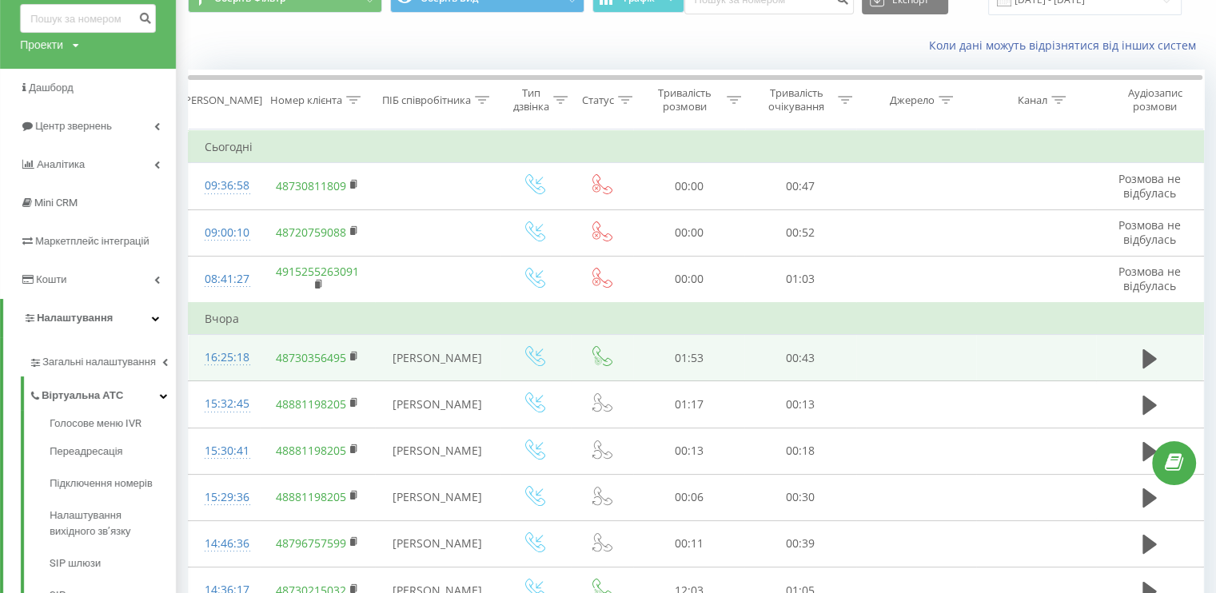
scroll to position [0, 0]
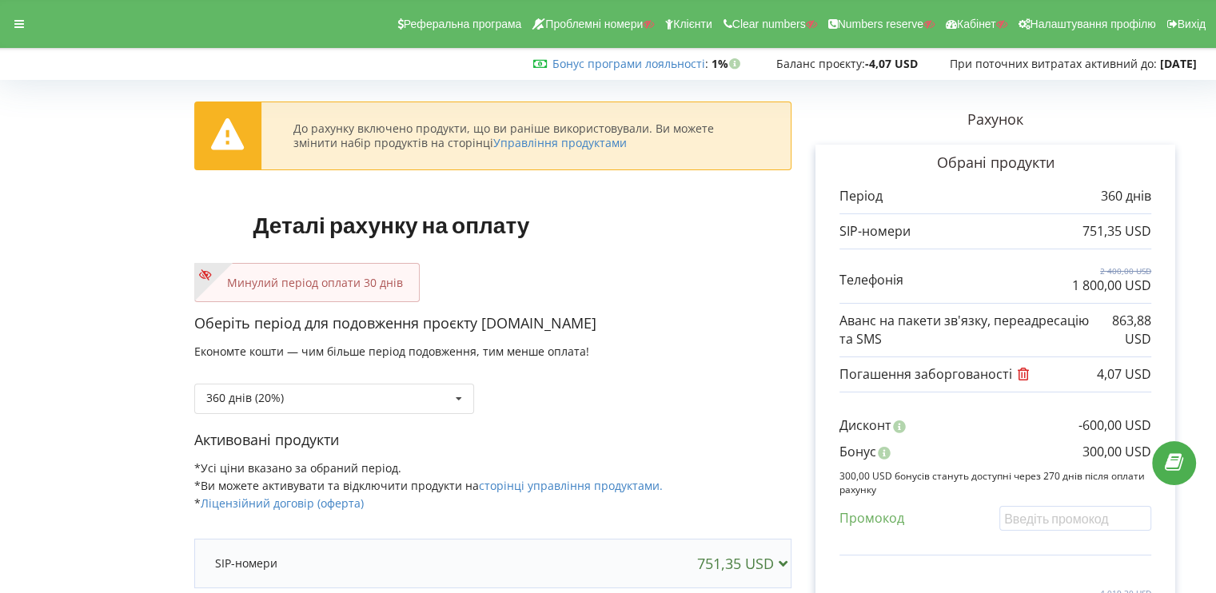
scroll to position [80, 0]
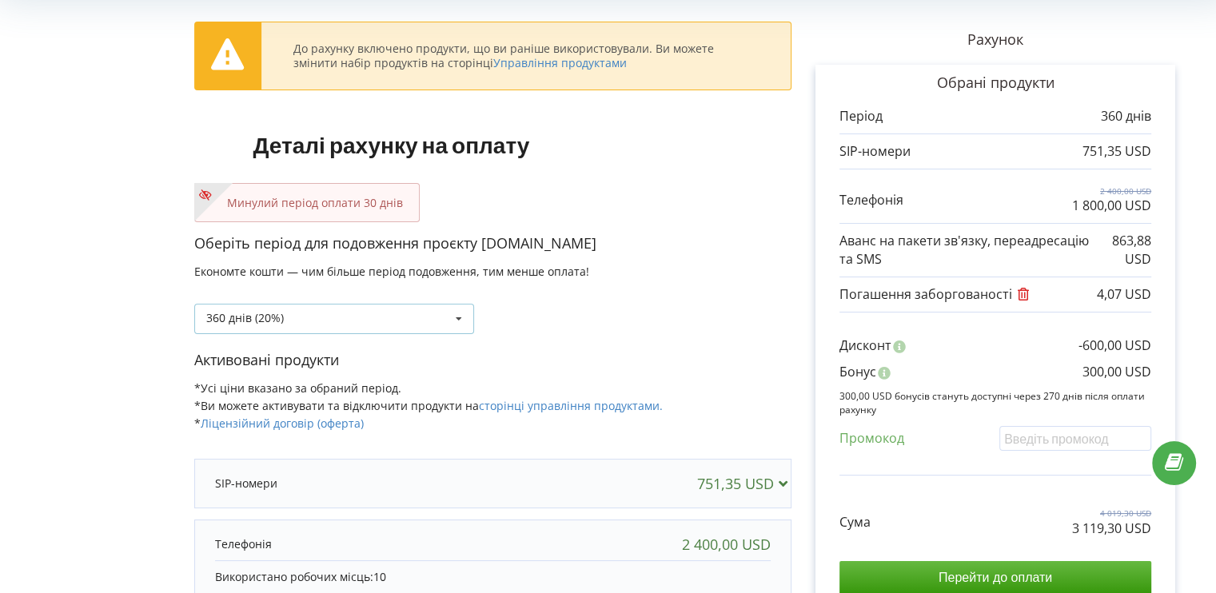
click at [309, 314] on div "360 днів (20%) Поповнити баланс без подовження 30 днів" at bounding box center [334, 319] width 280 height 30
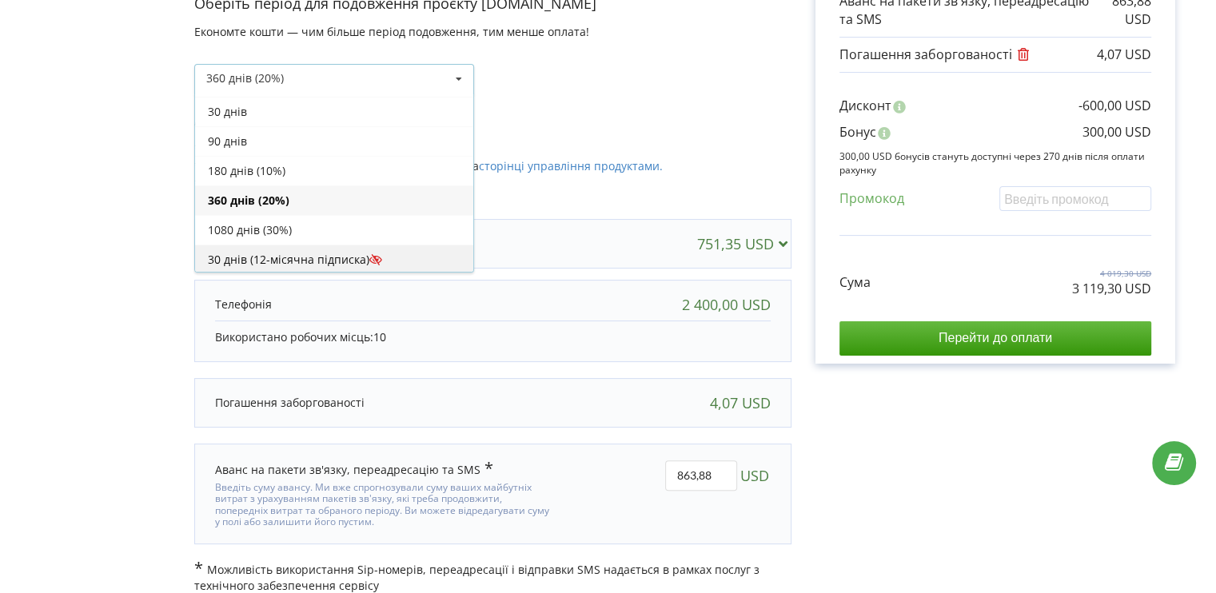
scroll to position [0, 0]
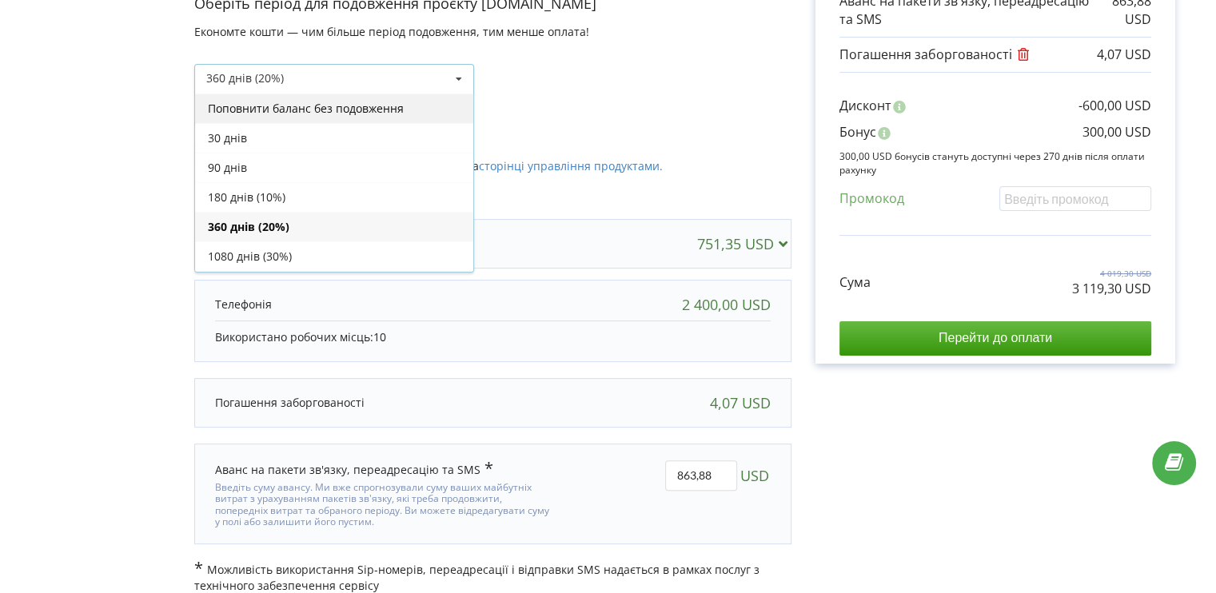
click at [308, 117] on div "Поповнити баланс без подовження" at bounding box center [334, 109] width 278 height 30
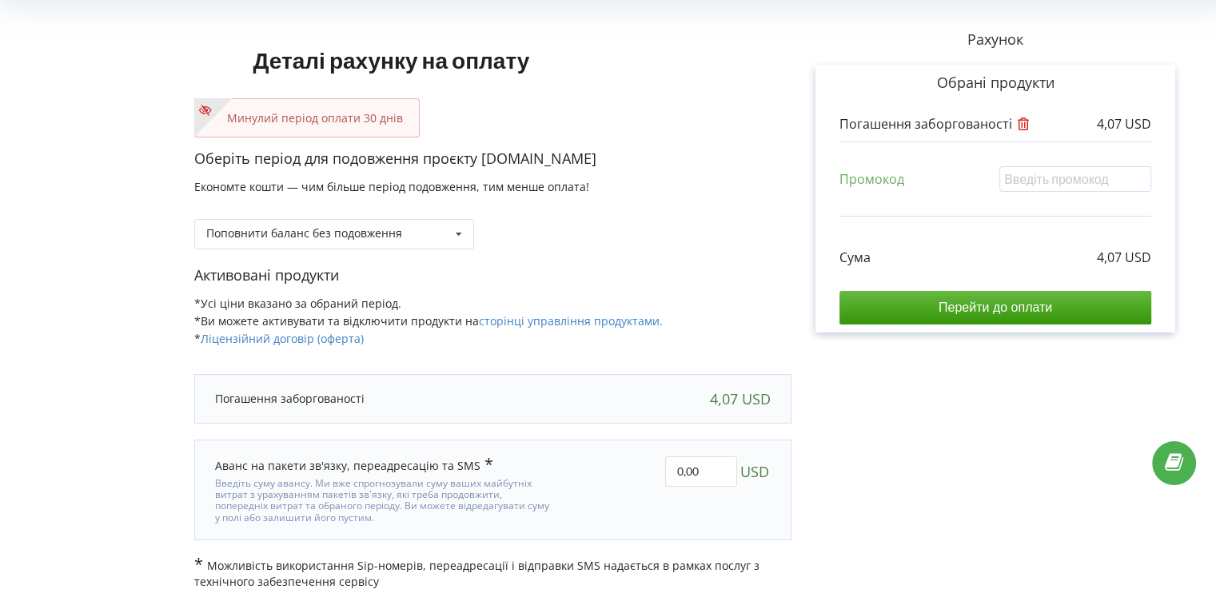
scroll to position [92, 0]
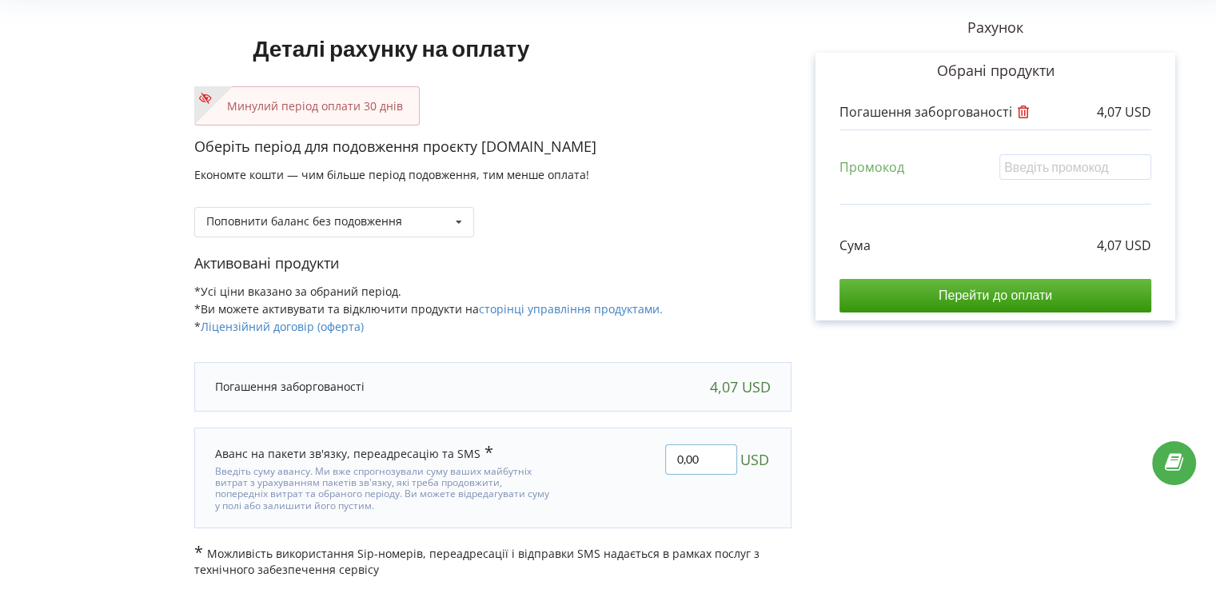
drag, startPoint x: 726, startPoint y: 464, endPoint x: 551, endPoint y: 441, distance: 176.5
click at [551, 441] on div "Аванс на пакети зв'язку, переадресацію та SMS 0,00 USD" at bounding box center [493, 478] width 578 height 90
type input "100"
click at [707, 210] on div "Деталі рахунку на оплату Минулий період оплати 30 днів Оберіть період для подов…" at bounding box center [608, 286] width 1182 height 584
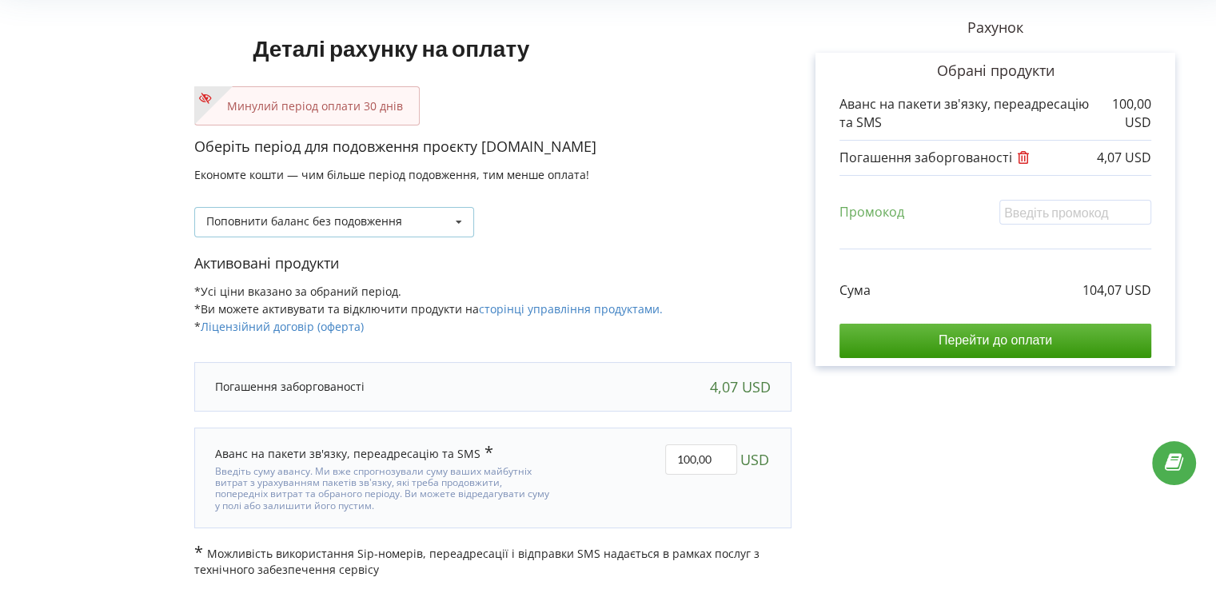
click at [385, 222] on div "Поповнити баланс без подовження" at bounding box center [304, 221] width 196 height 11
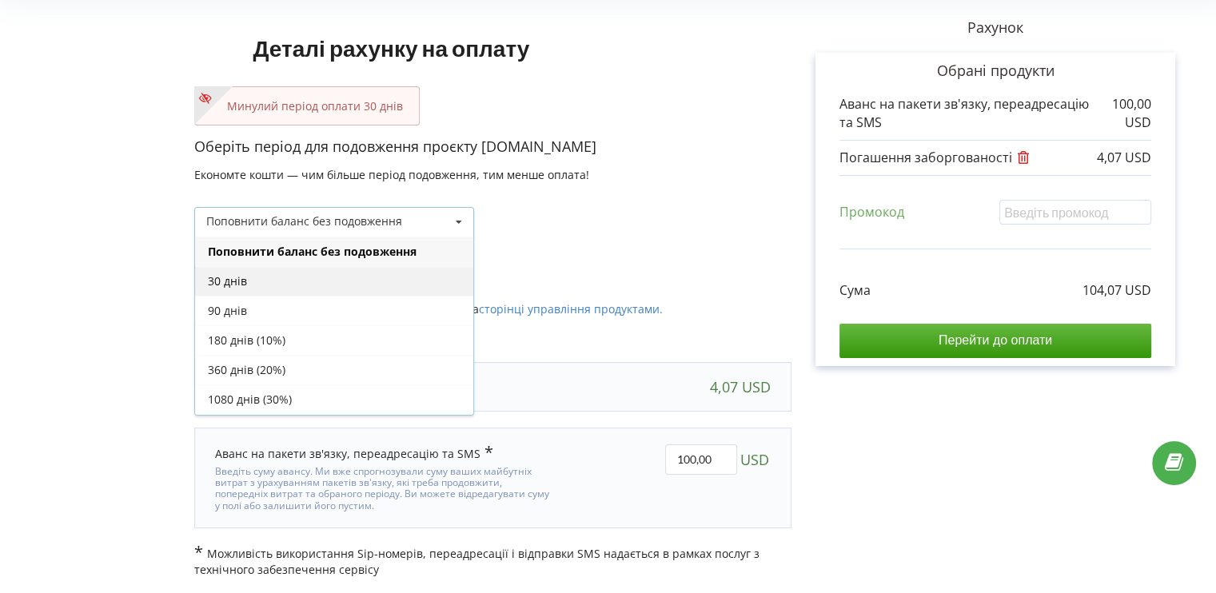
click at [260, 279] on div "30 днів" at bounding box center [334, 281] width 278 height 30
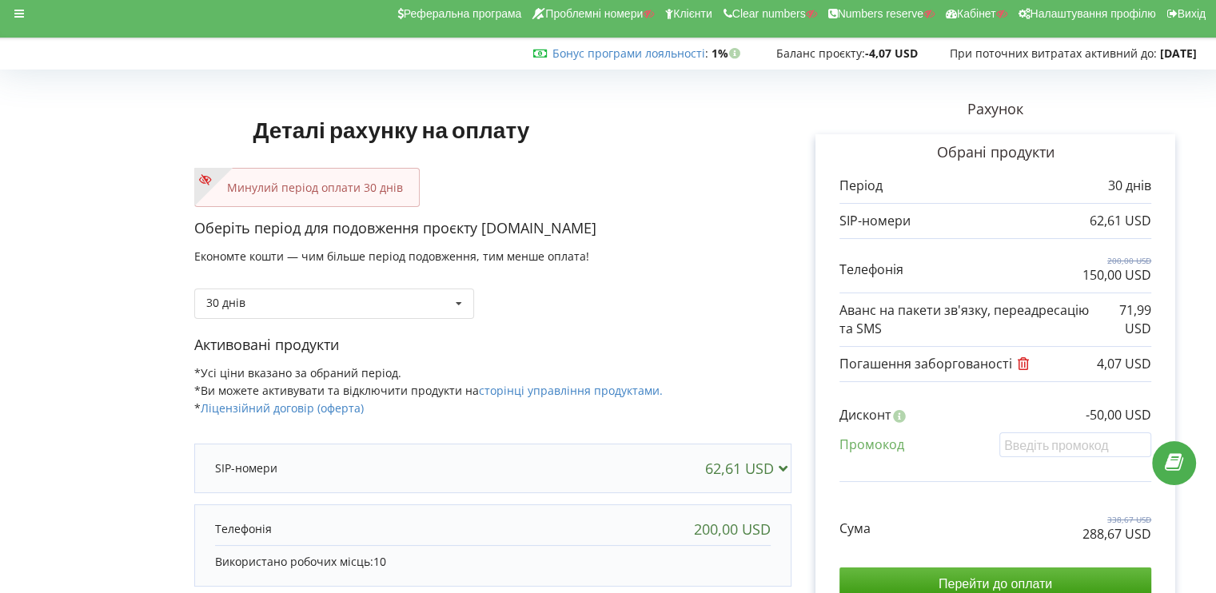
scroll to position [0, 0]
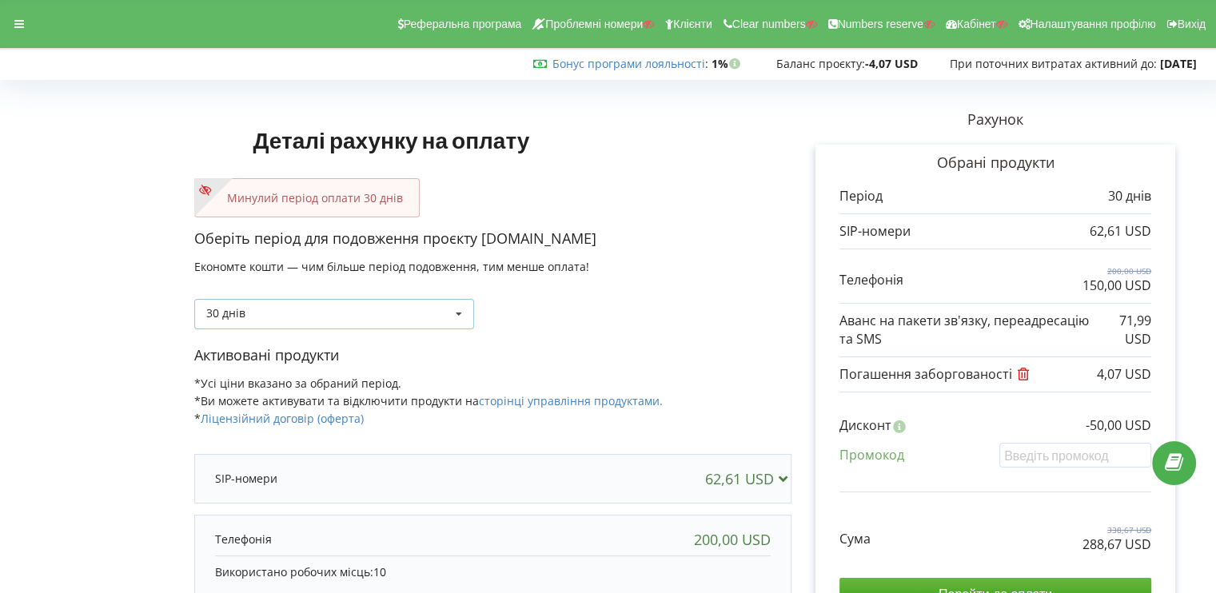
click at [366, 319] on div "30 днів Поповнити баланс без подовження 30 днів" at bounding box center [334, 314] width 280 height 30
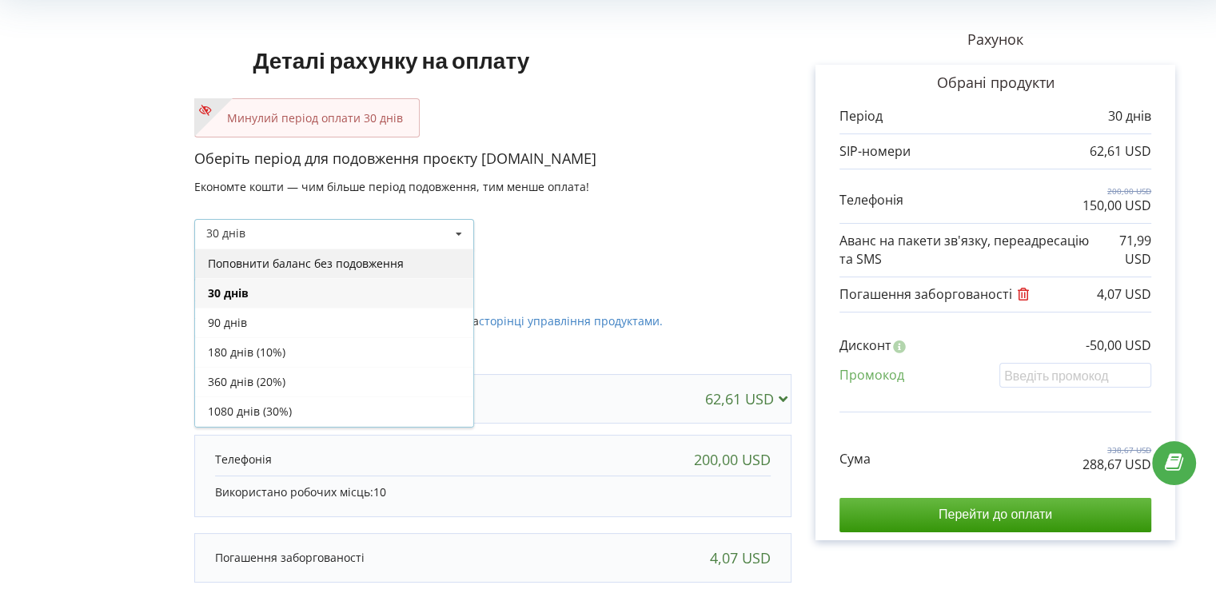
click at [338, 265] on div "Поповнити баланс без подовження" at bounding box center [334, 264] width 278 height 30
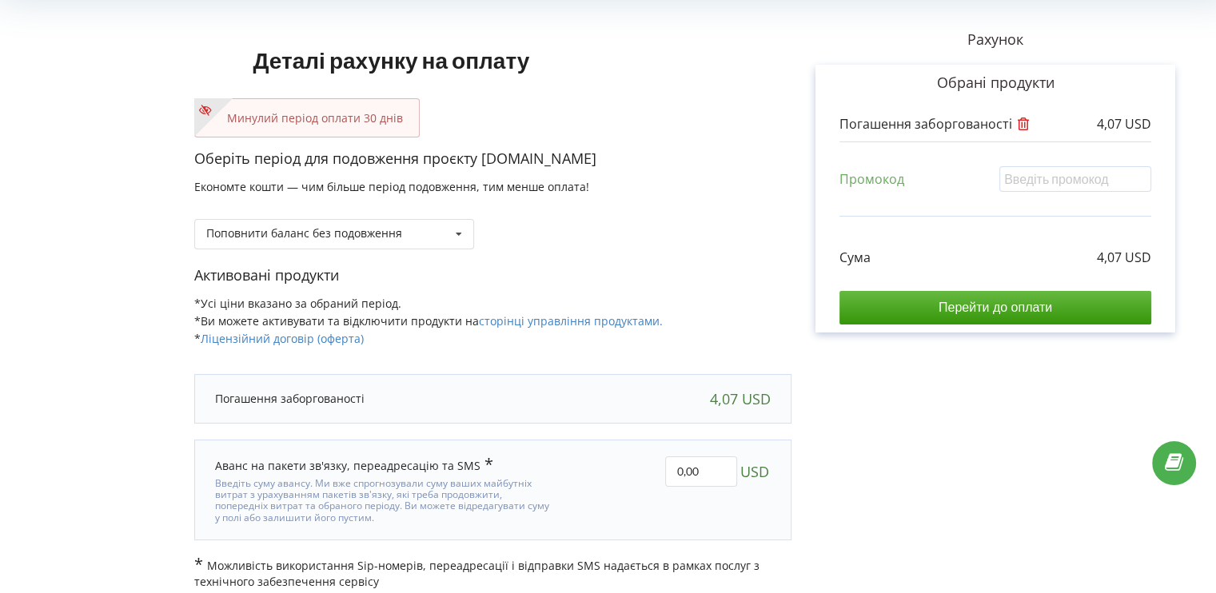
scroll to position [92, 0]
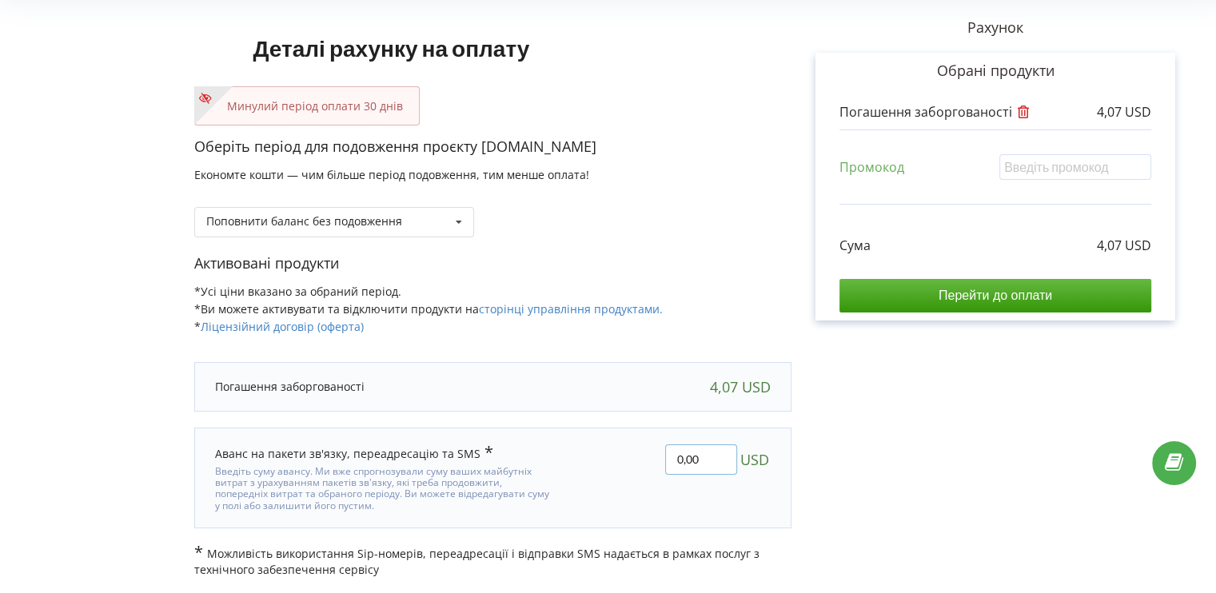
drag, startPoint x: 657, startPoint y: 453, endPoint x: 504, endPoint y: 436, distance: 154.4
click at [504, 436] on div "Аванс на пакети зв'язку, переадресацію та SMS 0,00 USD" at bounding box center [493, 478] width 578 height 90
type input "100"
click at [624, 293] on div "Деталі рахунку на оплату Минулий період оплати 30 днів Оберіть період для подов…" at bounding box center [608, 286] width 1182 height 584
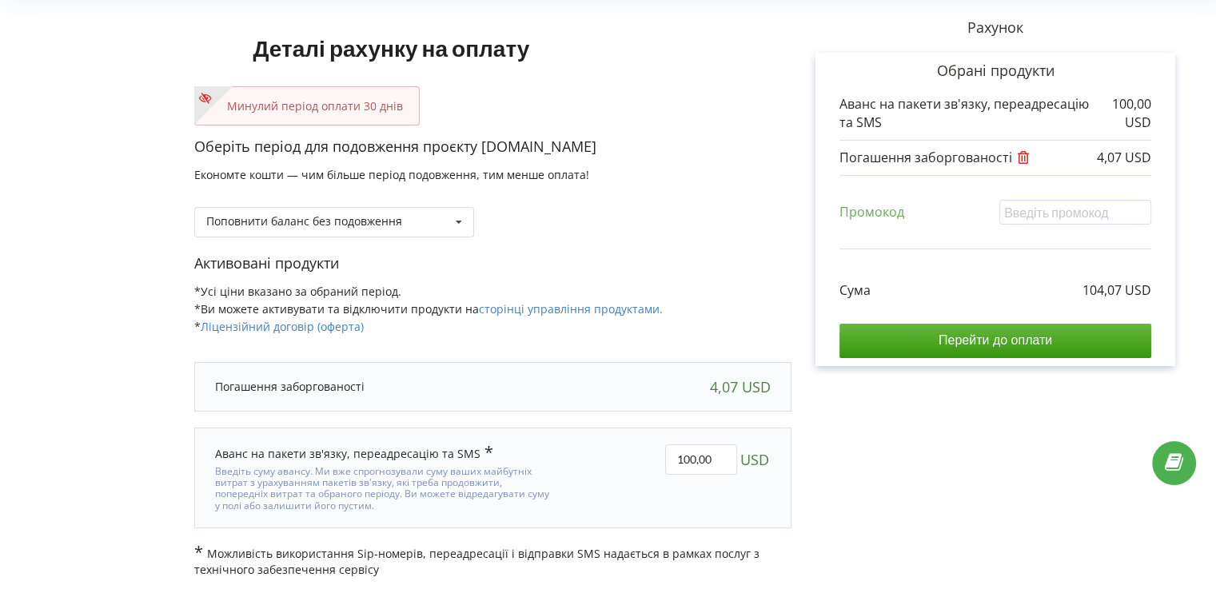
scroll to position [0, 0]
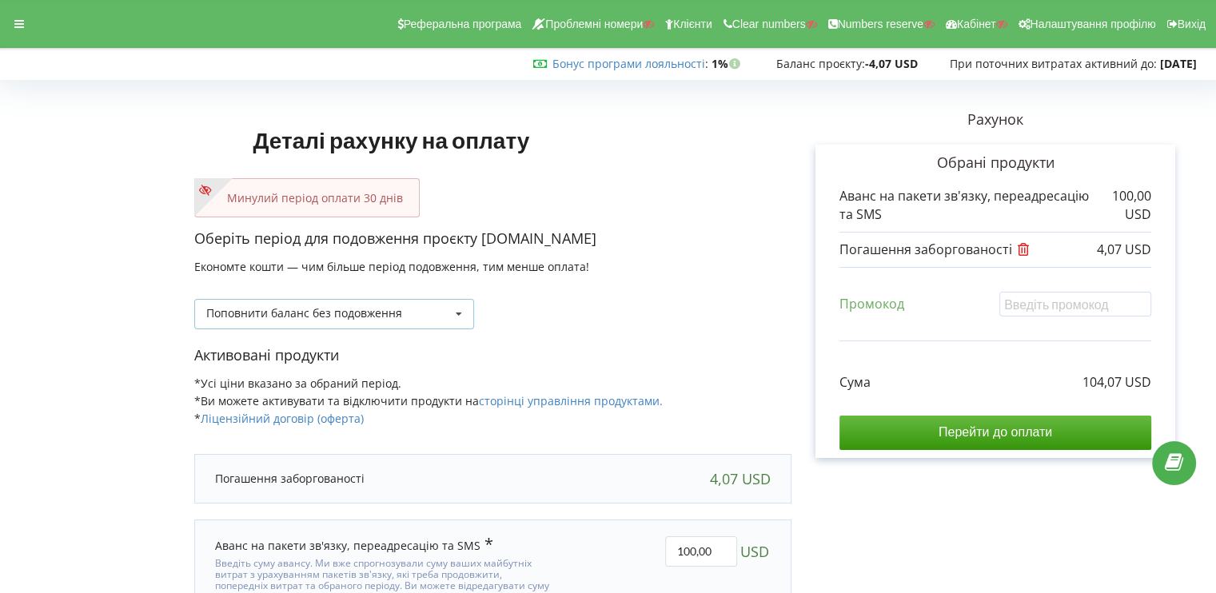
click at [395, 308] on div "Поповнити баланс без подовження" at bounding box center [304, 313] width 196 height 11
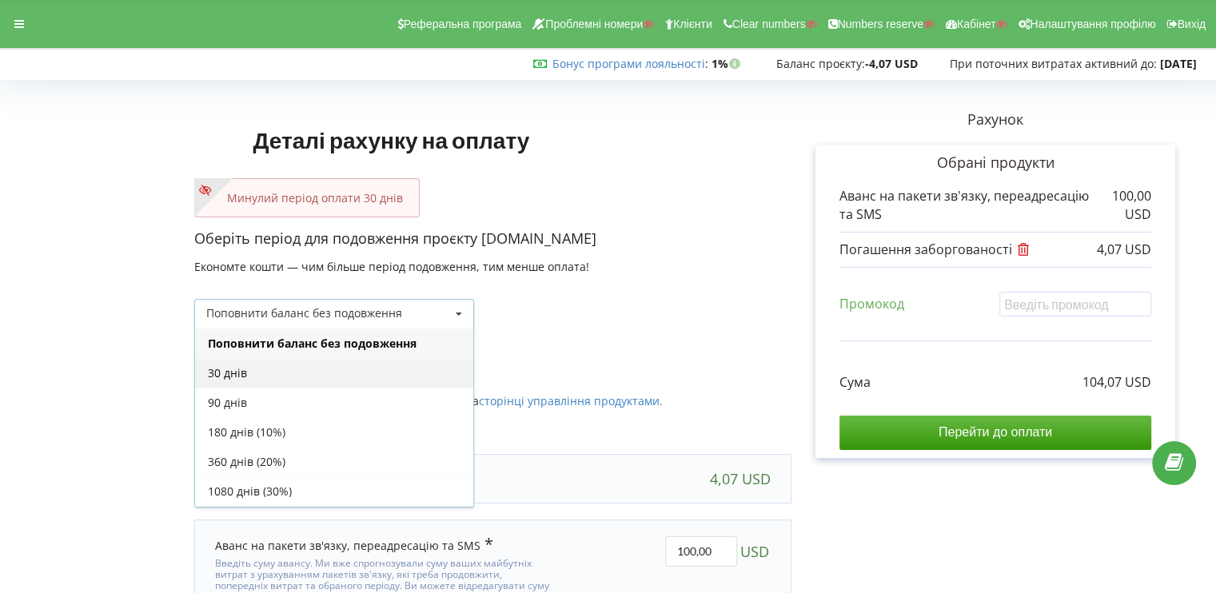
click at [358, 381] on div "30 днів" at bounding box center [334, 373] width 278 height 30
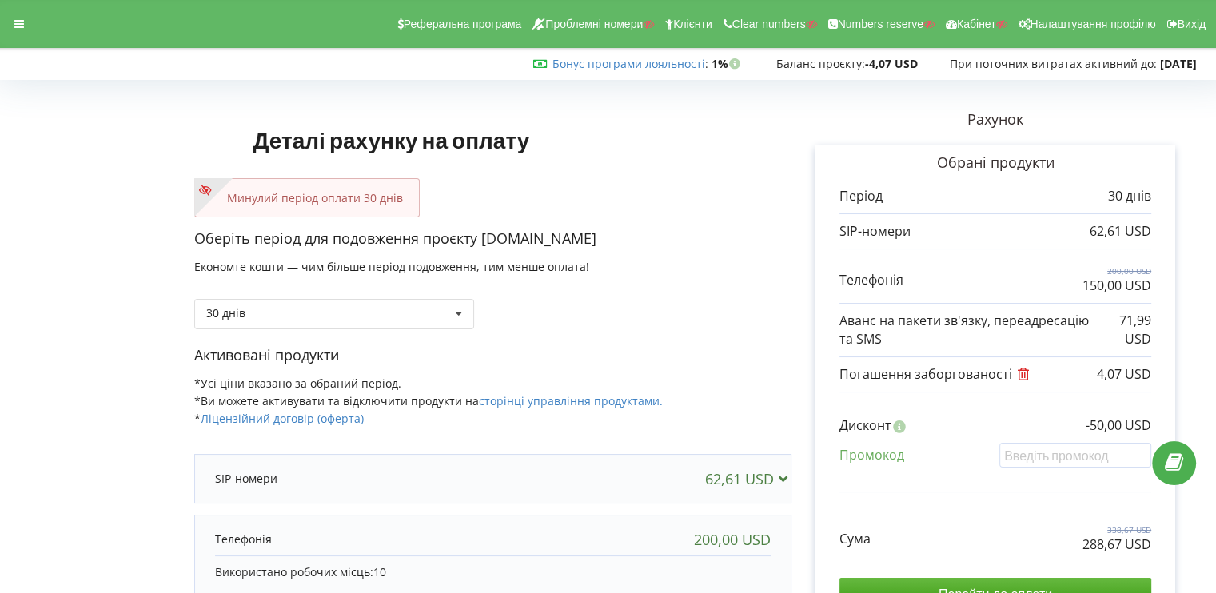
scroll to position [250, 0]
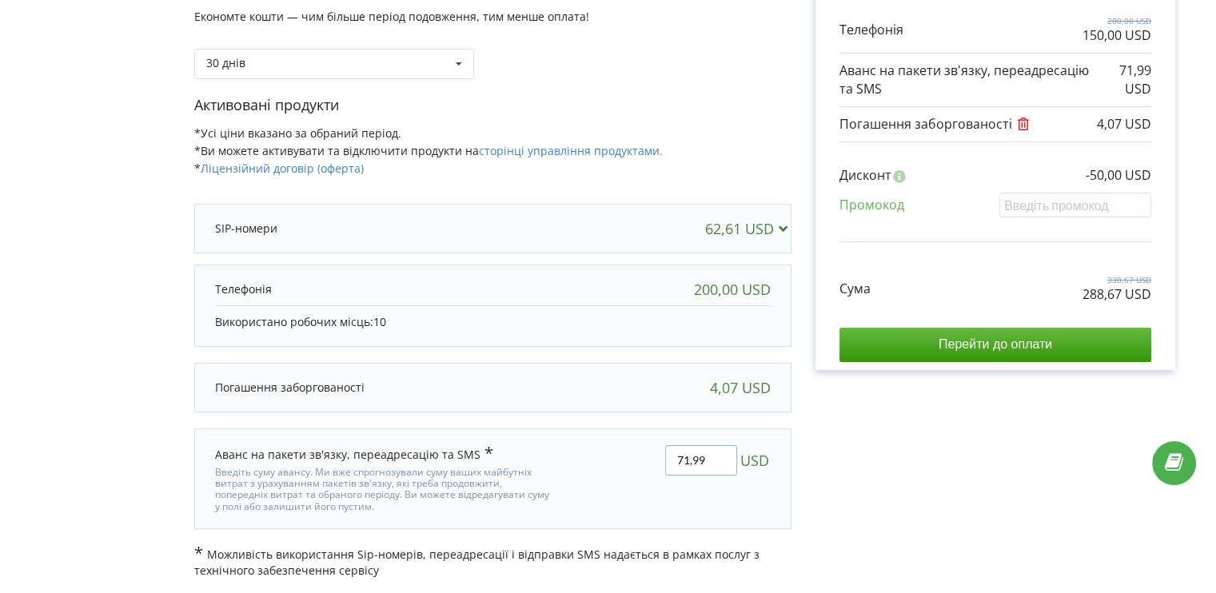
drag, startPoint x: 713, startPoint y: 464, endPoint x: 651, endPoint y: 455, distance: 63.1
click at [651, 455] on div "71,99 USD" at bounding box center [673, 479] width 217 height 90
type input "1"
click at [934, 464] on div "Деталі рахунку на оплату Минулий період оплати 30 днів Оберіть період для подов…" at bounding box center [608, 206] width 1182 height 743
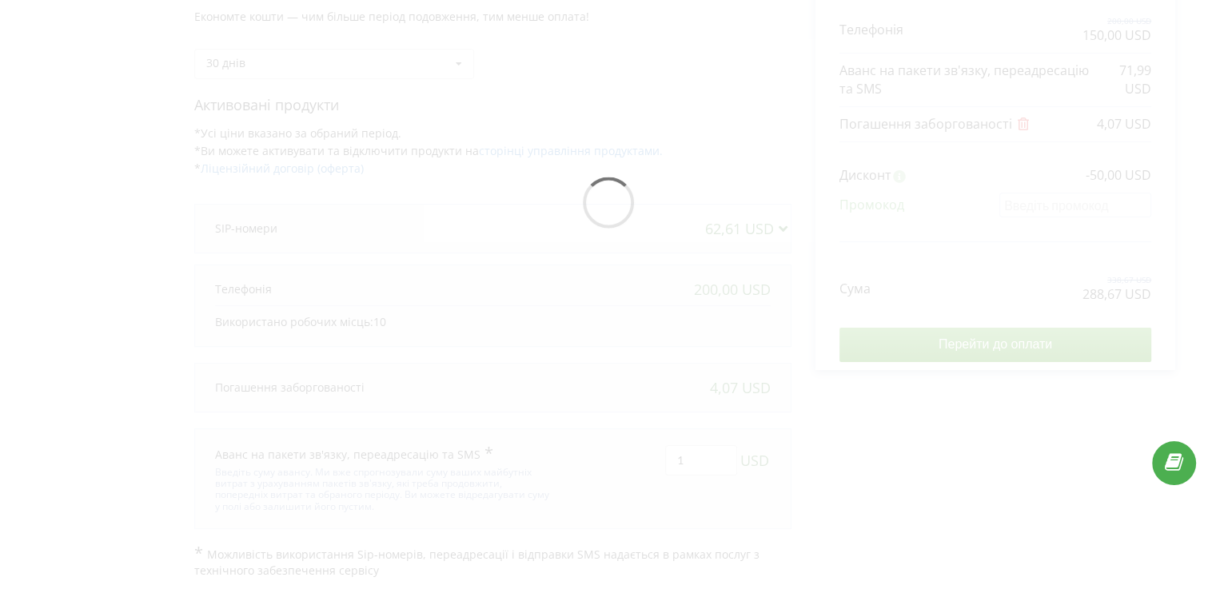
scroll to position [170, 0]
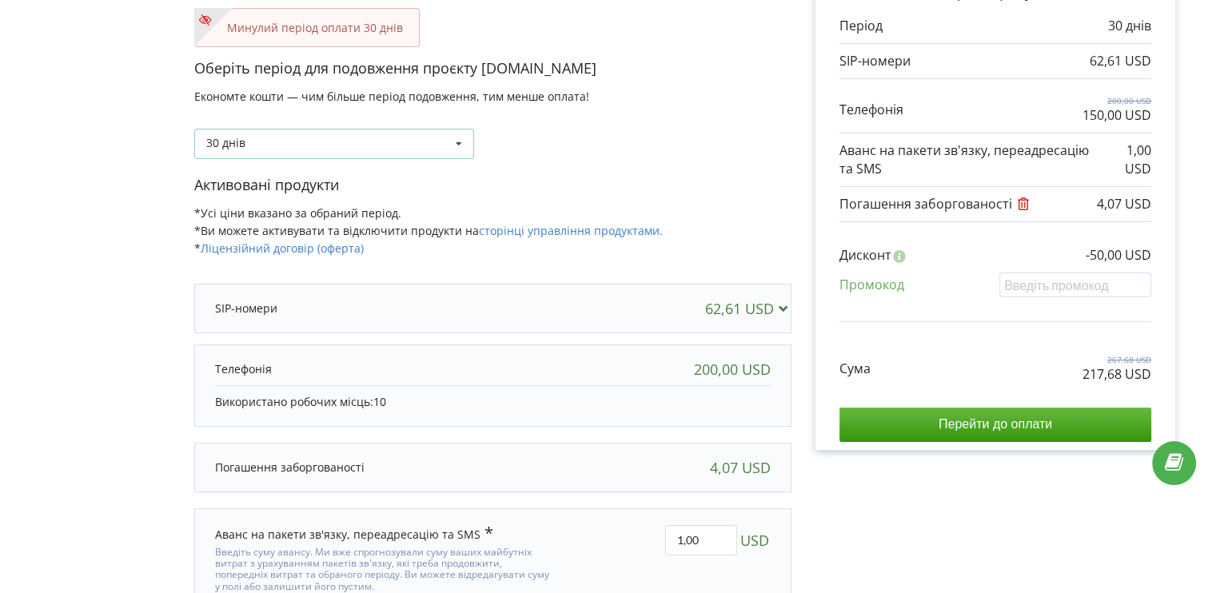
click at [404, 140] on div "30 днів Поповнити баланс без подовження 30 днів" at bounding box center [334, 144] width 280 height 30
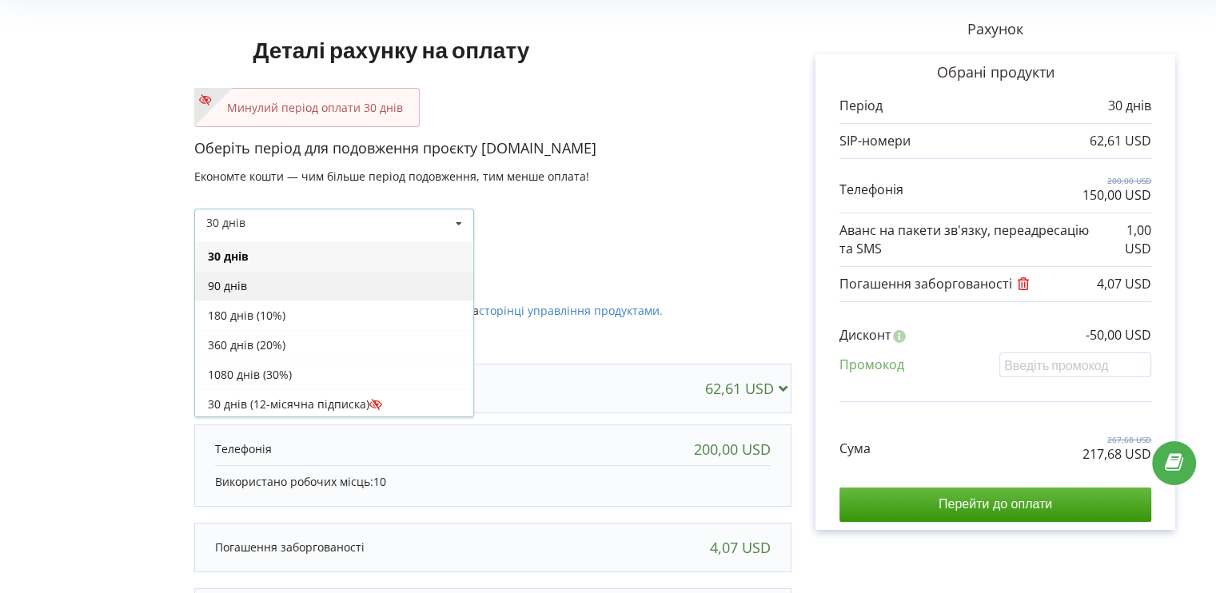
scroll to position [0, 0]
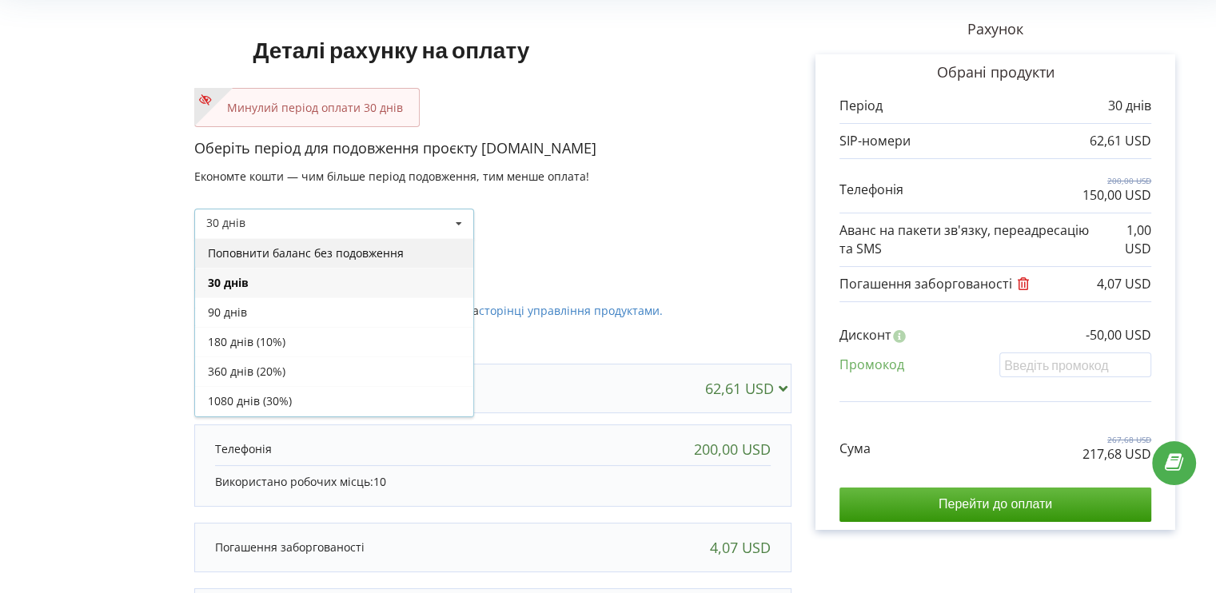
click at [387, 258] on div "Поповнити баланс без подовження" at bounding box center [334, 253] width 278 height 30
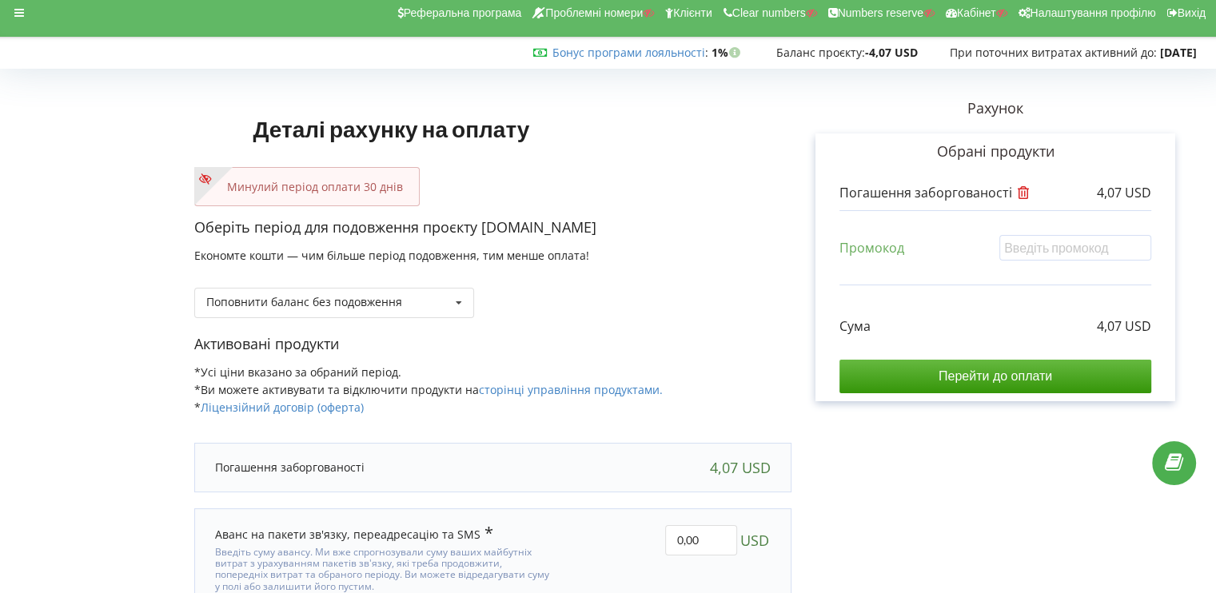
scroll to position [91, 0]
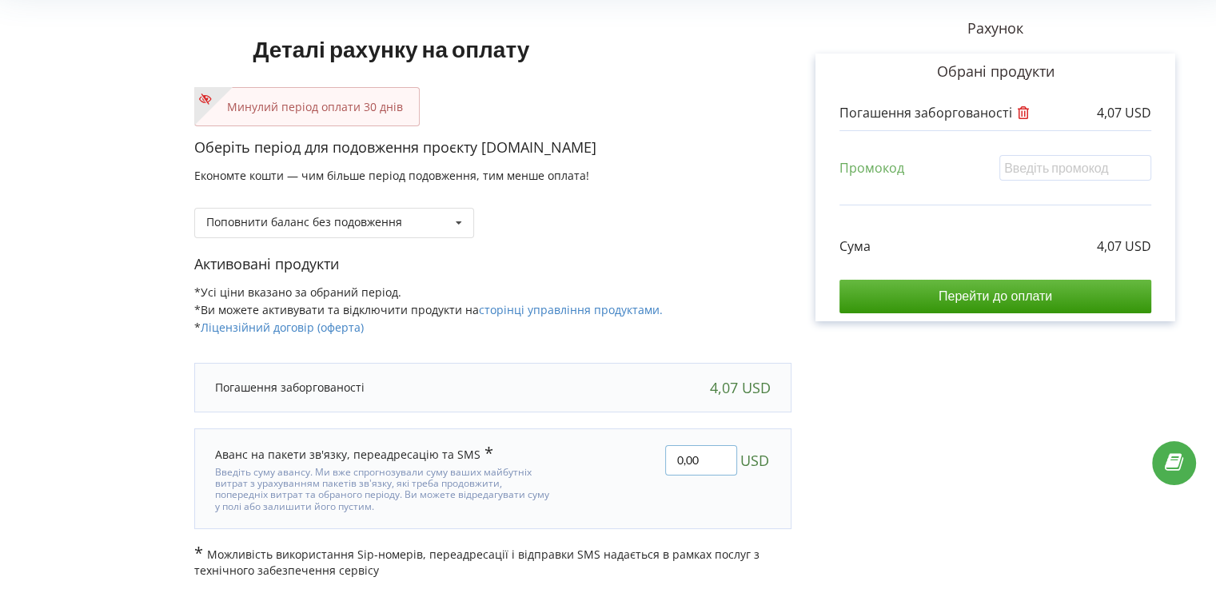
drag, startPoint x: 706, startPoint y: 458, endPoint x: 617, endPoint y: 456, distance: 88.7
click at [617, 456] on div "0,00 USD" at bounding box center [673, 479] width 217 height 90
drag, startPoint x: 686, startPoint y: 456, endPoint x: 697, endPoint y: 456, distance: 11.2
click at [697, 456] on input "97" at bounding box center [701, 460] width 72 height 30
type input "95,93"
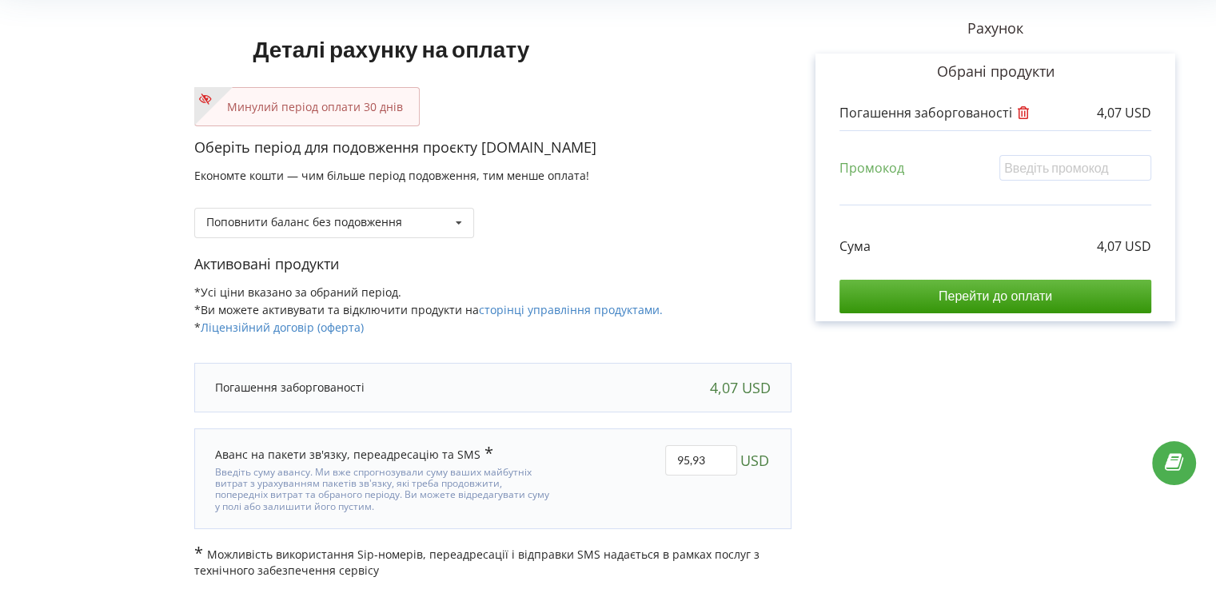
click at [628, 458] on div "Деталі рахунку на оплату Минулий період оплати 30 днів Оберіть період для подов…" at bounding box center [608, 286] width 1182 height 584
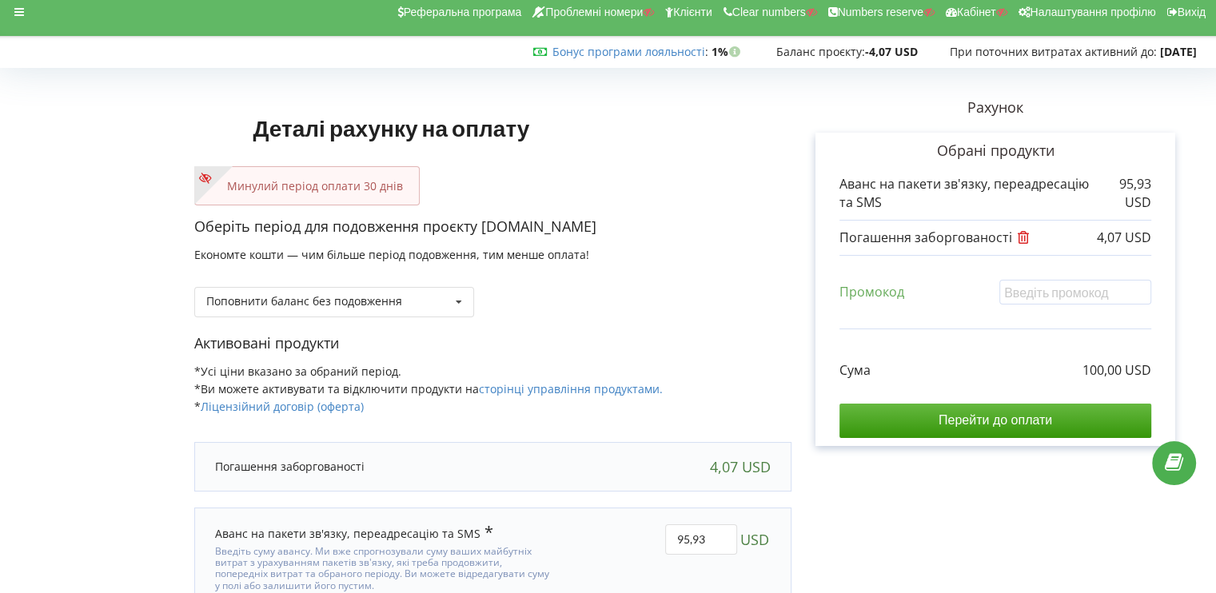
scroll to position [0, 0]
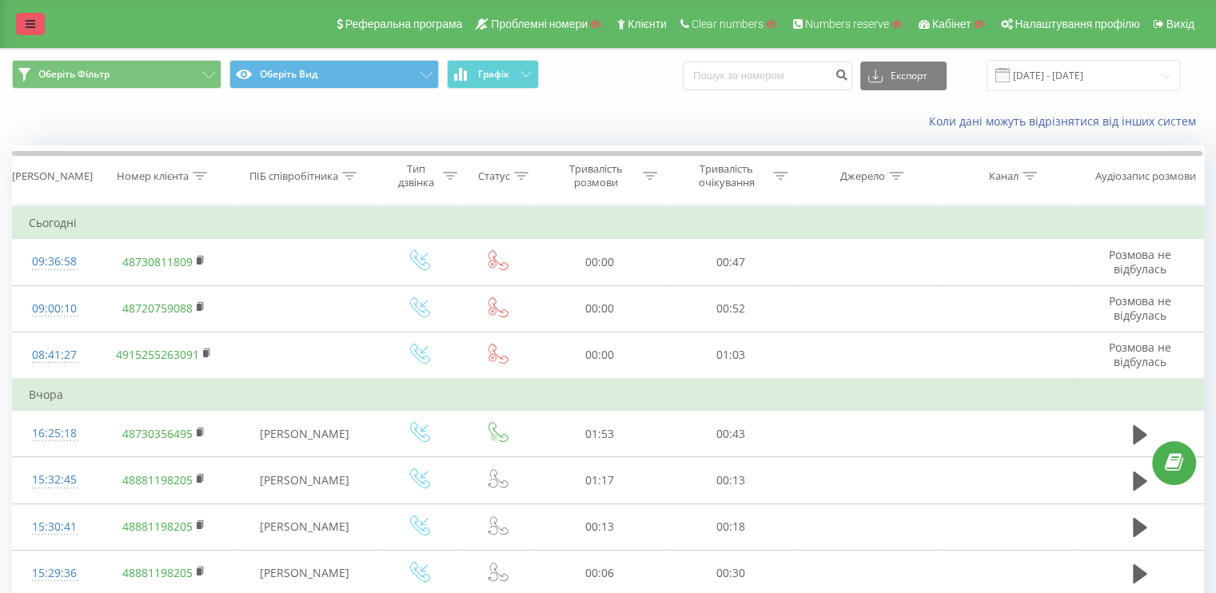
click at [40, 18] on link at bounding box center [30, 24] width 29 height 22
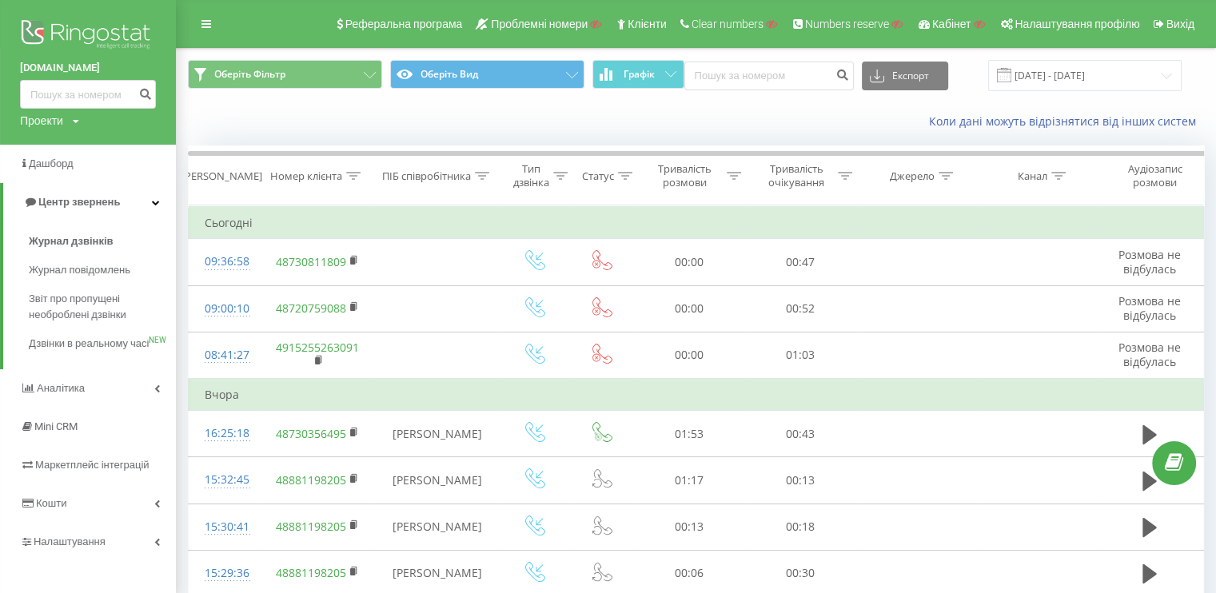
scroll to position [160, 0]
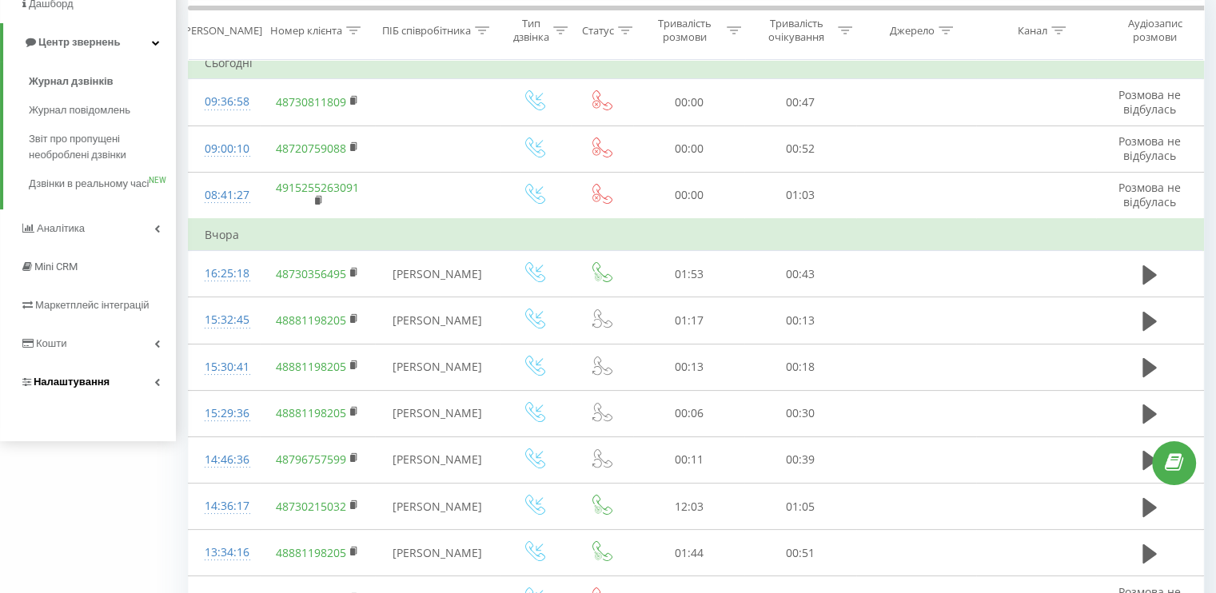
click at [88, 388] on span "Налаштування" at bounding box center [72, 382] width 76 height 12
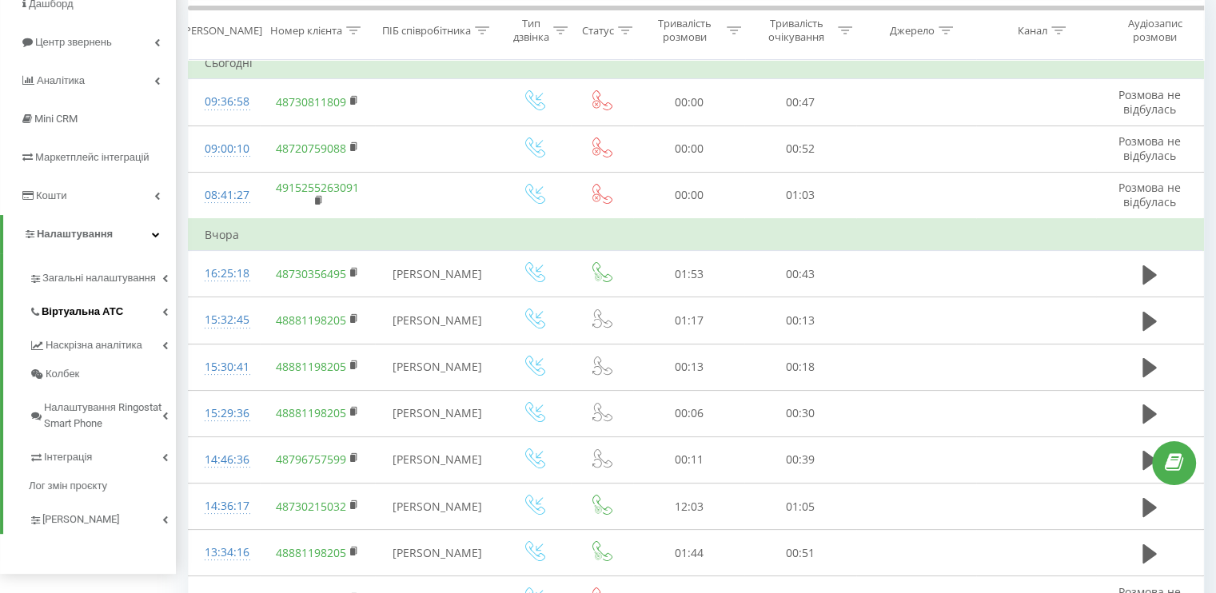
click at [102, 317] on span "Віртуальна АТС" at bounding box center [83, 312] width 82 height 16
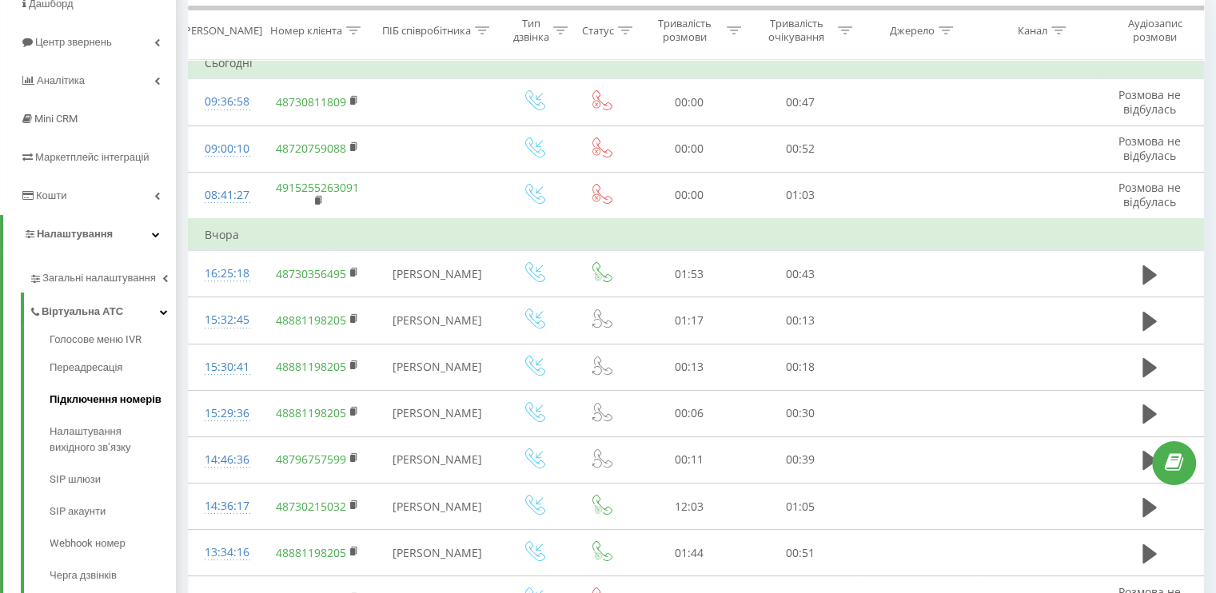
click at [93, 394] on span "Підключення номерів" at bounding box center [106, 400] width 112 height 16
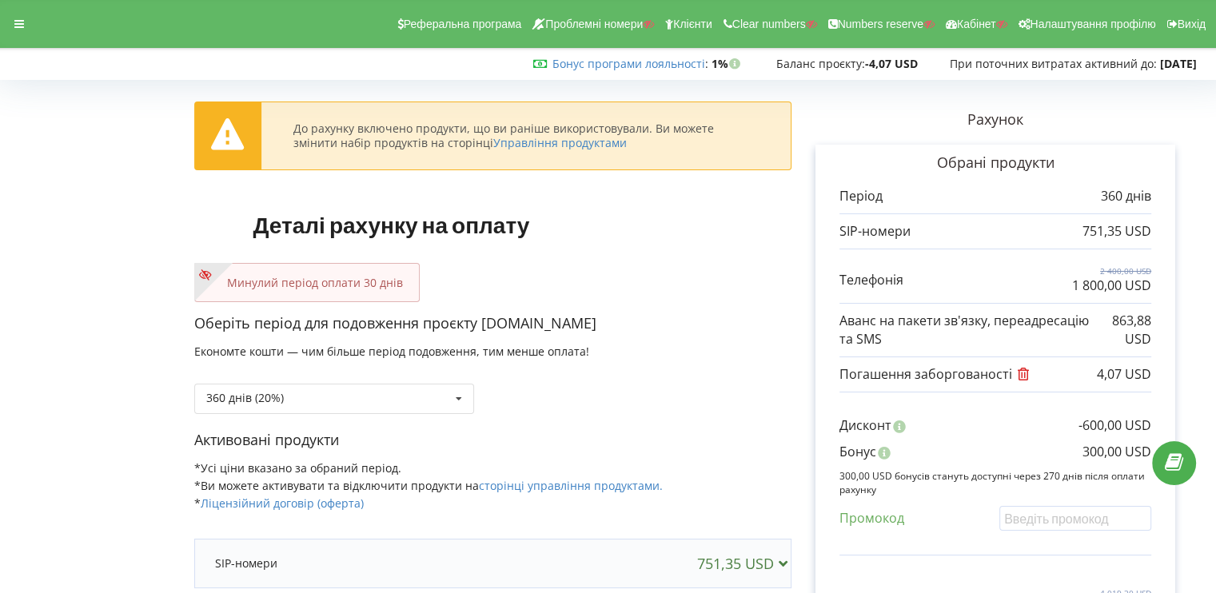
scroll to position [160, 0]
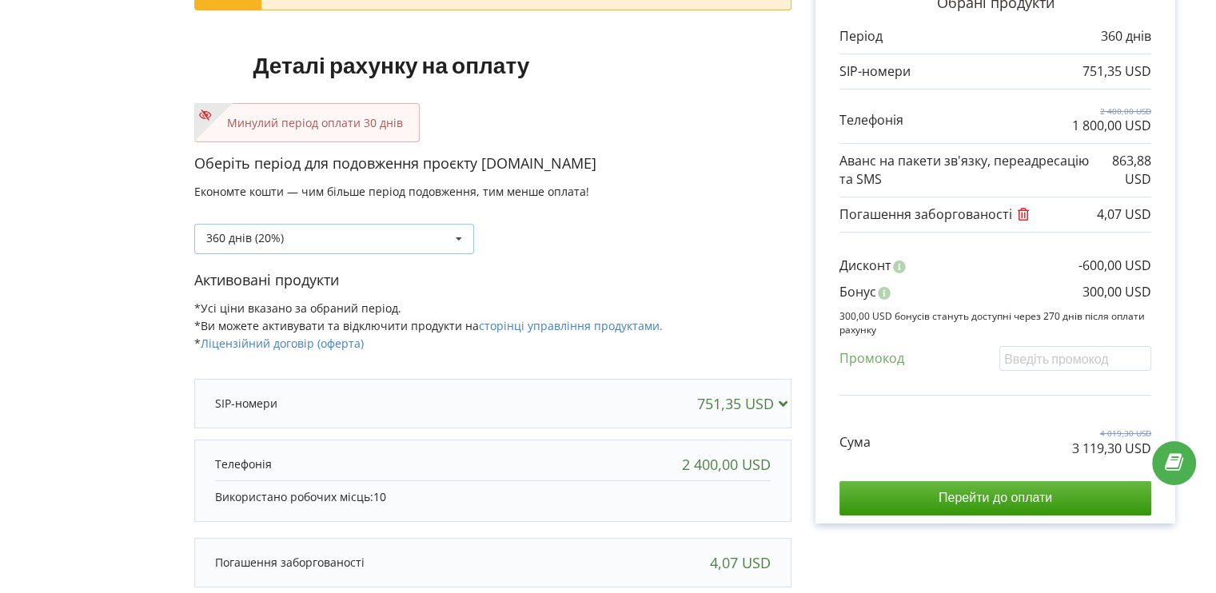
click at [334, 248] on div "360 днів (20%) Поповнити баланс без подовження 30 днів" at bounding box center [334, 239] width 280 height 30
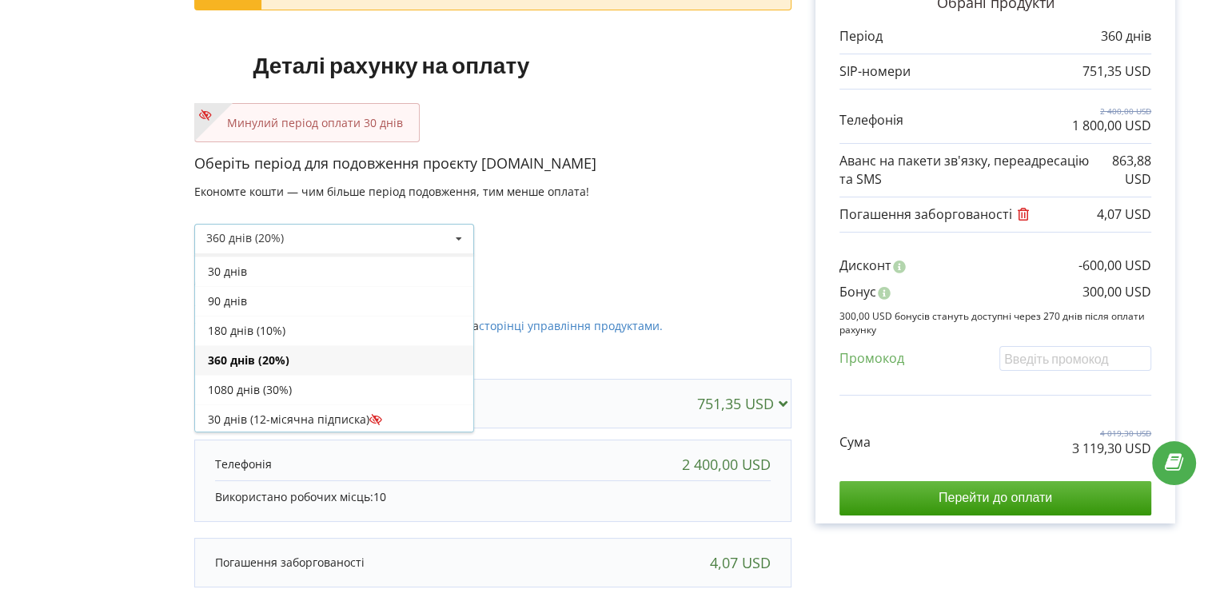
scroll to position [0, 0]
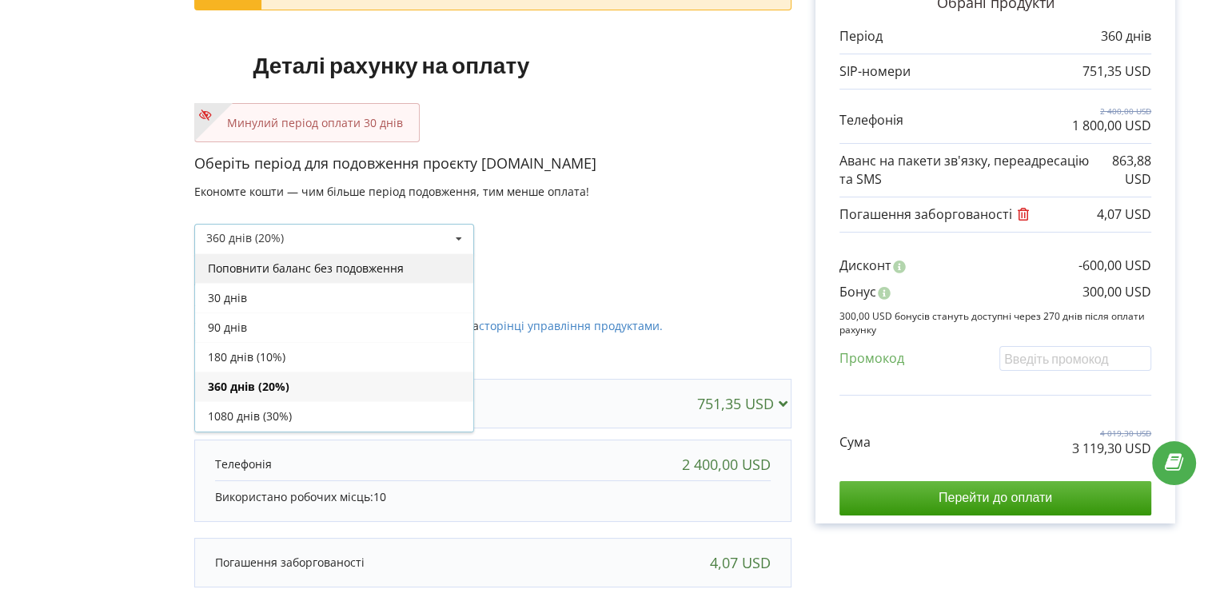
click at [301, 269] on div "Поповнити баланс без подовження" at bounding box center [334, 268] width 278 height 30
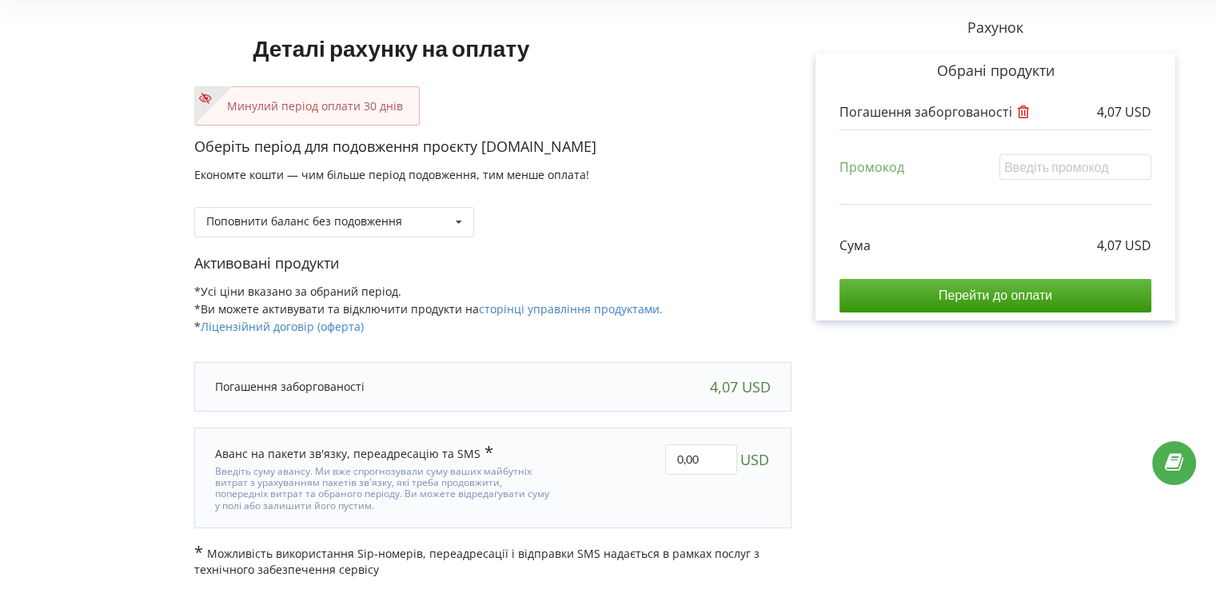
scroll to position [12, 0]
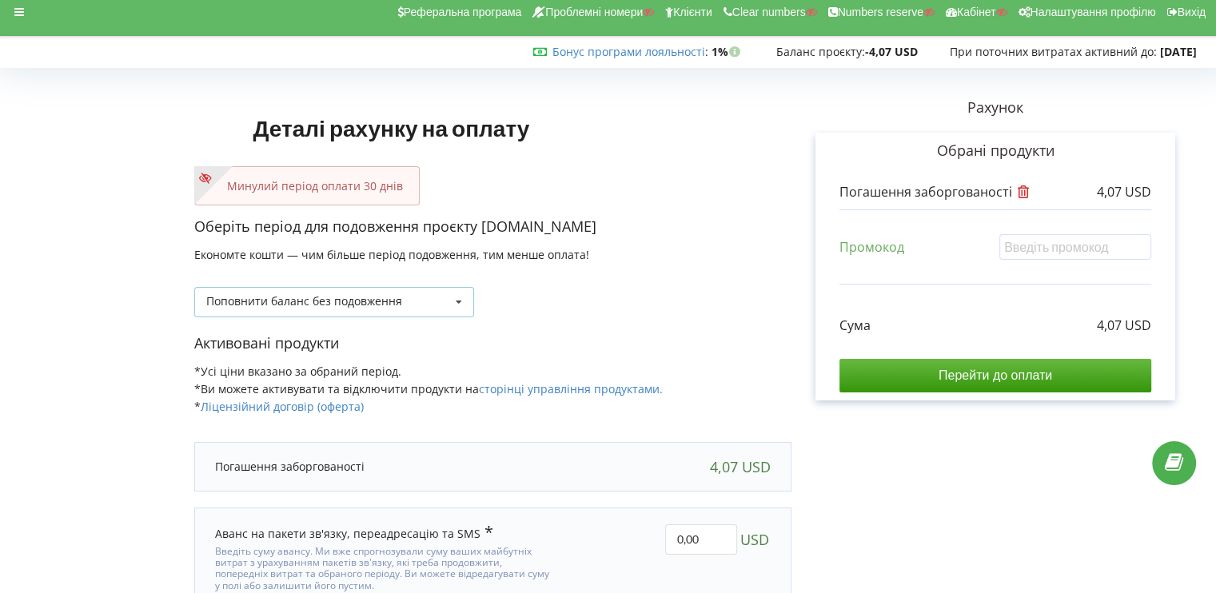
click at [340, 310] on div "Поповнити баланс без подовження Поповнити баланс без подовження 30 днів" at bounding box center [334, 302] width 280 height 30
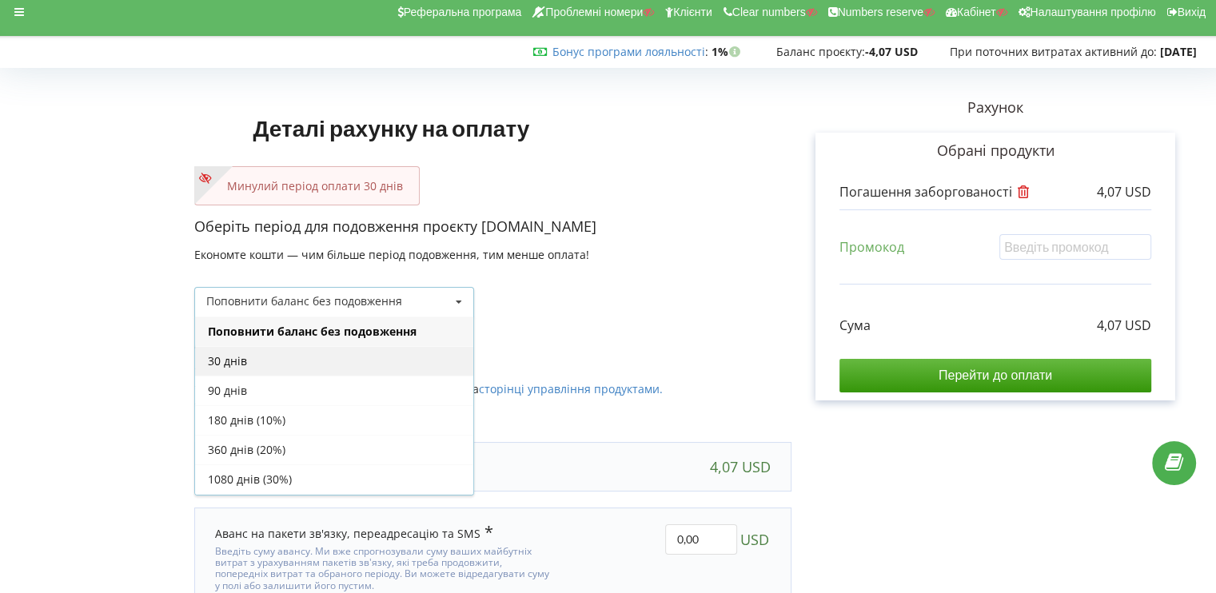
click at [323, 360] on div "30 днів" at bounding box center [334, 361] width 278 height 30
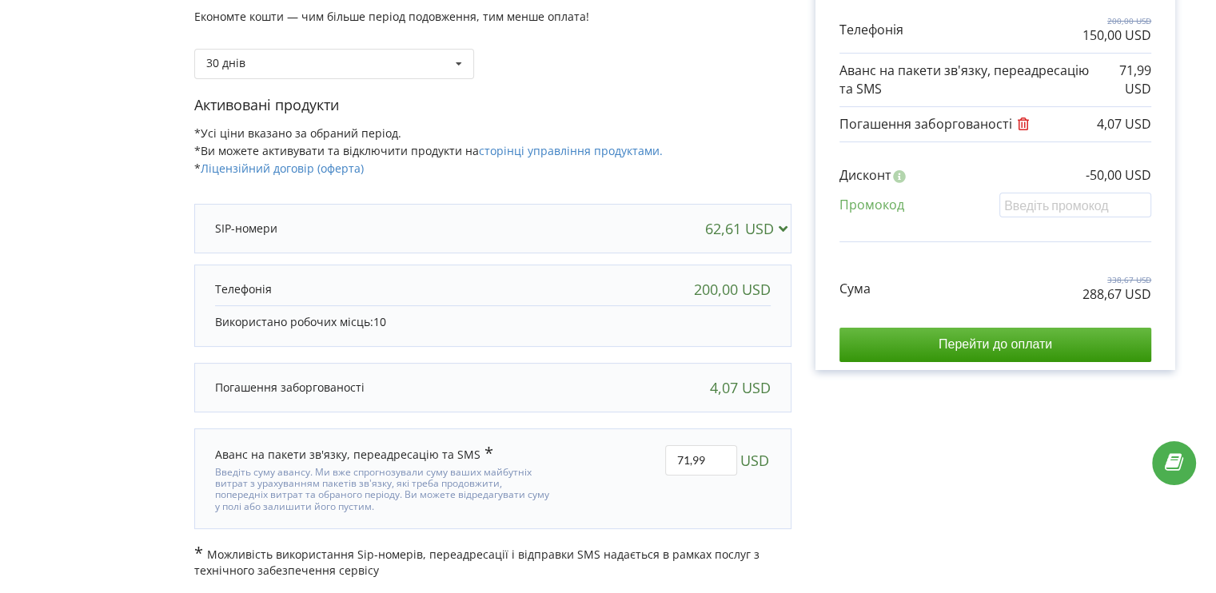
scroll to position [90, 0]
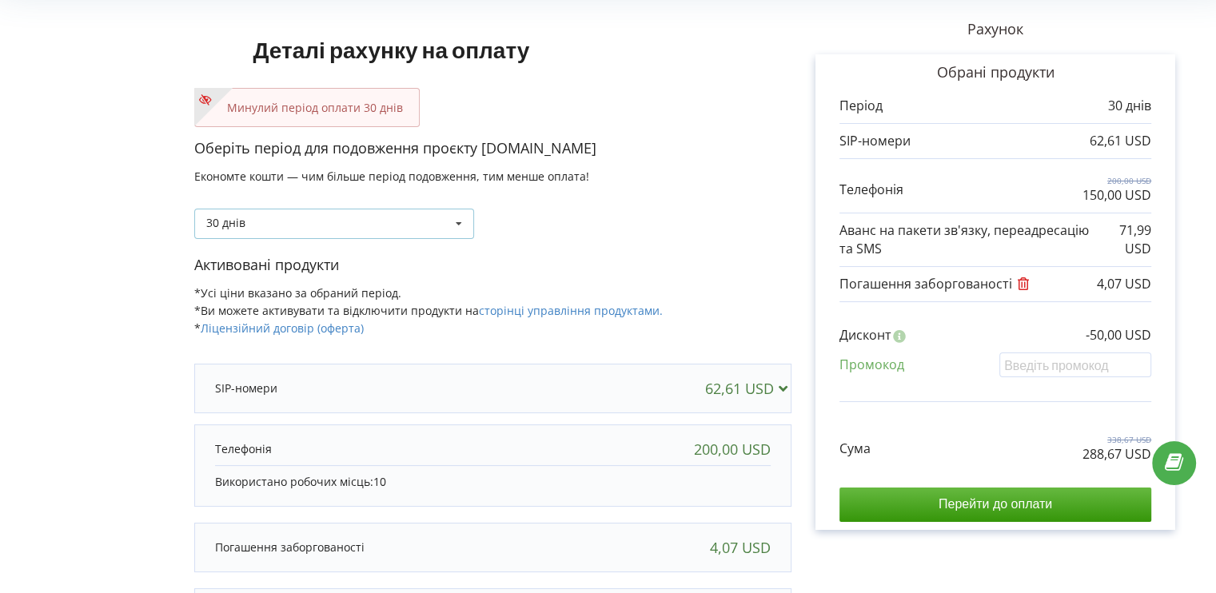
click at [336, 218] on div "30 днів Поповнити баланс без подовження 30 днів" at bounding box center [334, 224] width 280 height 30
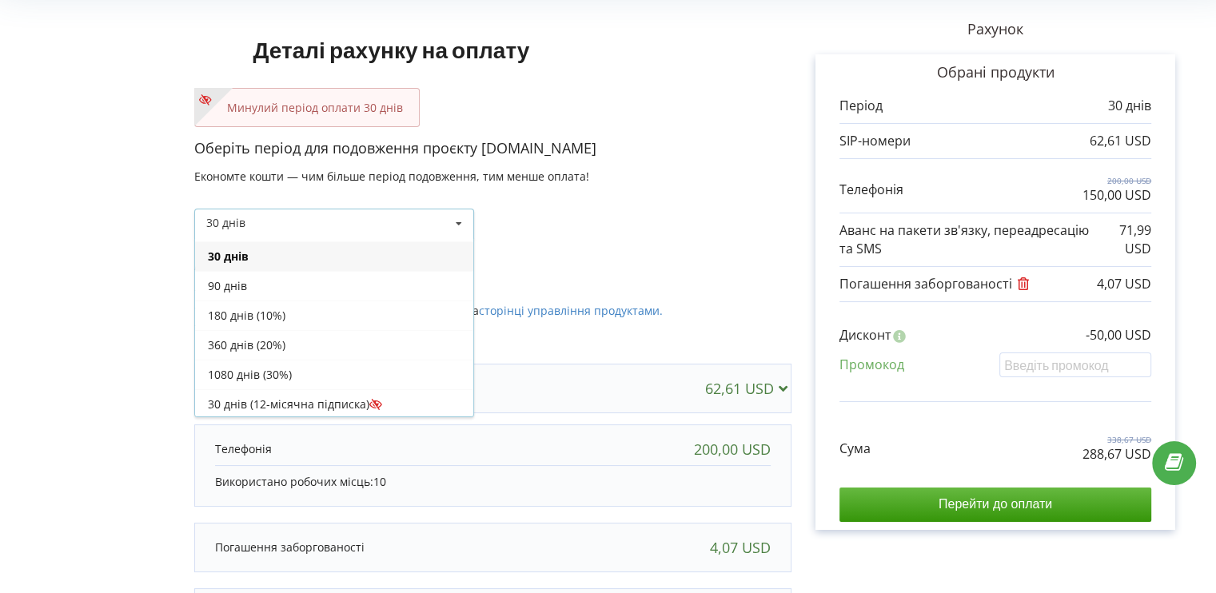
scroll to position [0, 0]
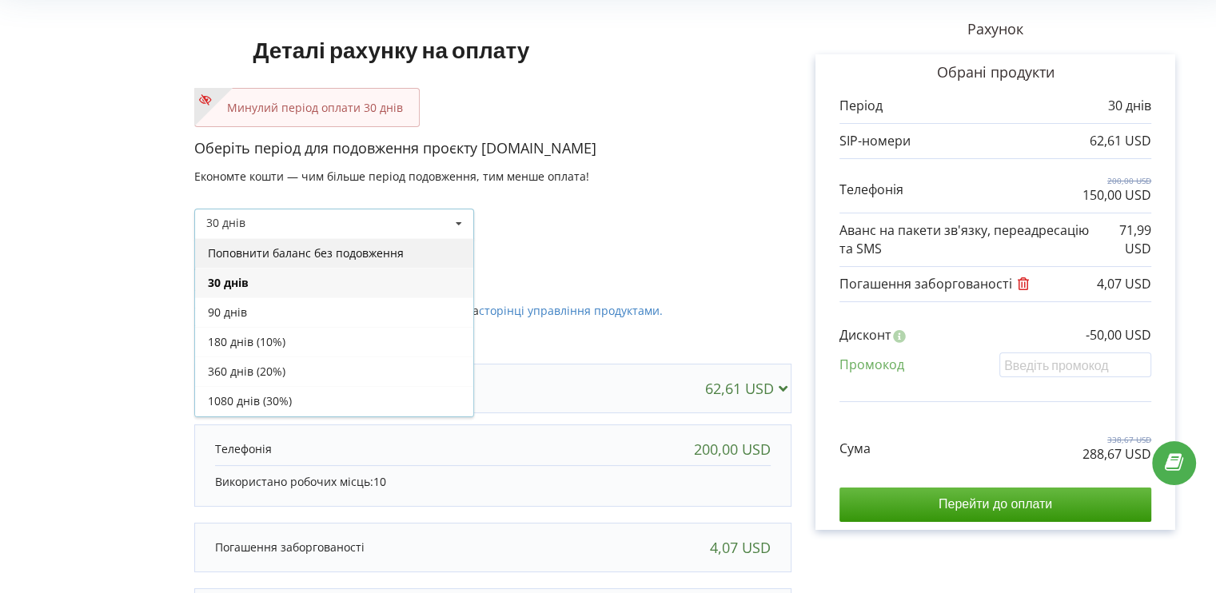
click at [289, 243] on div "Поповнити баланс без подовження" at bounding box center [334, 253] width 278 height 30
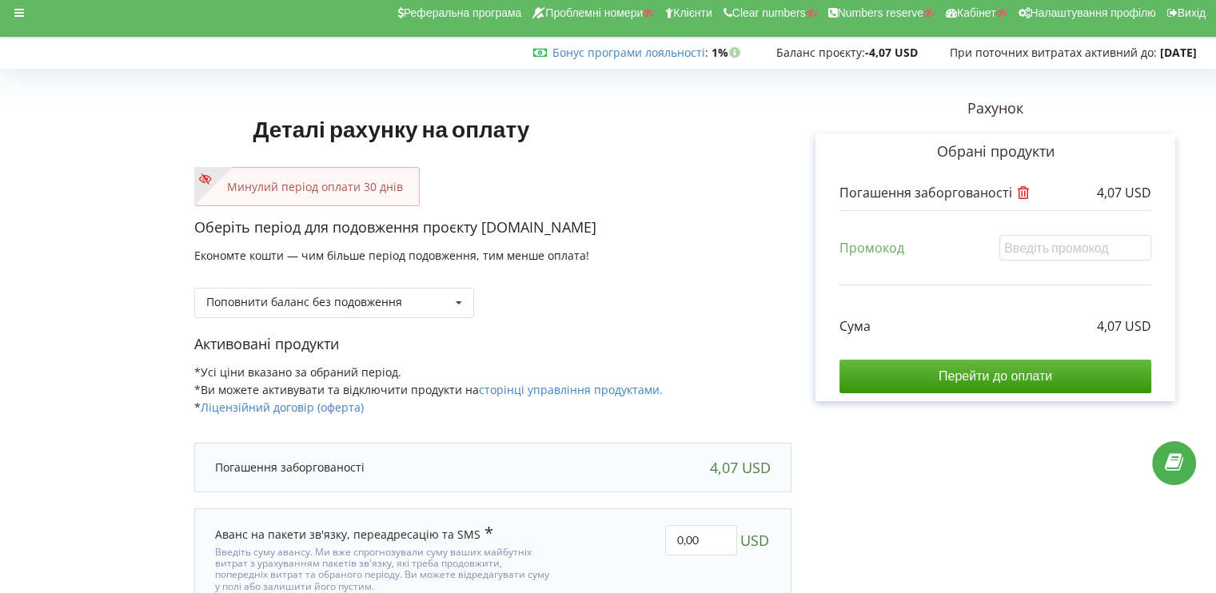
scroll to position [92, 0]
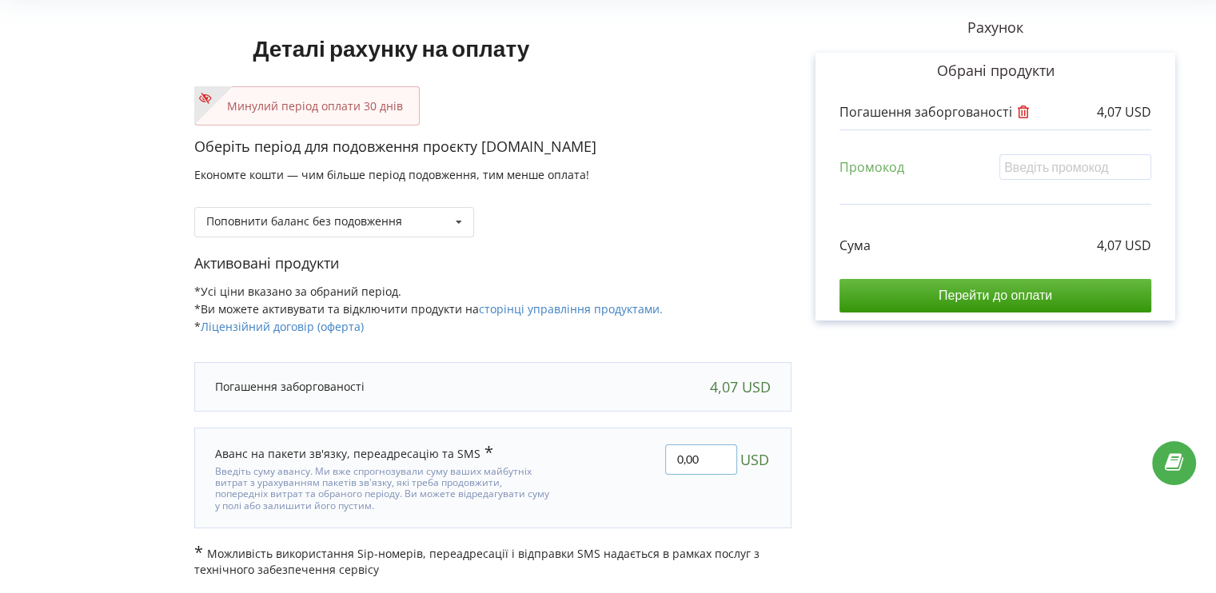
drag, startPoint x: 688, startPoint y: 456, endPoint x: 621, endPoint y: 450, distance: 67.4
click at [621, 450] on div "0,00 USD" at bounding box center [673, 478] width 217 height 90
type input "95,93"
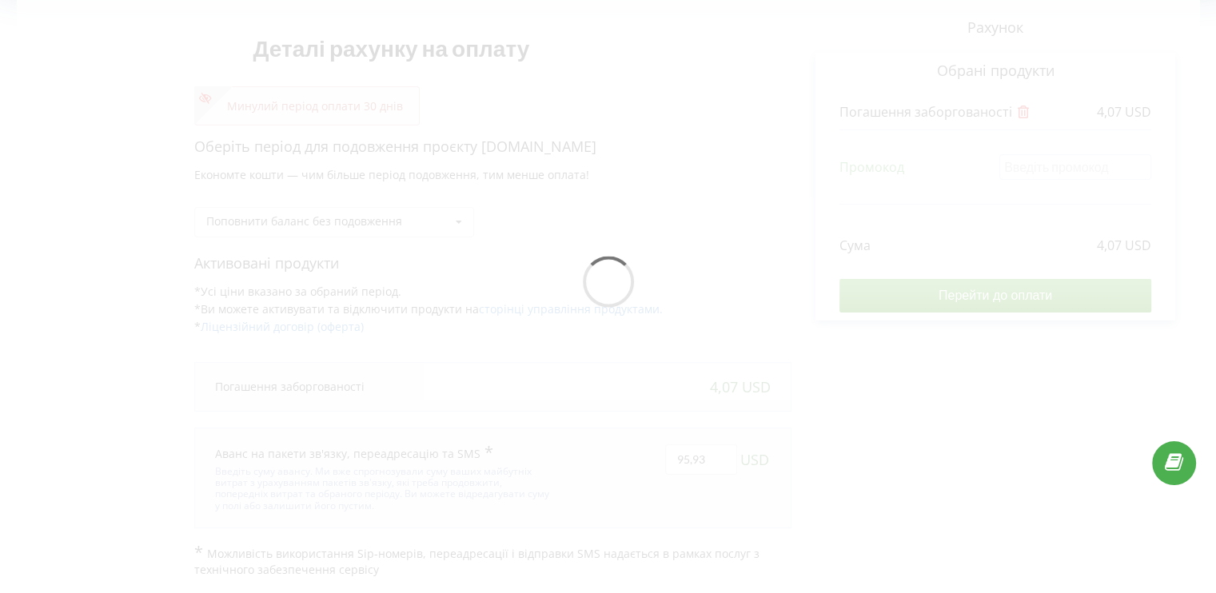
click at [601, 437] on div "Деталі рахунку на оплату Минулий період оплати 30 днів Оберіть період для подов…" at bounding box center [608, 286] width 1182 height 584
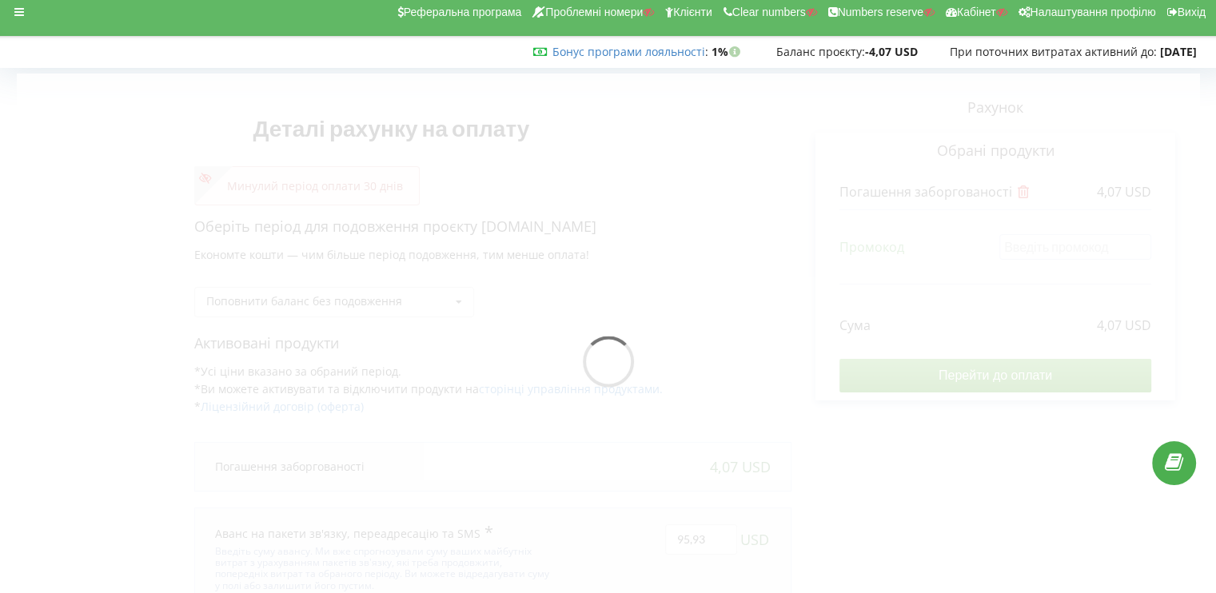
scroll to position [0, 0]
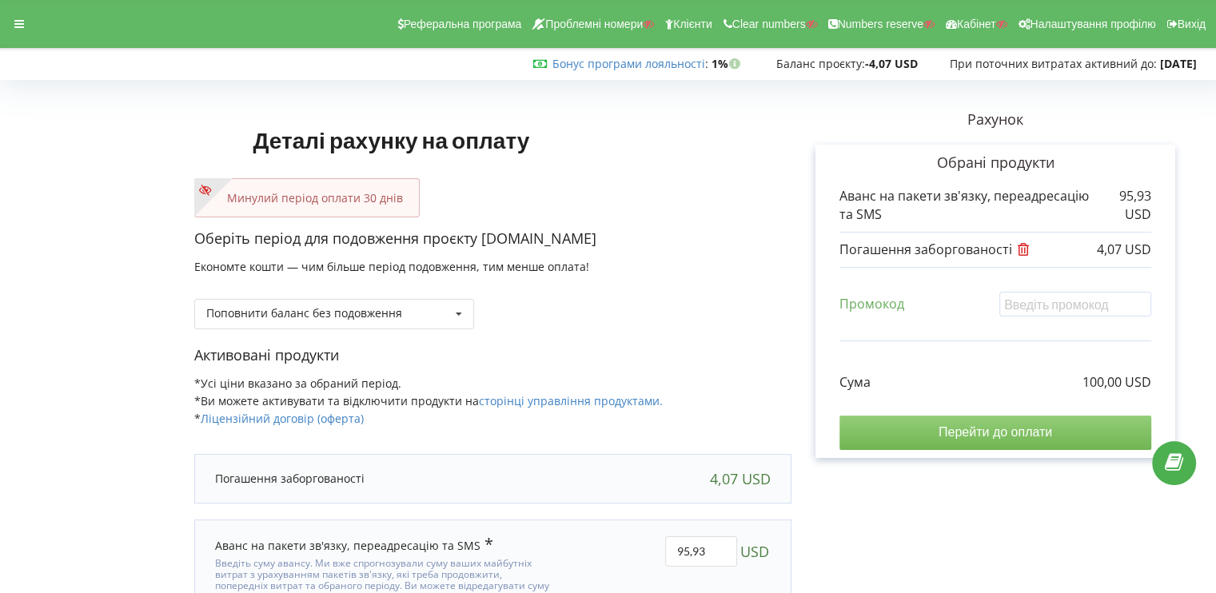
click at [943, 421] on input "Перейти до оплати" at bounding box center [995, 433] width 312 height 34
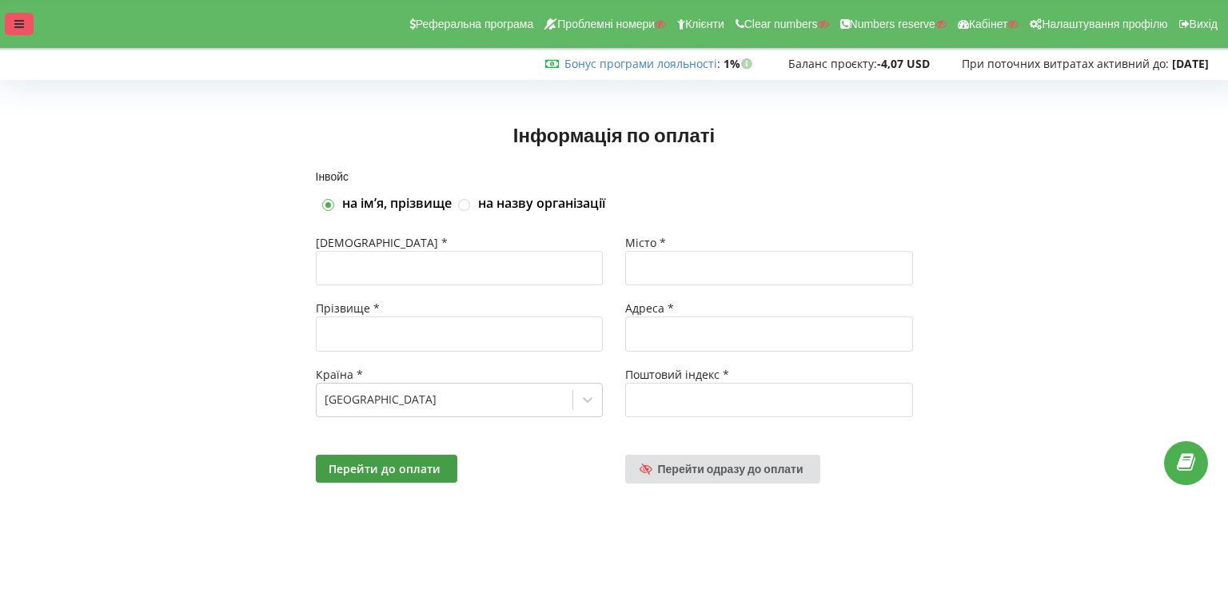
click at [13, 22] on div at bounding box center [19, 24] width 29 height 22
